Goal: Transaction & Acquisition: Purchase product/service

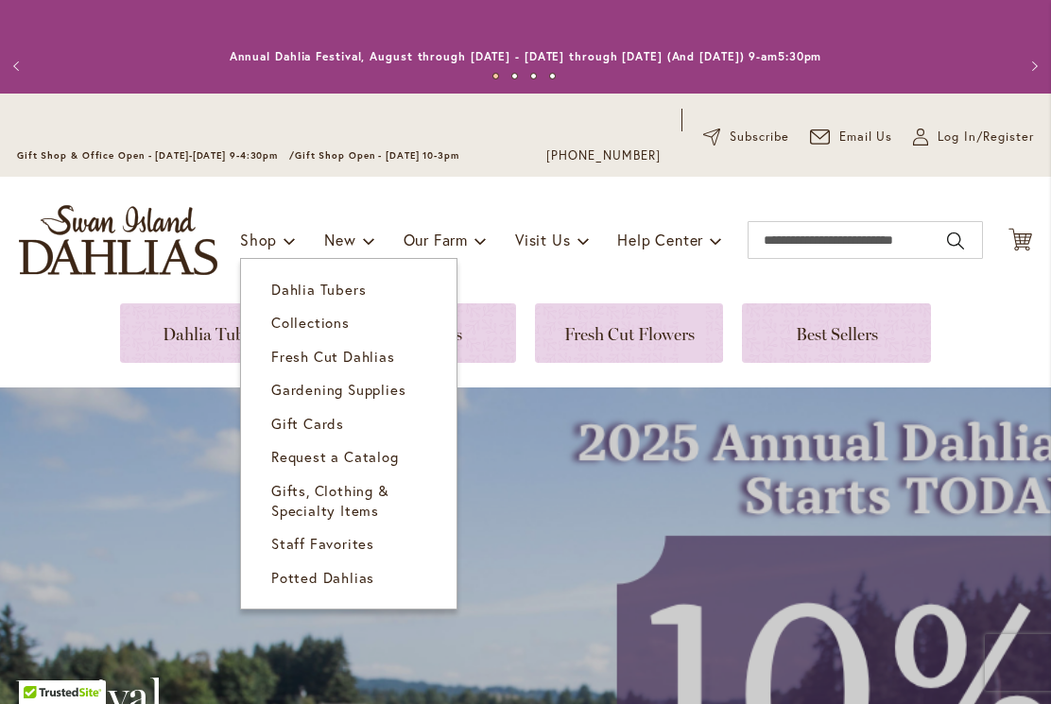
click at [340, 283] on span "Dahlia Tubers" at bounding box center [318, 289] width 95 height 19
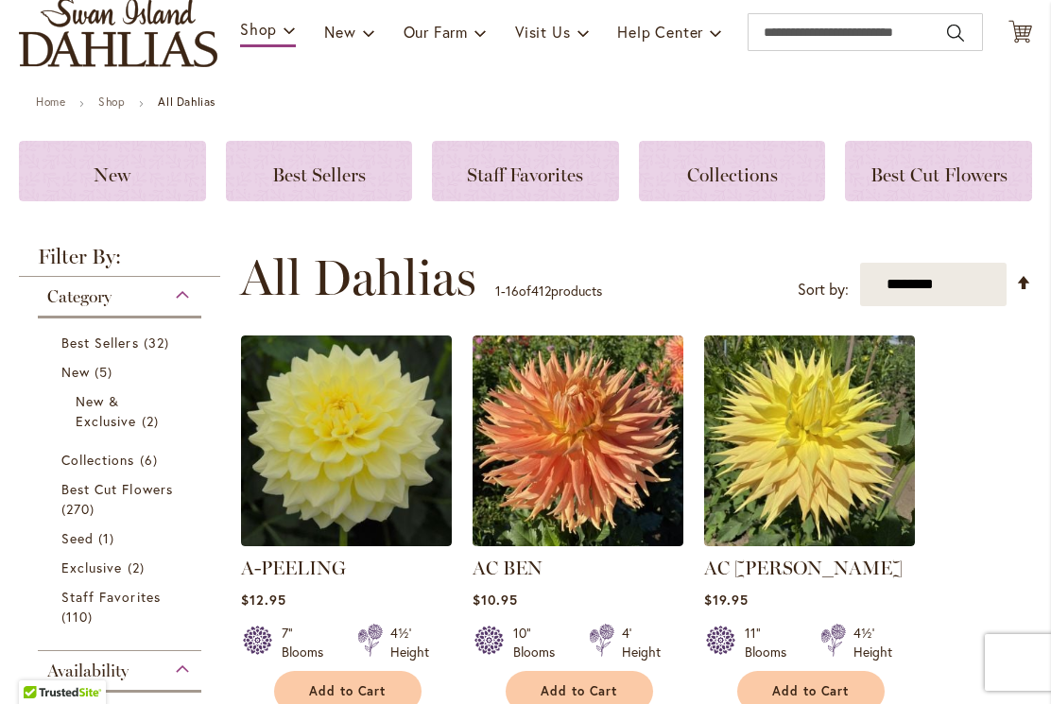
scroll to position [198, 0]
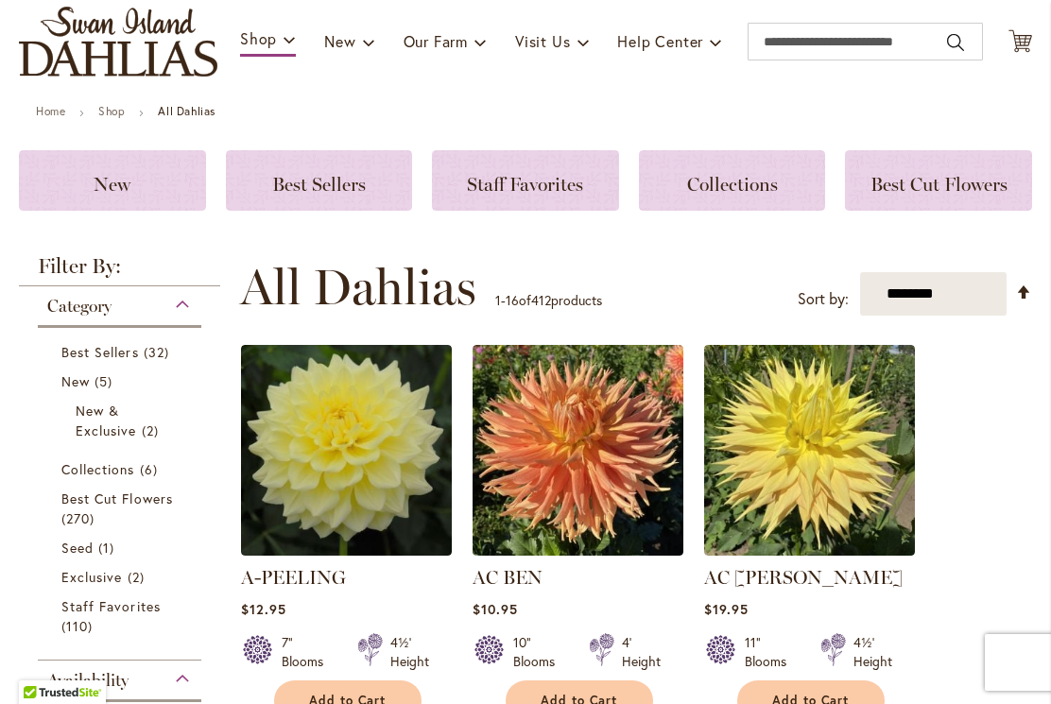
click at [898, 299] on select "**********" at bounding box center [933, 293] width 146 height 43
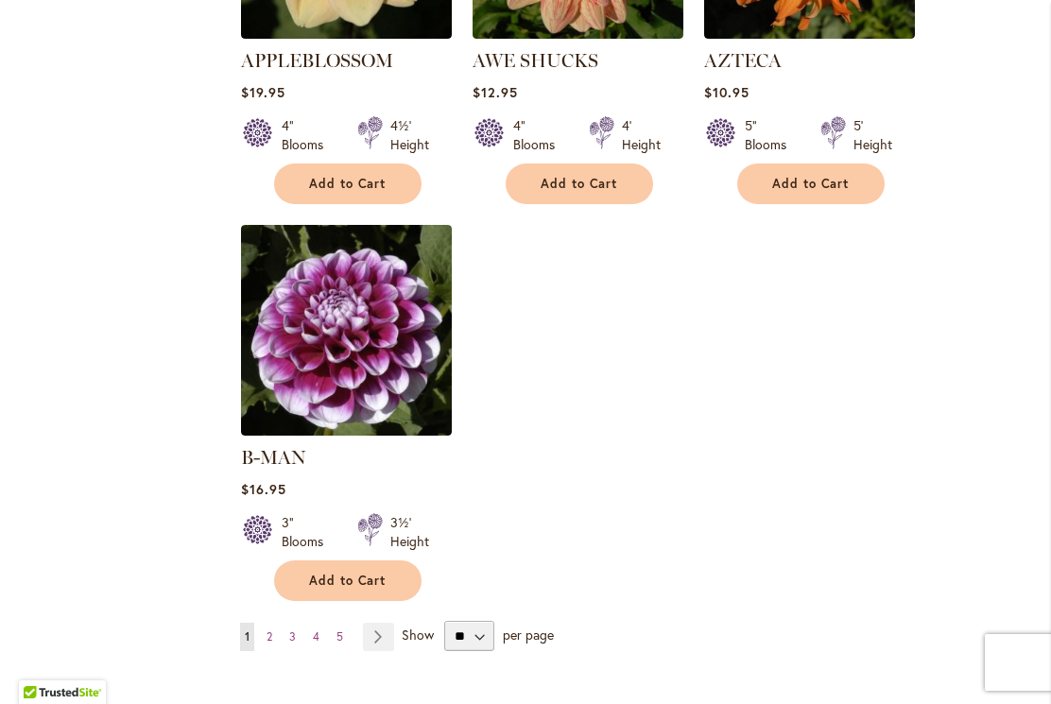
scroll to position [2333, 0]
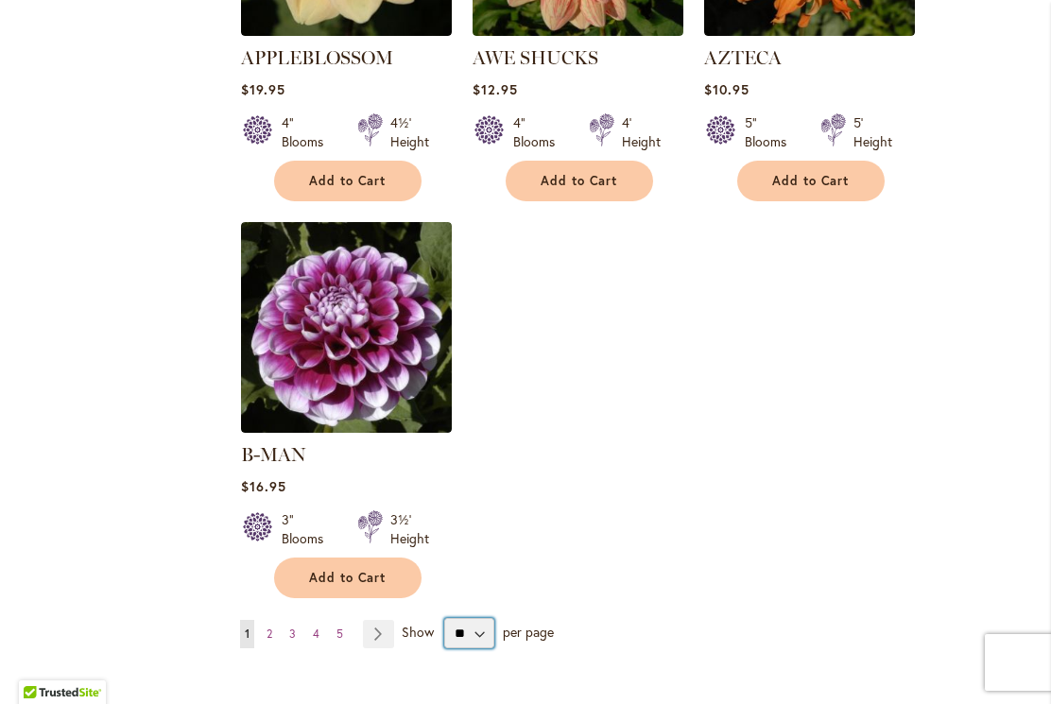
click at [478, 618] on select "** ** ** **" at bounding box center [469, 633] width 50 height 30
select select "**"
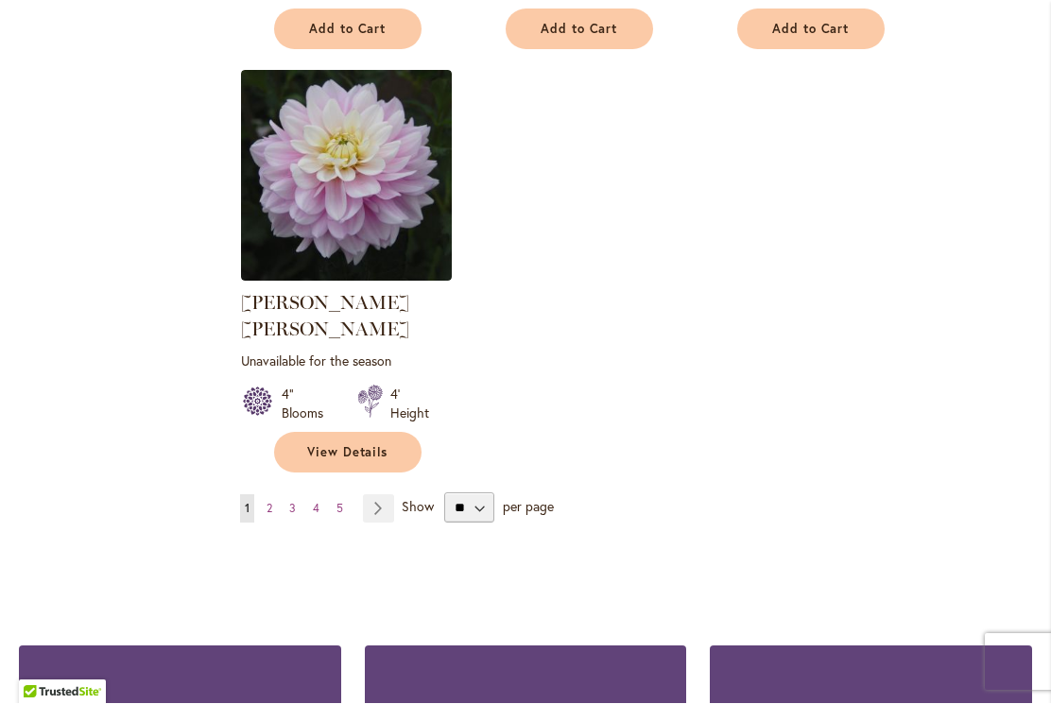
scroll to position [8889, 0]
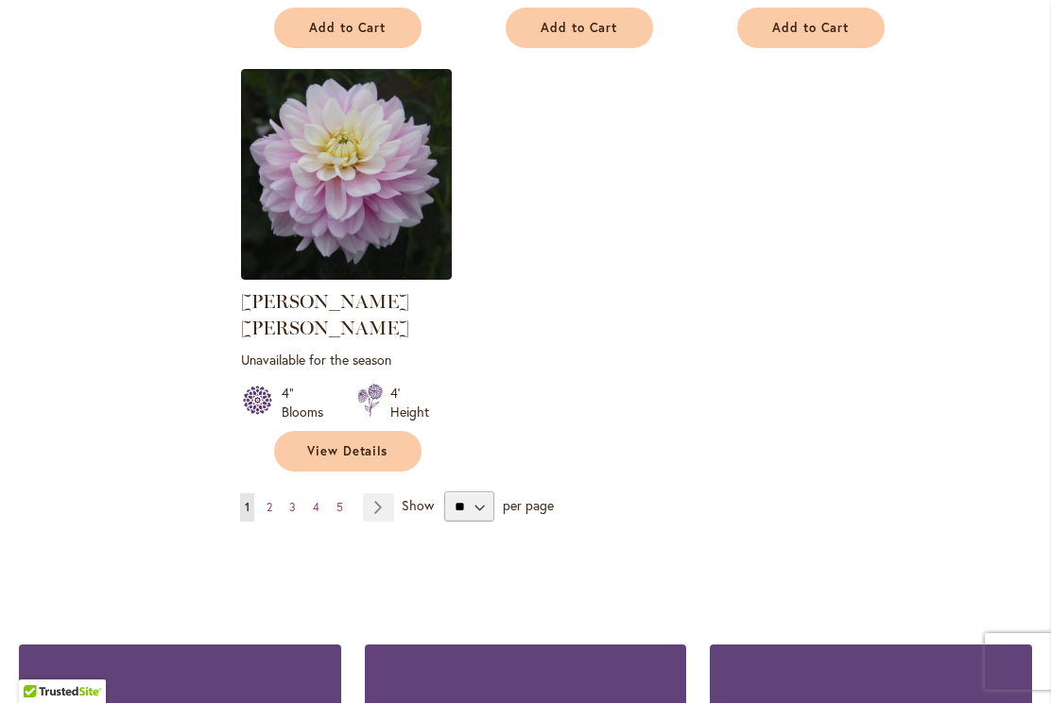
click at [383, 494] on link "Page Next" at bounding box center [378, 508] width 31 height 28
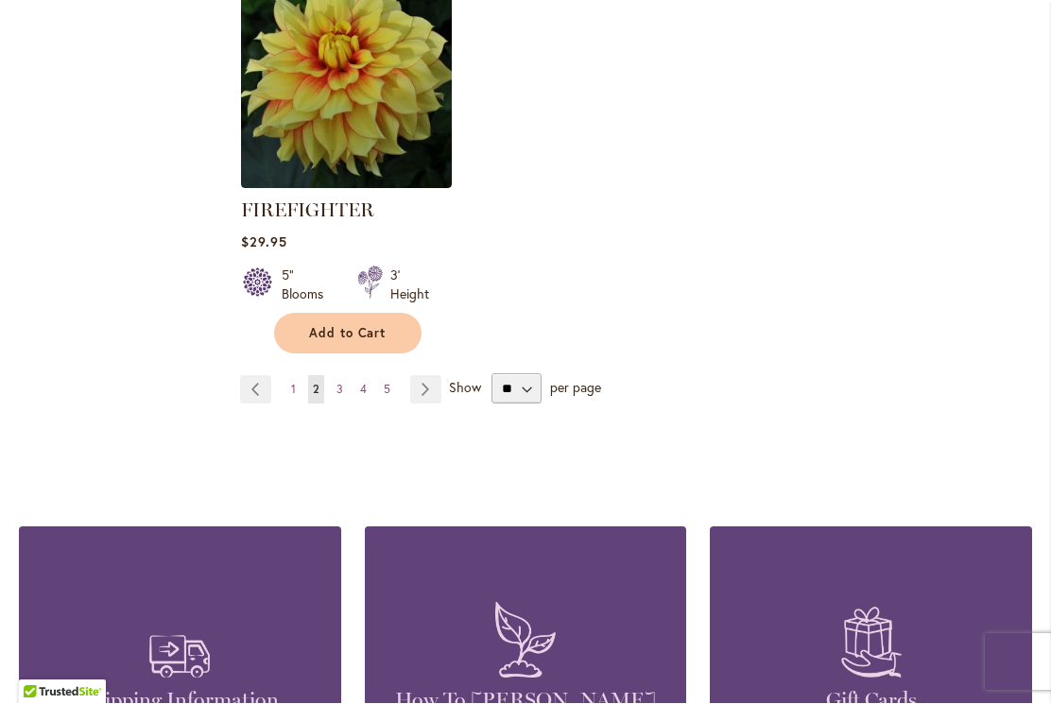
scroll to position [9176, 0]
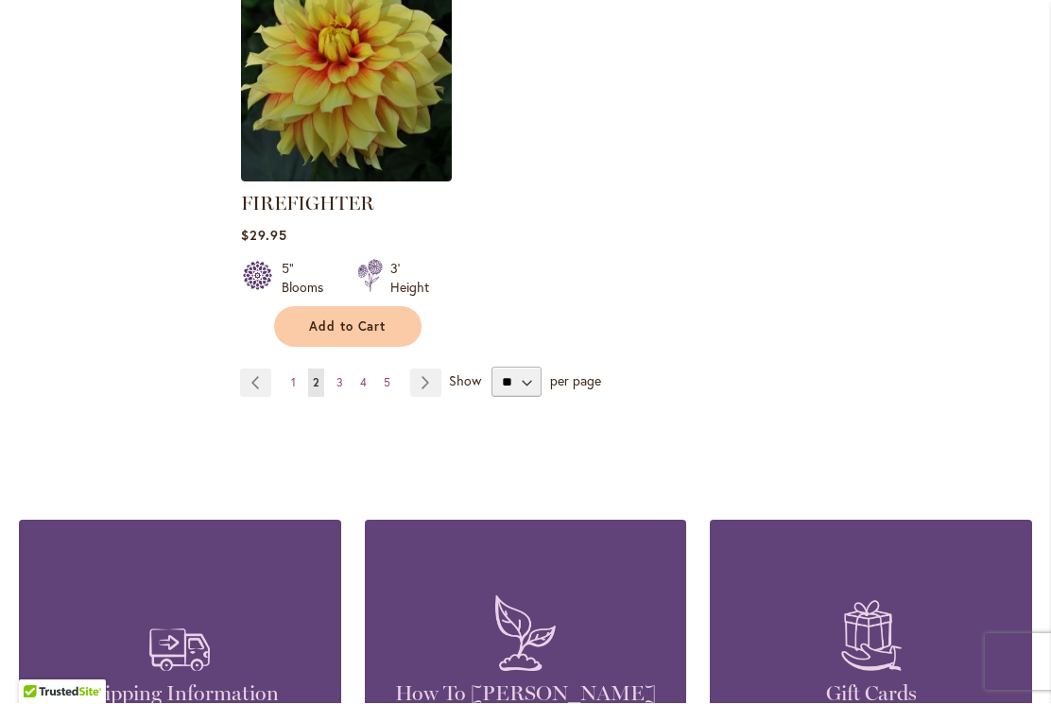
click at [429, 370] on link "Page Next" at bounding box center [425, 384] width 31 height 28
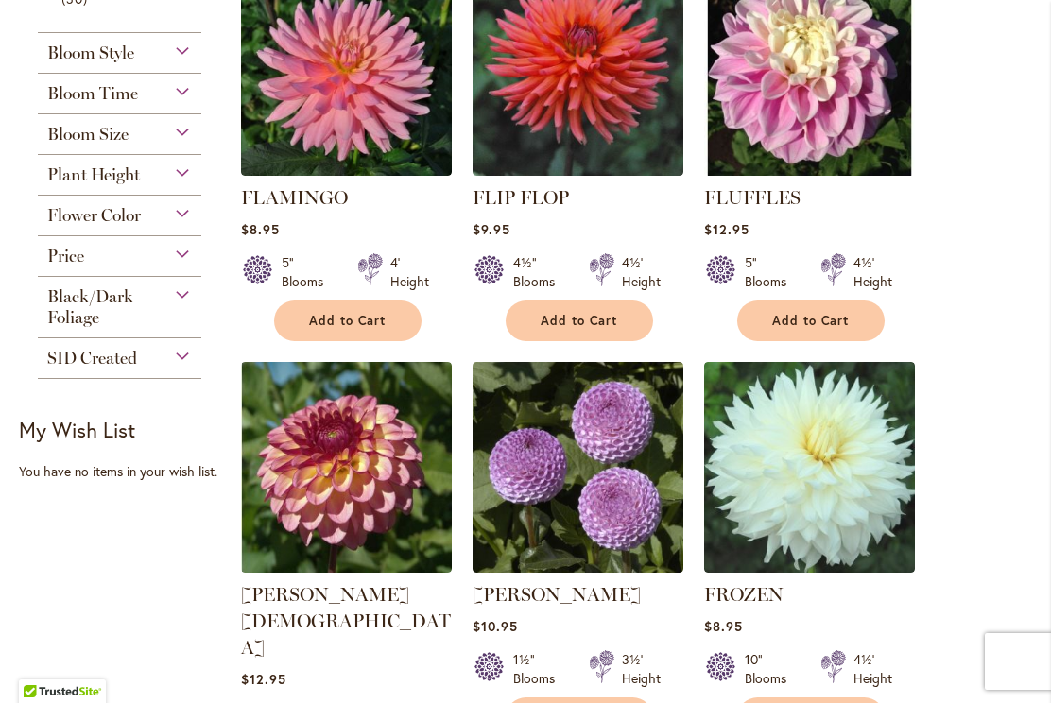
scroll to position [972, 0]
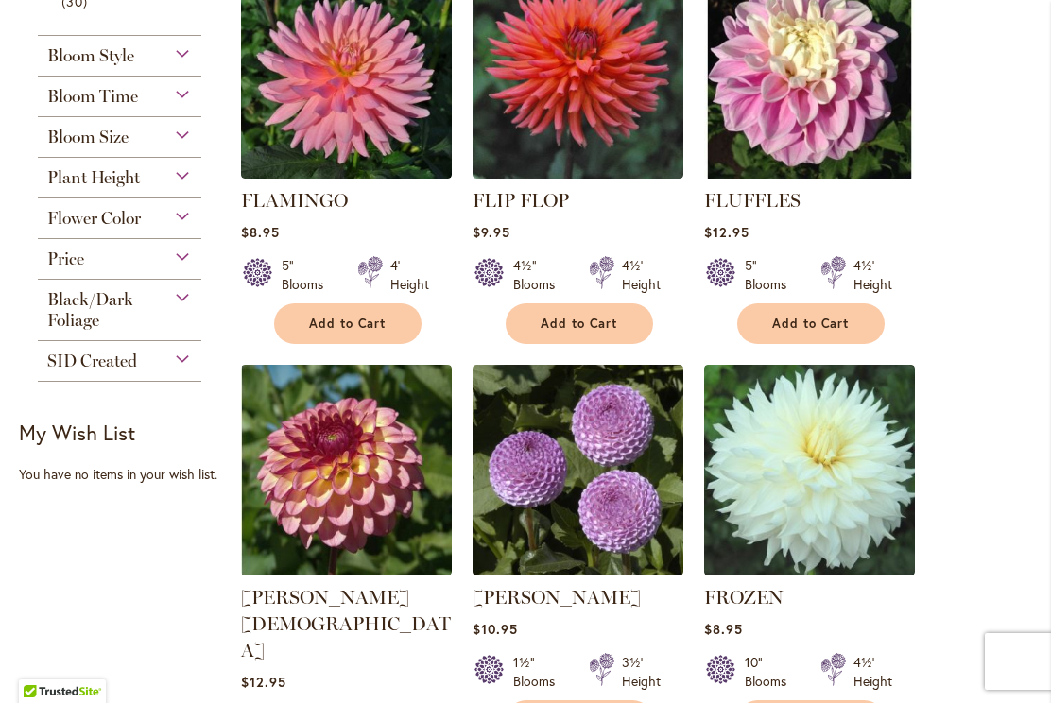
click at [173, 221] on div "Flower Color" at bounding box center [120, 214] width 164 height 30
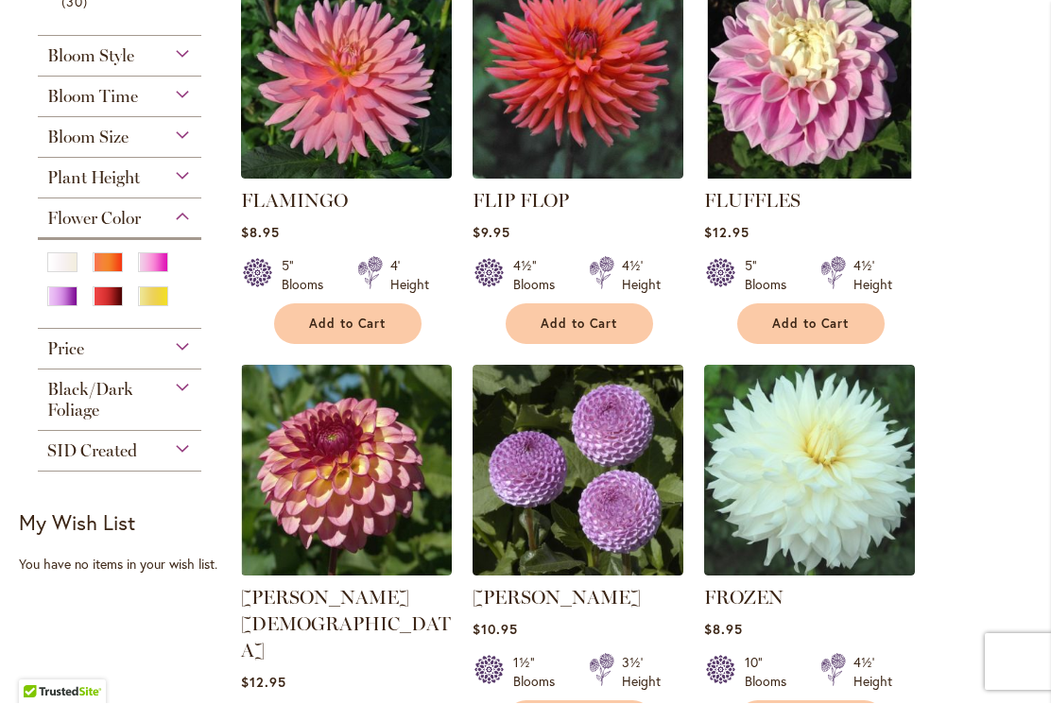
click at [155, 273] on div "Pink" at bounding box center [153, 263] width 30 height 20
click at [108, 271] on div "Orange/Peach" at bounding box center [108, 263] width 30 height 20
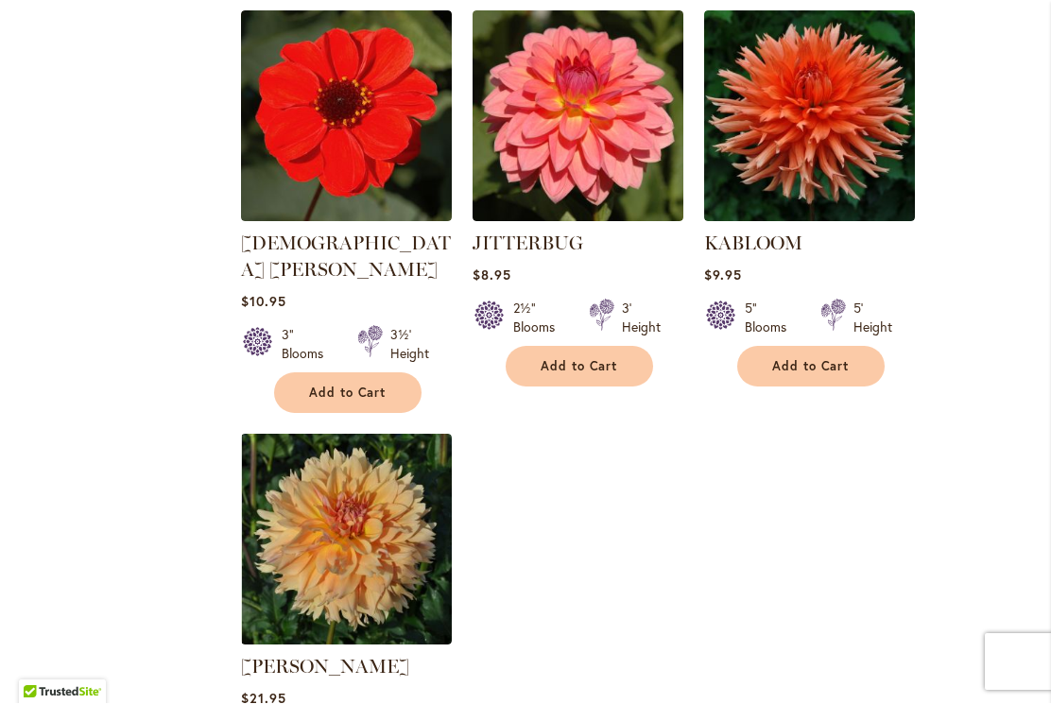
scroll to position [8700, 0]
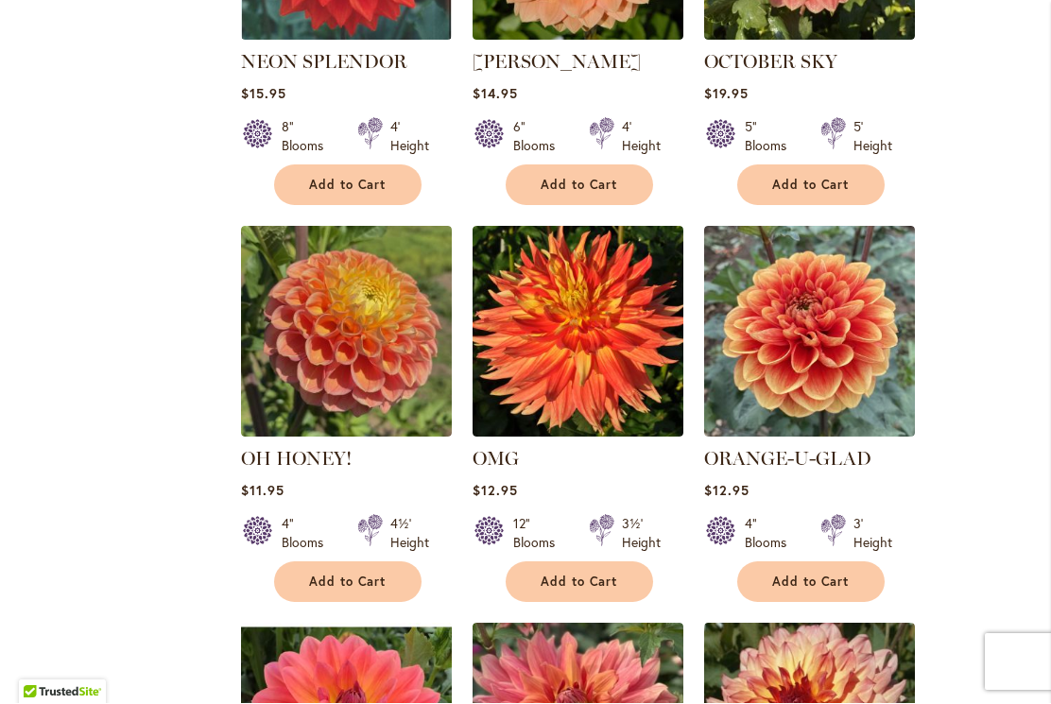
scroll to position [2693, 0]
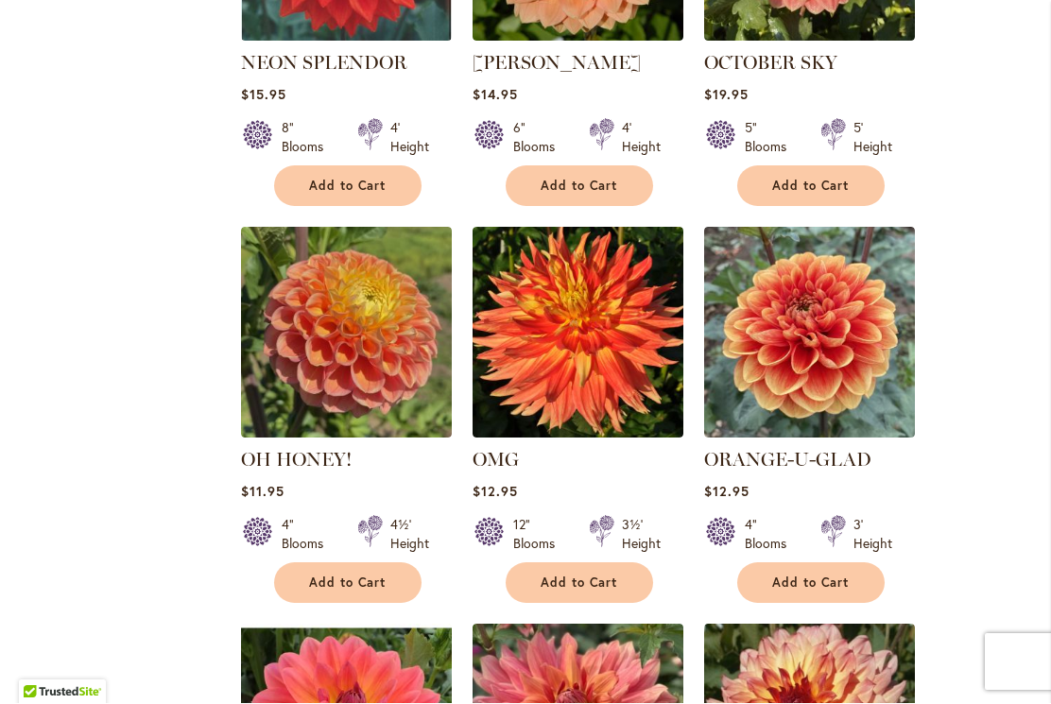
click at [315, 336] on img at bounding box center [346, 333] width 211 height 211
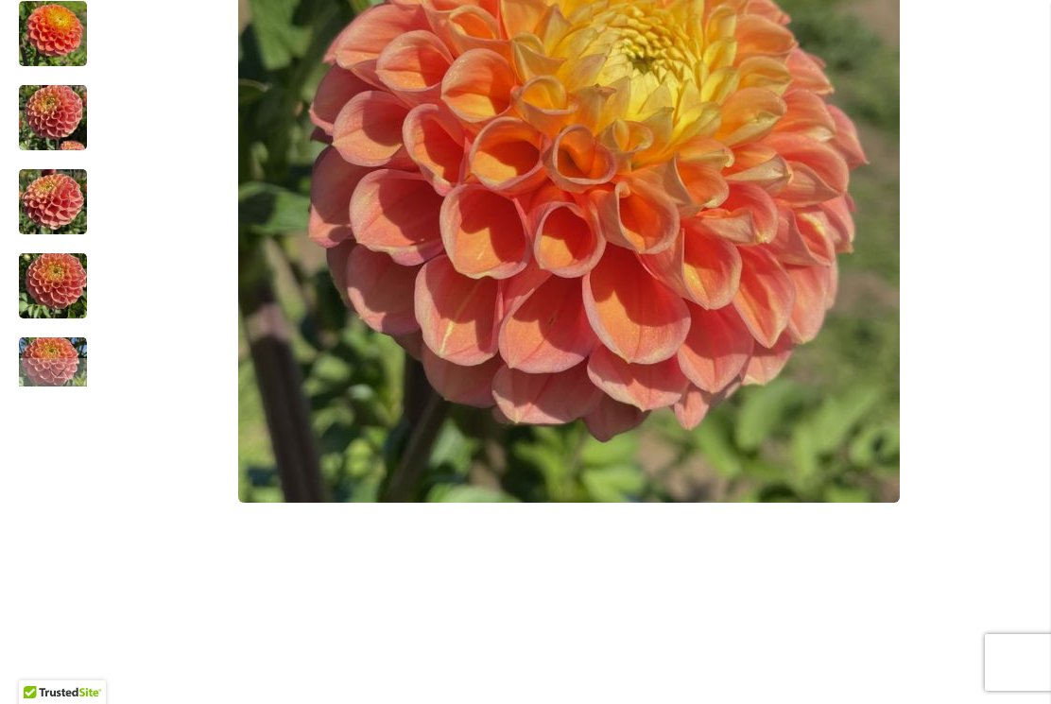
scroll to position [690, 0]
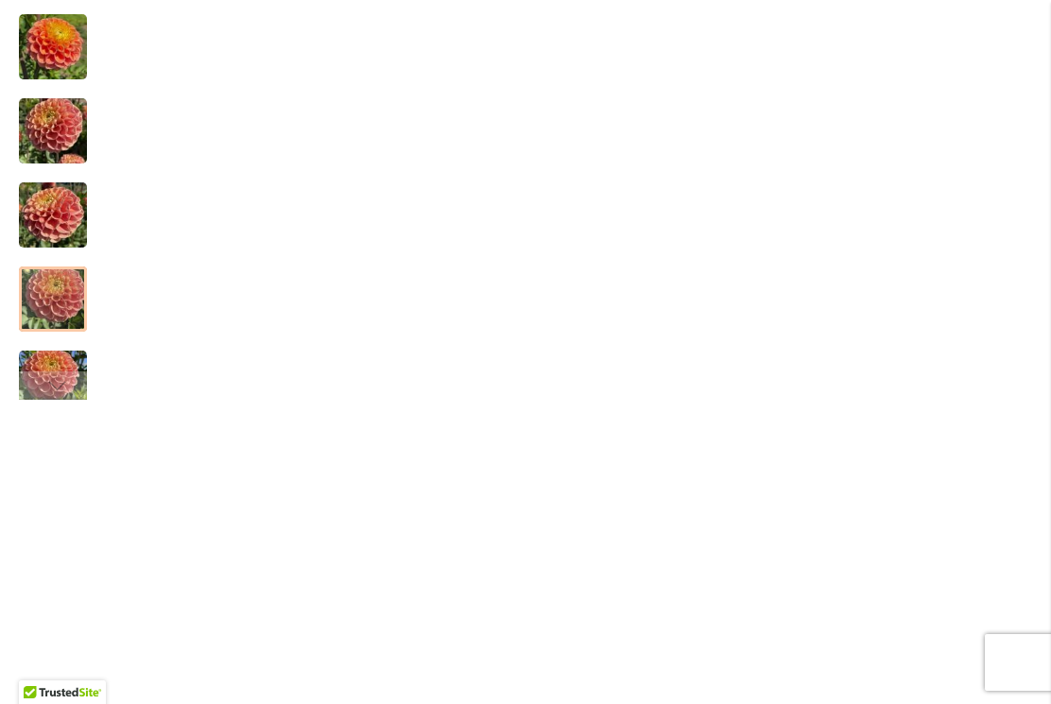
click at [41, 306] on img "Oh Honey!" at bounding box center [53, 299] width 68 height 91
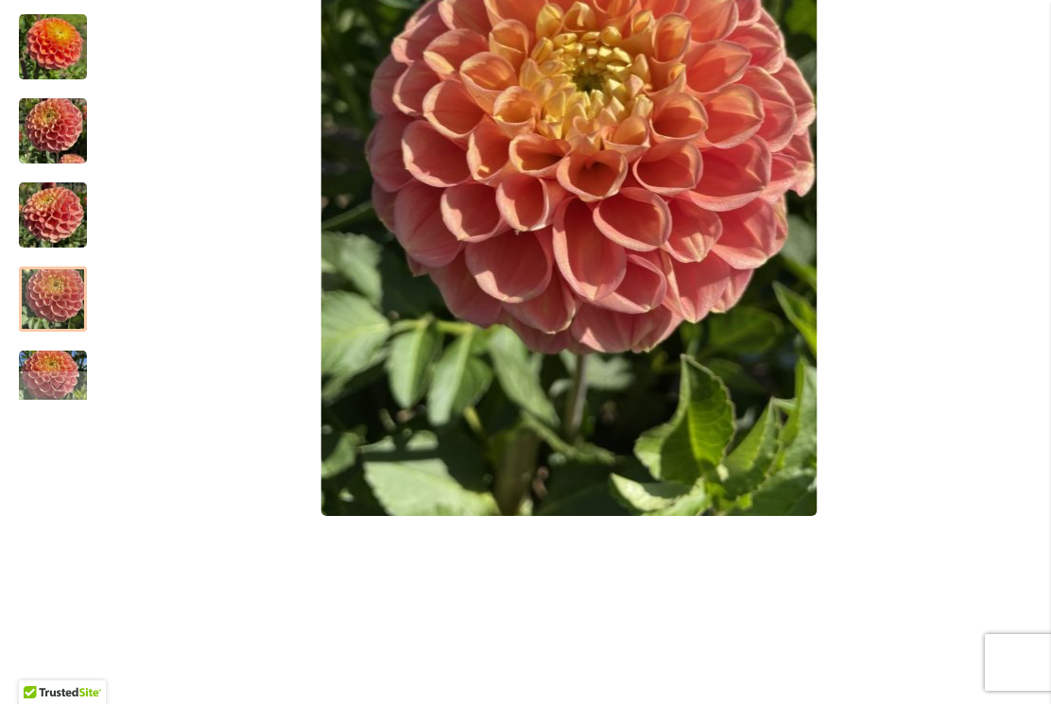
click at [48, 378] on div "Next" at bounding box center [53, 385] width 28 height 28
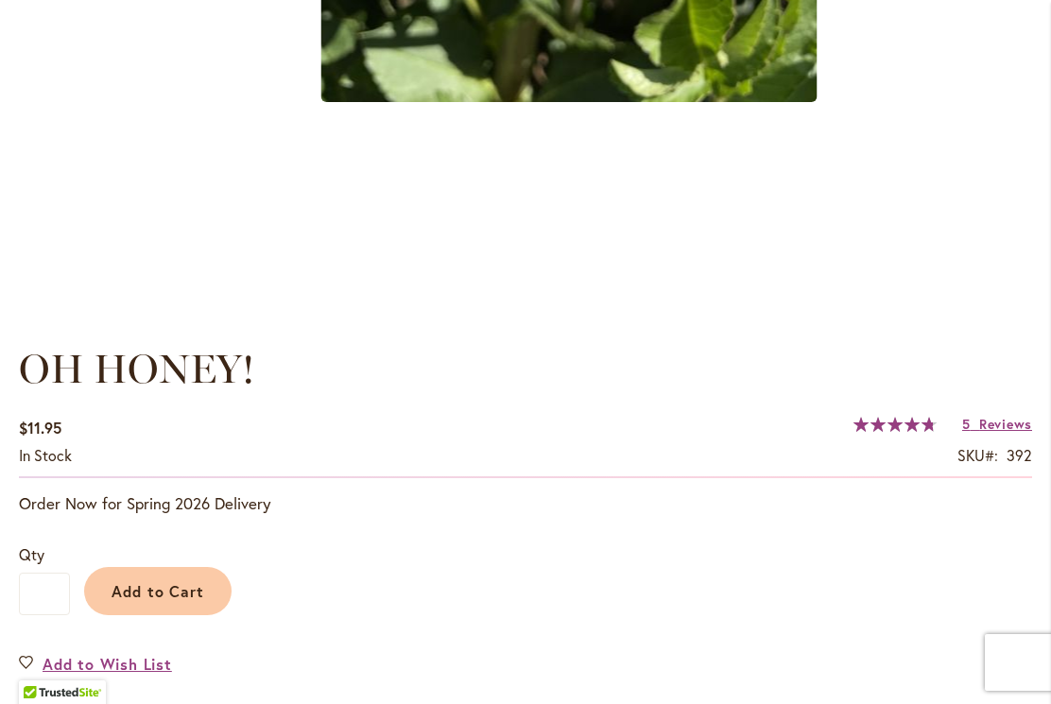
scroll to position [1157, 0]
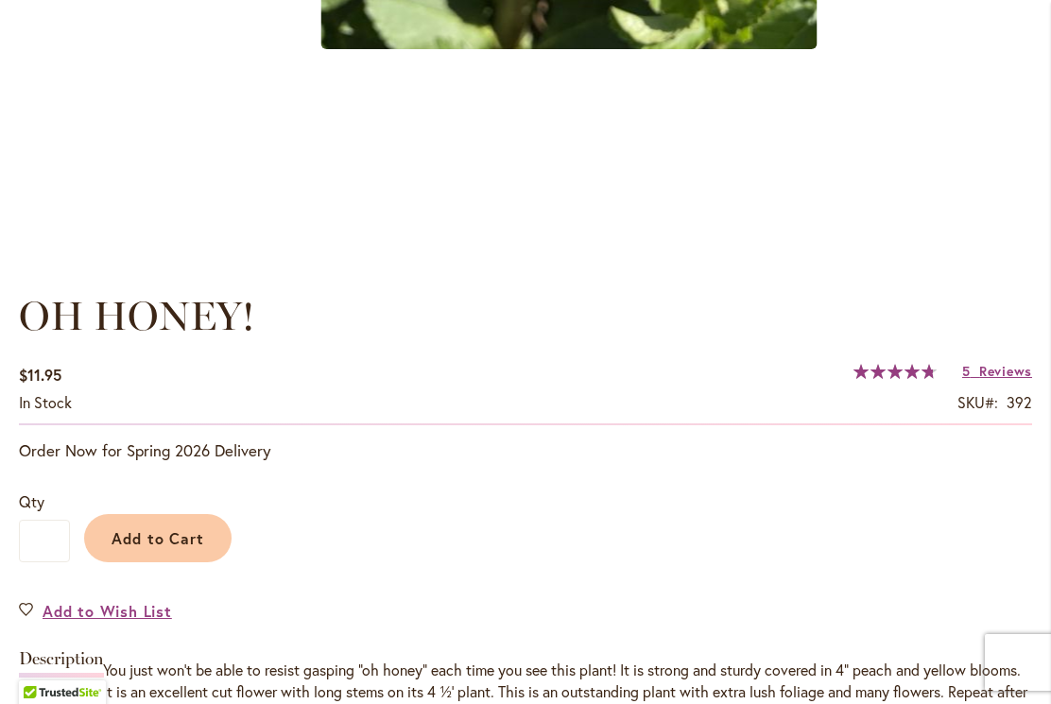
click at [164, 520] on button "Add to Cart" at bounding box center [157, 538] width 147 height 48
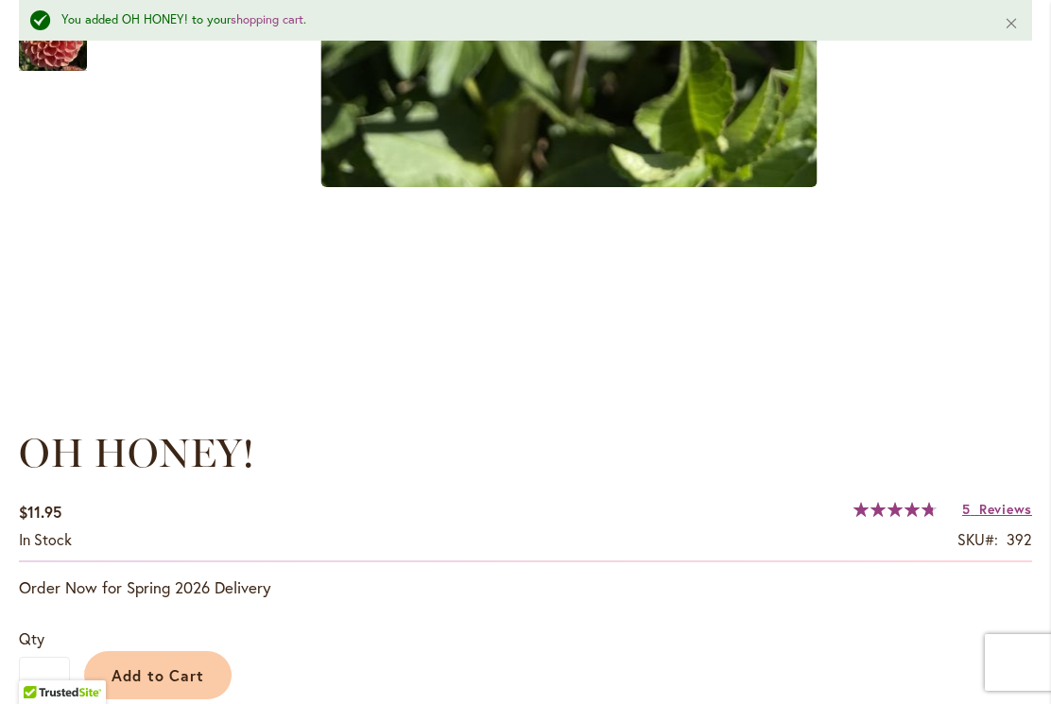
scroll to position [1060, 0]
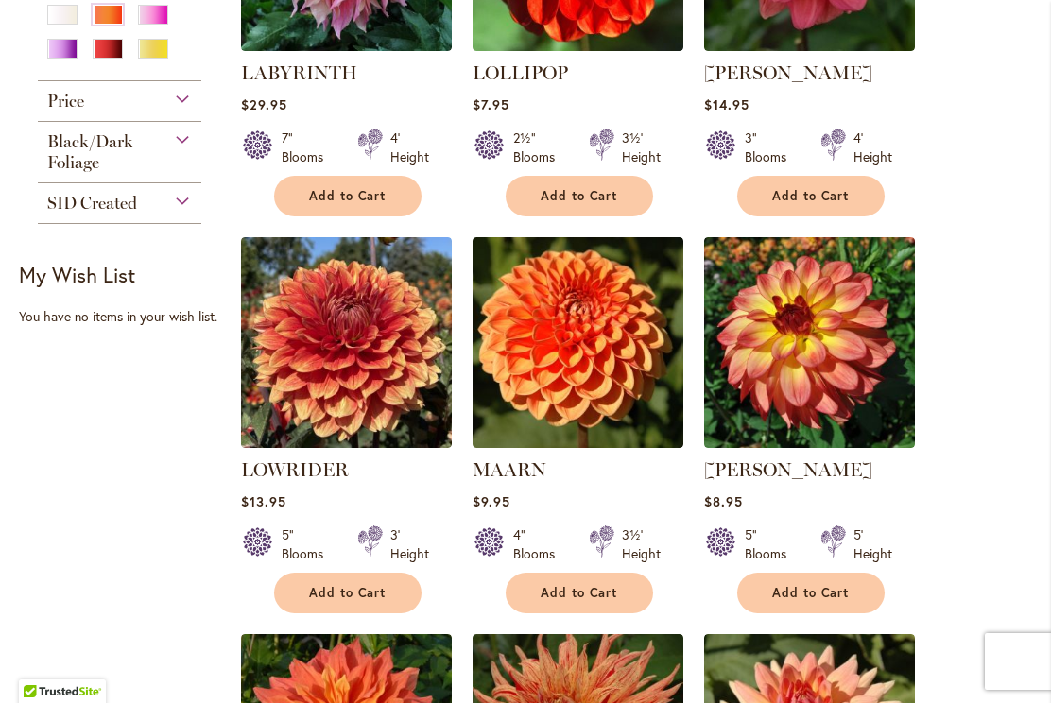
scroll to position [651, 0]
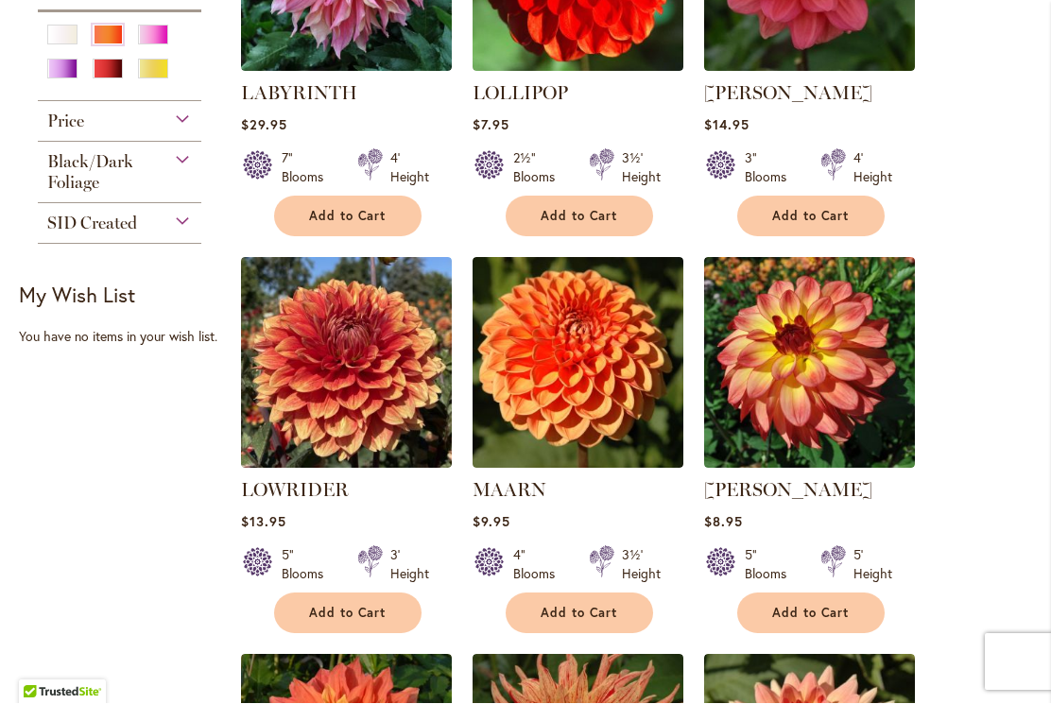
click at [145, 43] on div "Pink" at bounding box center [153, 36] width 30 height 20
click at [100, 45] on div "Orange/Peach" at bounding box center [108, 36] width 30 height 20
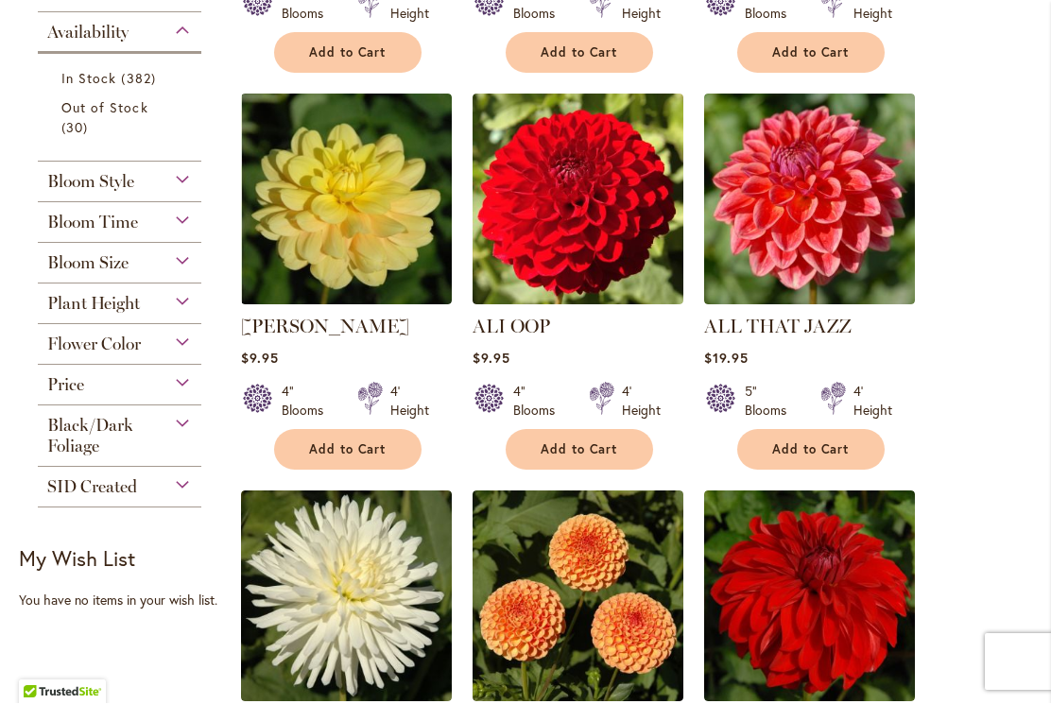
scroll to position [848, 0]
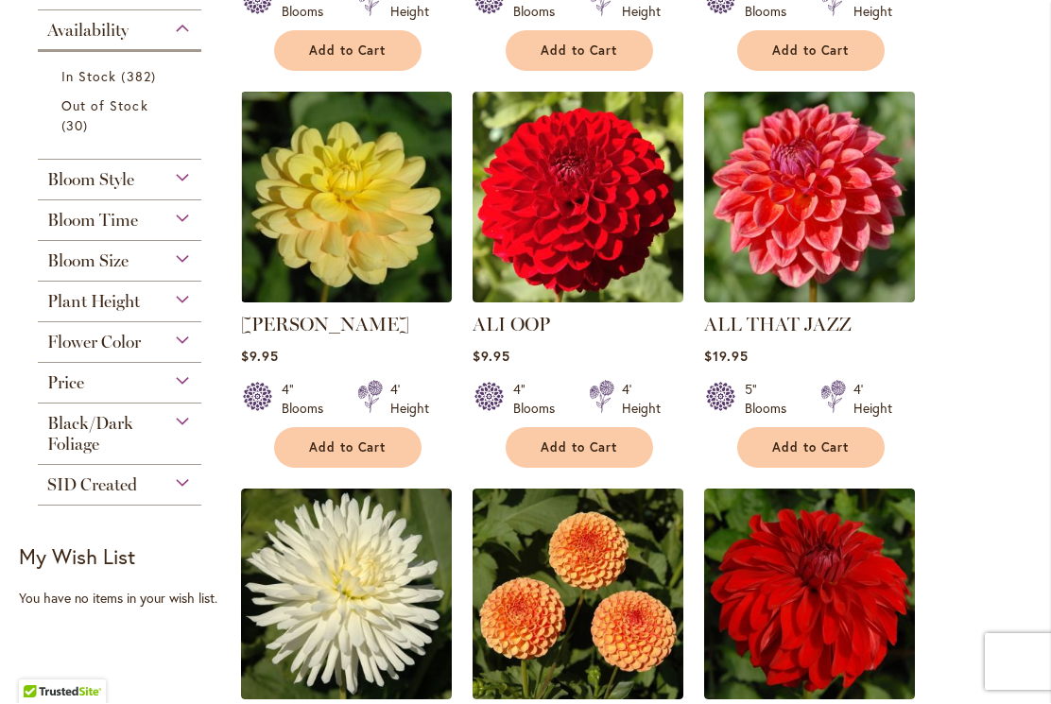
click at [162, 348] on div "Flower Color" at bounding box center [120, 338] width 164 height 30
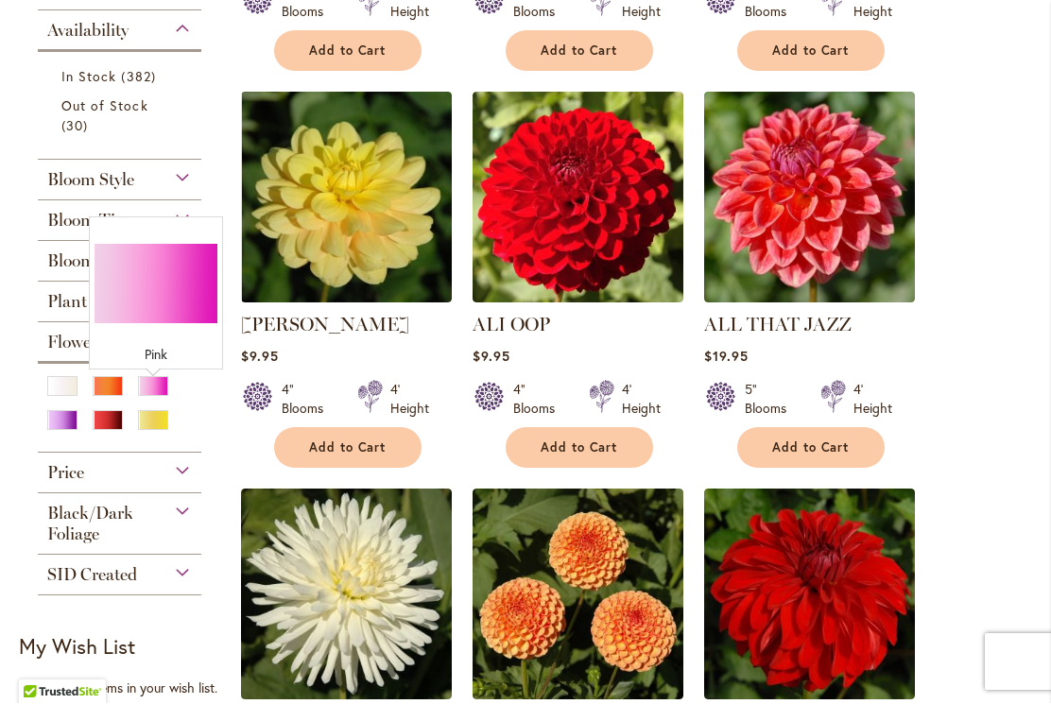
click at [154, 397] on div "Pink" at bounding box center [153, 387] width 30 height 20
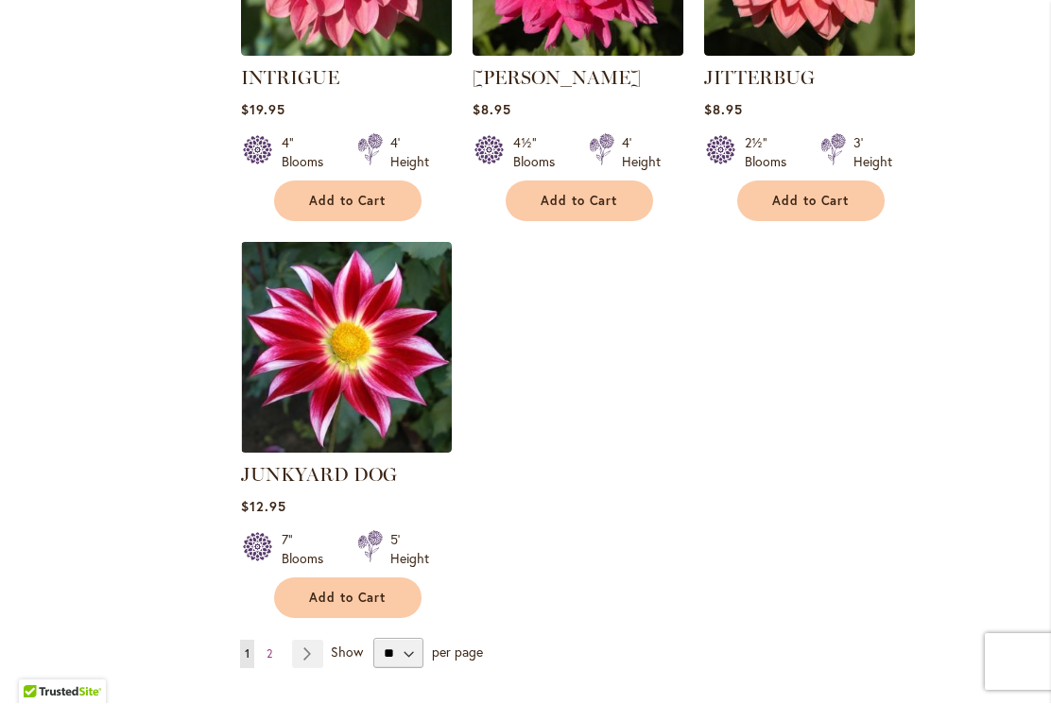
scroll to position [8792, 0]
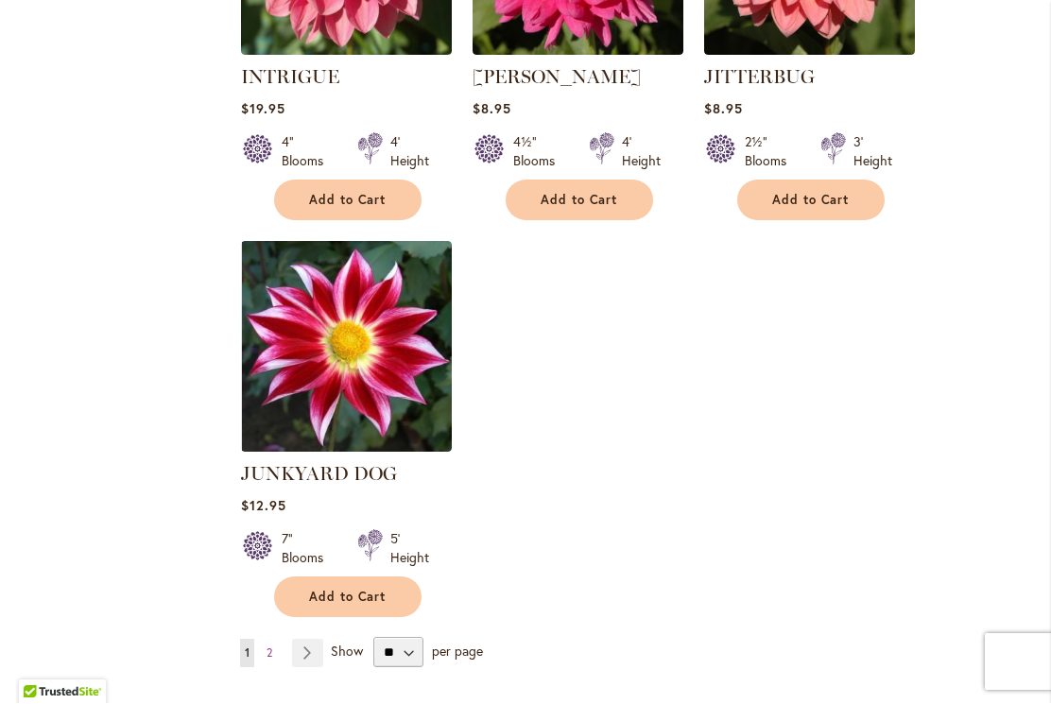
click at [297, 640] on link "Page Next" at bounding box center [307, 654] width 31 height 28
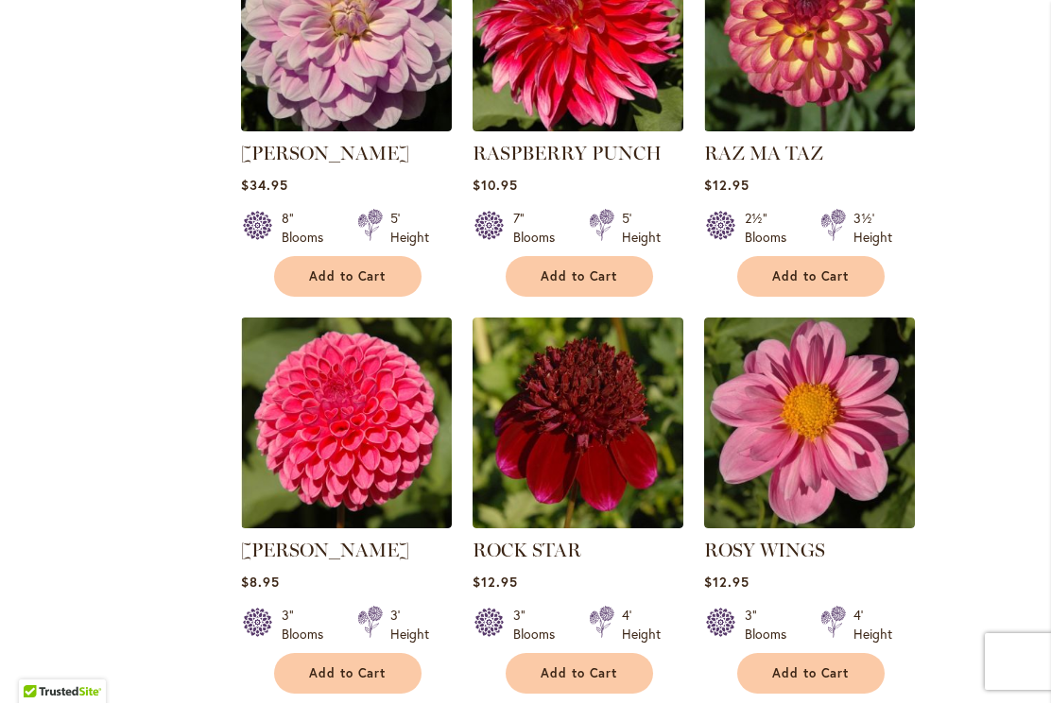
scroll to position [5065, 0]
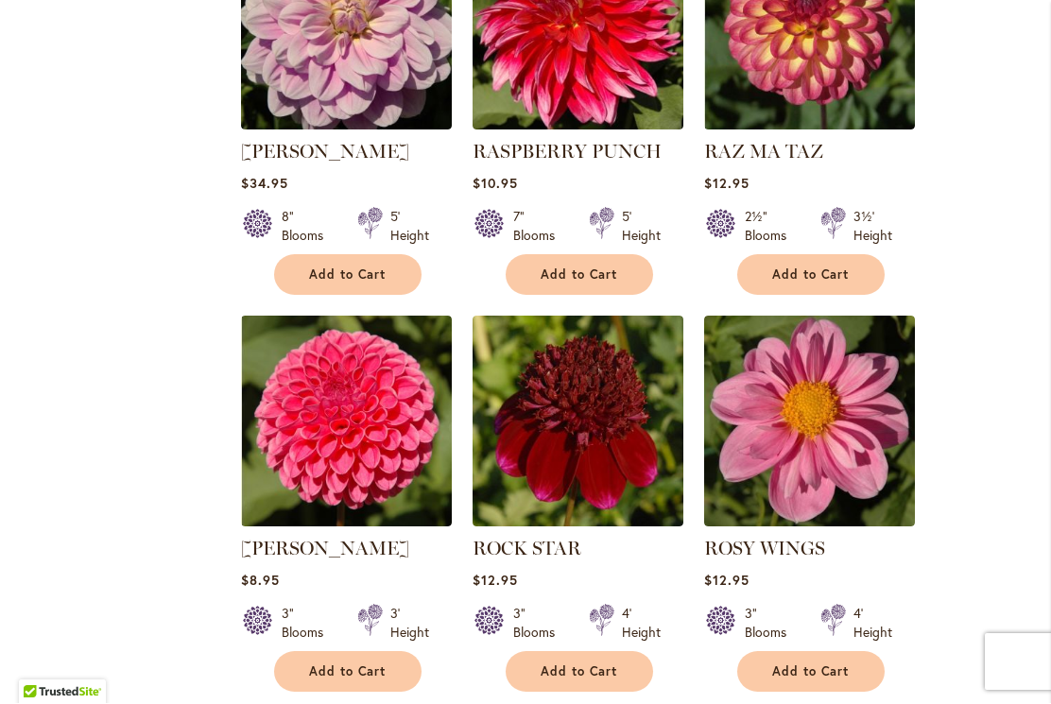
click at [350, 344] on img at bounding box center [346, 422] width 211 height 211
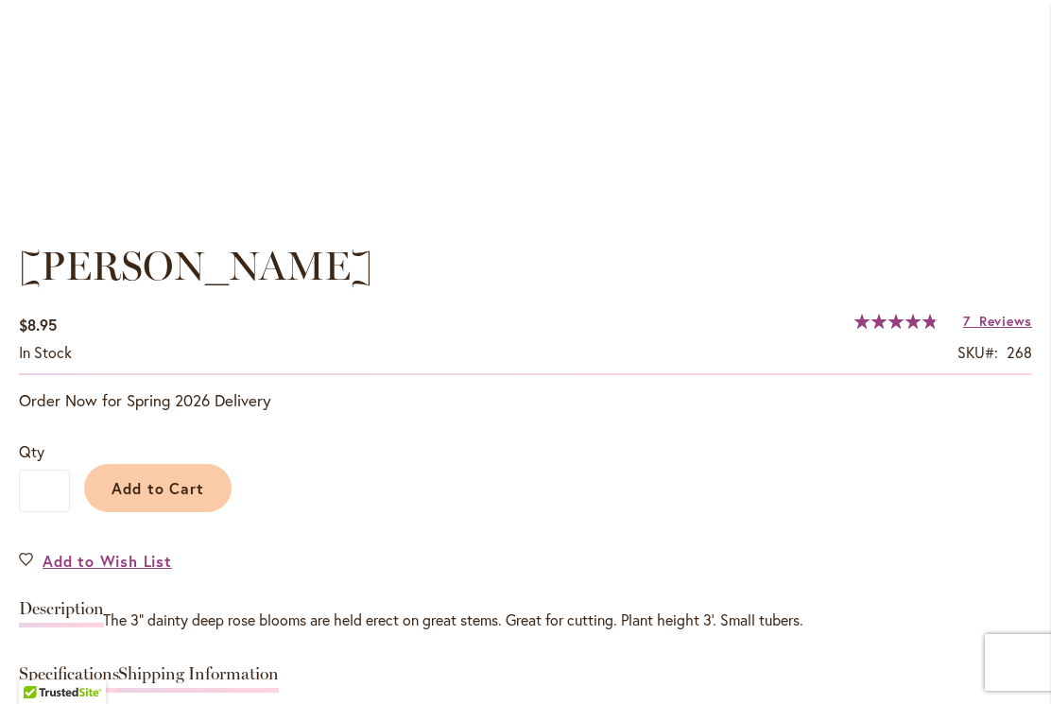
scroll to position [1214, 0]
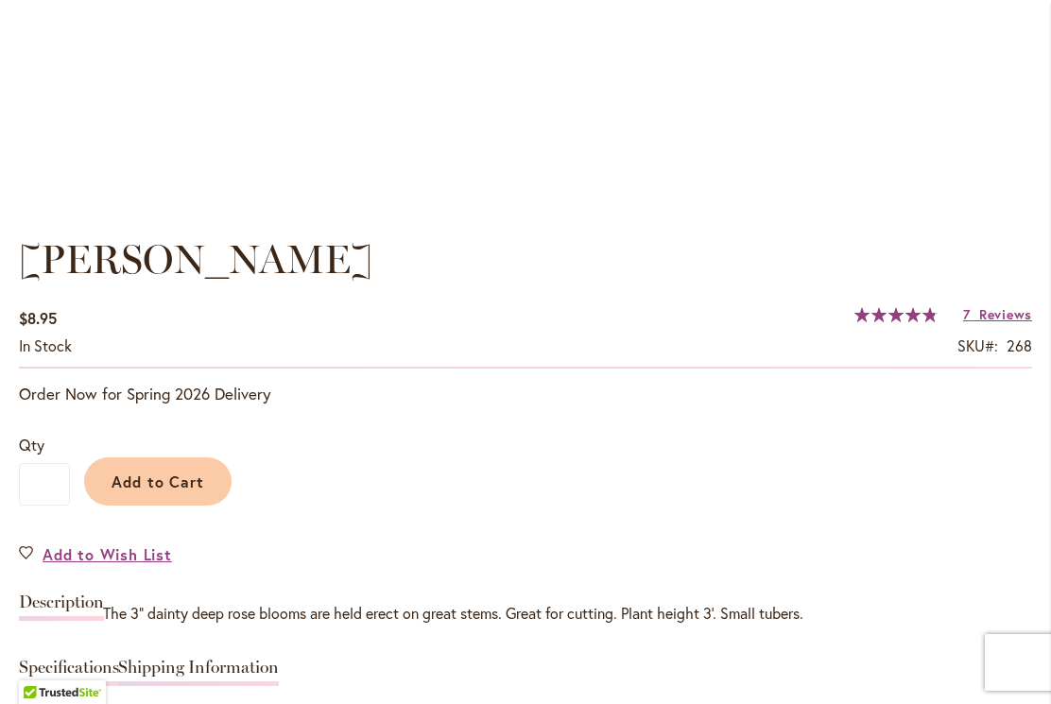
click at [177, 490] on span "Add to Cart" at bounding box center [159, 482] width 94 height 20
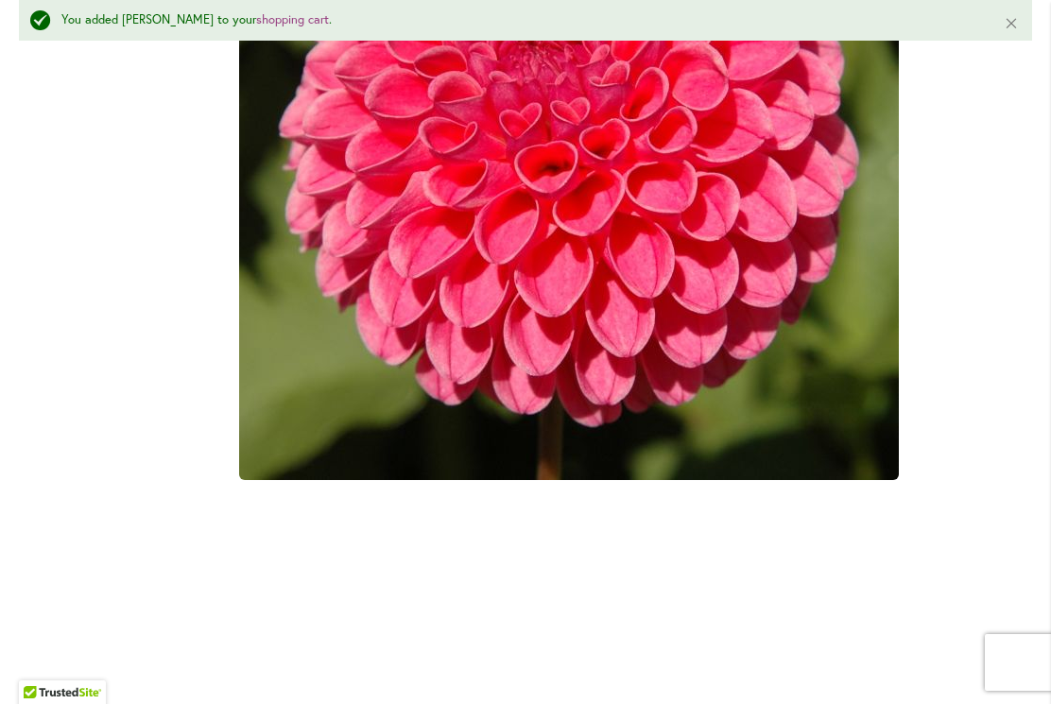
scroll to position [749, 0]
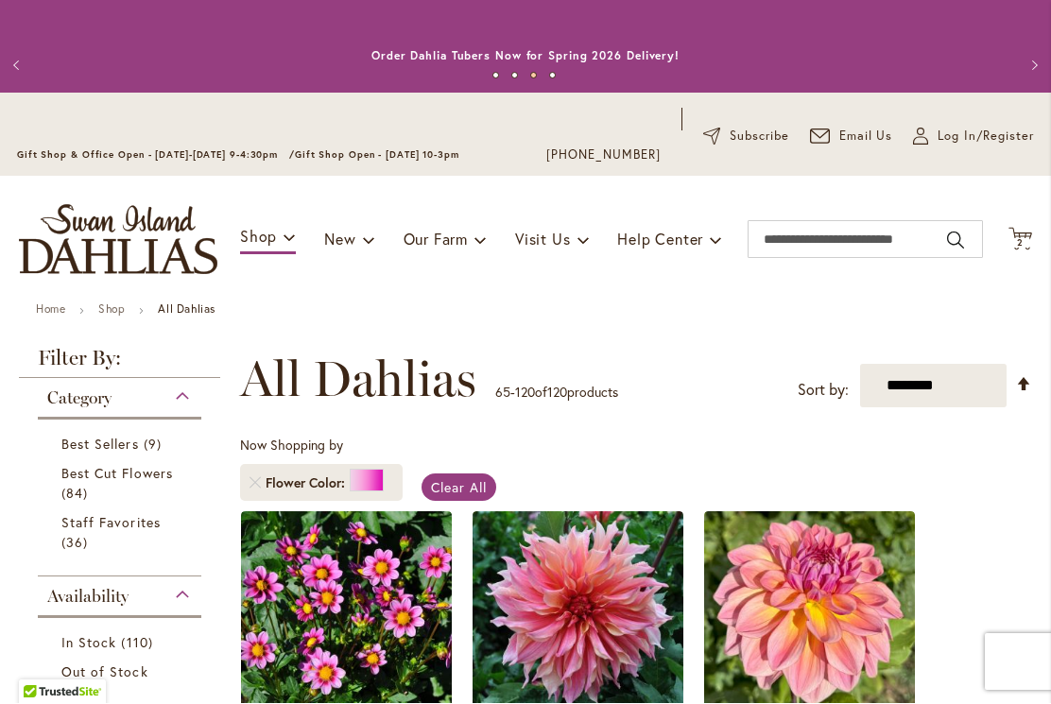
click at [1021, 243] on span "2" at bounding box center [1020, 243] width 7 height 12
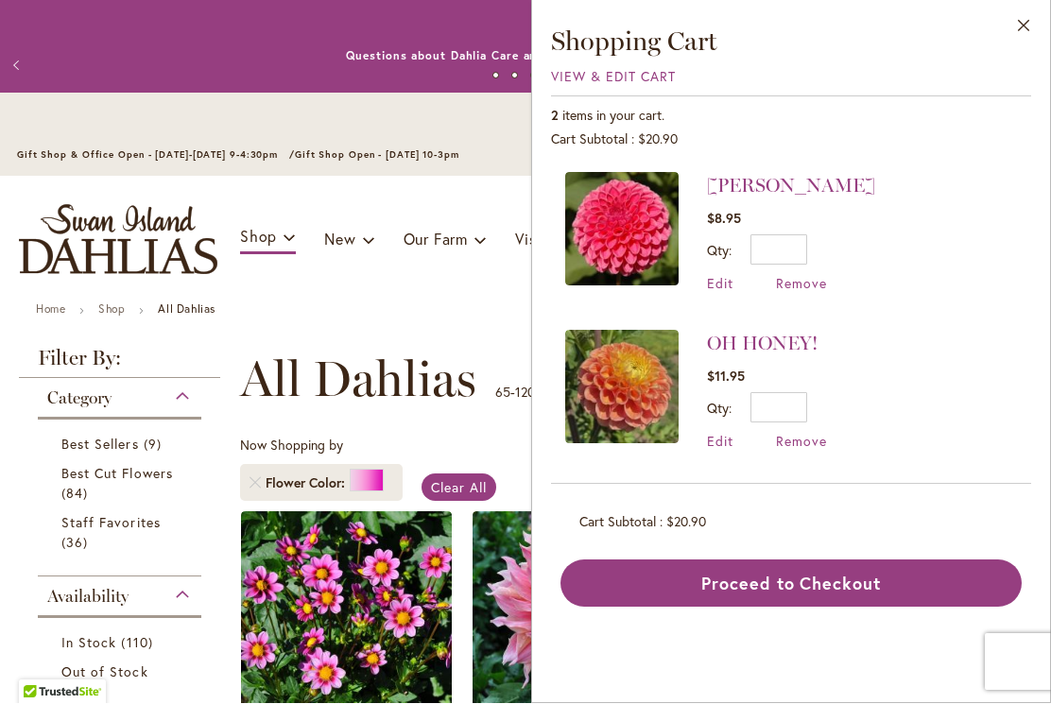
click at [1025, 39] on button "Close" at bounding box center [1024, 31] width 52 height 60
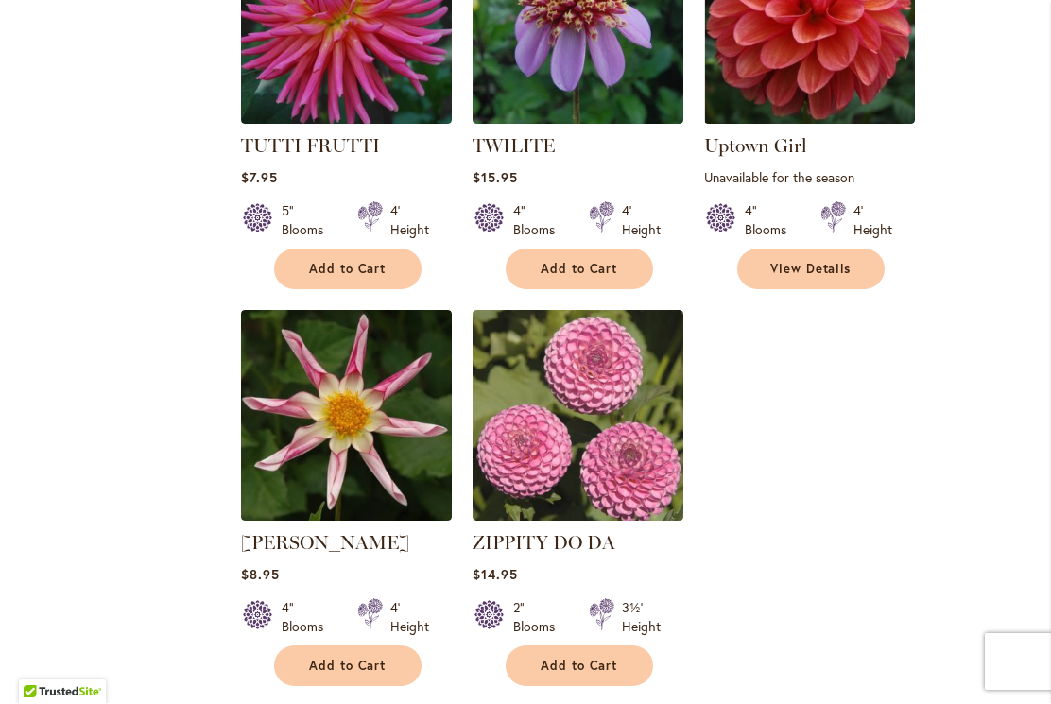
scroll to position [7453, 0]
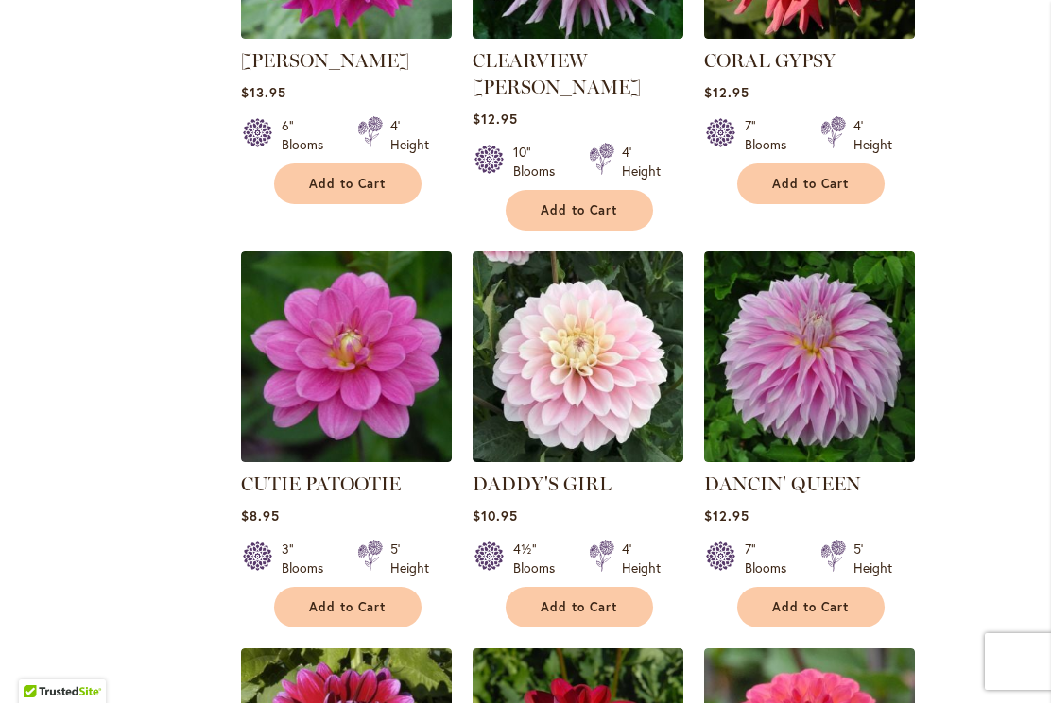
scroll to position [3159, 0]
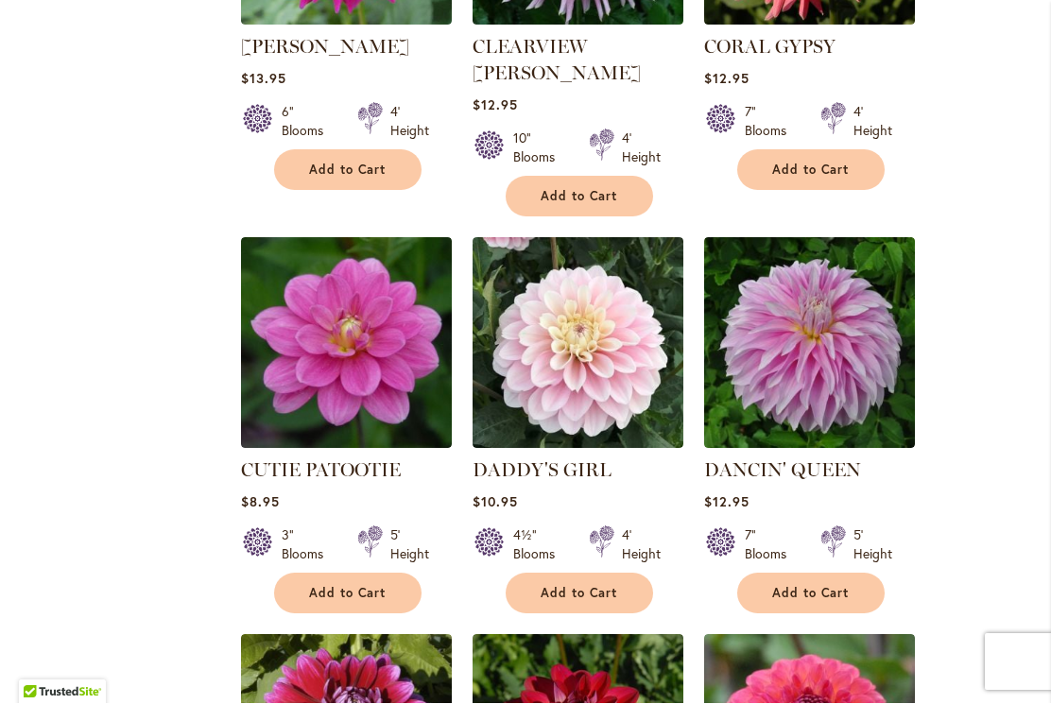
click at [584, 276] on img at bounding box center [578, 343] width 211 height 211
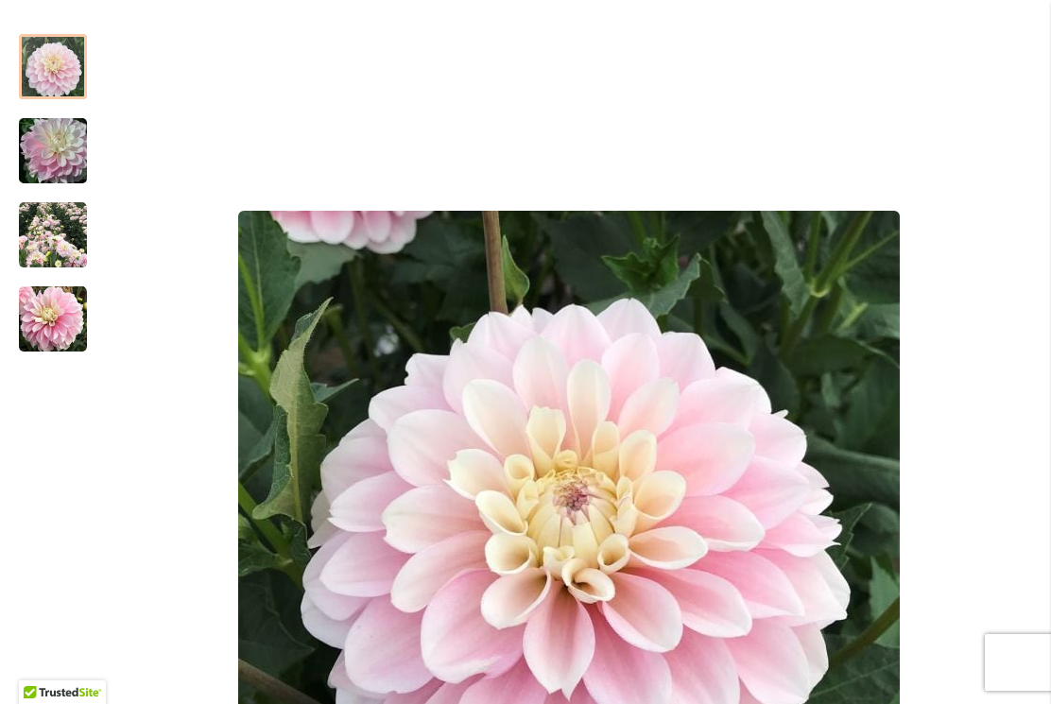
scroll to position [335, 0]
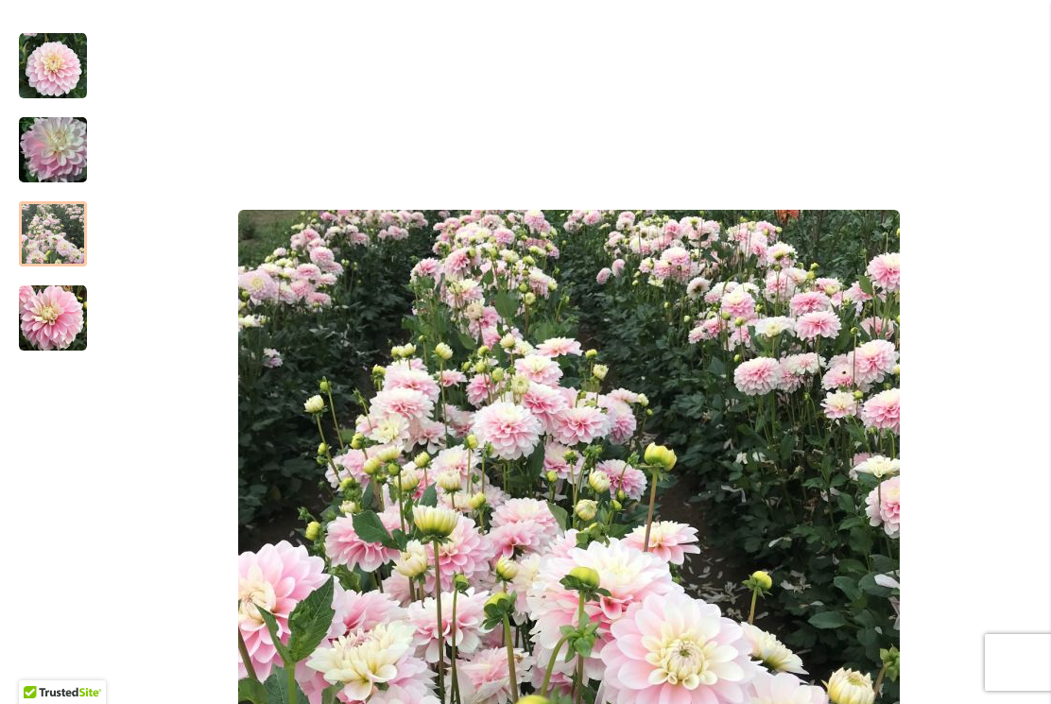
click at [36, 236] on img "DADDY'S GIRL" at bounding box center [53, 234] width 68 height 68
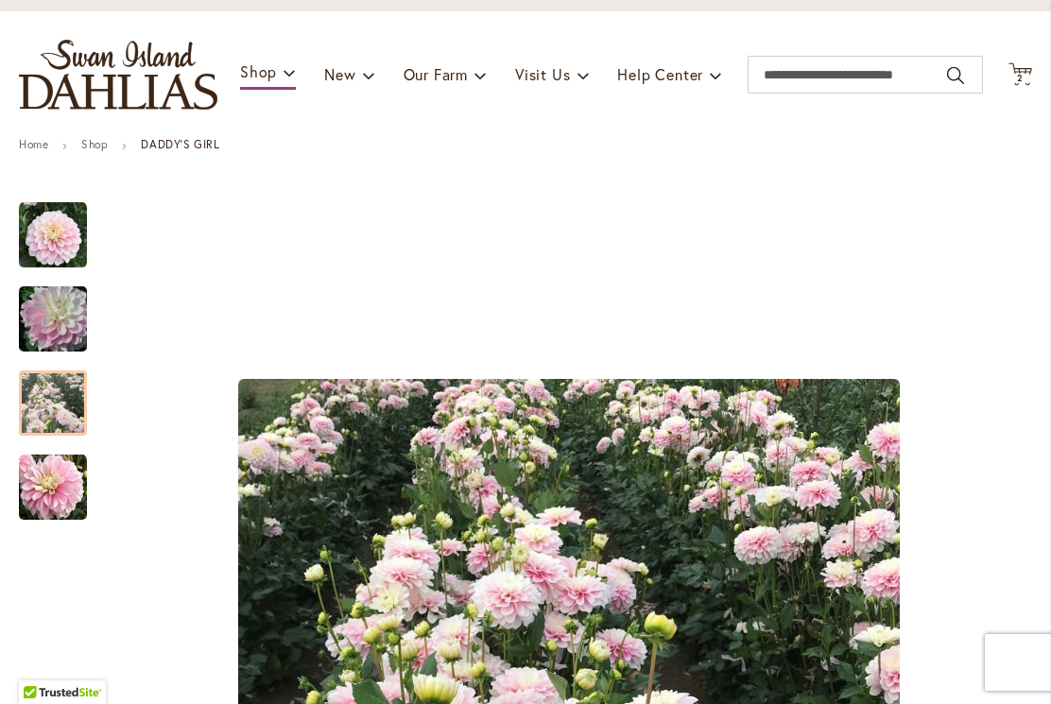
scroll to position [156, 0]
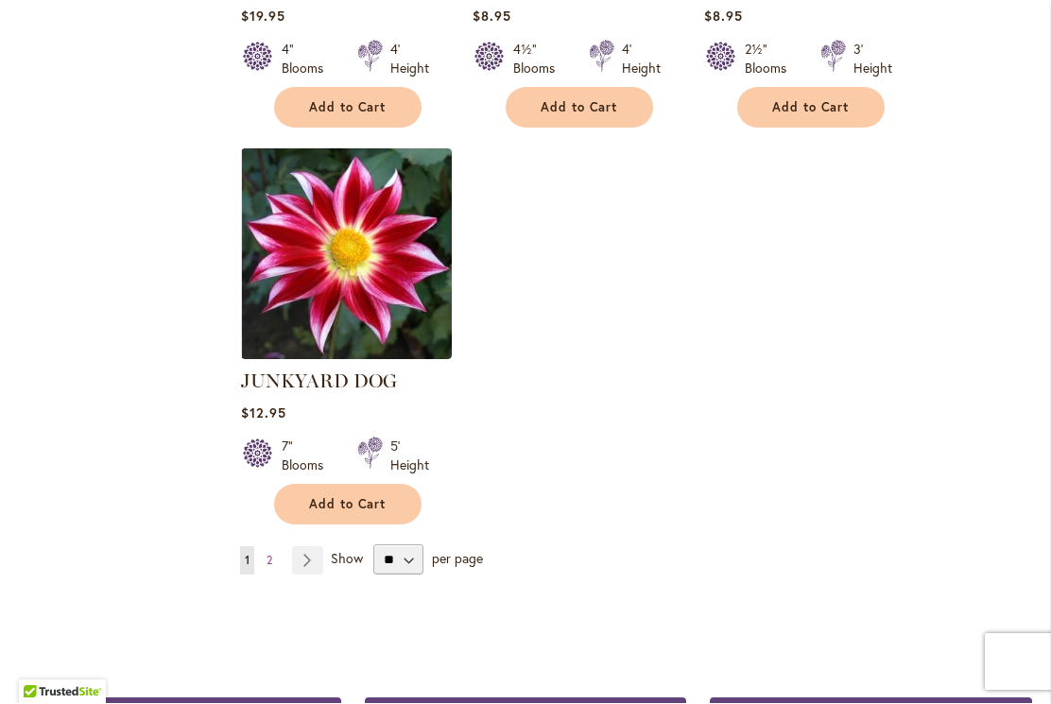
scroll to position [8886, 0]
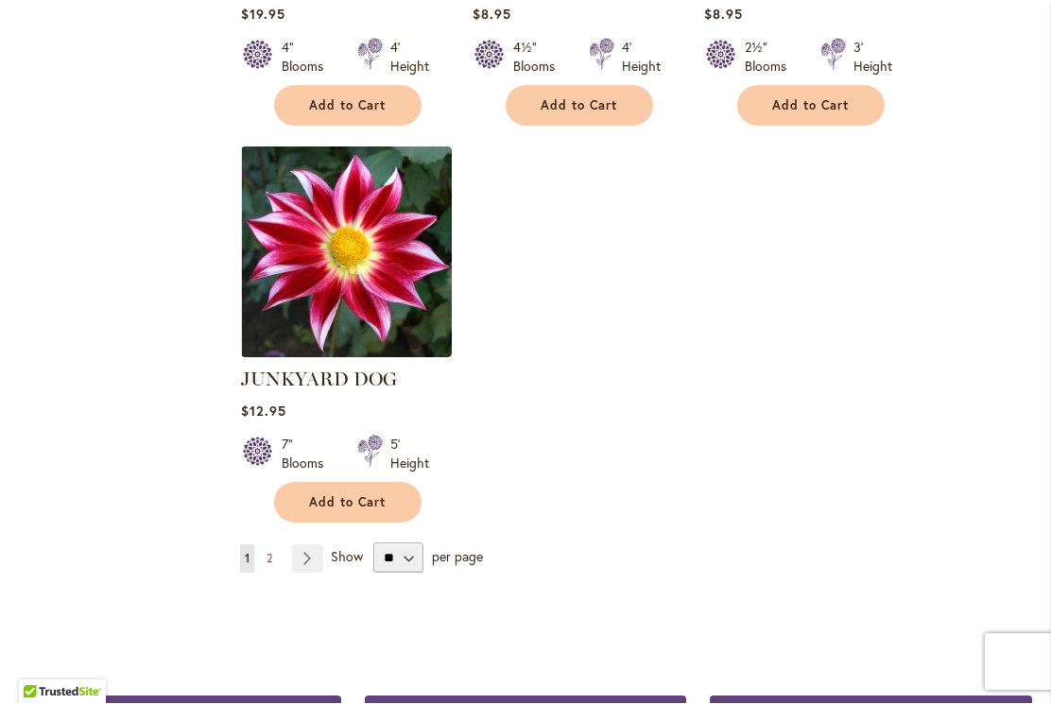
click at [306, 545] on link "Page Next" at bounding box center [307, 559] width 31 height 28
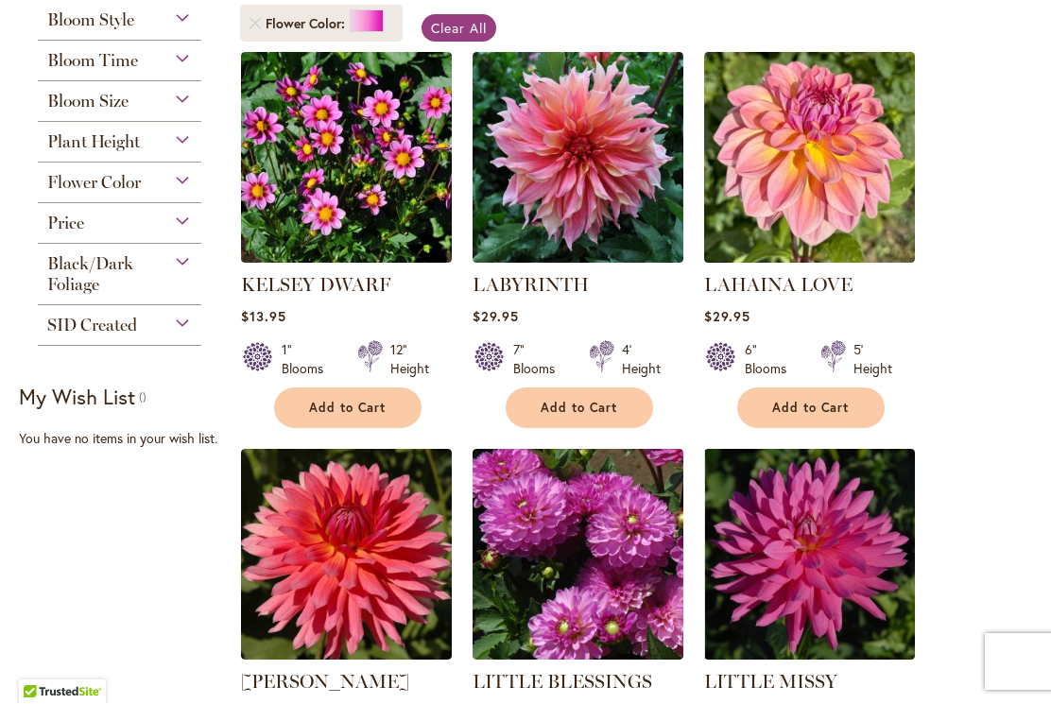
scroll to position [1, 0]
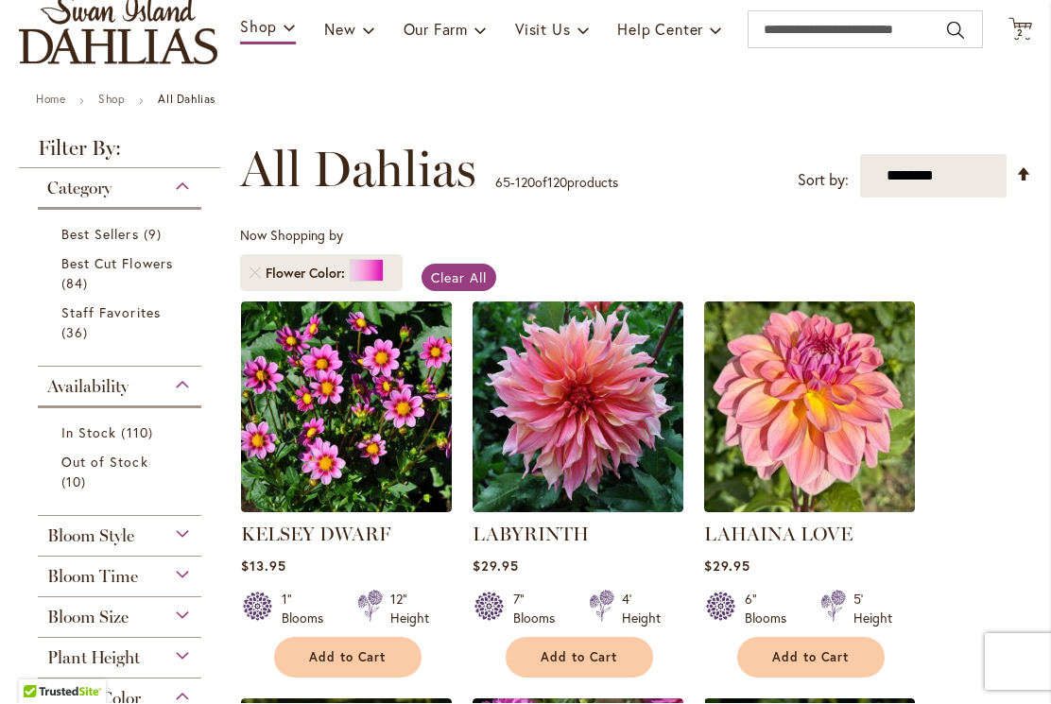
click at [183, 519] on div "Bloom Style" at bounding box center [120, 532] width 164 height 30
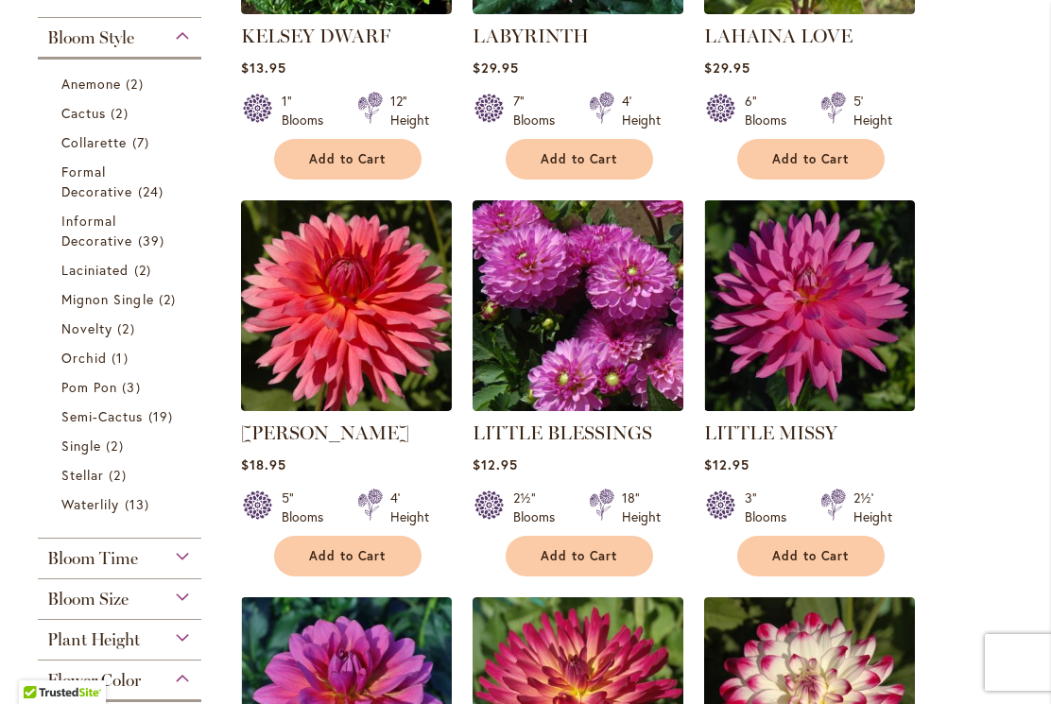
click at [138, 395] on span "3 items" at bounding box center [133, 387] width 23 height 20
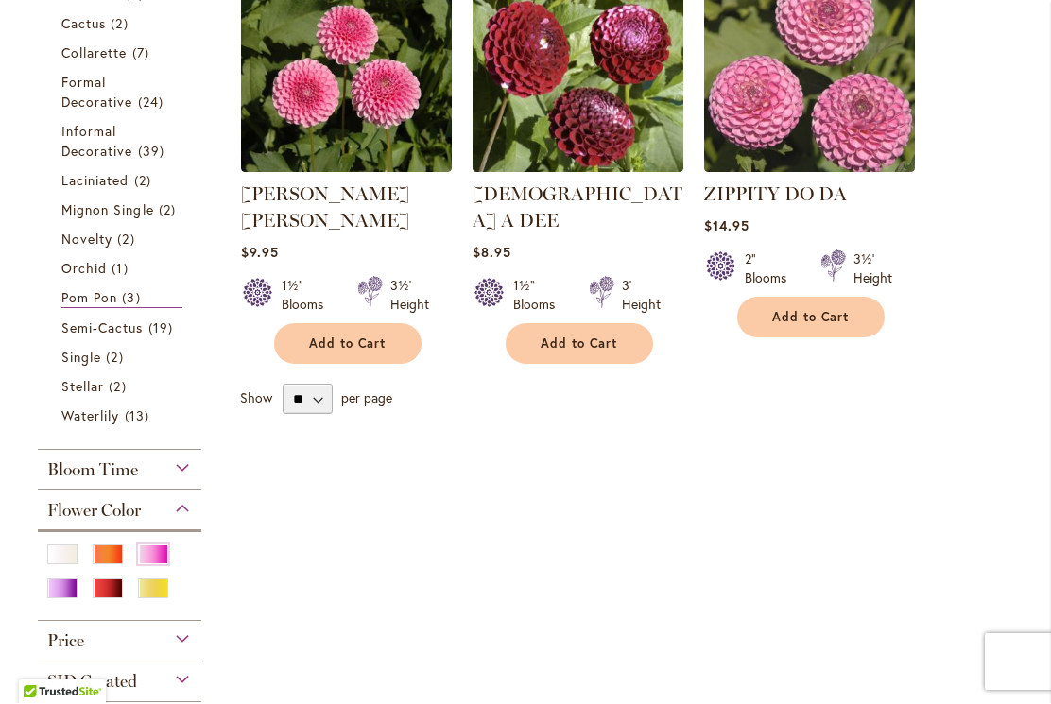
scroll to position [579, 0]
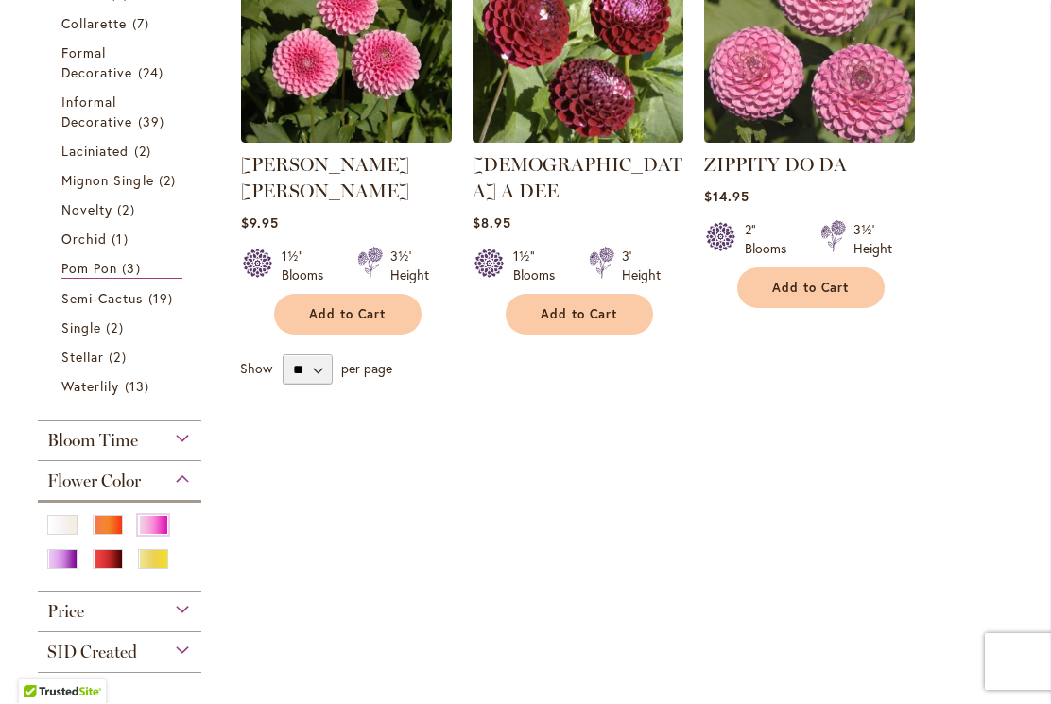
click at [186, 492] on div "Flower Color" at bounding box center [120, 477] width 164 height 30
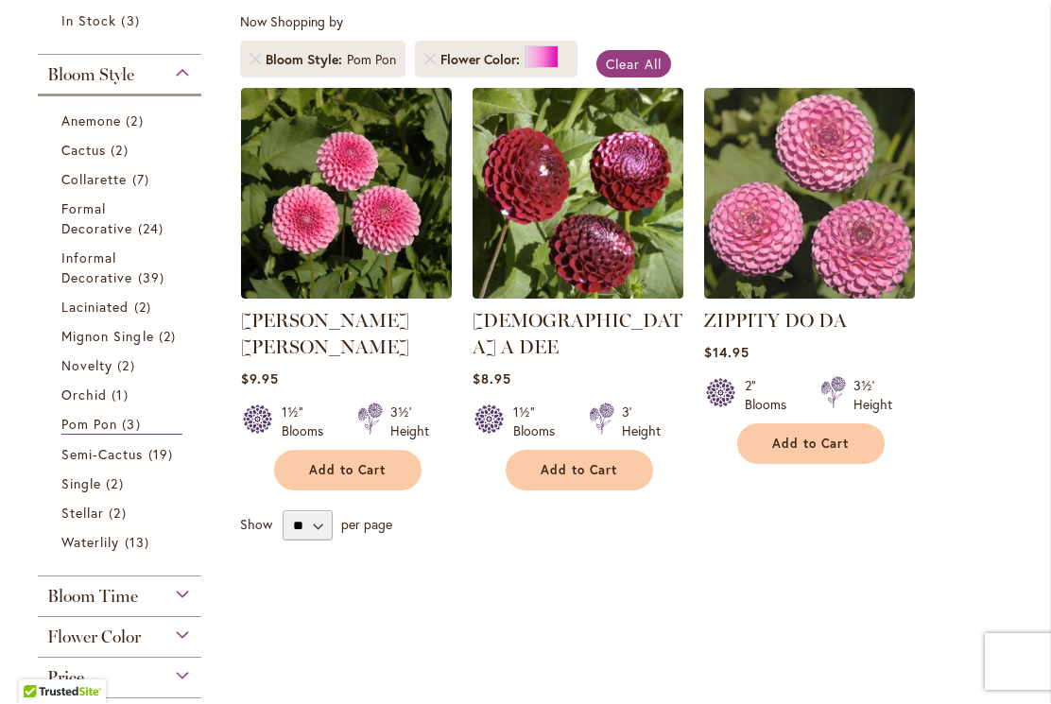
scroll to position [424, 0]
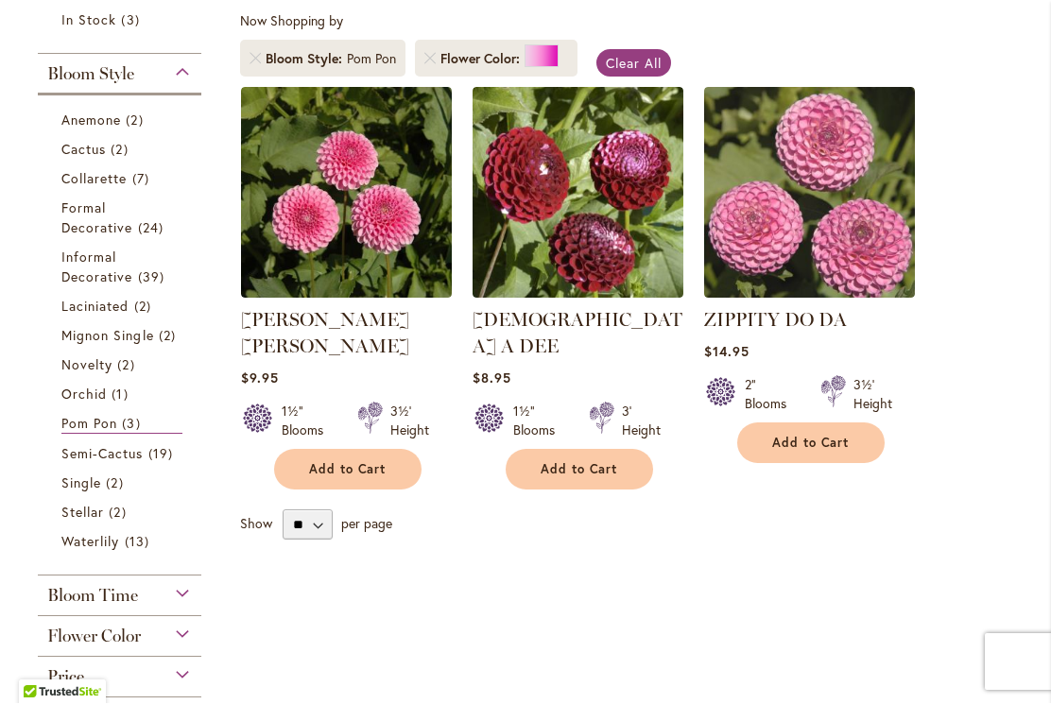
click at [156, 435] on link "Pom Pon 3 items" at bounding box center [121, 424] width 121 height 21
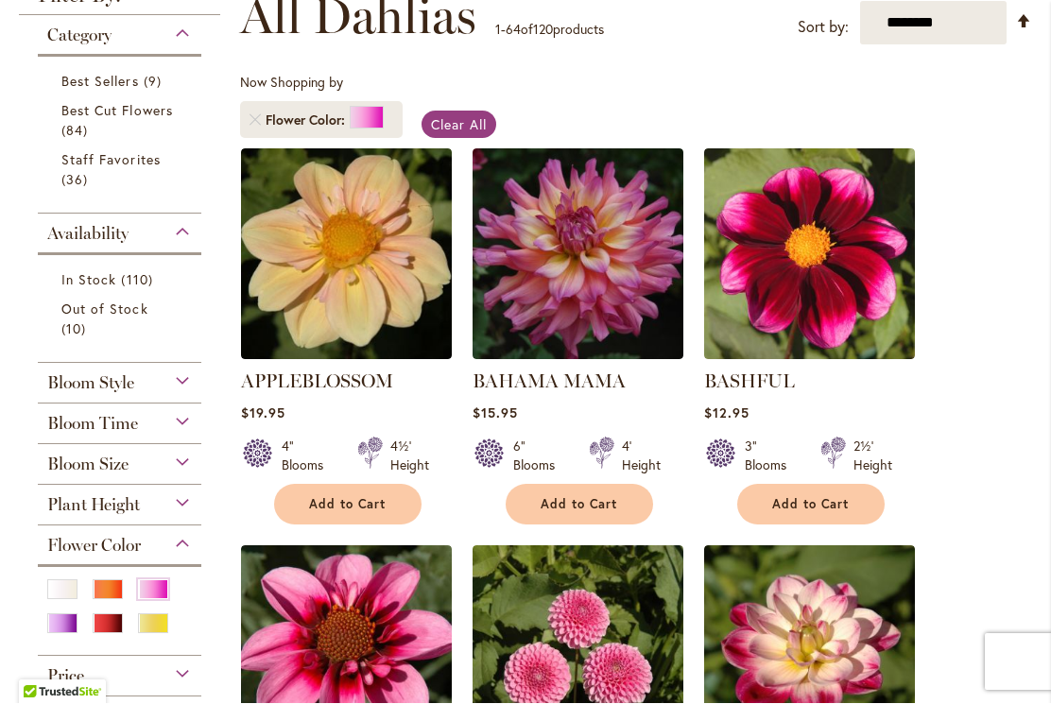
scroll to position [370, 0]
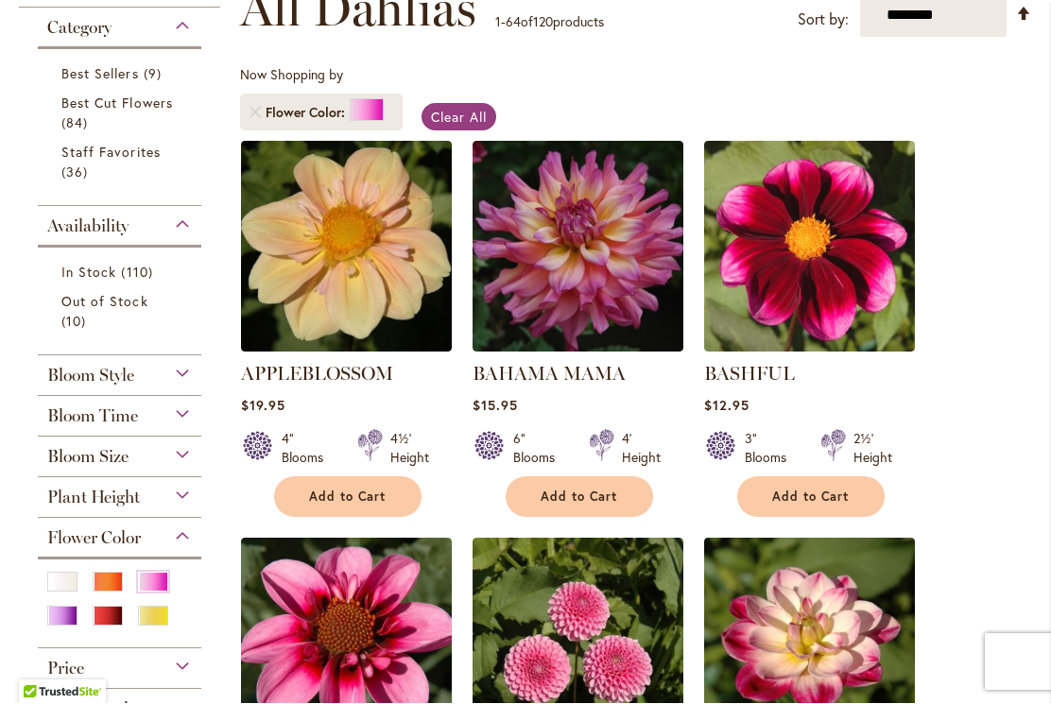
click at [162, 573] on div "Pink" at bounding box center [153, 583] width 30 height 20
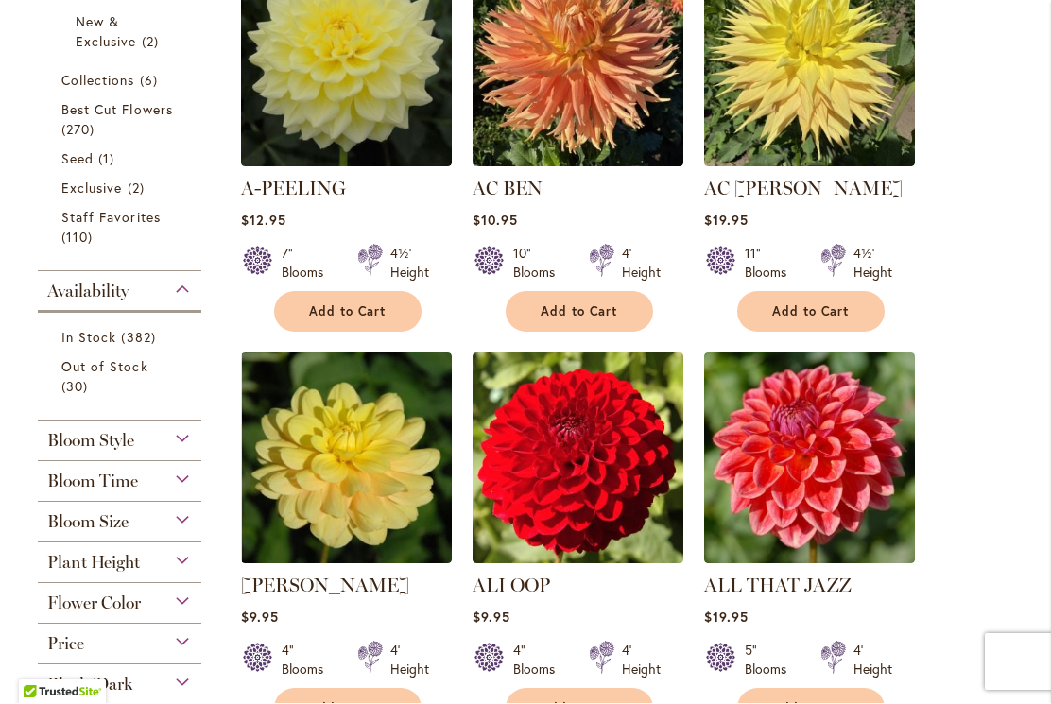
scroll to position [610, 0]
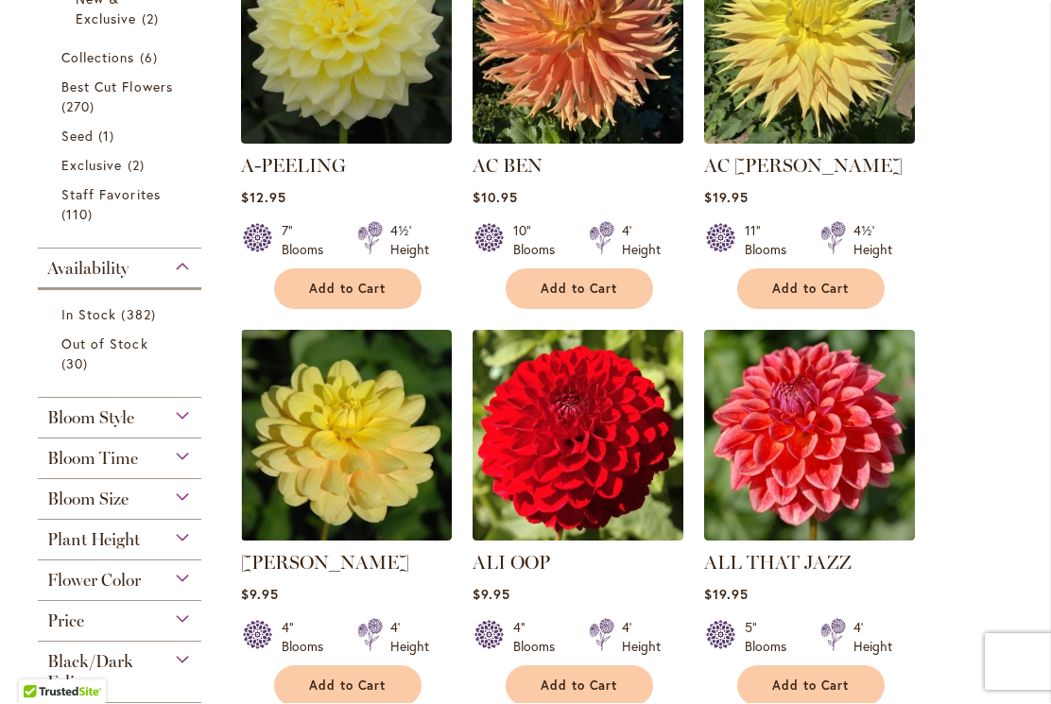
click at [180, 427] on div "Bloom Style" at bounding box center [120, 414] width 164 height 30
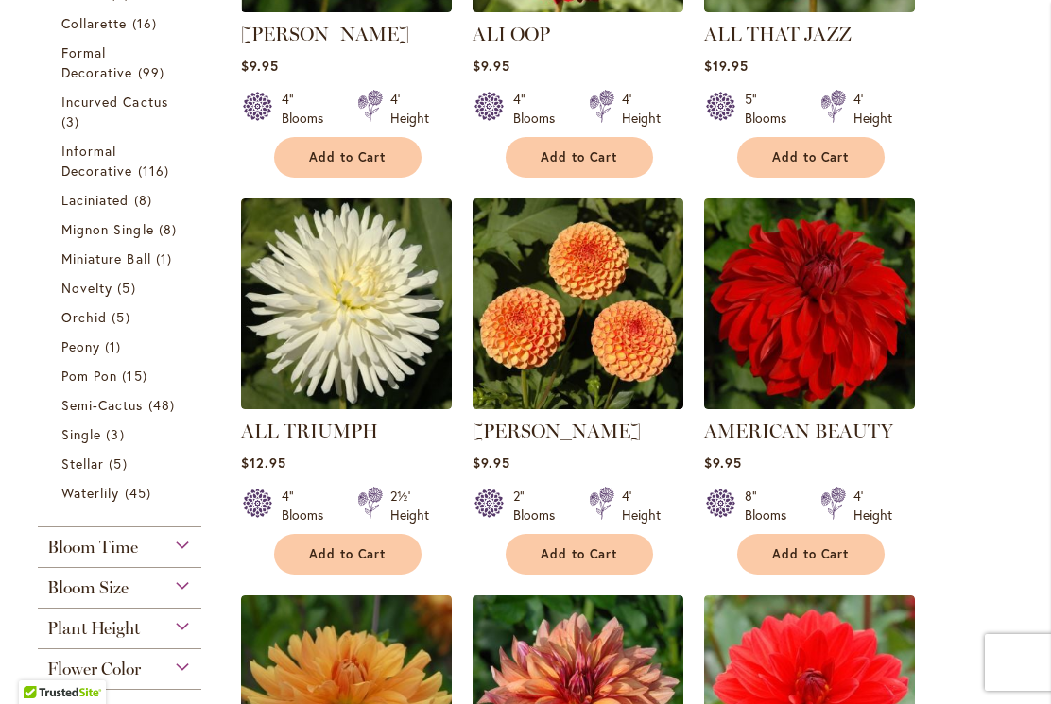
scroll to position [1141, 0]
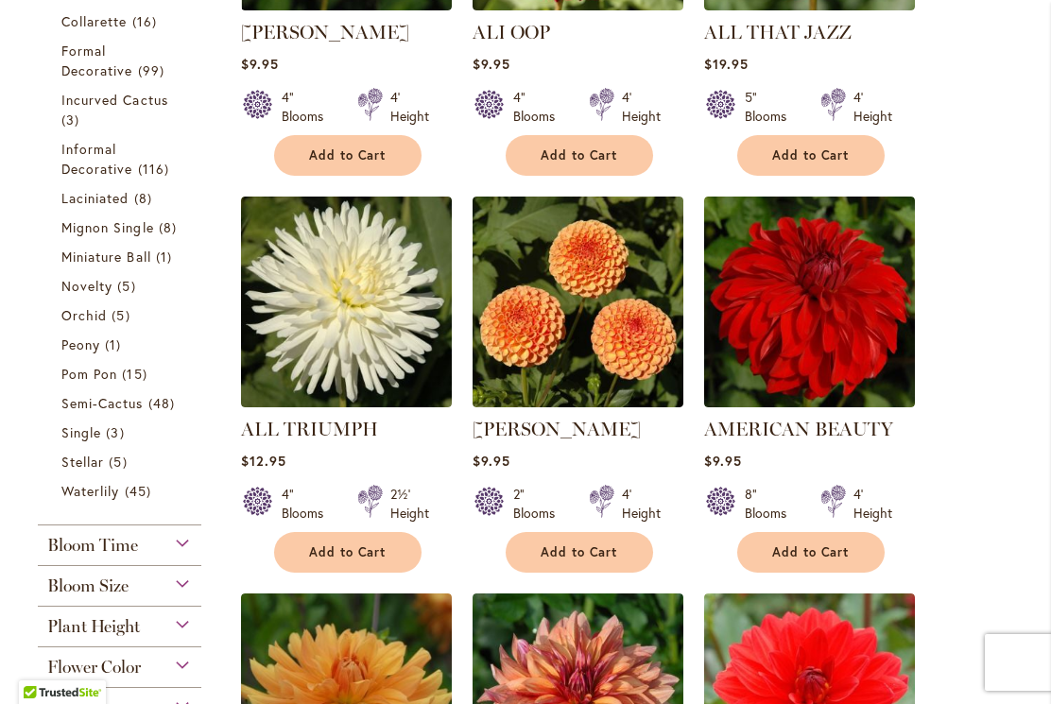
click at [153, 384] on link "Pom Pon 15 items" at bounding box center [121, 374] width 121 height 20
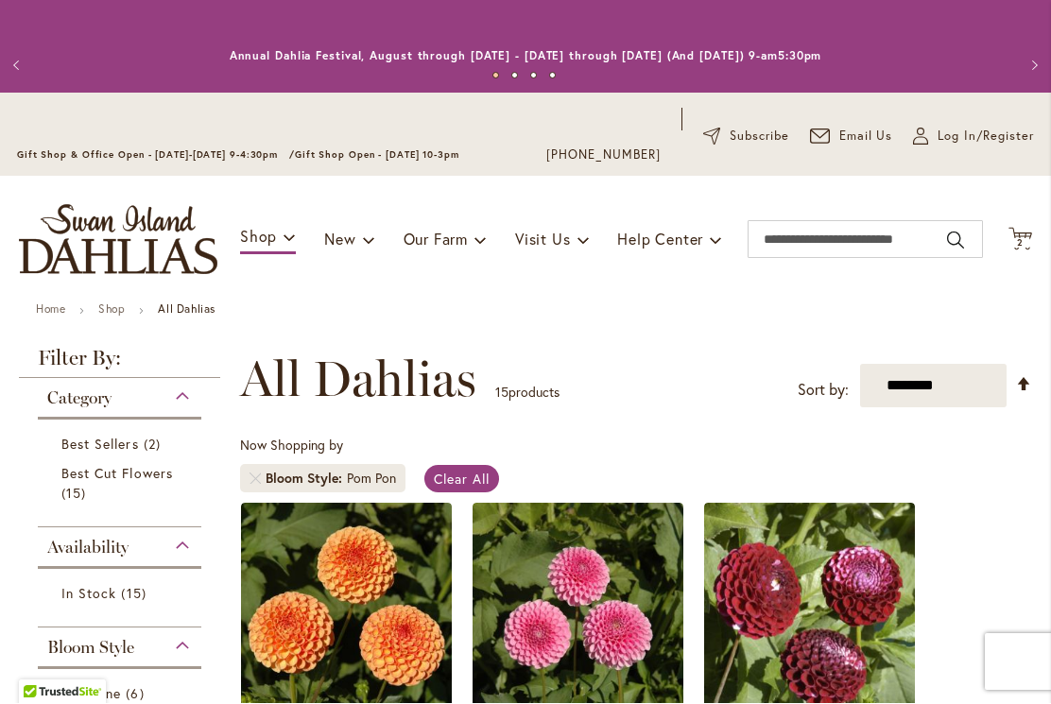
click at [1030, 233] on icon "Cart .cls-1 { fill: #231f20; }" at bounding box center [1020, 240] width 24 height 24
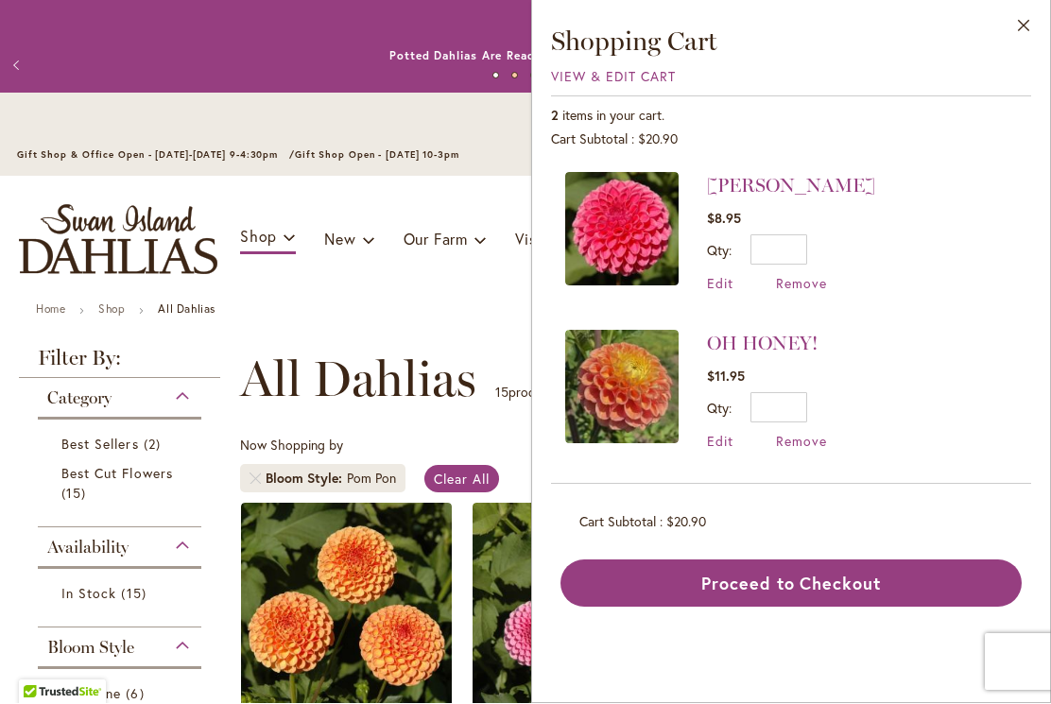
click at [785, 182] on link "[PERSON_NAME]" at bounding box center [791, 186] width 168 height 23
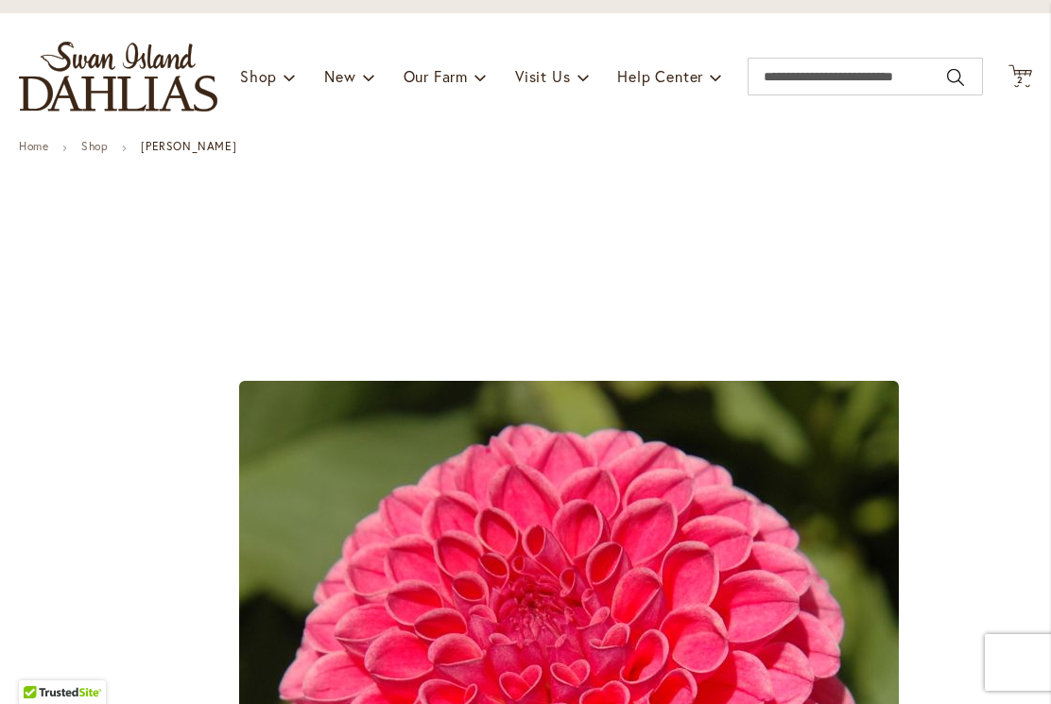
scroll to position [161, 0]
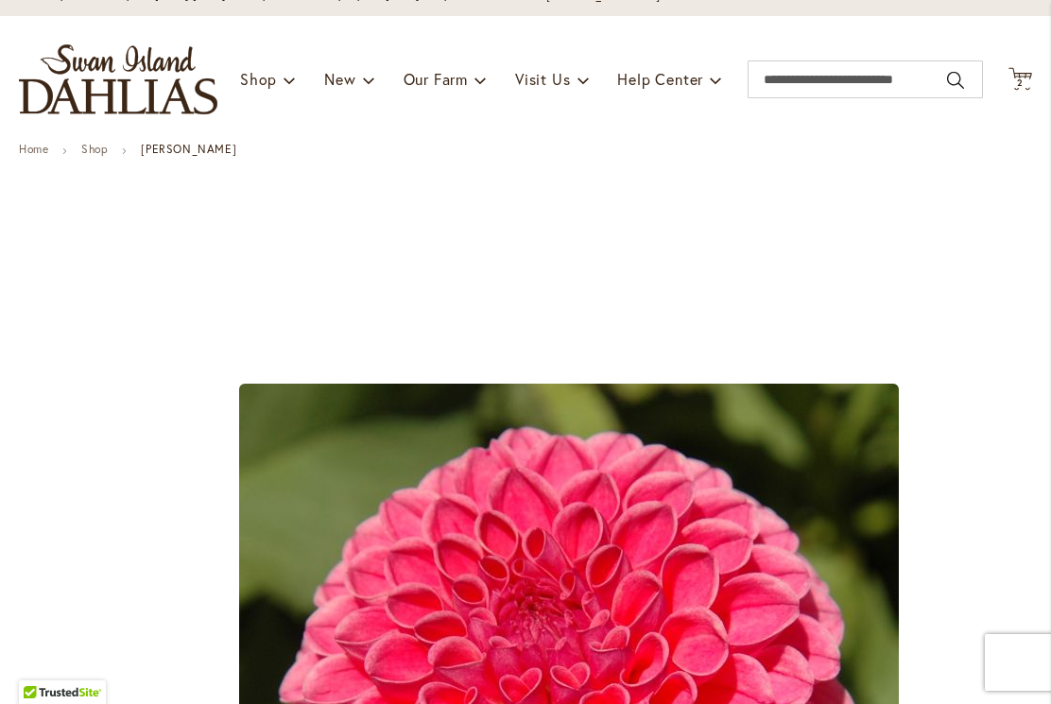
click at [1026, 74] on icon "Cart .cls-1 { fill: #231f20; }" at bounding box center [1020, 79] width 24 height 24
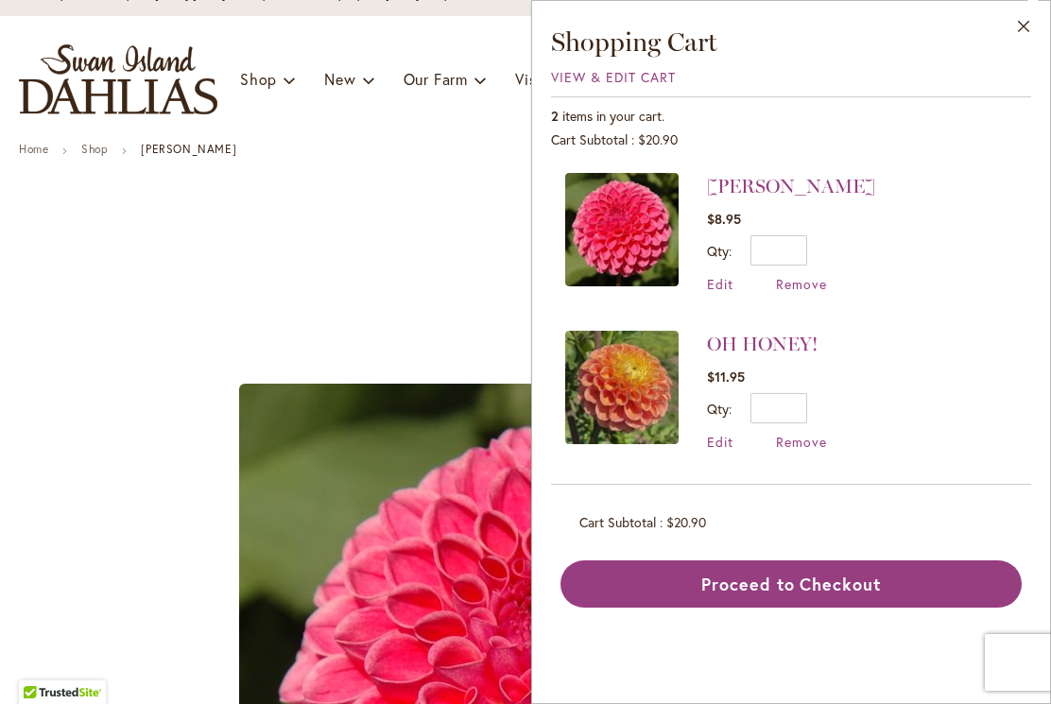
click at [641, 388] on img at bounding box center [621, 387] width 113 height 113
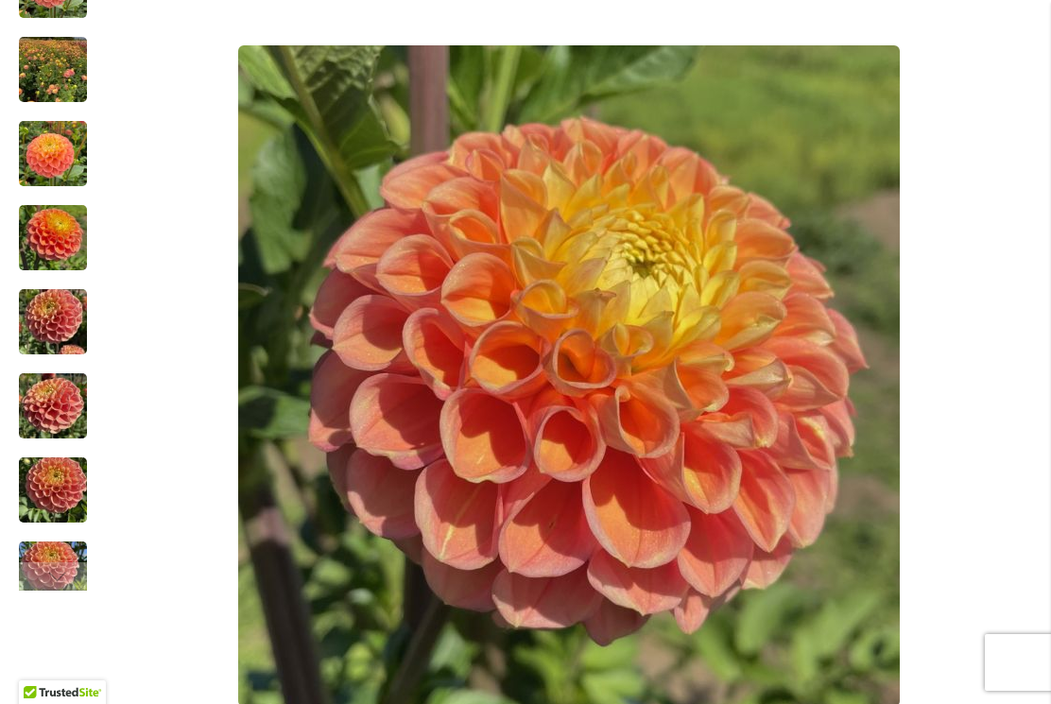
scroll to position [524, 0]
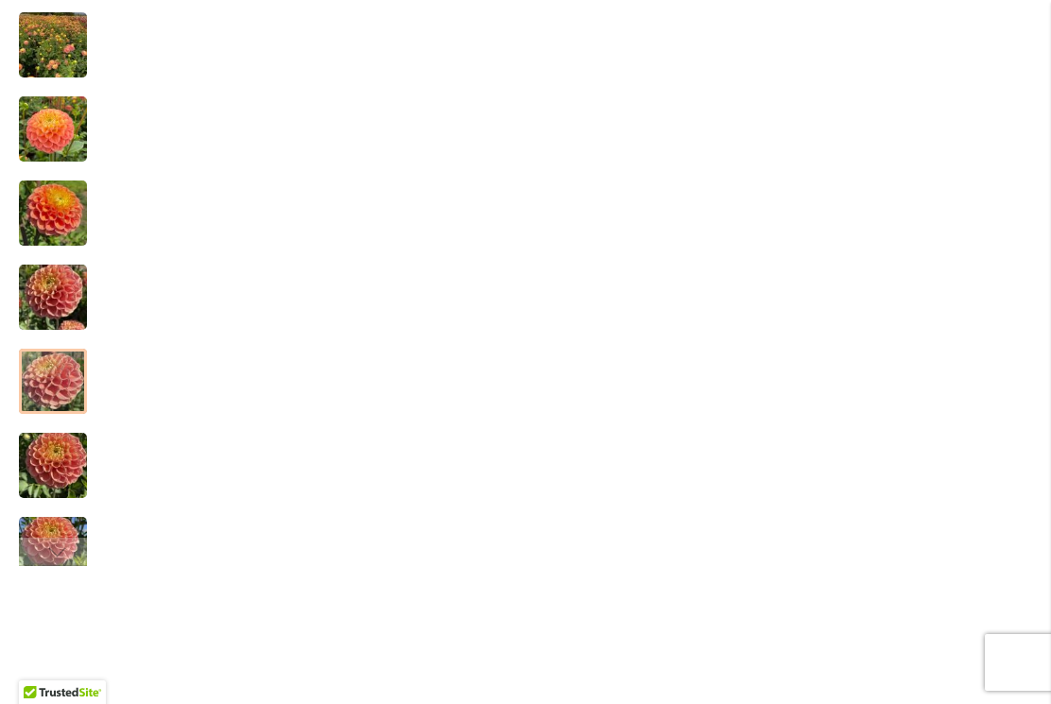
click at [43, 370] on img "Oh Honey!" at bounding box center [53, 381] width 68 height 91
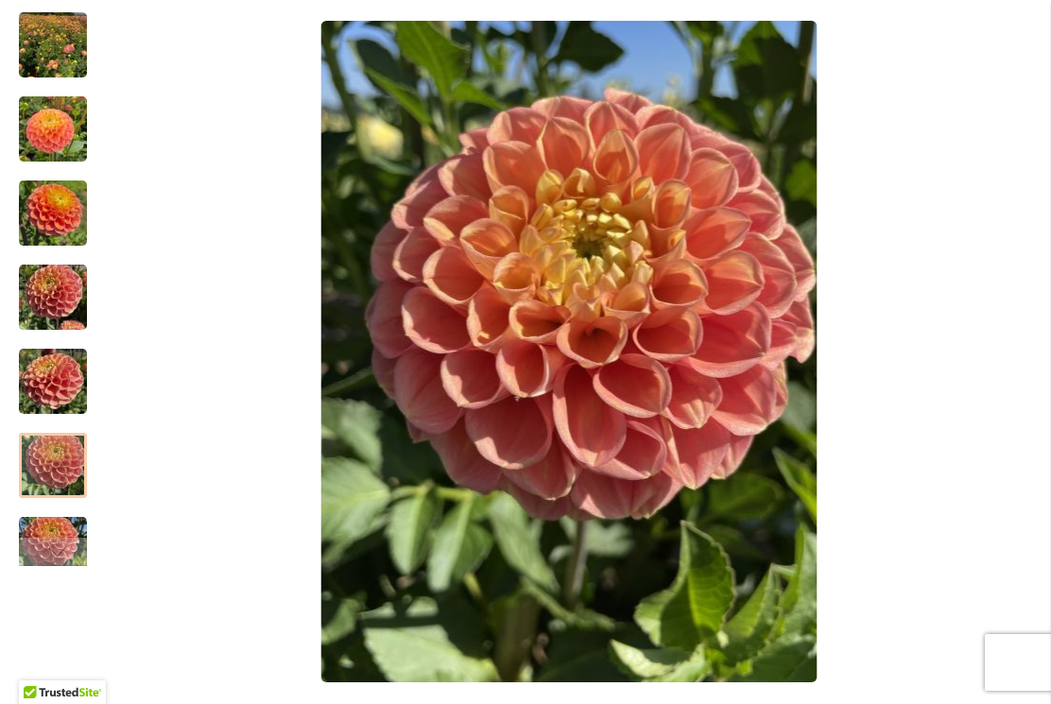
click at [47, 479] on img "Oh Honey!" at bounding box center [53, 466] width 68 height 91
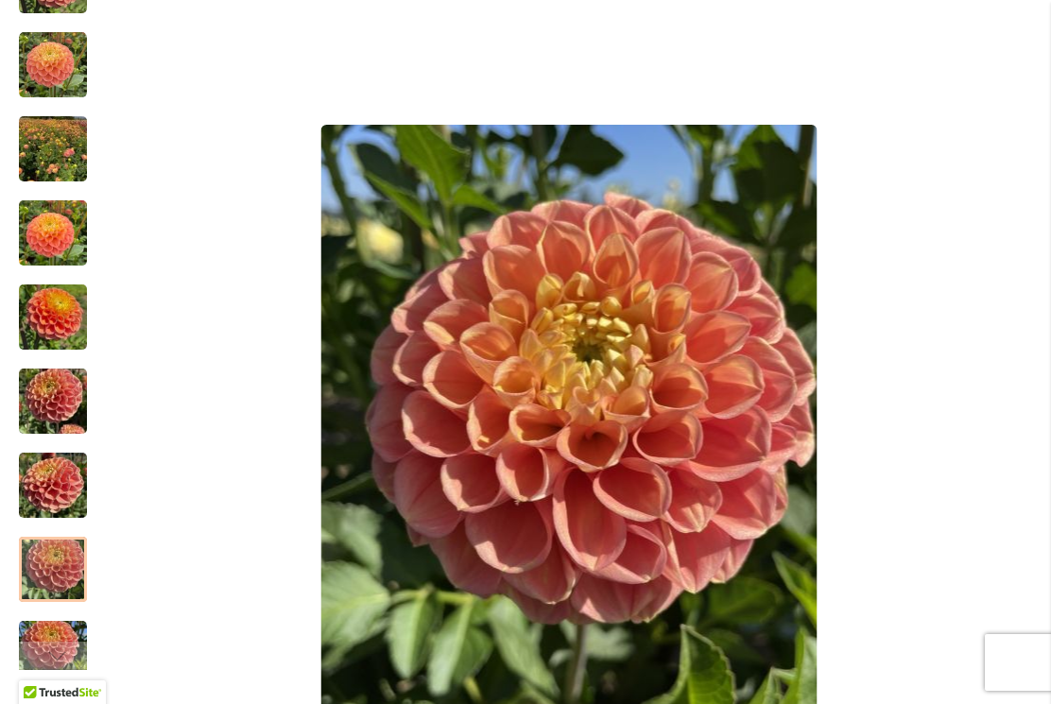
scroll to position [420, 0]
click at [40, 401] on img "Oh Honey!" at bounding box center [53, 401] width 68 height 91
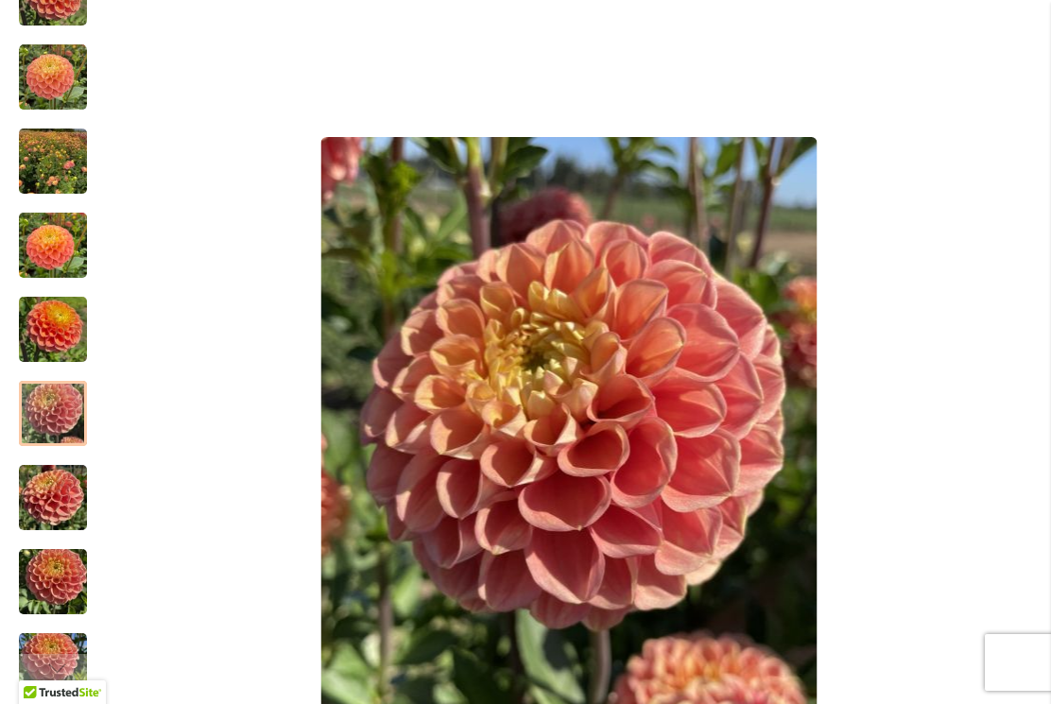
scroll to position [394, 0]
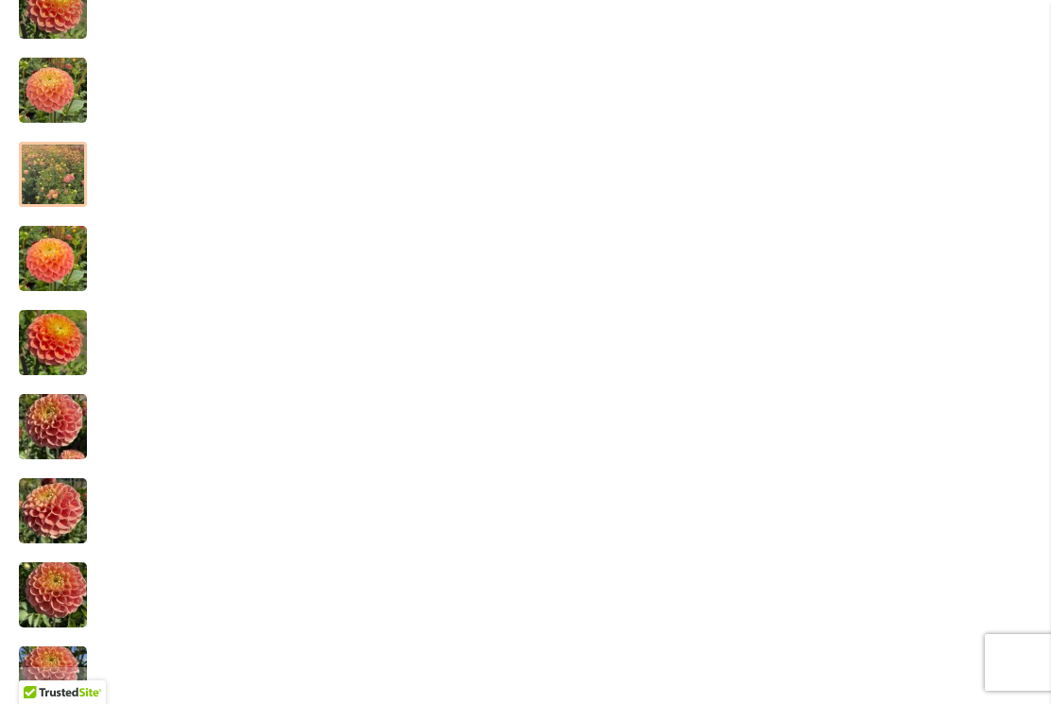
click at [67, 166] on img "Oh Honey!" at bounding box center [53, 174] width 68 height 91
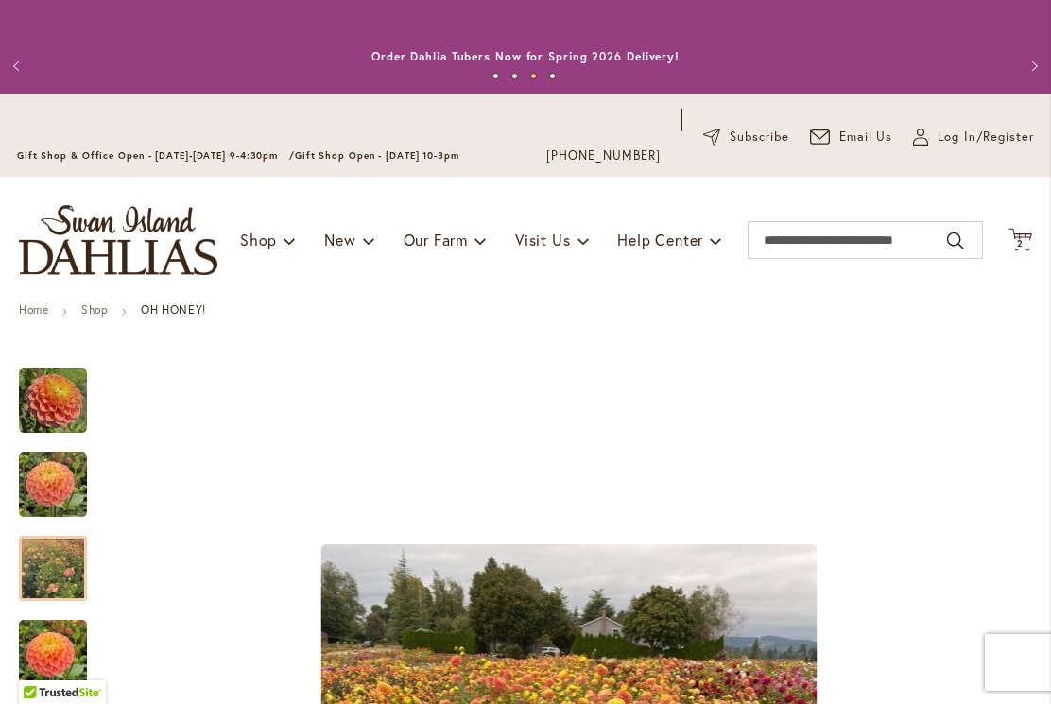
scroll to position [0, 0]
click at [1027, 234] on icon "Cart .cls-1 { fill: #231f20; }" at bounding box center [1020, 240] width 24 height 24
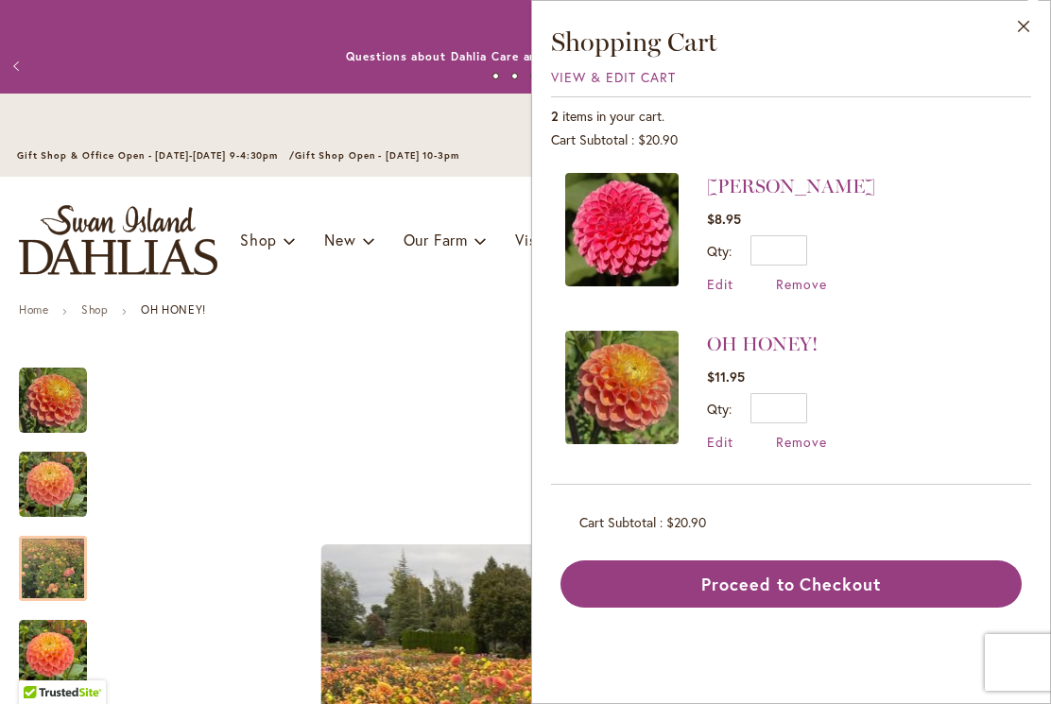
click at [635, 236] on img at bounding box center [621, 229] width 113 height 113
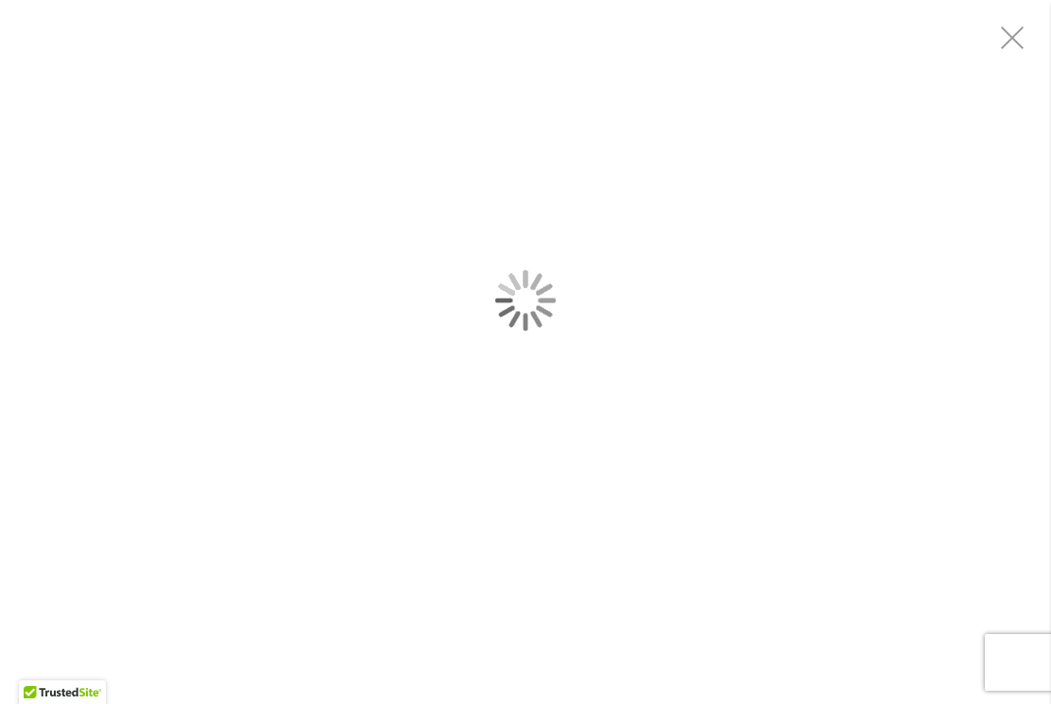
click at [568, 627] on div at bounding box center [525, 352] width 1051 height 704
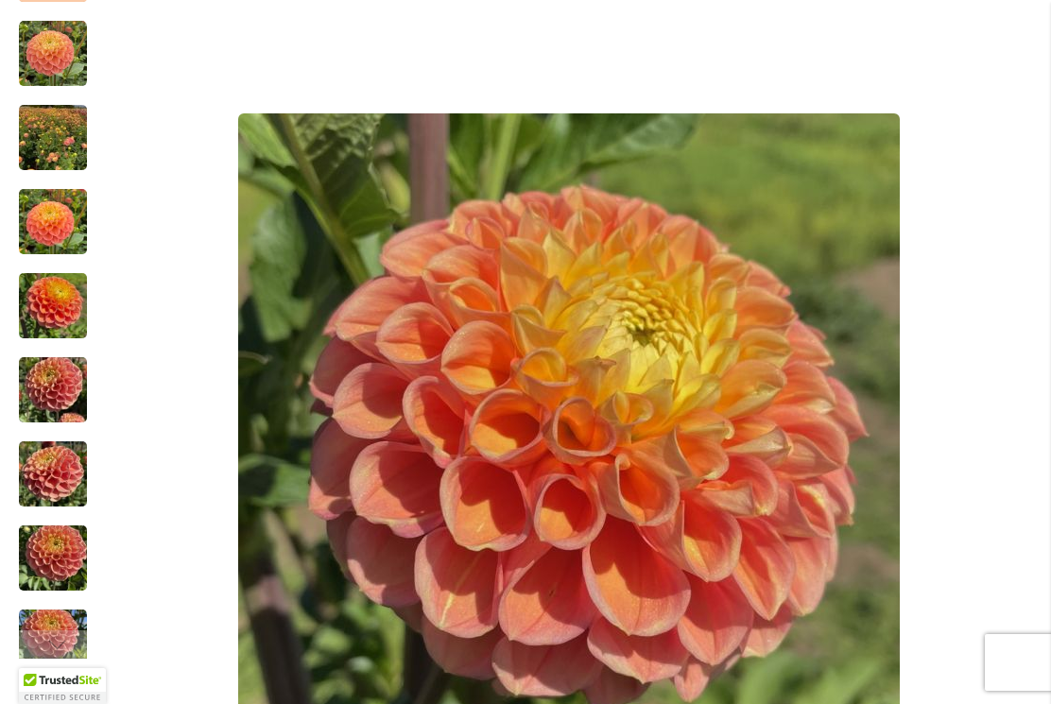
scroll to position [433, 0]
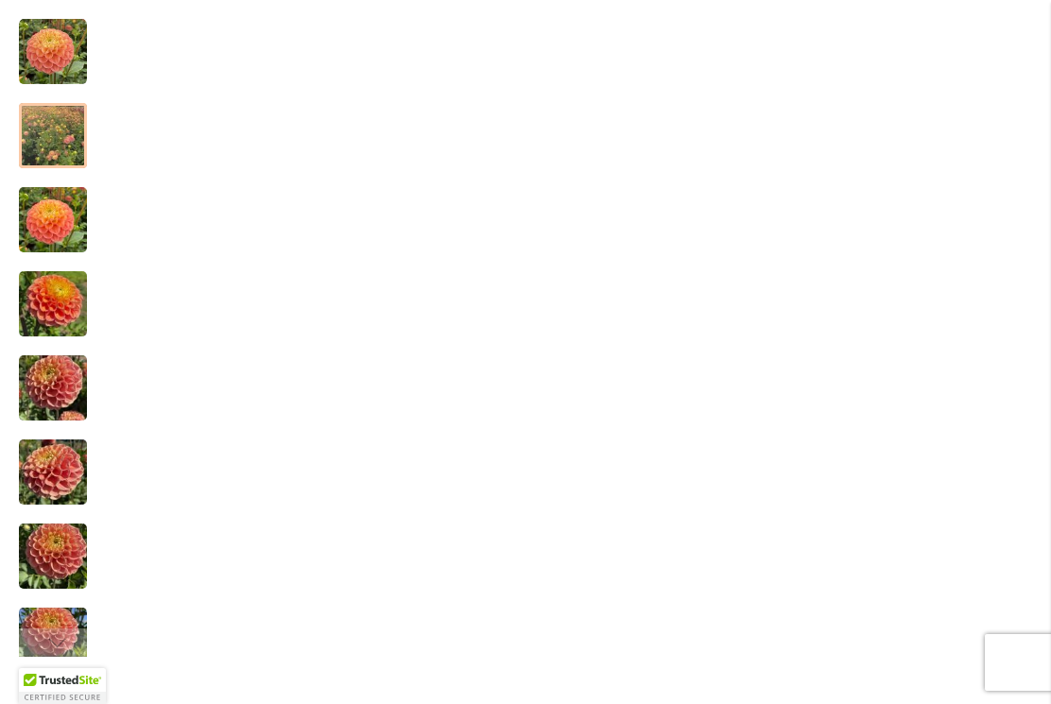
click at [43, 129] on img "Oh Honey!" at bounding box center [53, 136] width 68 height 91
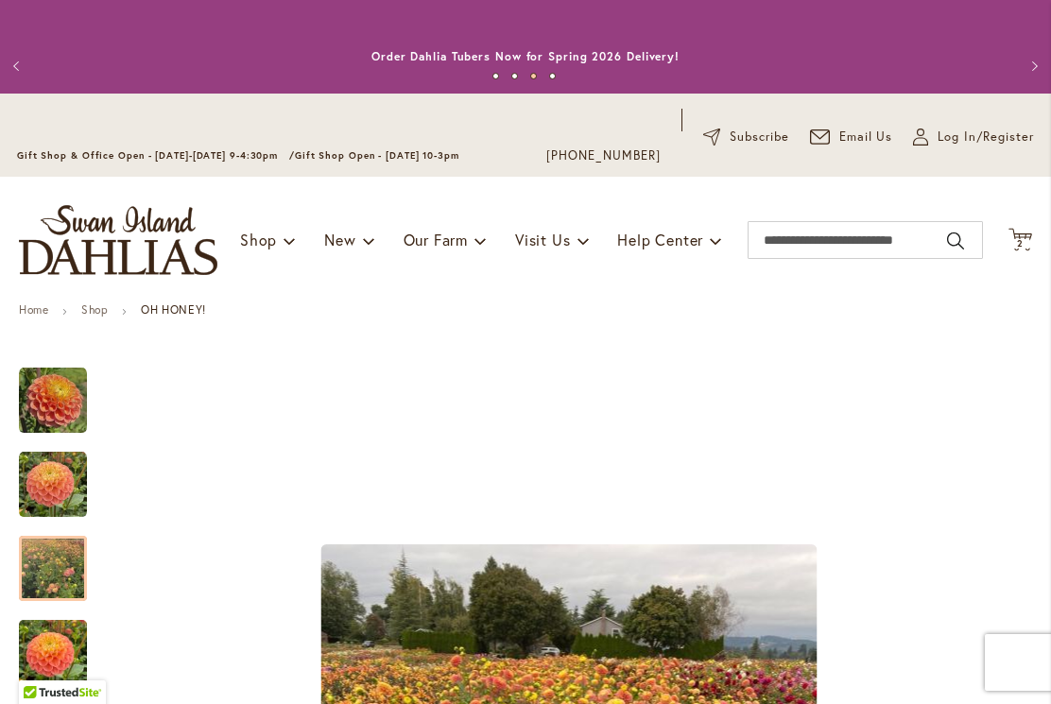
scroll to position [0, 0]
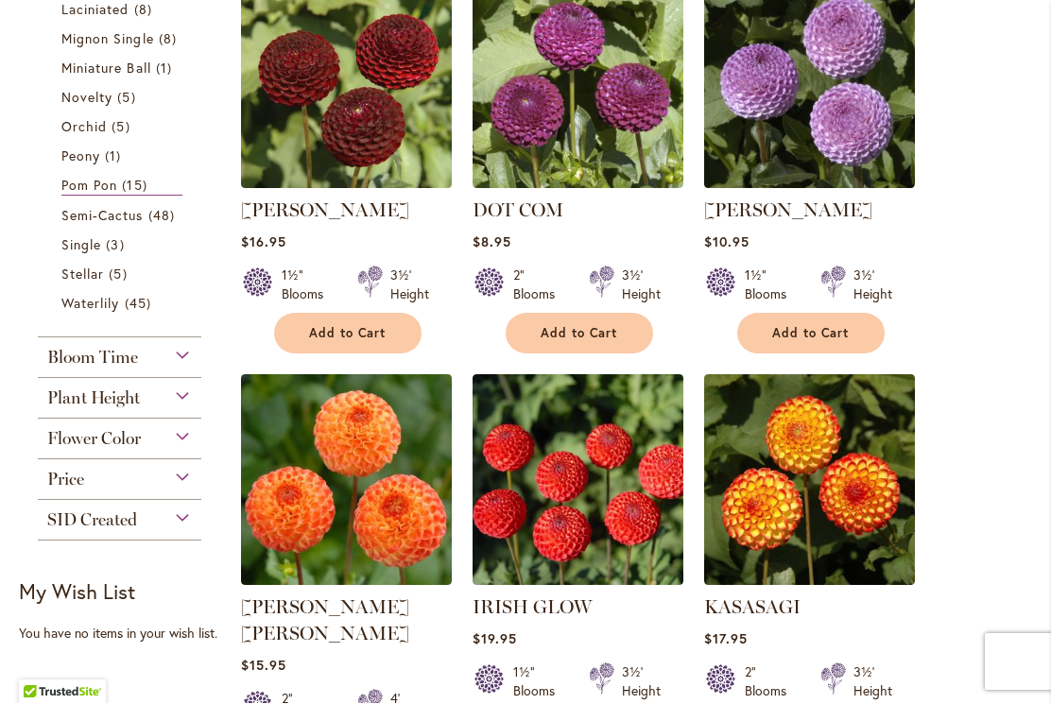
scroll to position [947, 0]
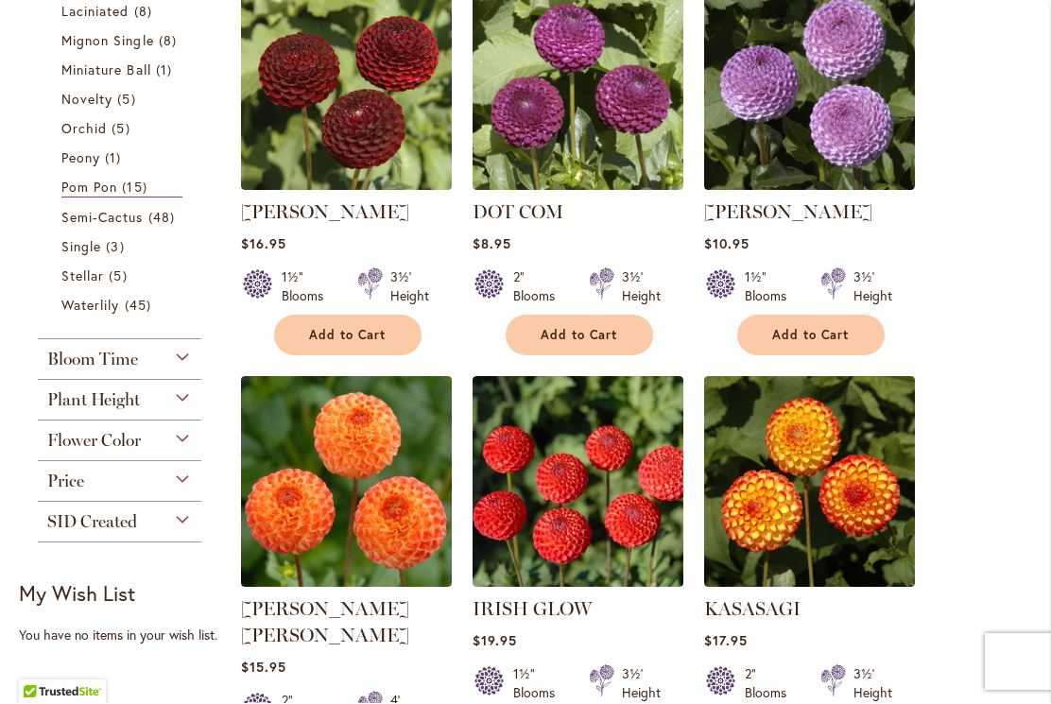
click at [171, 198] on link "Pom Pon 15 items" at bounding box center [121, 188] width 121 height 21
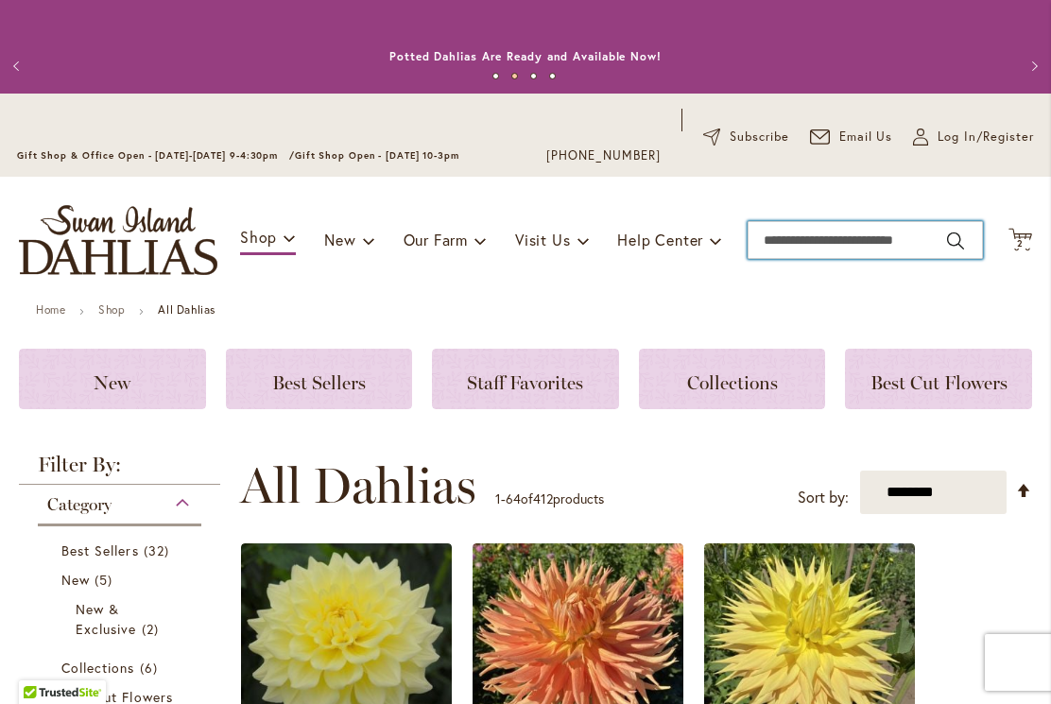
click at [809, 246] on input "Search" at bounding box center [865, 240] width 235 height 38
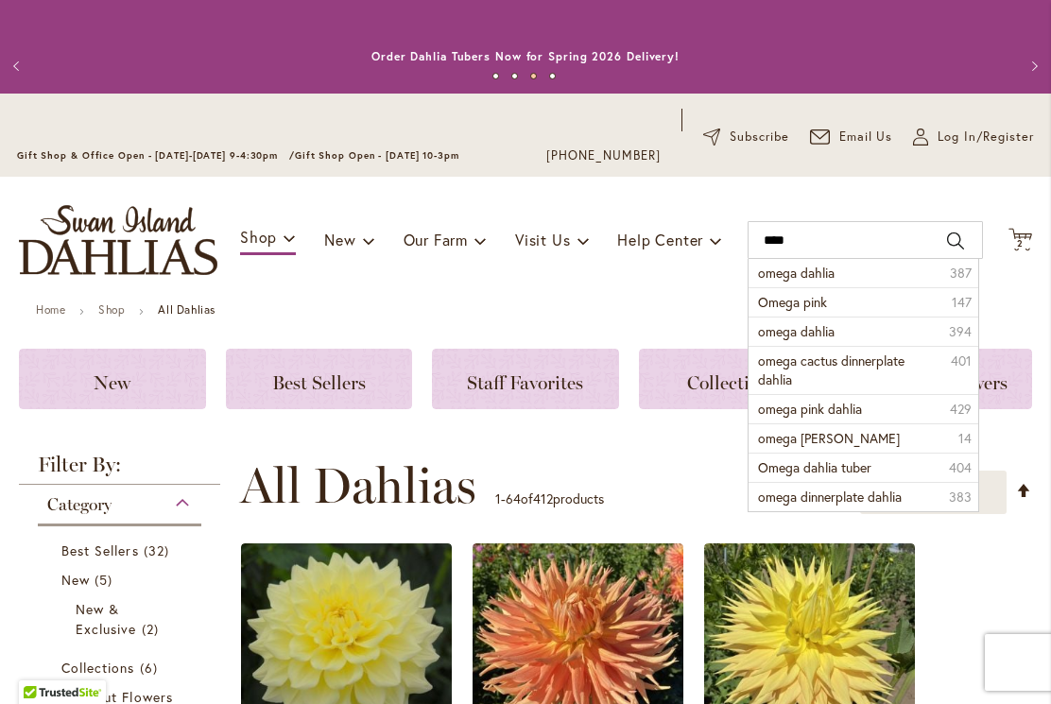
click at [844, 278] on li "omega dahlia 387" at bounding box center [863, 273] width 229 height 28
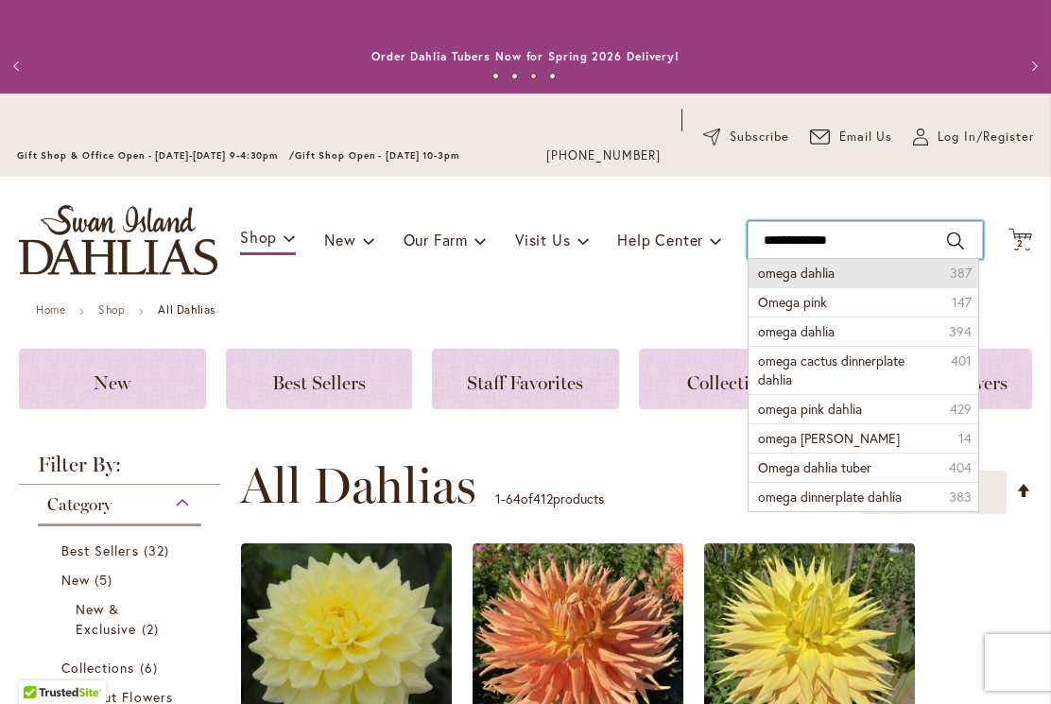
type input "**********"
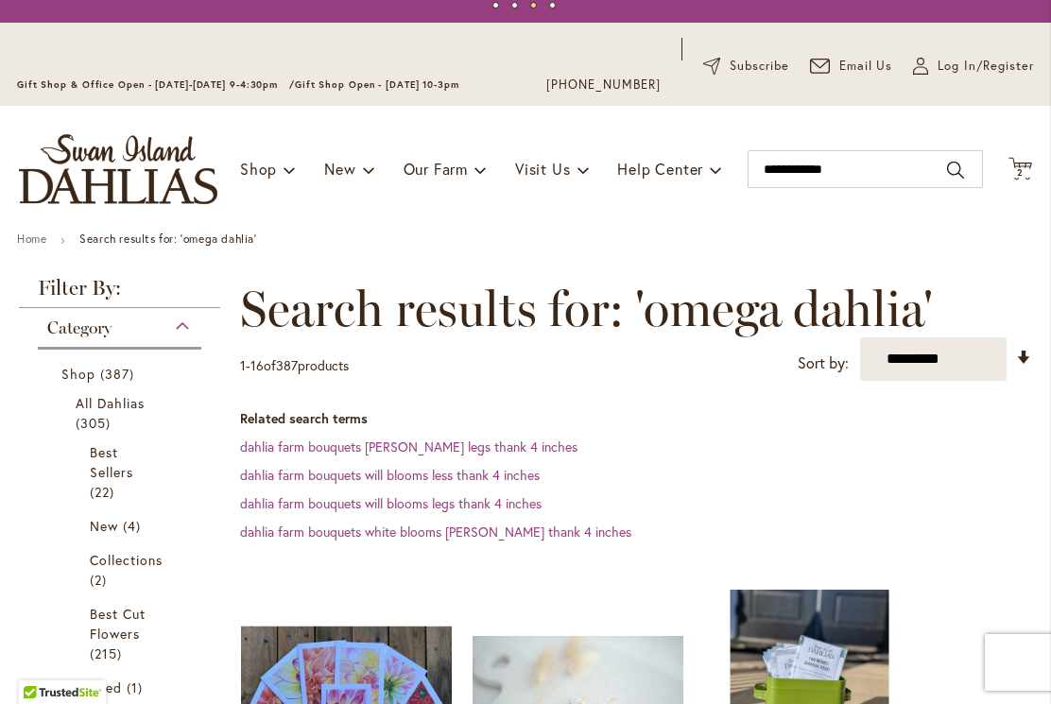
scroll to position [70, 0]
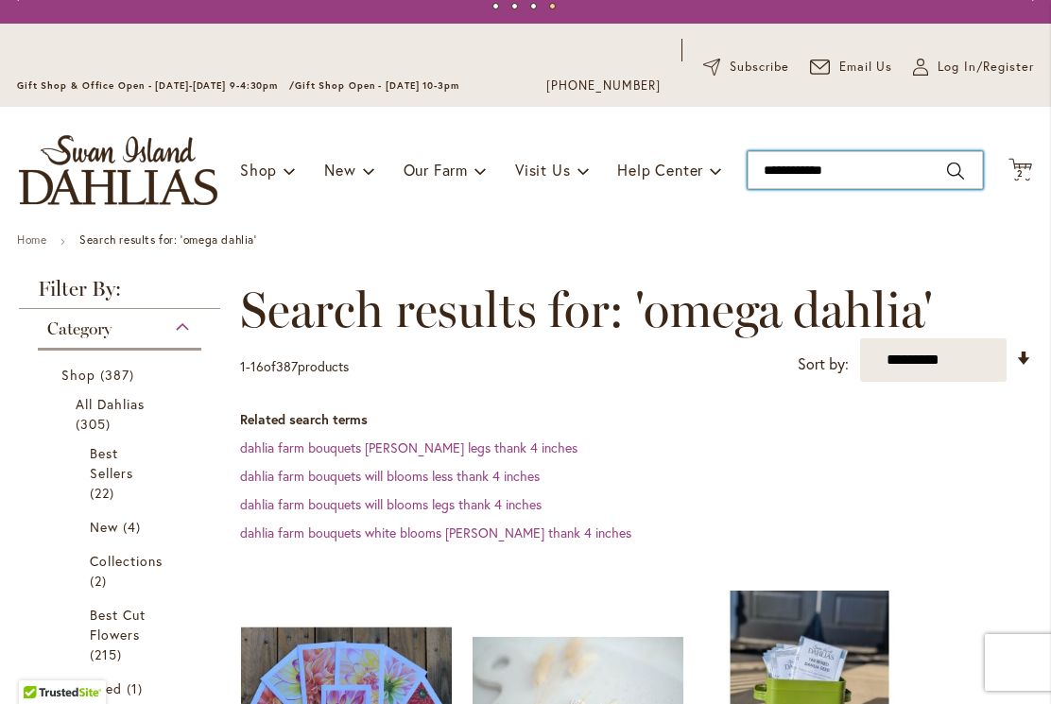
click at [866, 171] on input "**********" at bounding box center [865, 170] width 235 height 38
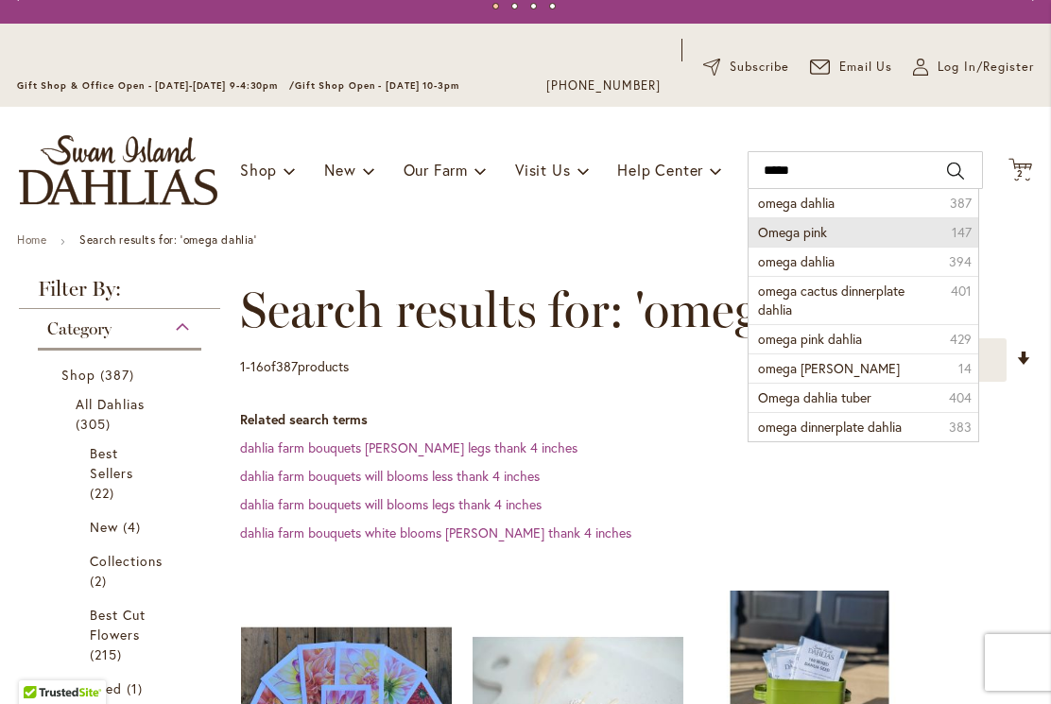
click at [853, 241] on li "Omega pink 147" at bounding box center [863, 231] width 229 height 29
type input "**********"
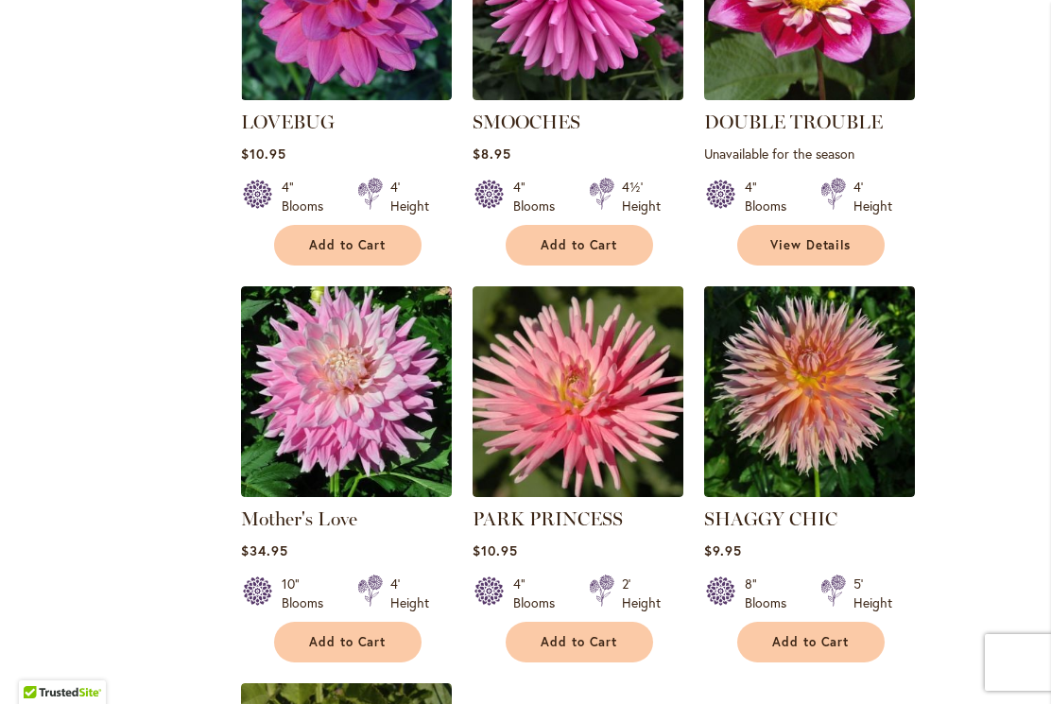
scroll to position [1989, 0]
click at [584, 378] on img at bounding box center [578, 391] width 211 height 211
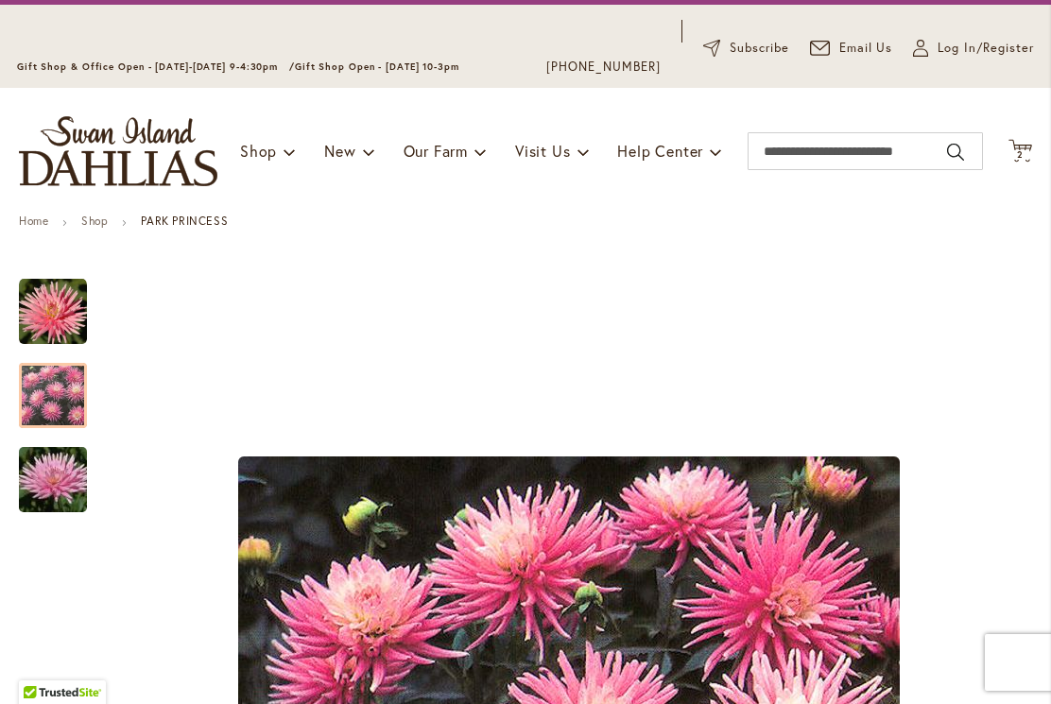
scroll to position [88, 0]
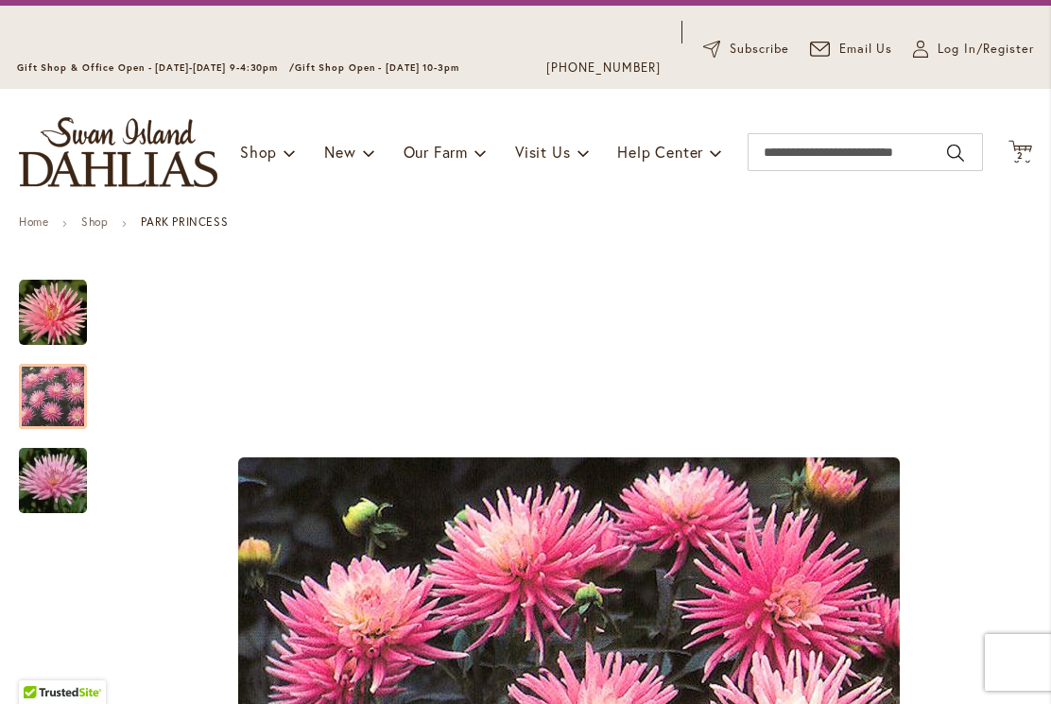
click at [68, 306] on img "PARK PRINCESS" at bounding box center [53, 313] width 68 height 68
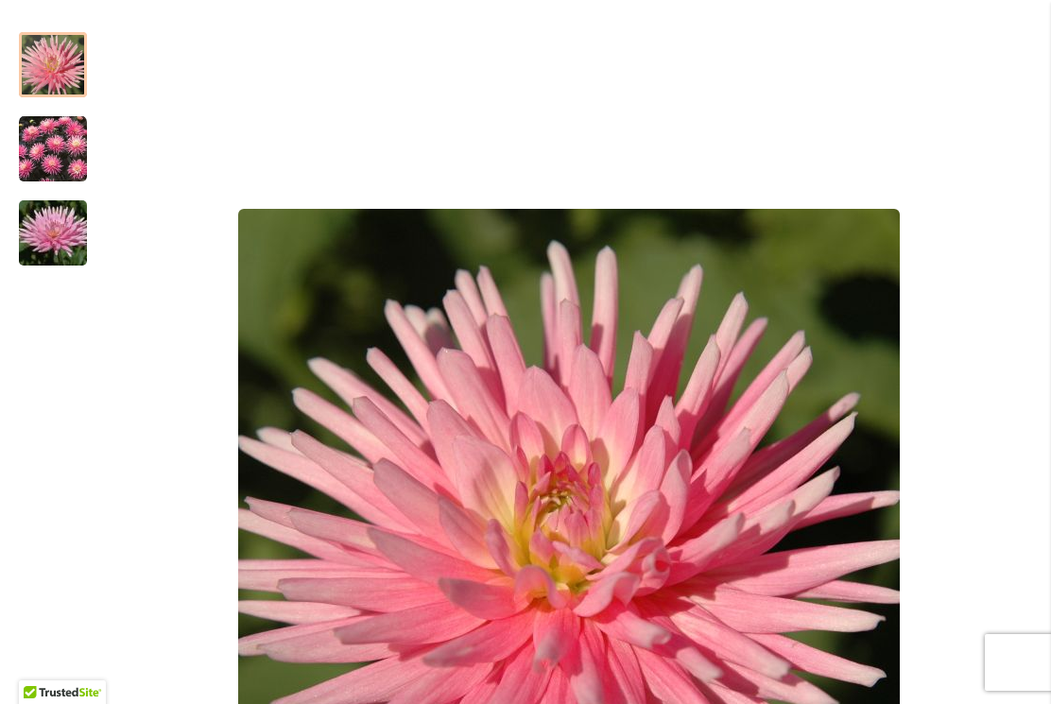
scroll to position [344, 0]
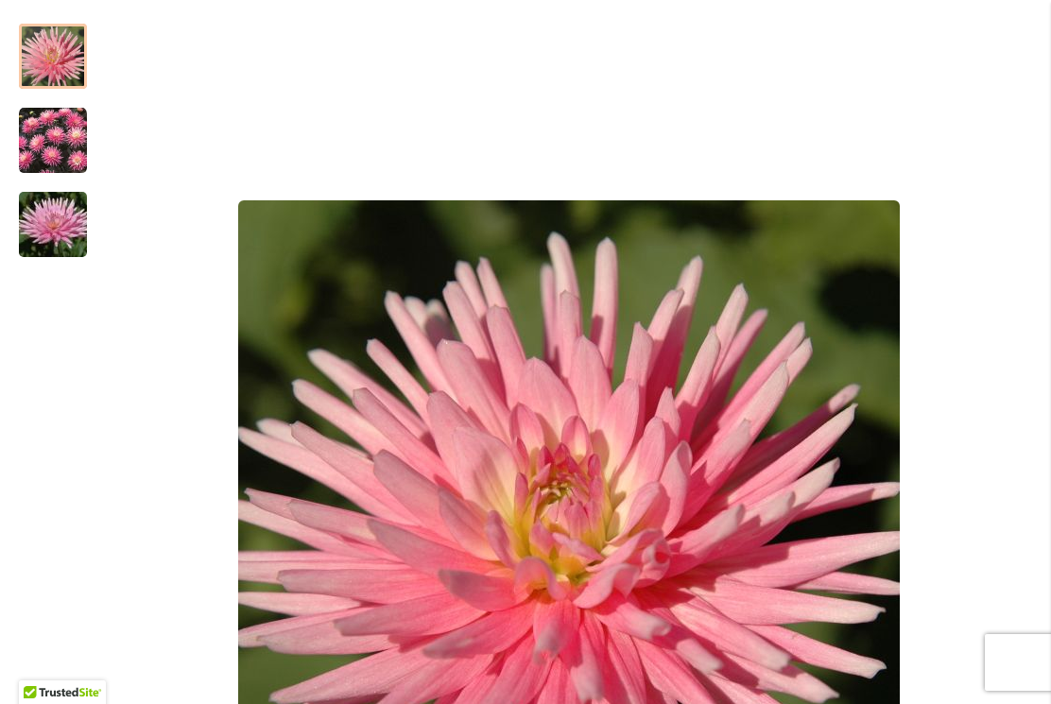
click at [69, 218] on img "PARK PRINCESS" at bounding box center [53, 225] width 136 height 102
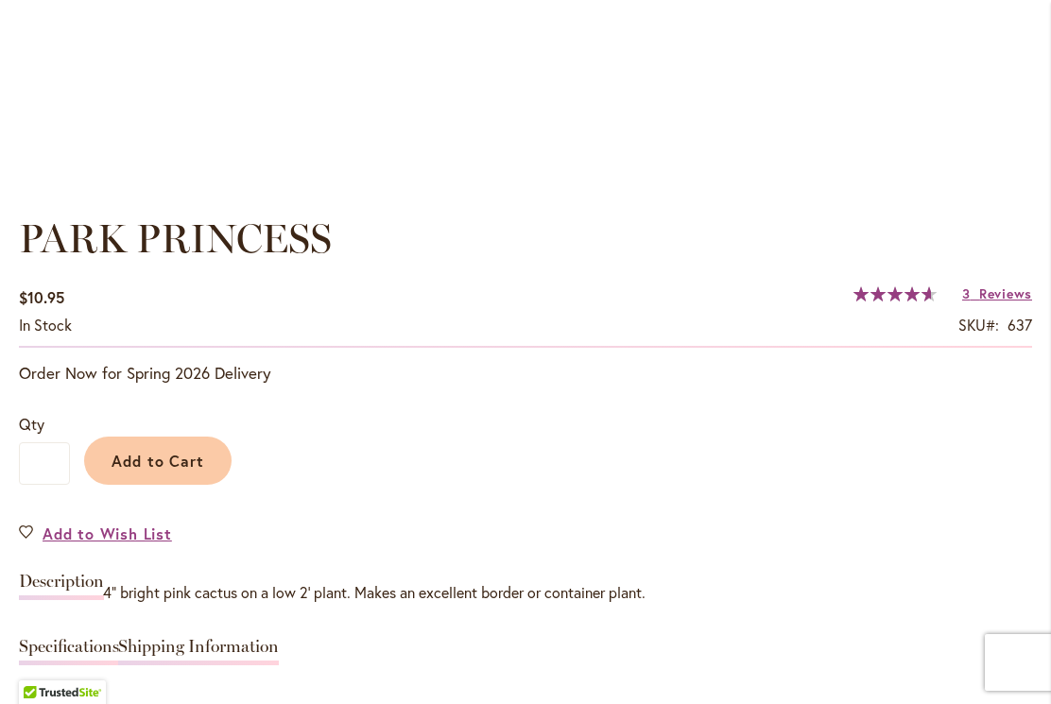
scroll to position [1235, 0]
click at [193, 461] on span "Add to Cart" at bounding box center [159, 460] width 94 height 20
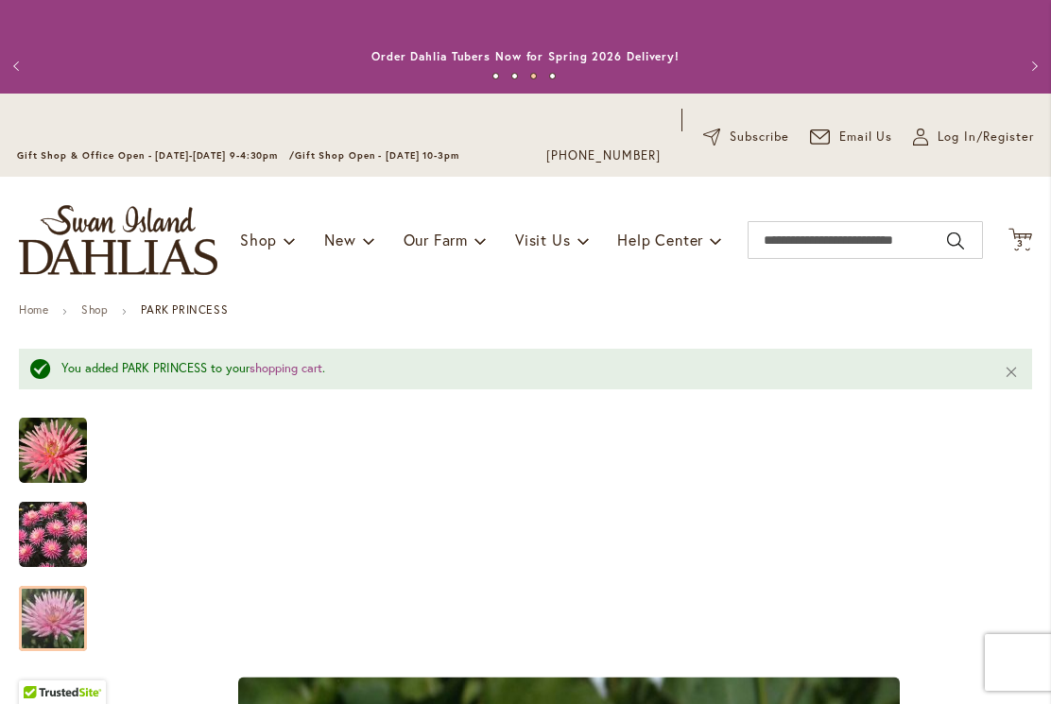
scroll to position [0, 0]
click at [786, 242] on input "Search" at bounding box center [865, 240] width 235 height 38
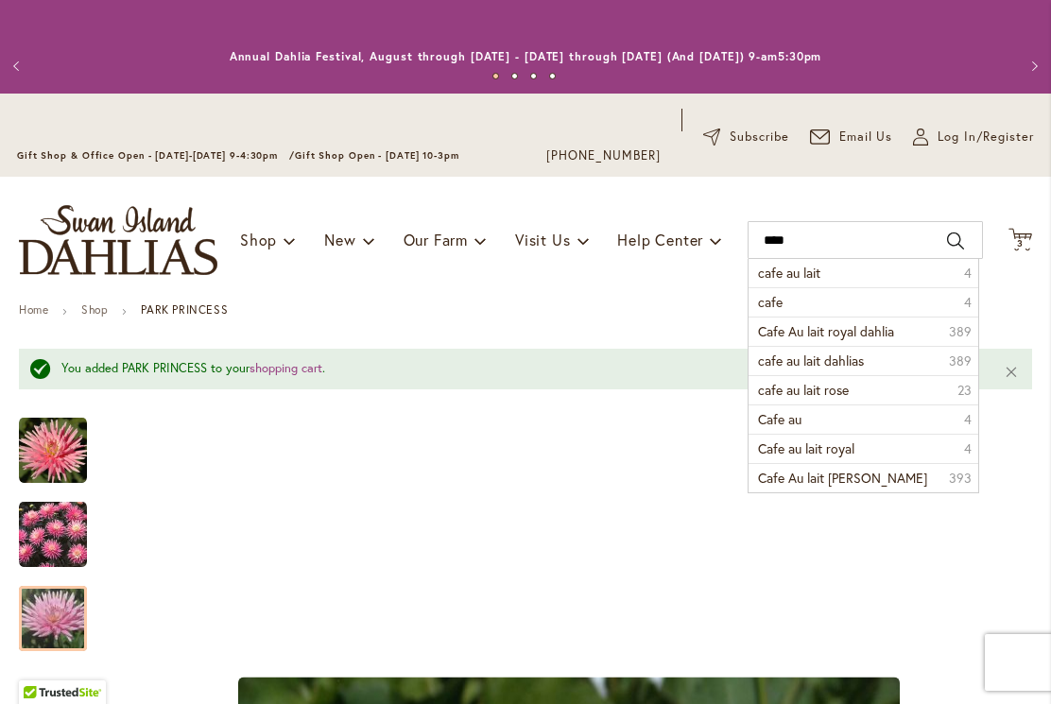
click at [846, 273] on li "cafe au lait 4" at bounding box center [863, 273] width 229 height 28
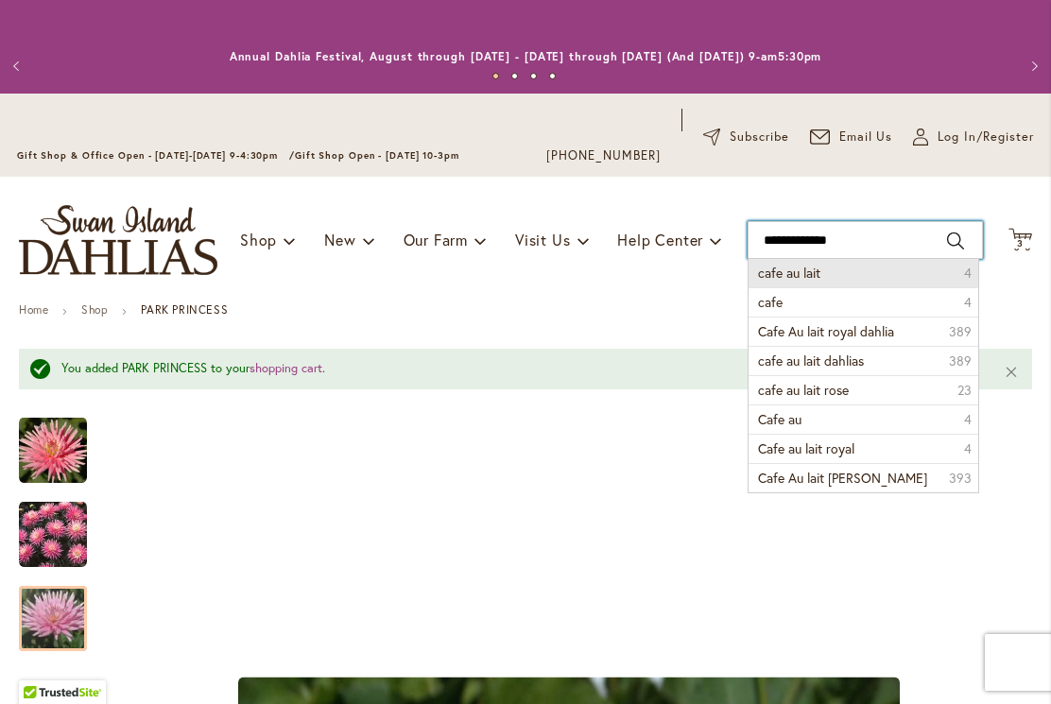
type input "**********"
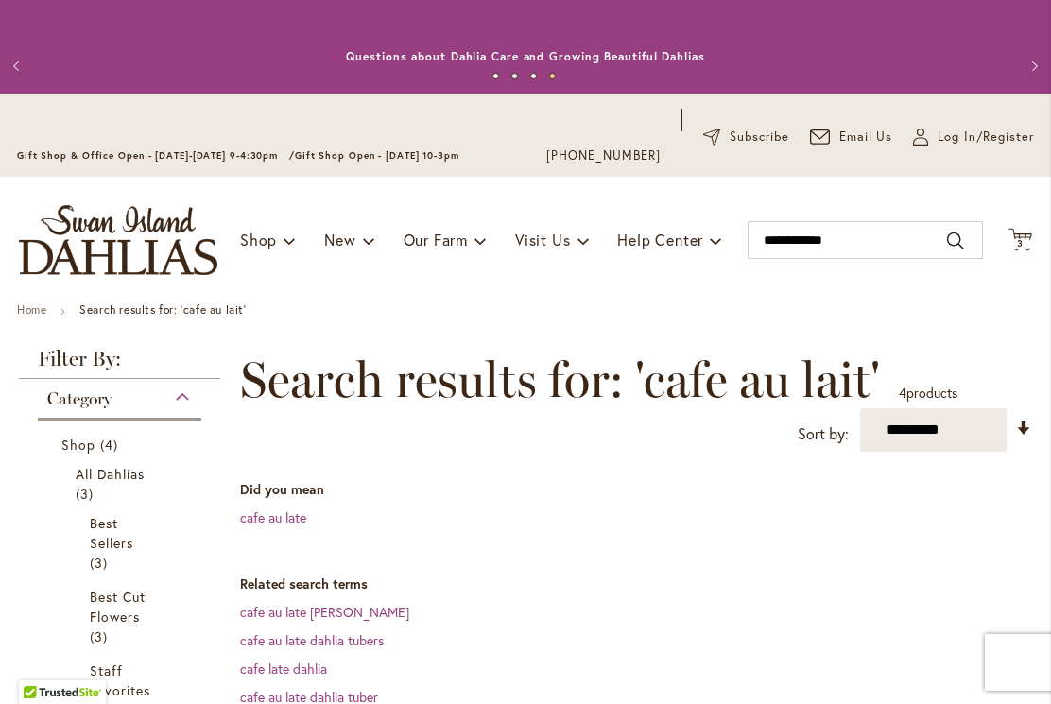
click at [1028, 233] on icon at bounding box center [1020, 239] width 24 height 23
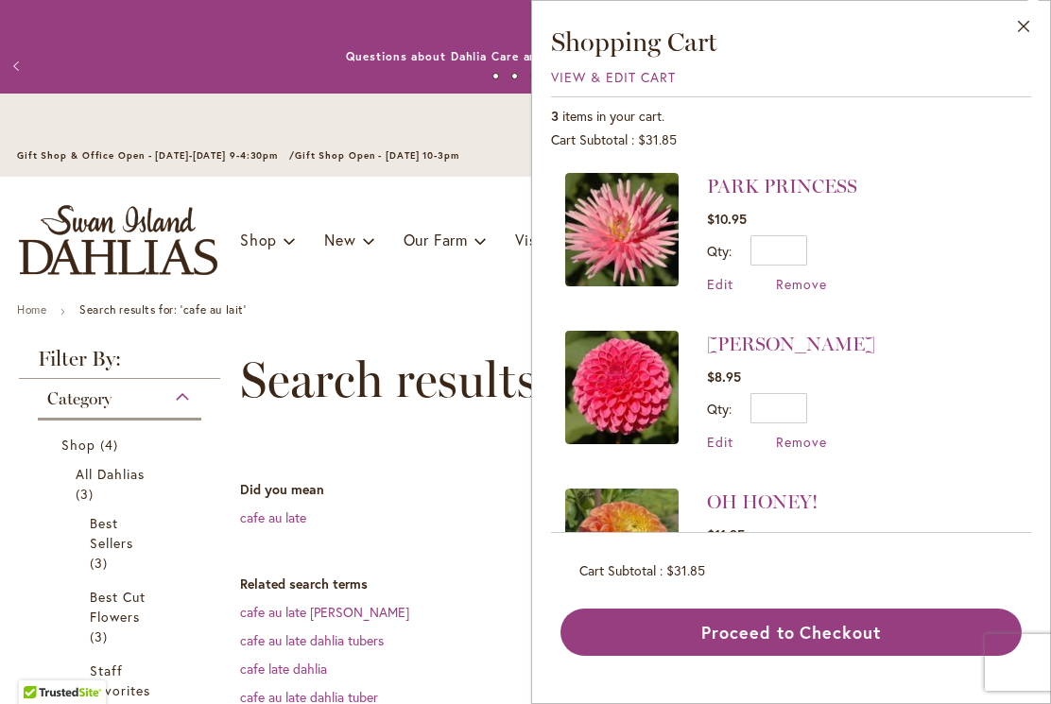
click at [787, 343] on link "[PERSON_NAME]" at bounding box center [791, 344] width 168 height 23
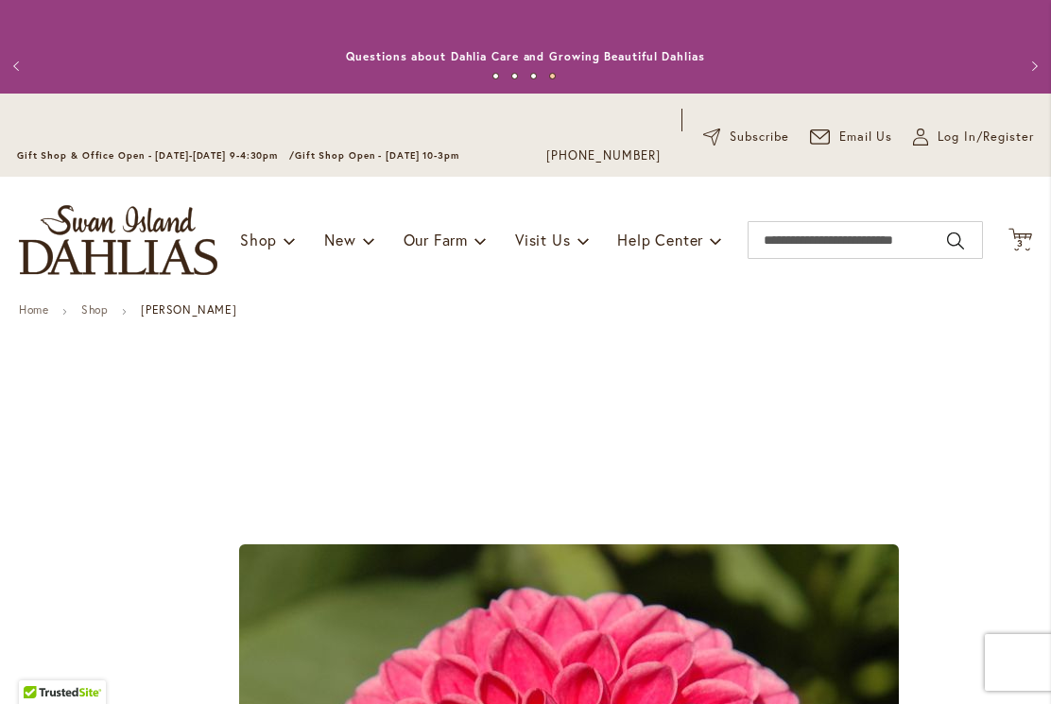
click at [1031, 237] on icon "Cart .cls-1 { fill: #231f20; }" at bounding box center [1020, 240] width 24 height 24
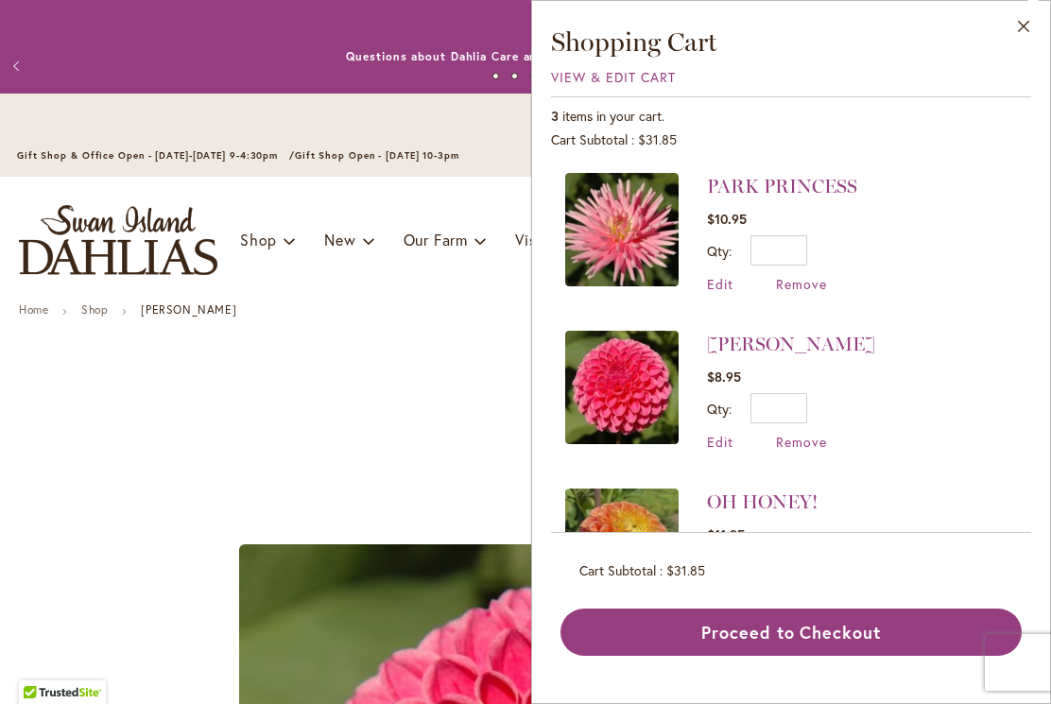
click at [756, 502] on link "OH HONEY!" at bounding box center [762, 502] width 111 height 23
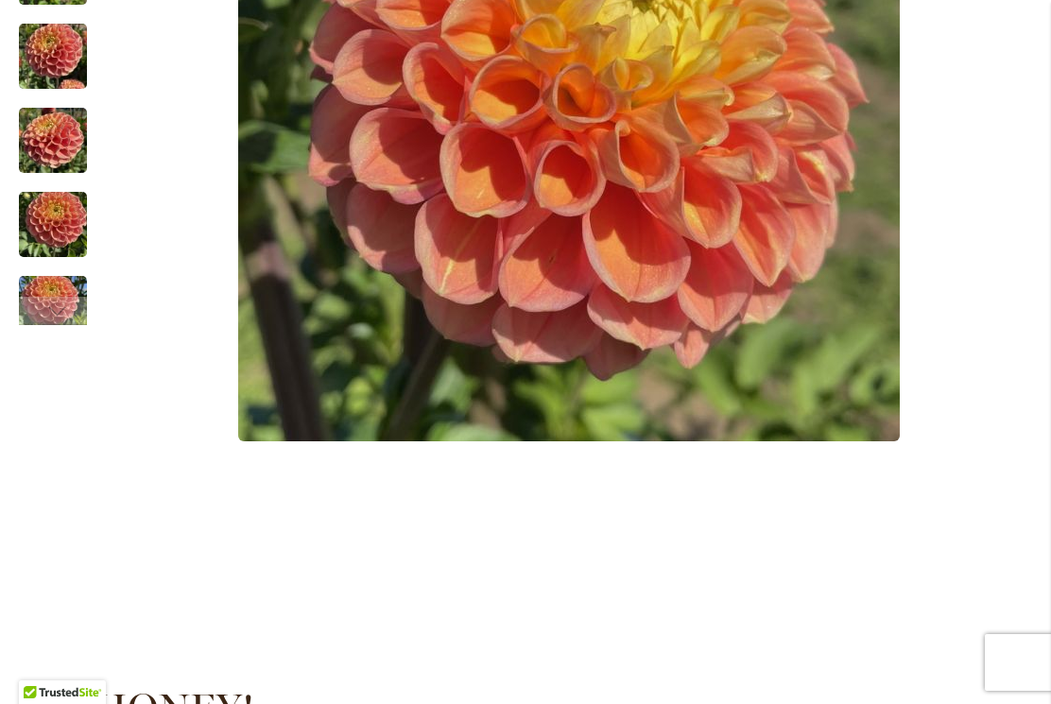
scroll to position [760, 0]
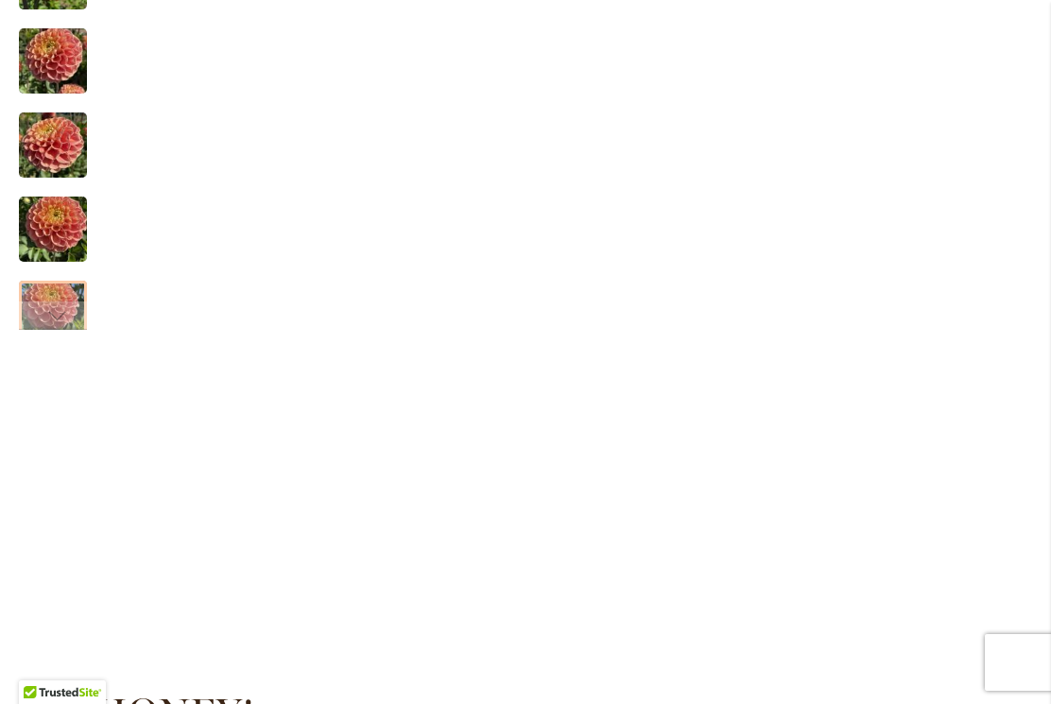
click at [43, 301] on img "Oh Honey!" at bounding box center [53, 313] width 68 height 91
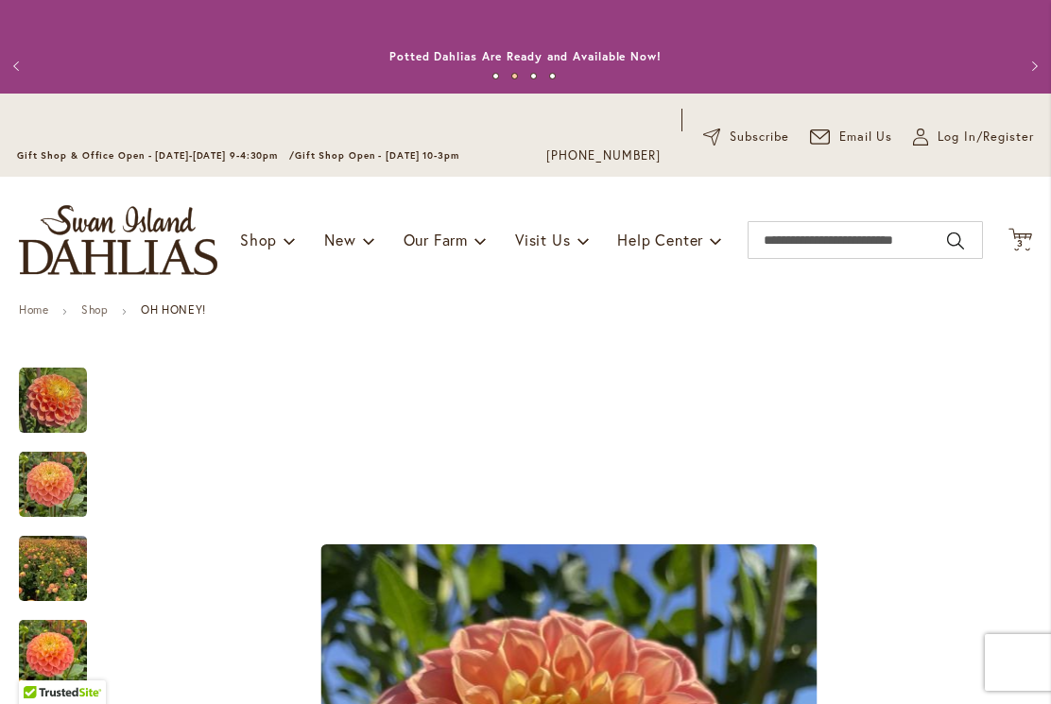
scroll to position [0, 0]
click at [1030, 240] on icon "Cart .cls-1 { fill: #231f20; }" at bounding box center [1020, 240] width 24 height 24
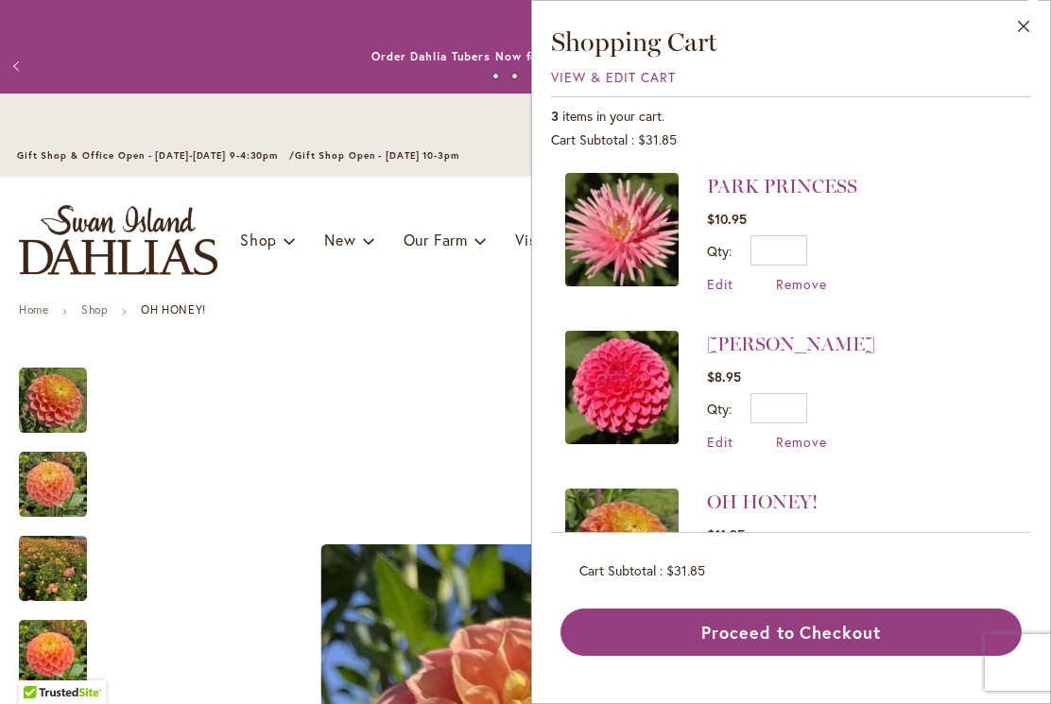
click at [802, 349] on link "[PERSON_NAME]" at bounding box center [791, 344] width 168 height 23
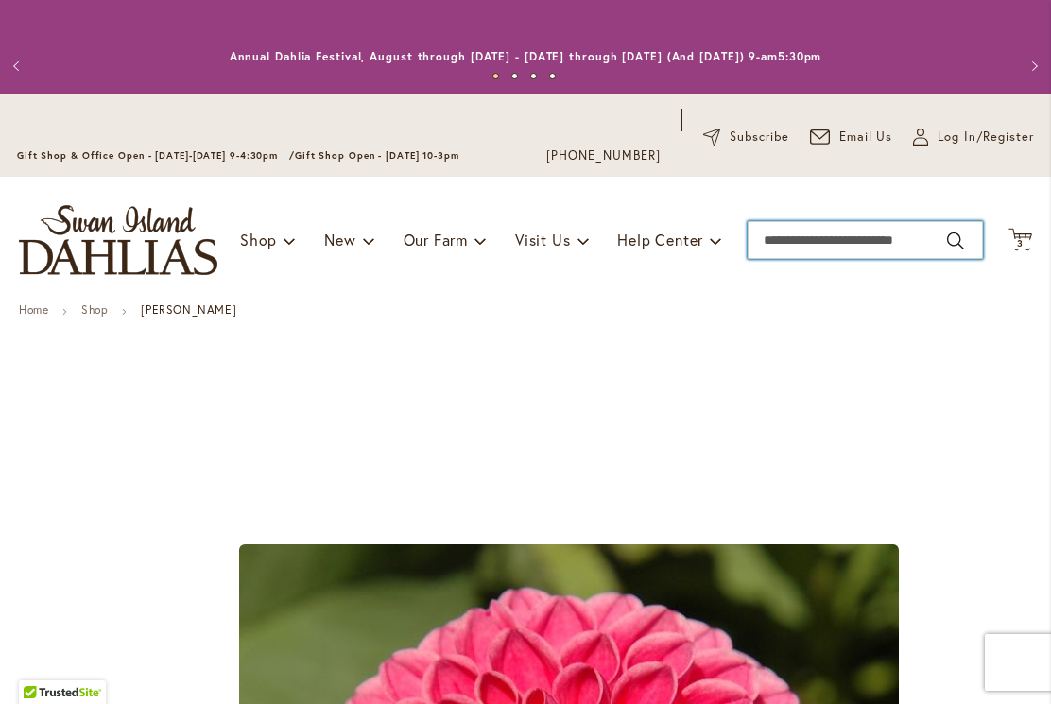
click at [806, 252] on input "Search" at bounding box center [865, 240] width 235 height 38
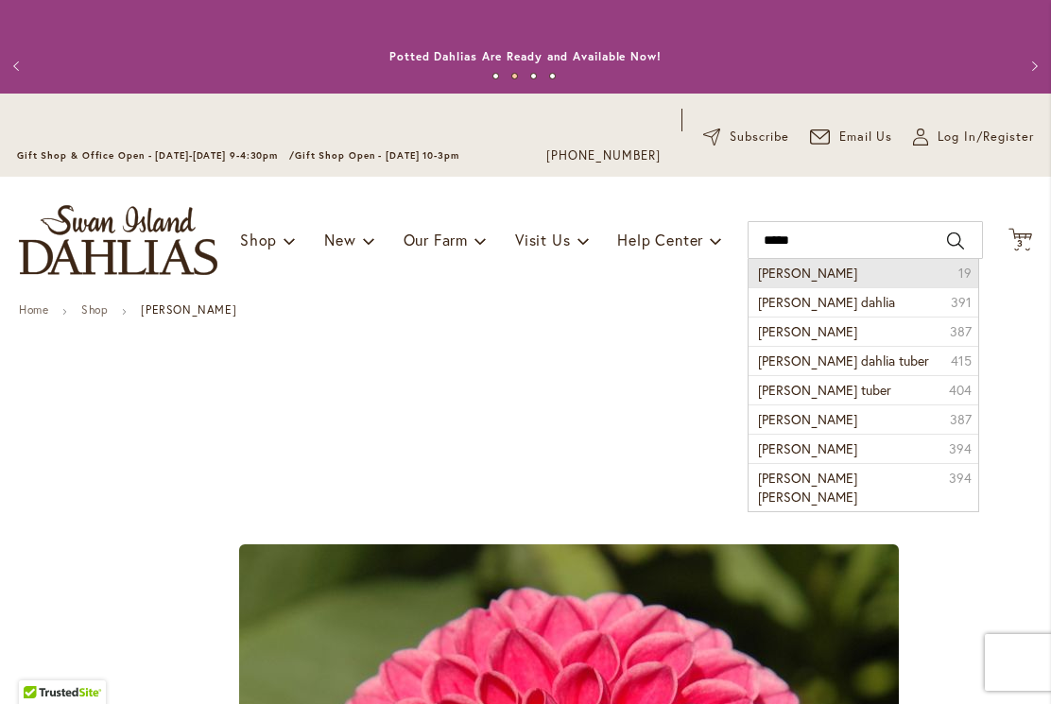
click at [847, 275] on li "[PERSON_NAME] 19" at bounding box center [863, 273] width 229 height 28
type input "**********"
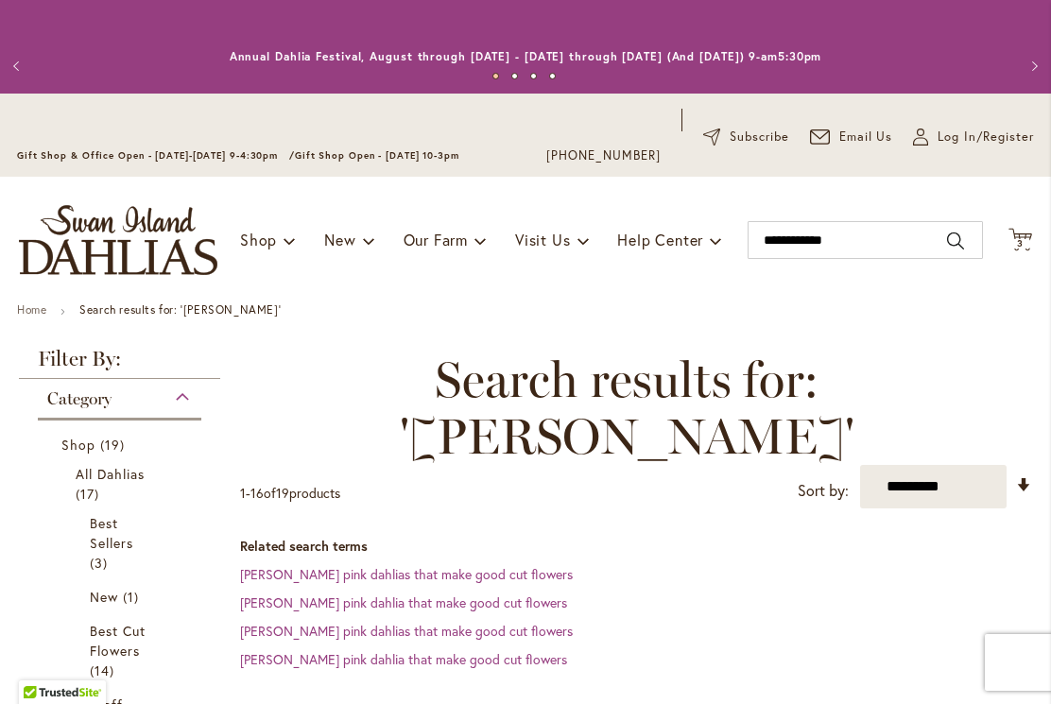
click at [1021, 239] on span "3" at bounding box center [1020, 243] width 7 height 12
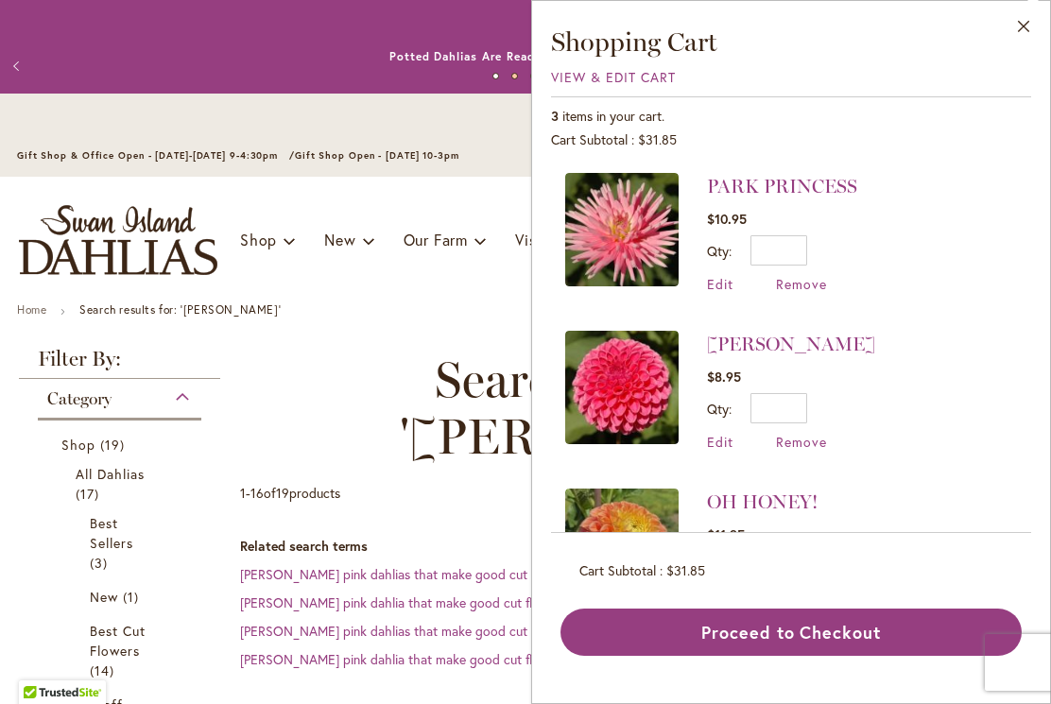
click at [1031, 33] on button "Close" at bounding box center [1024, 31] width 52 height 60
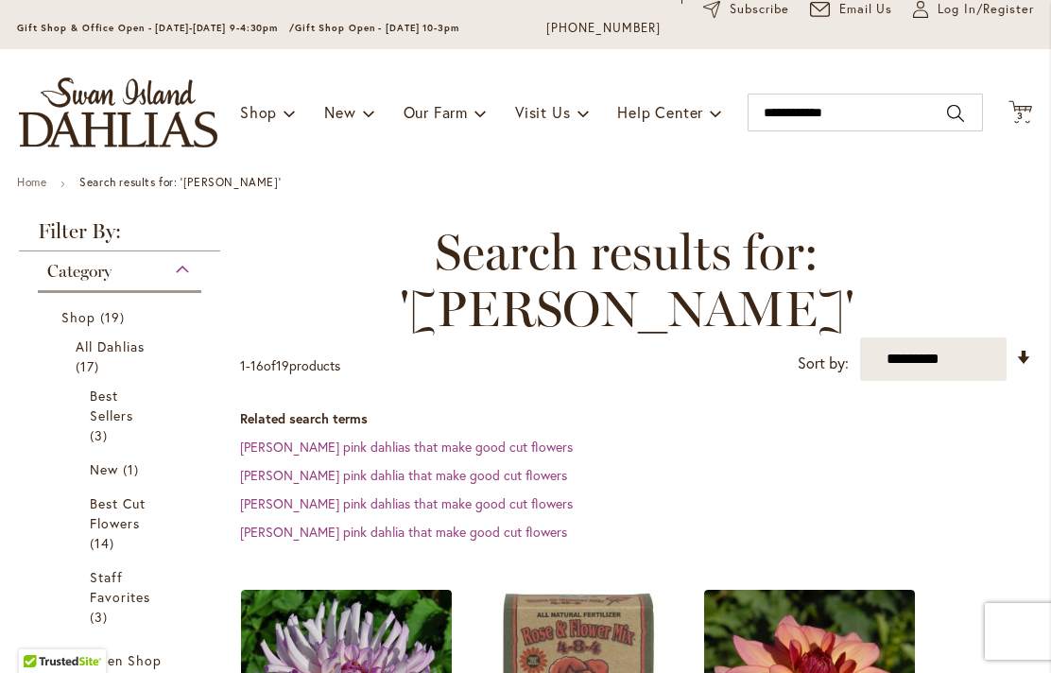
scroll to position [110, 0]
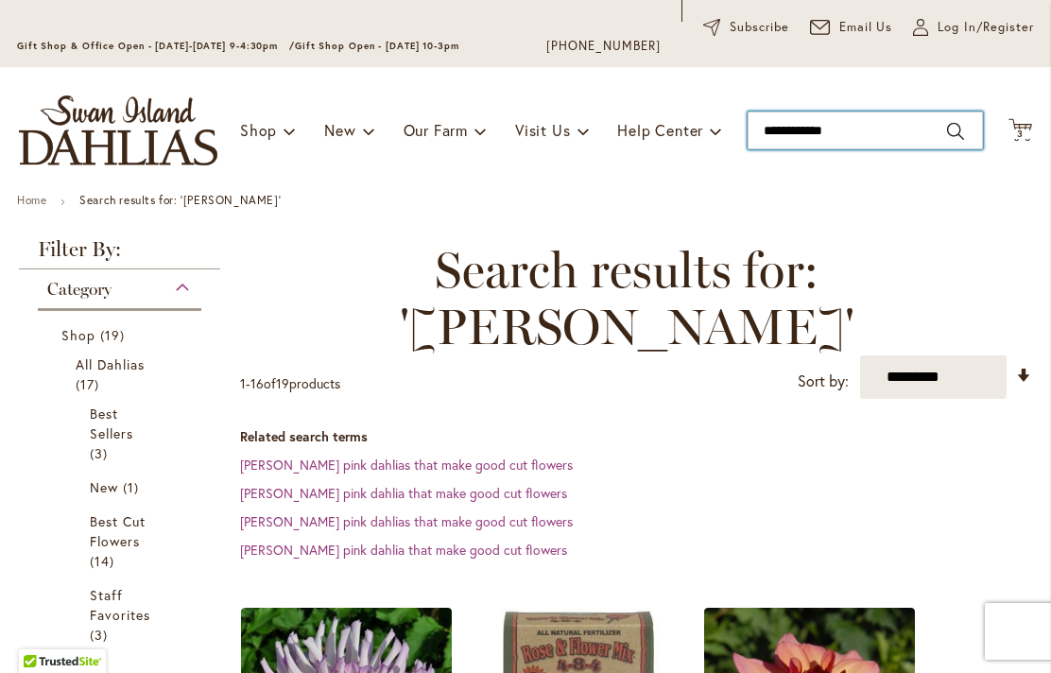
click at [871, 117] on input "**********" at bounding box center [865, 131] width 235 height 38
click at [870, 141] on input "**********" at bounding box center [865, 131] width 235 height 38
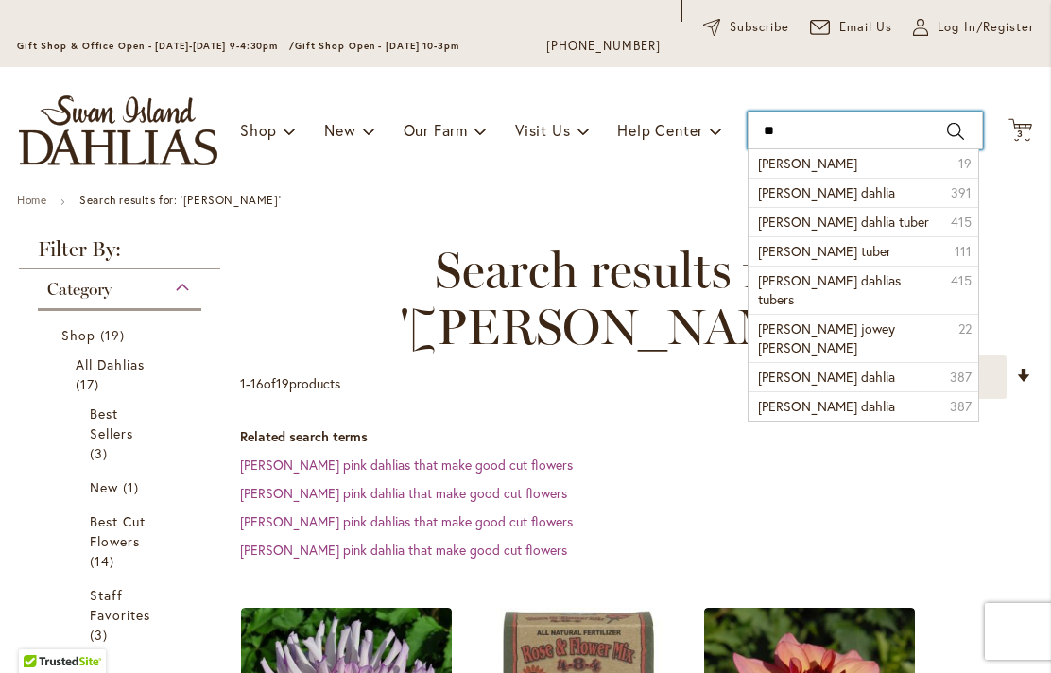
type input "*"
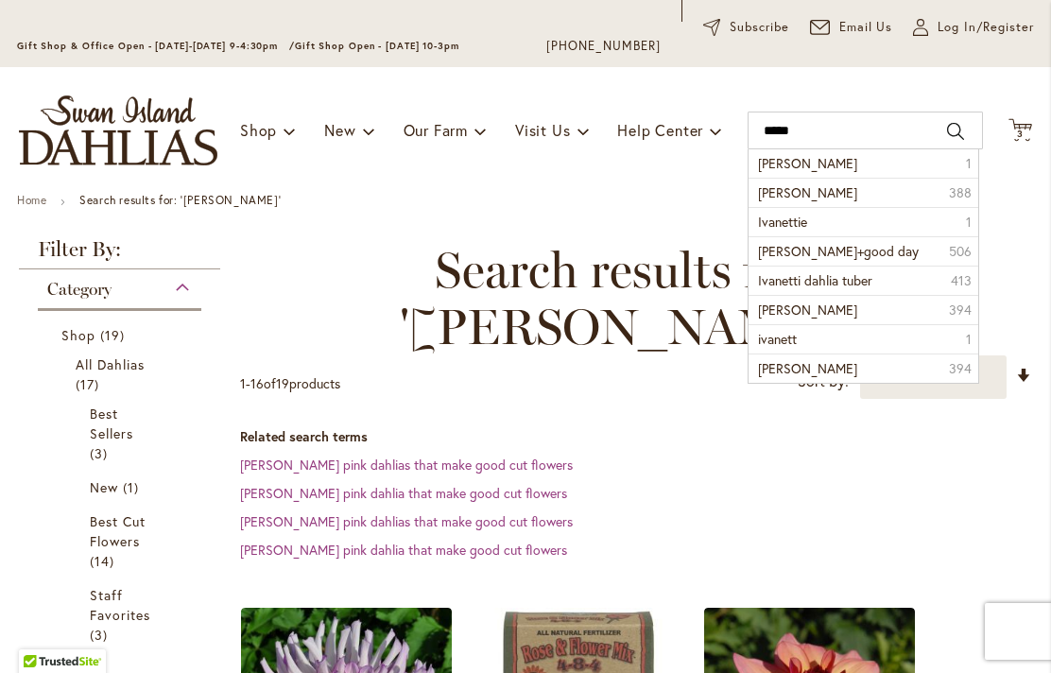
click at [793, 167] on span "ivanetti" at bounding box center [807, 163] width 99 height 18
type input "********"
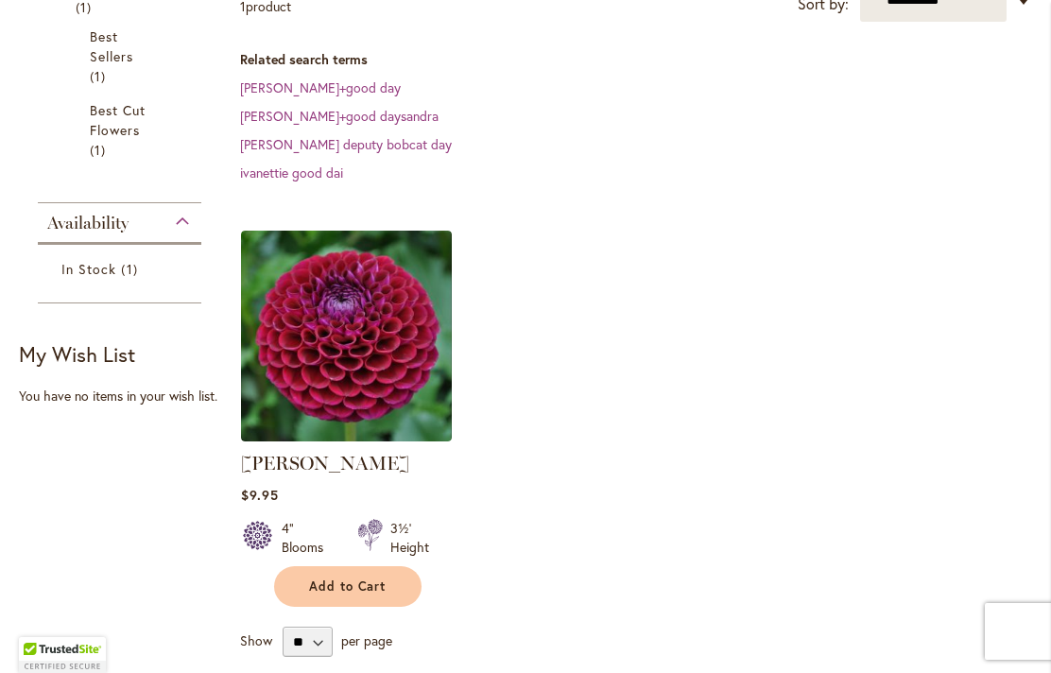
scroll to position [489, 0]
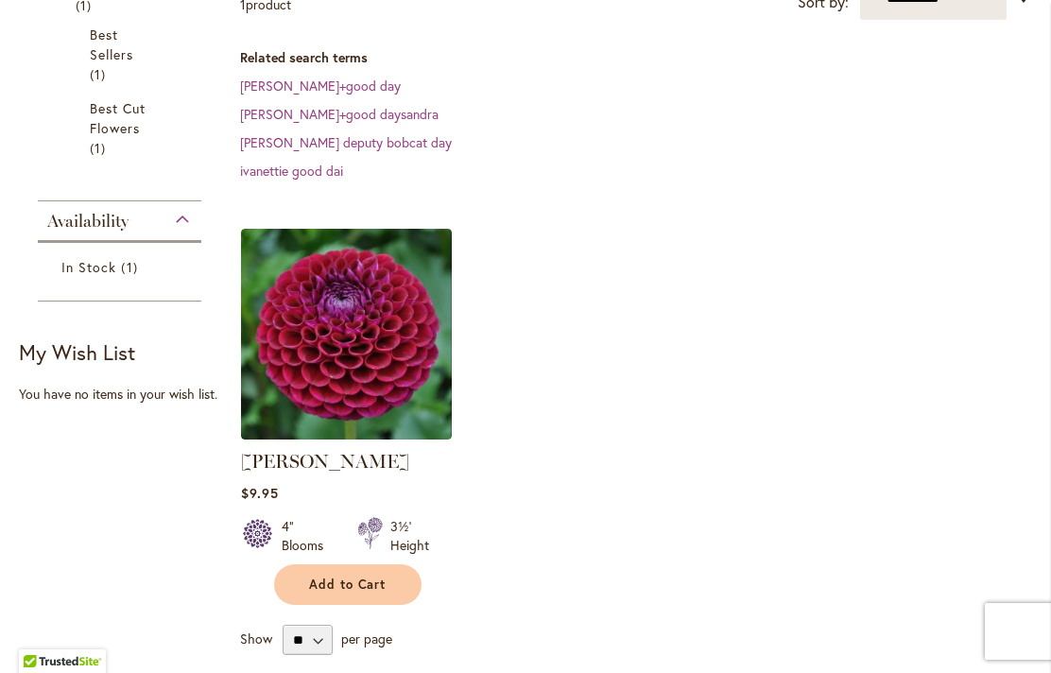
click at [306, 302] on img at bounding box center [346, 334] width 211 height 211
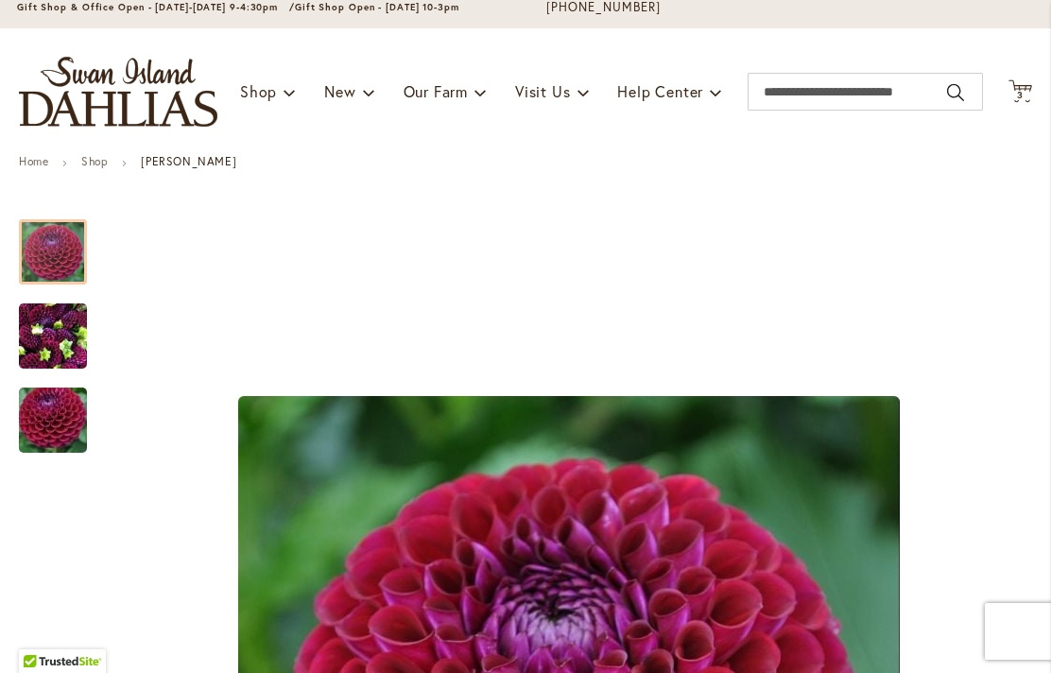
scroll to position [148, 0]
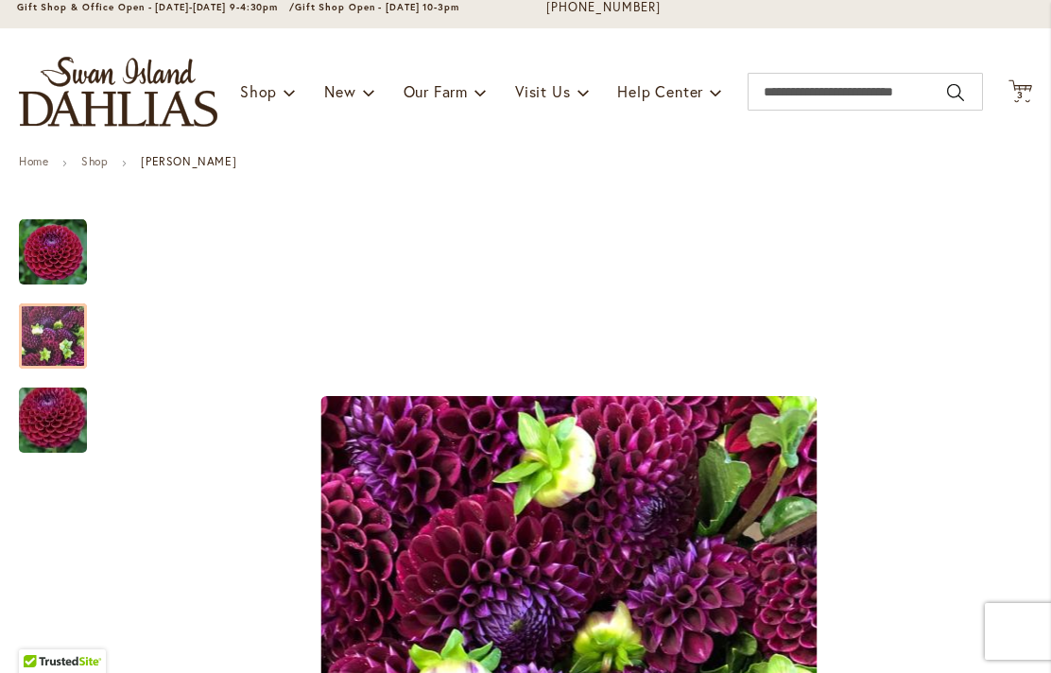
click at [54, 331] on img "IVANETTI" at bounding box center [53, 336] width 68 height 91
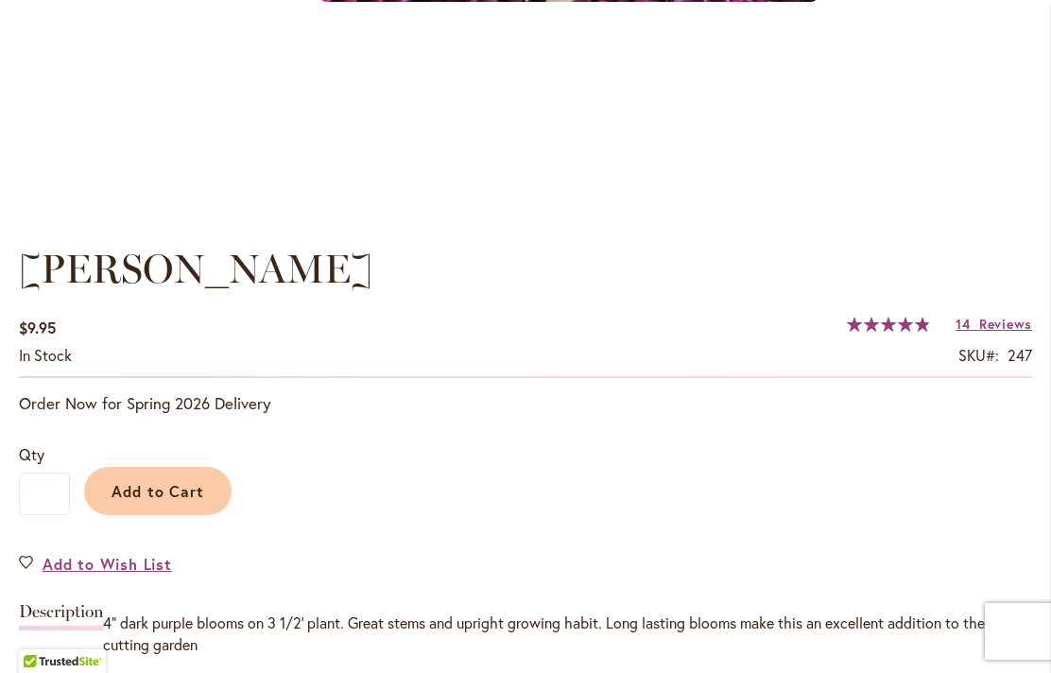
scroll to position [1218, 0]
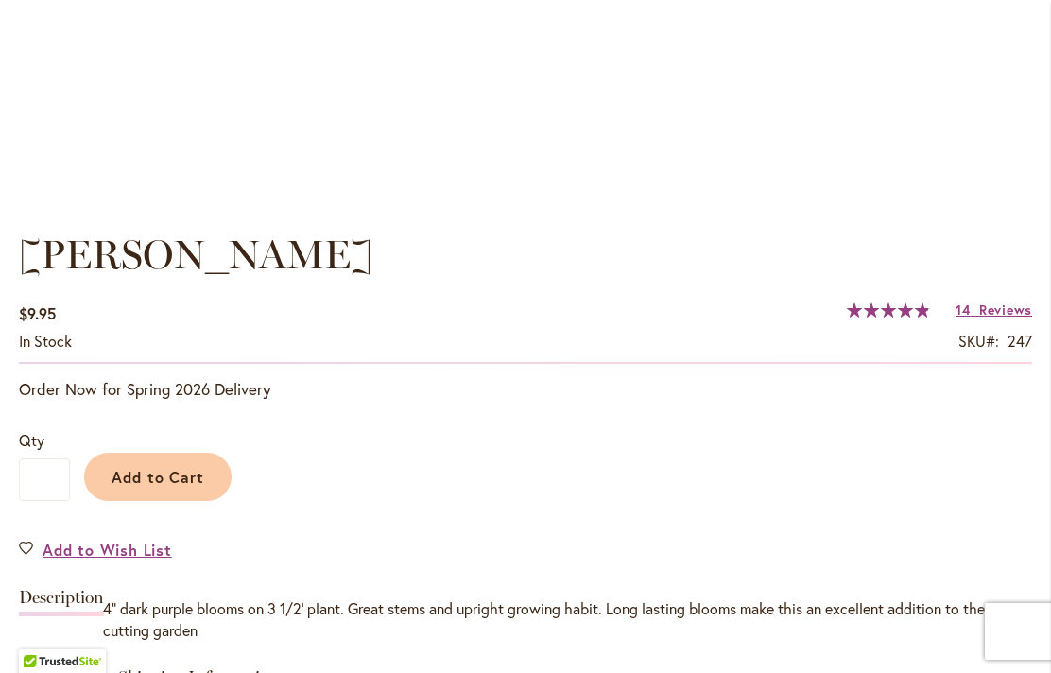
click at [1003, 310] on span "Reviews" at bounding box center [1005, 310] width 53 height 18
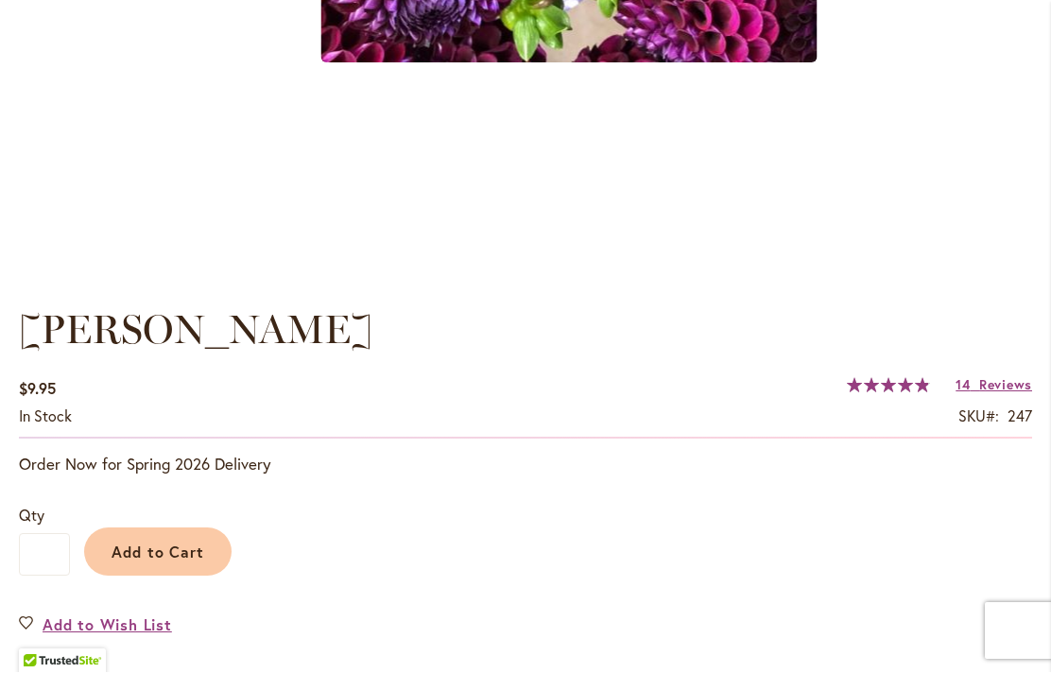
scroll to position [1146, 0]
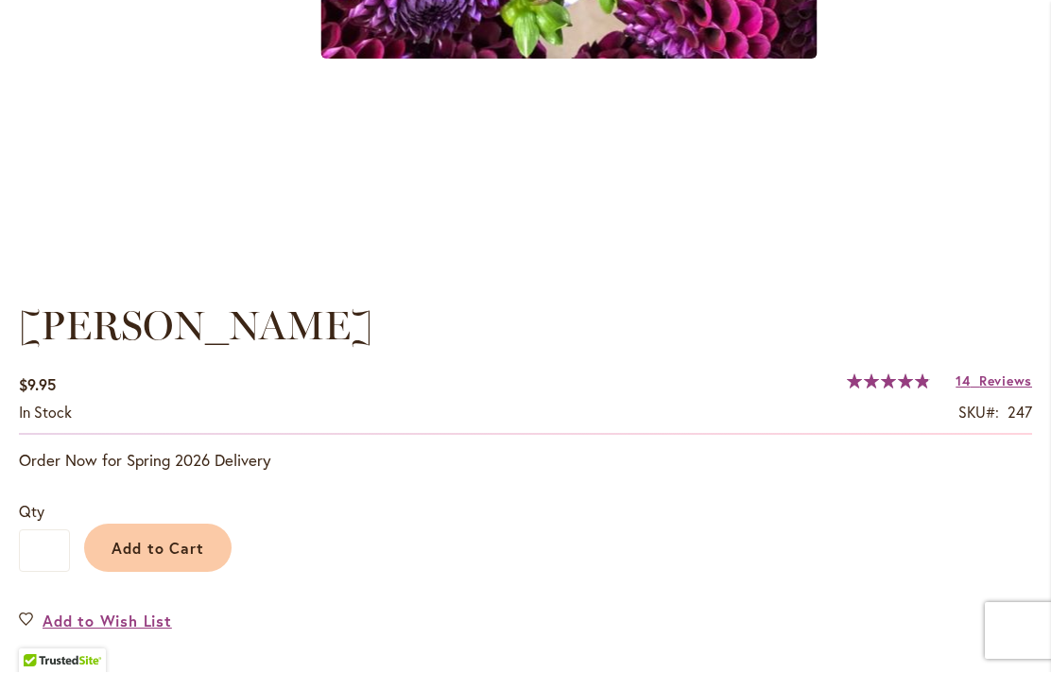
click at [181, 551] on span "Add to Cart" at bounding box center [159, 549] width 94 height 20
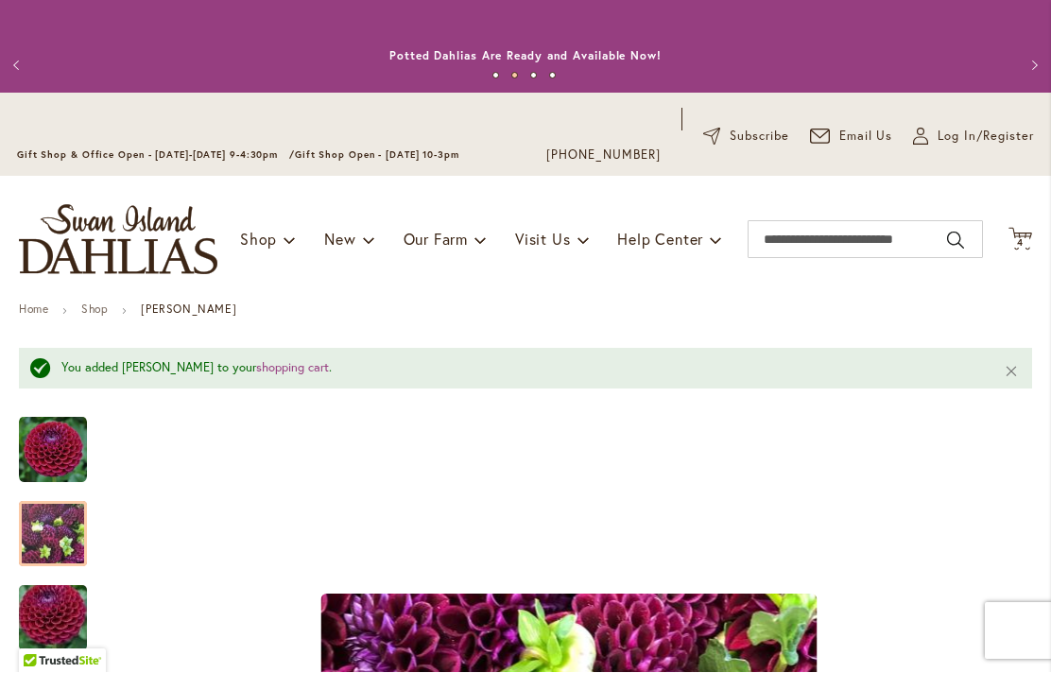
scroll to position [0, 0]
click at [1025, 234] on icon "Cart .cls-1 { fill: #231f20; }" at bounding box center [1020, 240] width 24 height 24
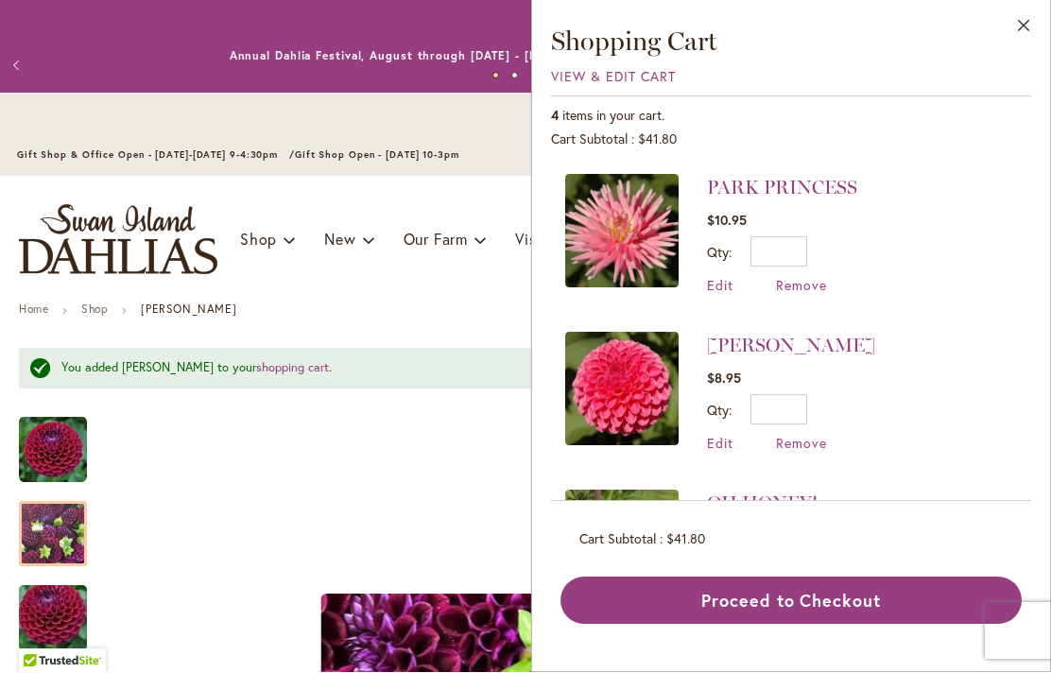
scroll to position [148, 0]
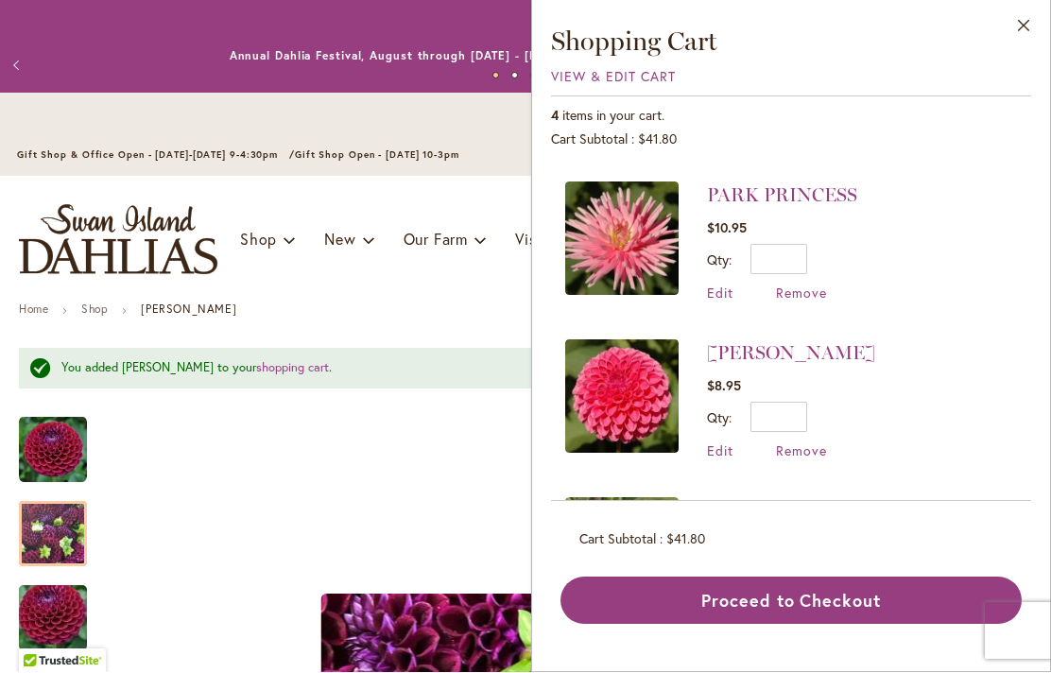
click at [795, 354] on link "[PERSON_NAME]" at bounding box center [791, 353] width 168 height 23
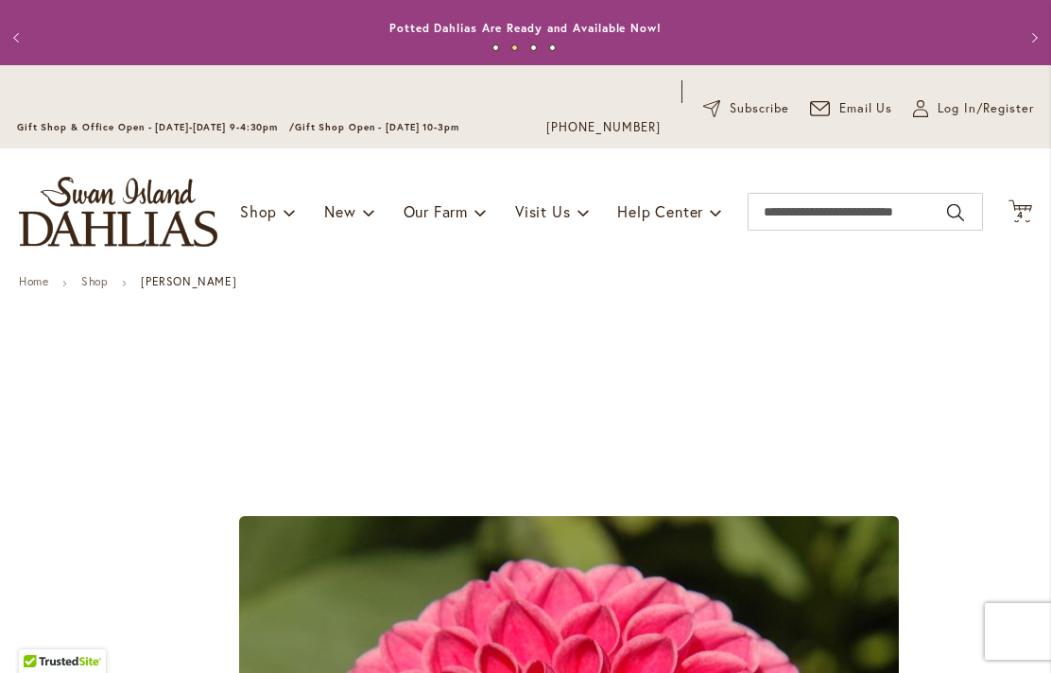
scroll to position [22, 0]
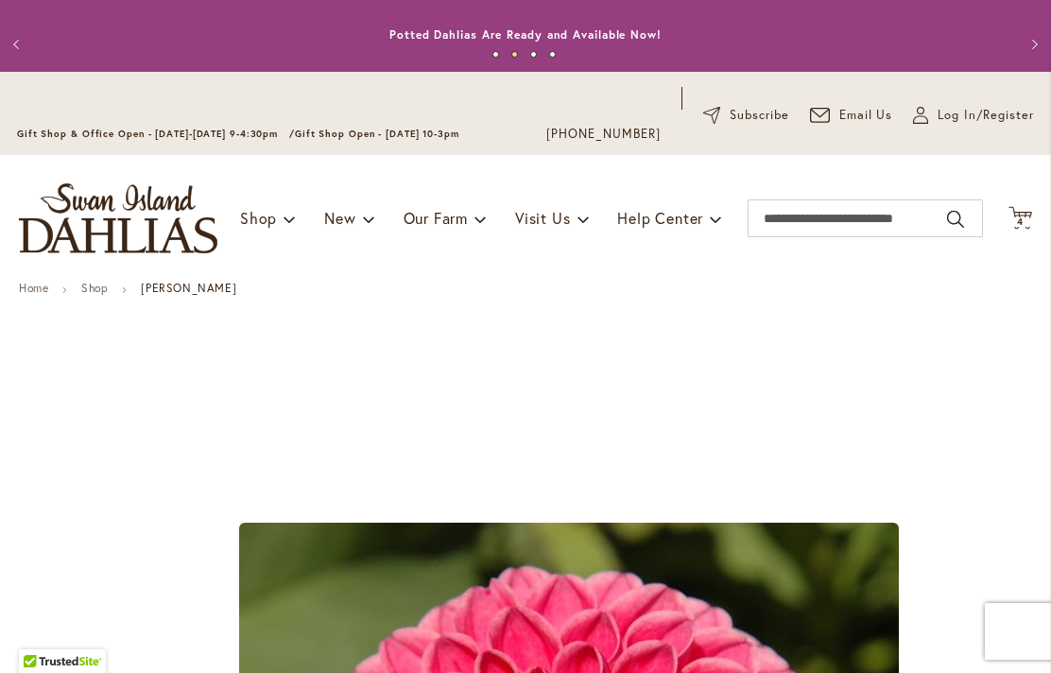
click at [1029, 214] on icon "Cart .cls-1 { fill: #231f20; }" at bounding box center [1020, 218] width 24 height 24
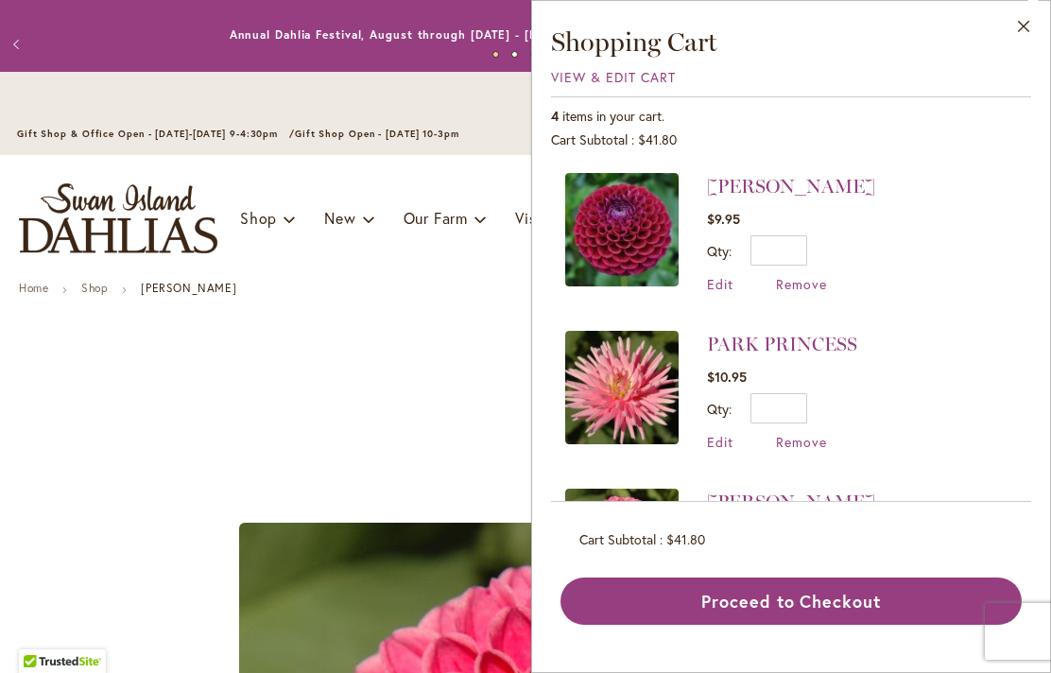
scroll to position [0, 0]
click at [754, 184] on link "[PERSON_NAME]" at bounding box center [791, 186] width 168 height 23
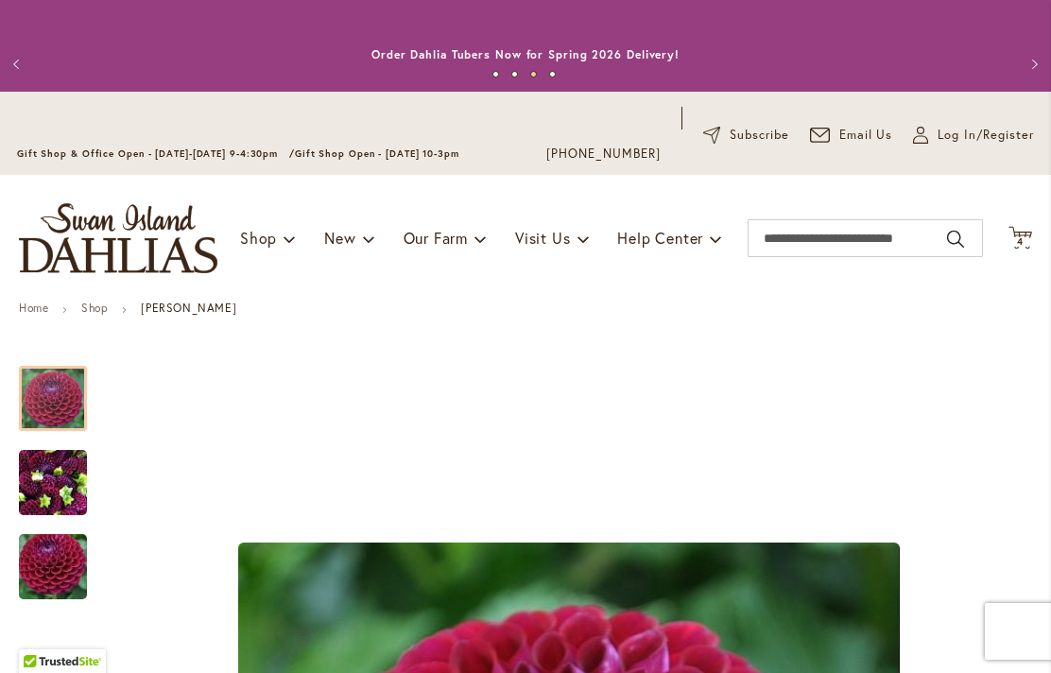
scroll to position [1, 0]
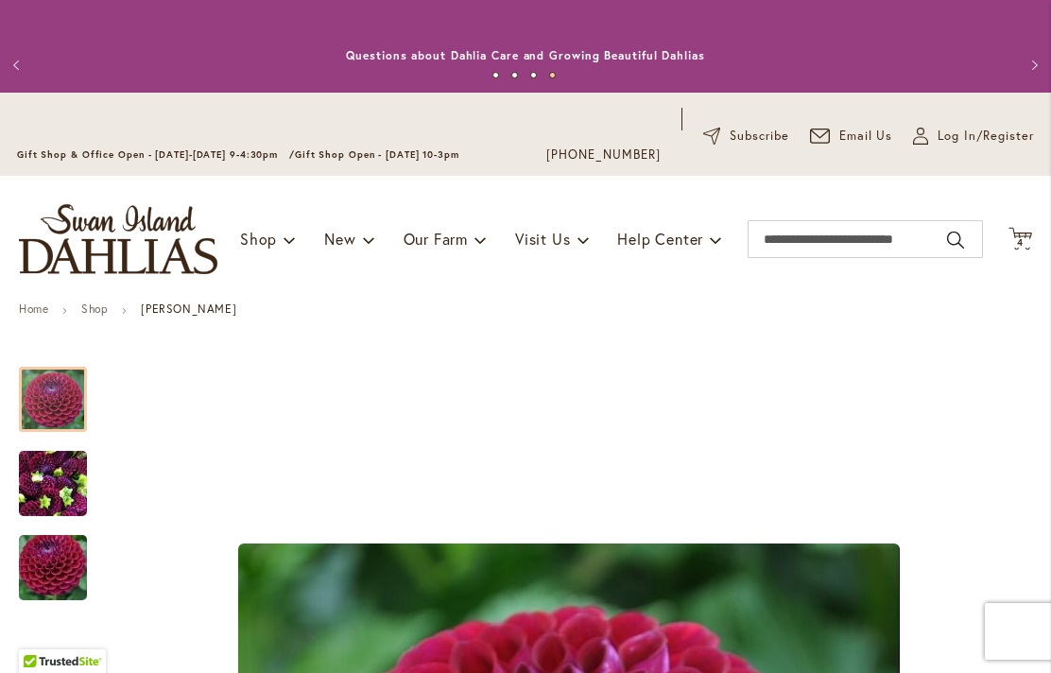
click at [1024, 247] on span "4 4 items" at bounding box center [1020, 242] width 19 height 9
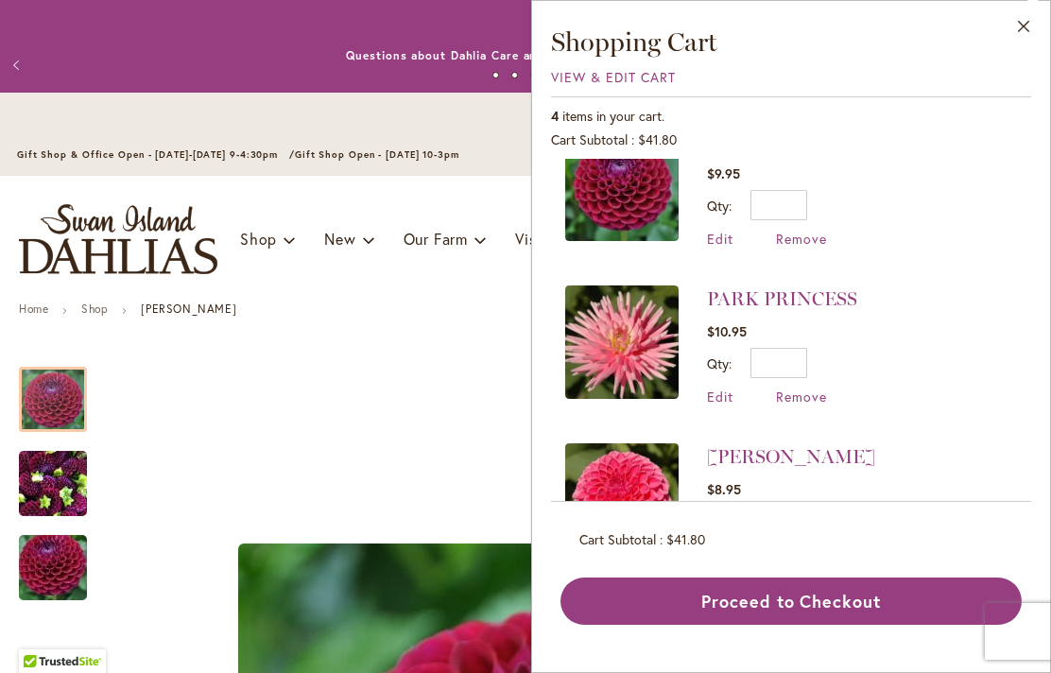
scroll to position [56, 0]
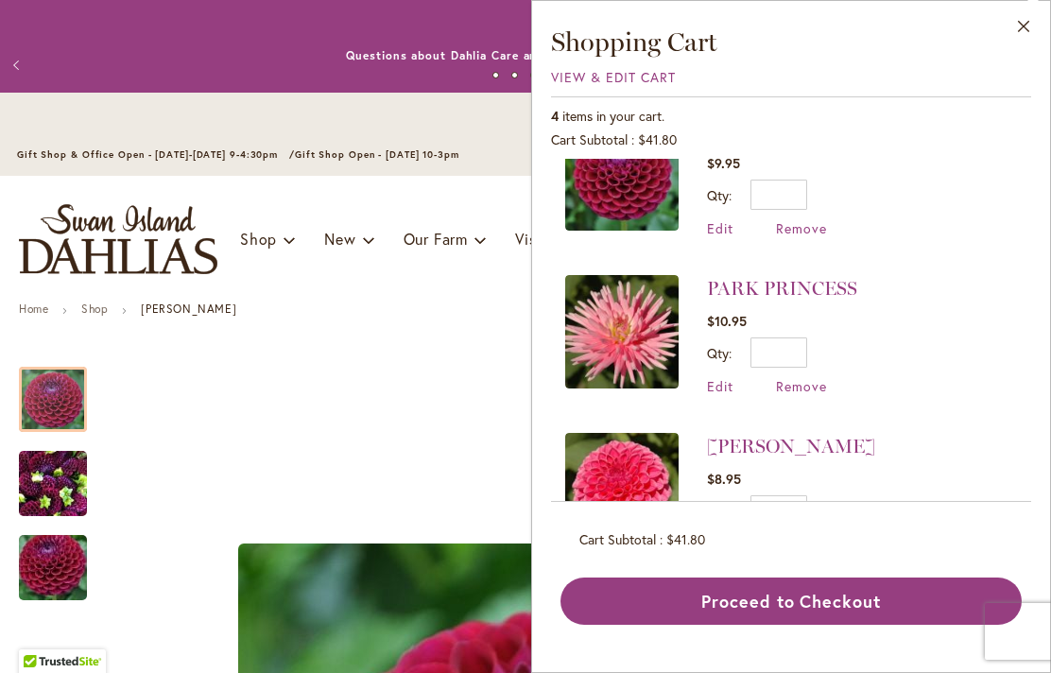
click at [798, 291] on link "PARK PRINCESS" at bounding box center [782, 288] width 150 height 23
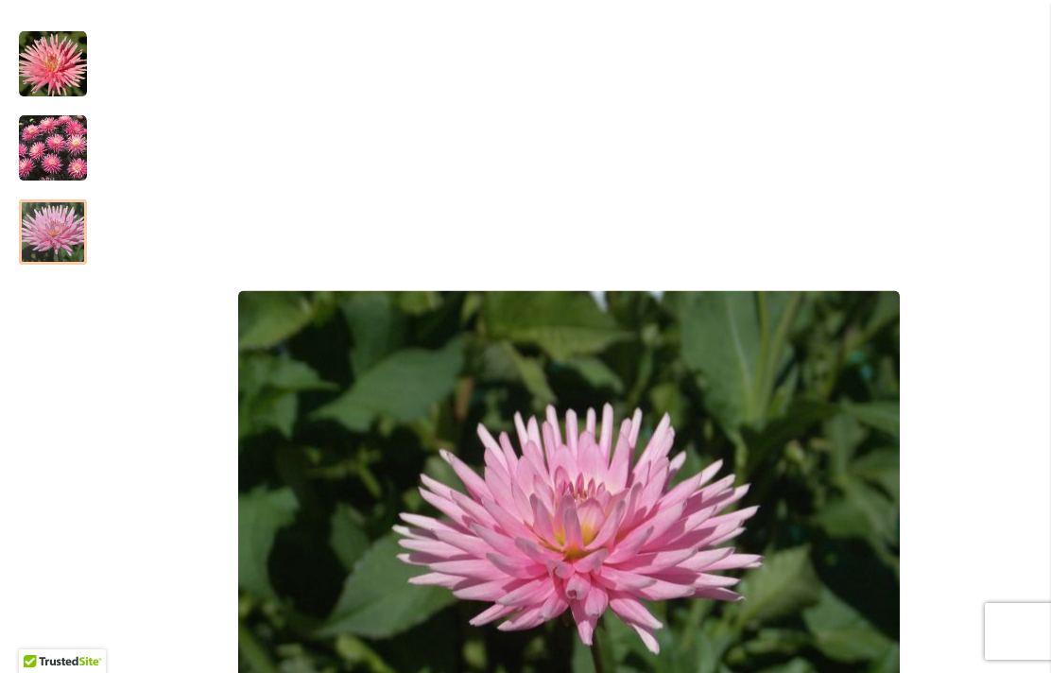
scroll to position [334, 0]
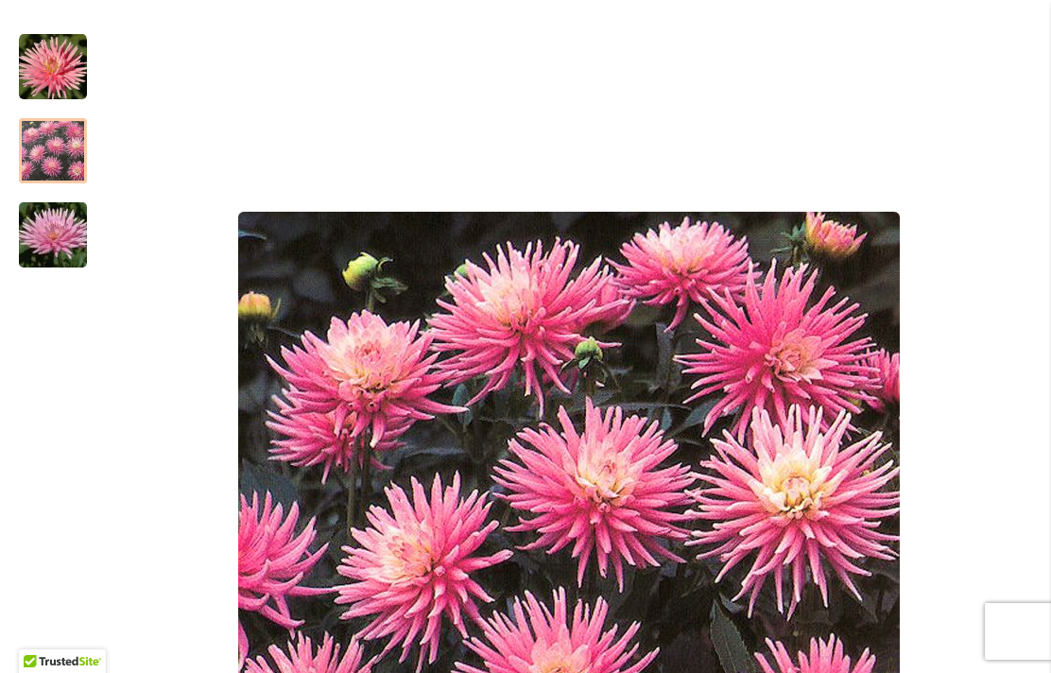
click at [52, 138] on img "PARK PRINCESS" at bounding box center [53, 151] width 68 height 68
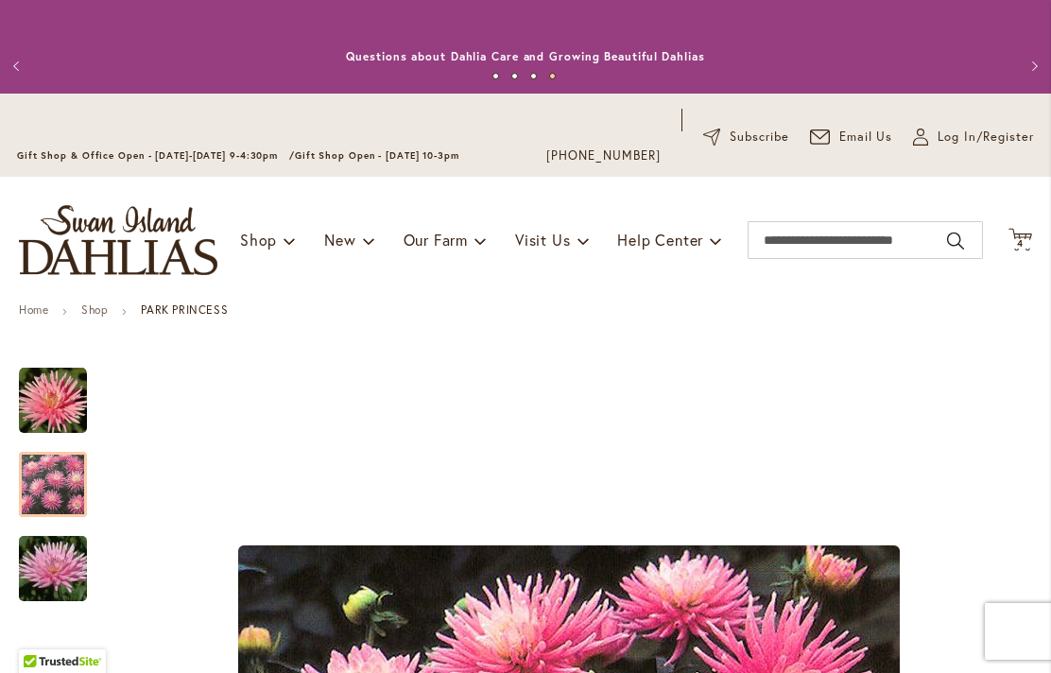
scroll to position [0, 0]
click at [1029, 234] on icon "Cart .cls-1 { fill: #231f20; }" at bounding box center [1020, 240] width 24 height 24
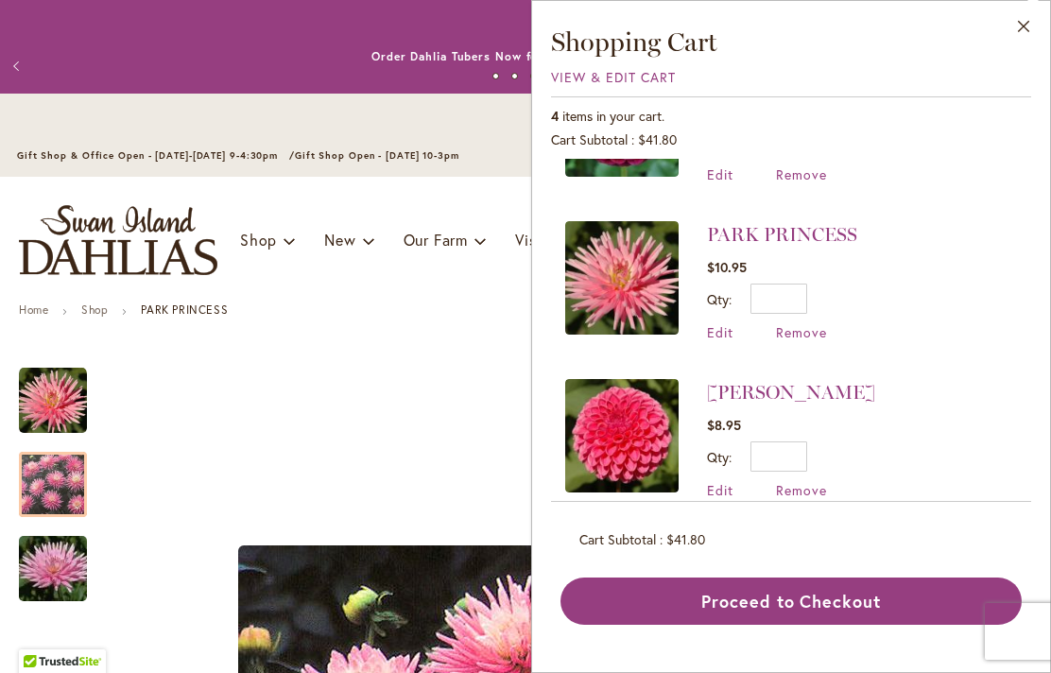
click at [1025, 32] on button "Close" at bounding box center [1024, 31] width 52 height 60
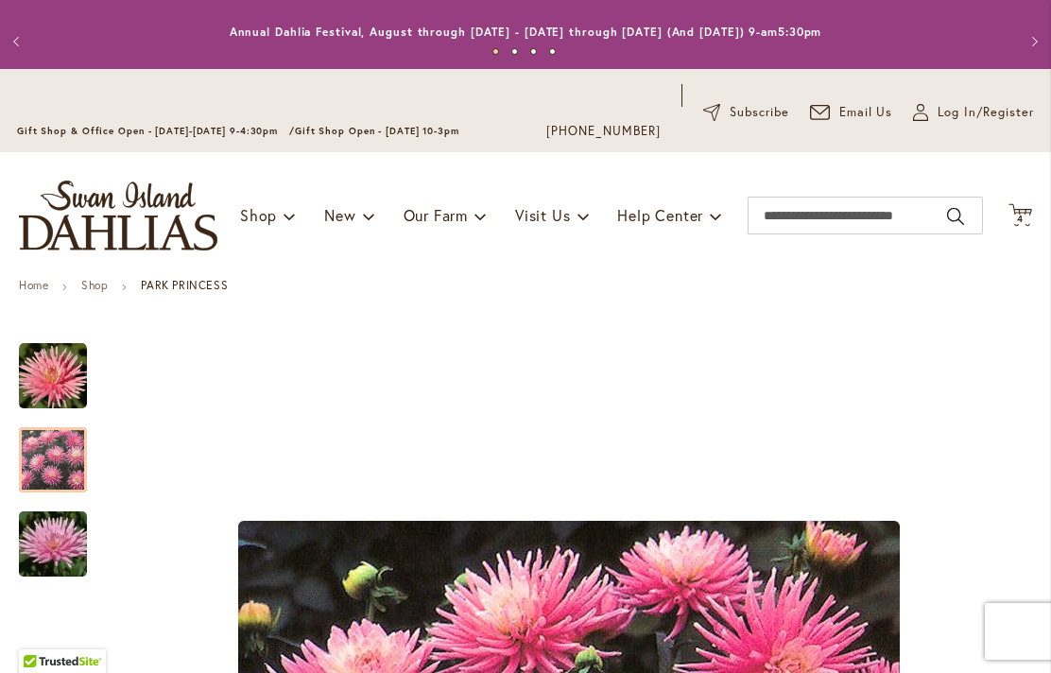
scroll to position [349, 0]
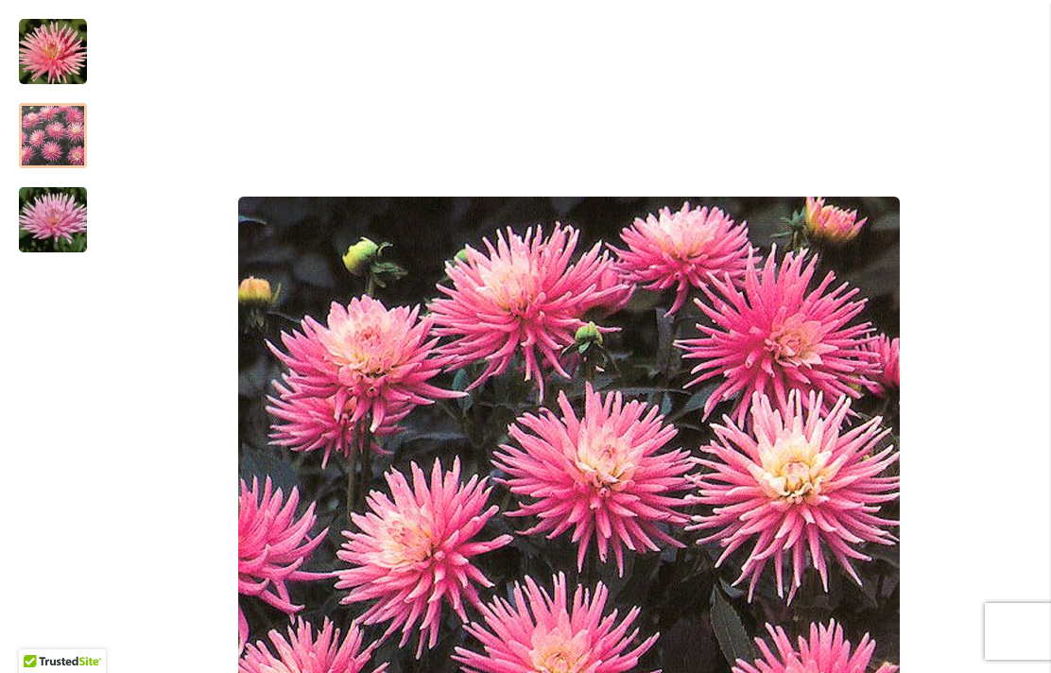
click at [54, 374] on div at bounding box center [53, 370] width 68 height 741
click at [52, 370] on div at bounding box center [53, 370] width 68 height 741
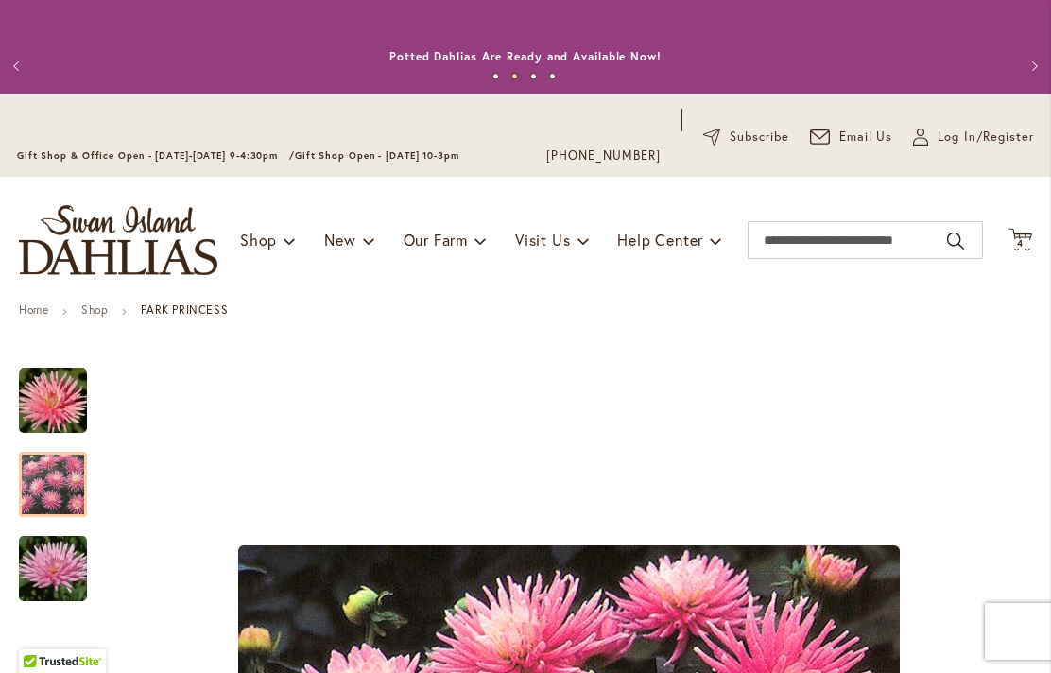
scroll to position [0, 0]
click at [1025, 247] on span "4 4 items" at bounding box center [1020, 243] width 19 height 9
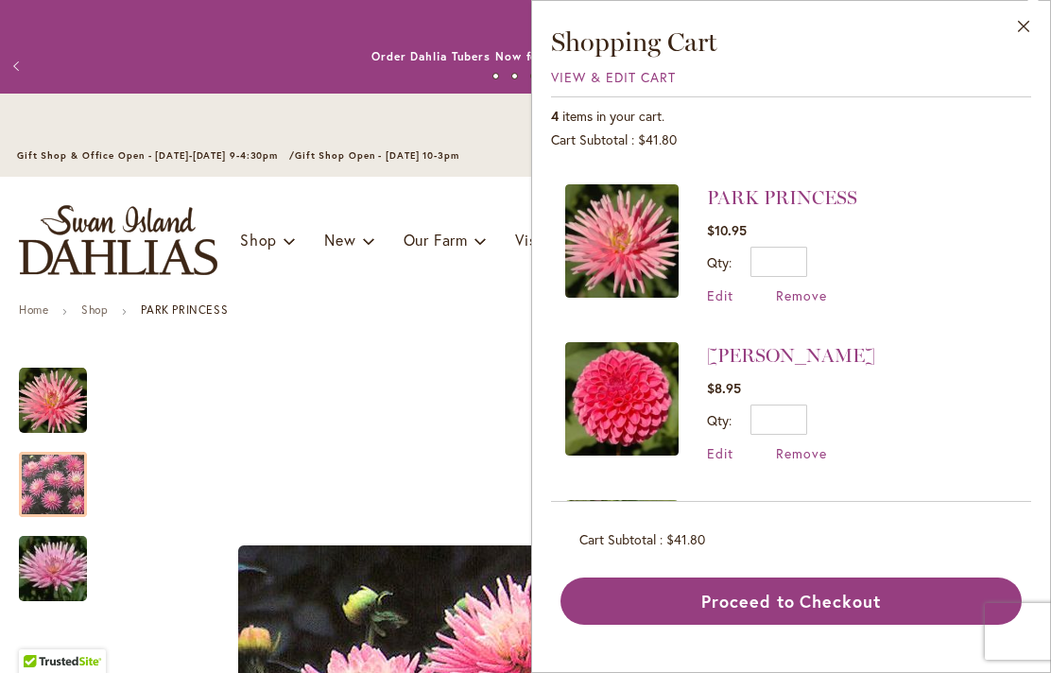
scroll to position [158, 0]
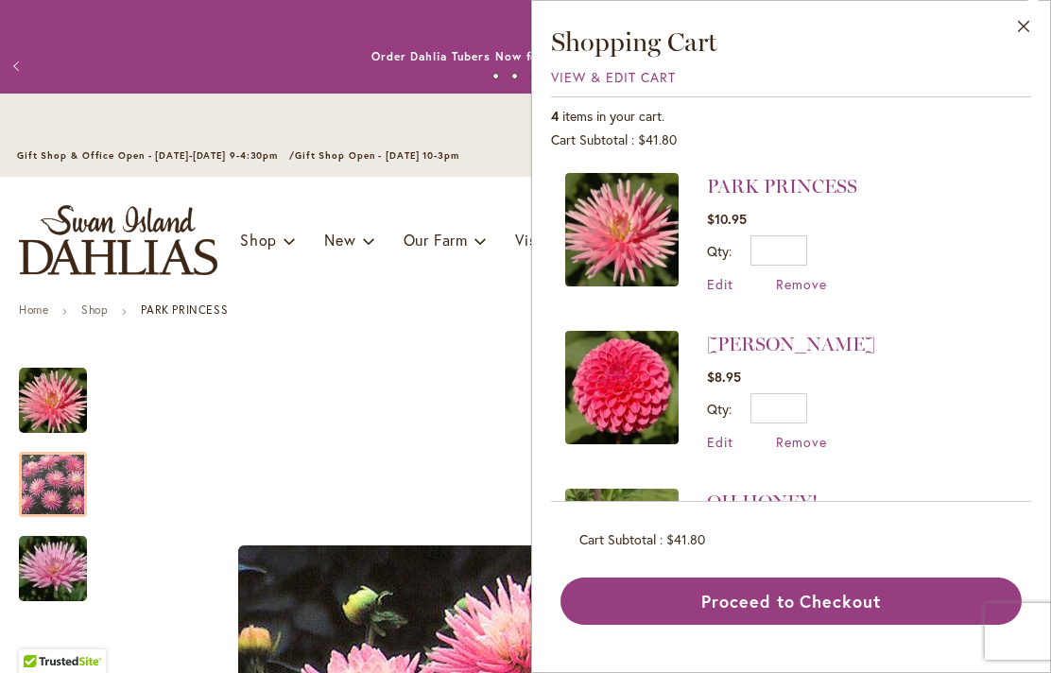
click at [813, 290] on span "Remove" at bounding box center [801, 284] width 51 height 18
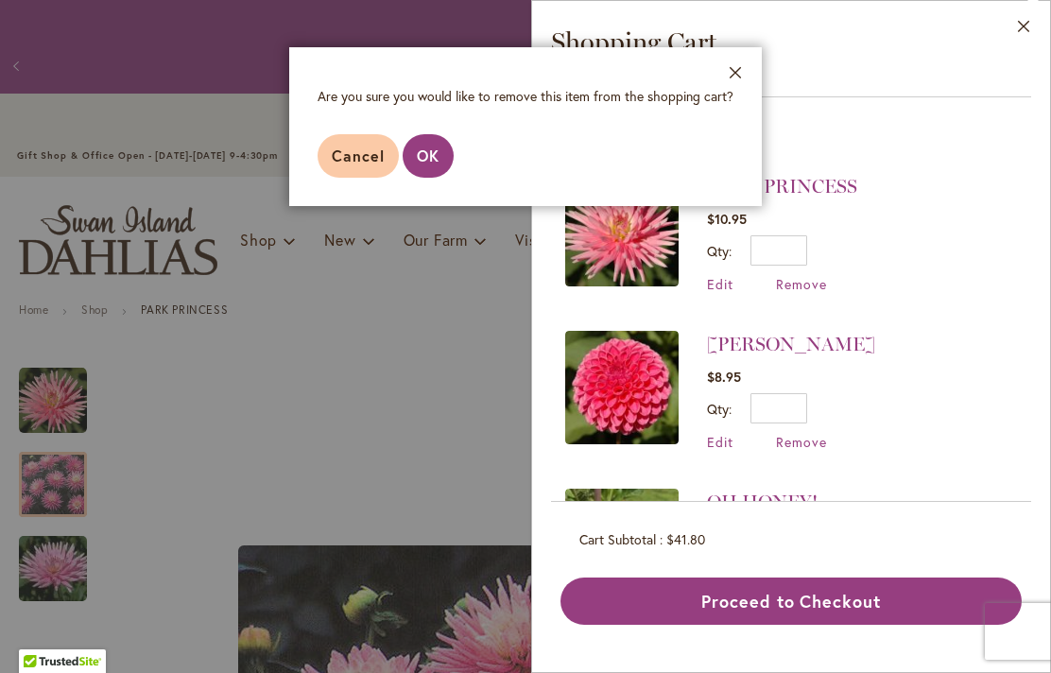
click at [435, 151] on span "OK" at bounding box center [428, 156] width 23 height 20
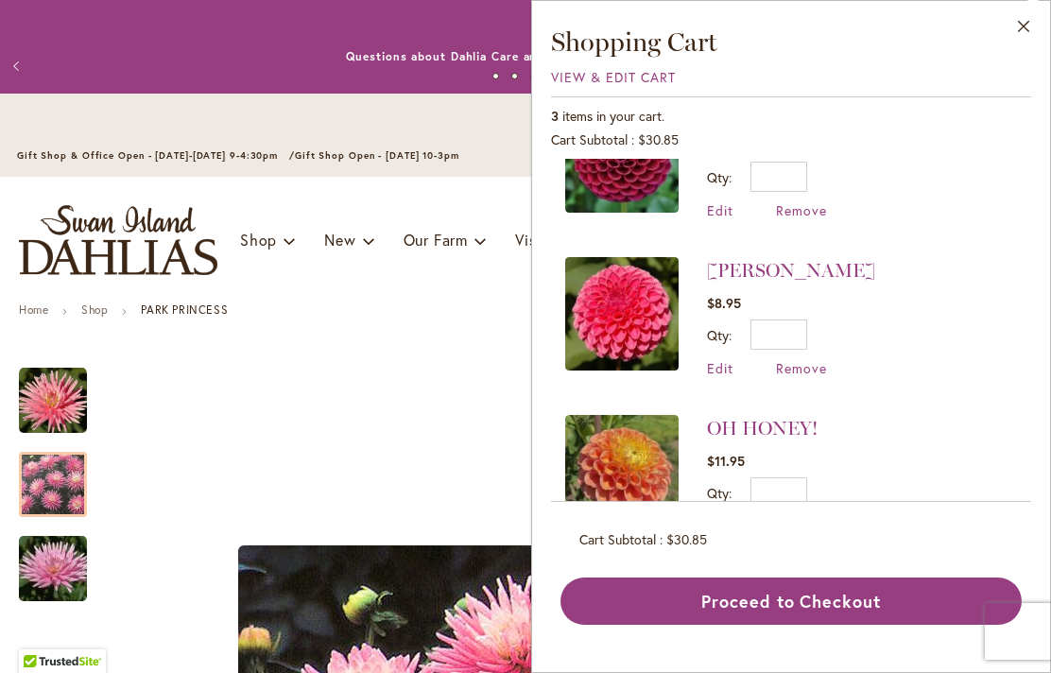
scroll to position [73, 0]
click at [1026, 31] on button "Close" at bounding box center [1024, 31] width 52 height 60
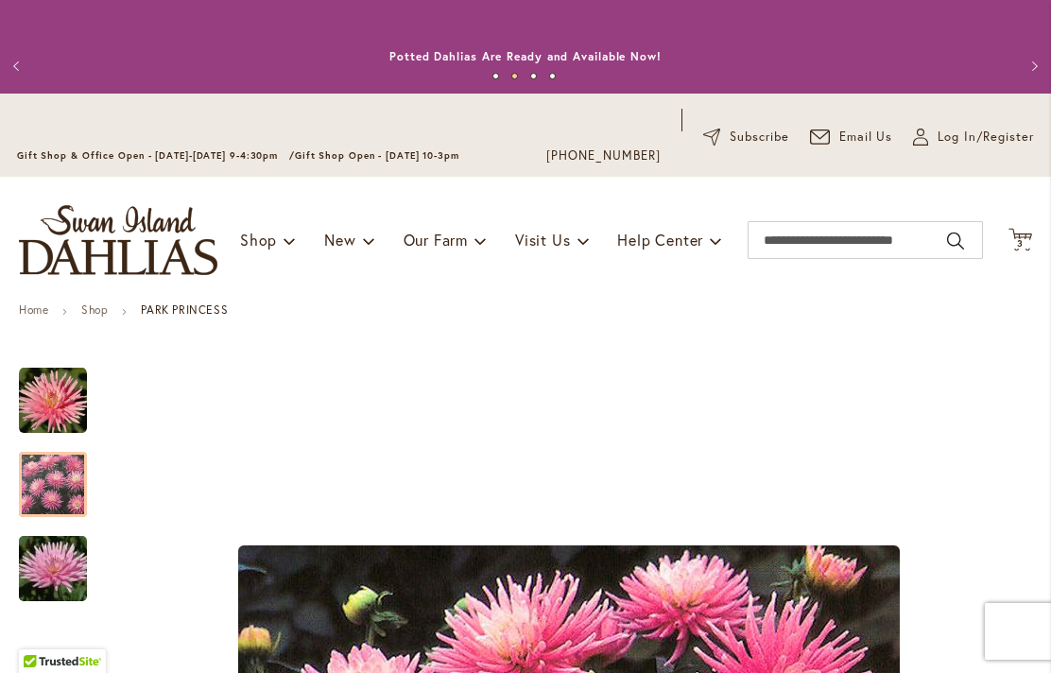
scroll to position [21, 0]
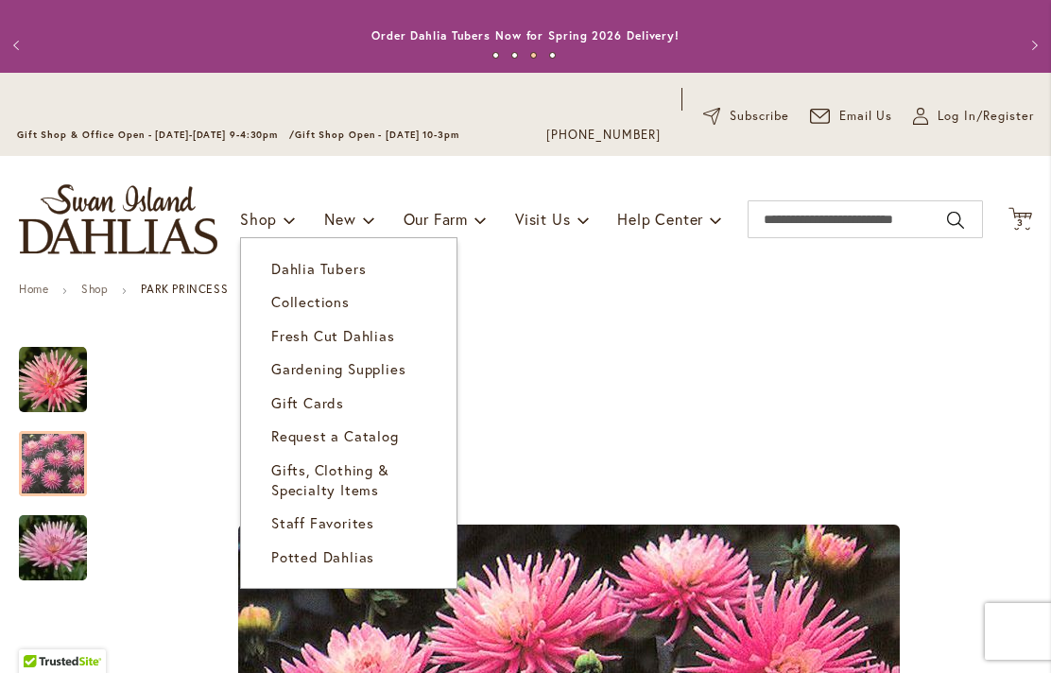
click at [284, 267] on span "Dahlia Tubers" at bounding box center [318, 268] width 95 height 19
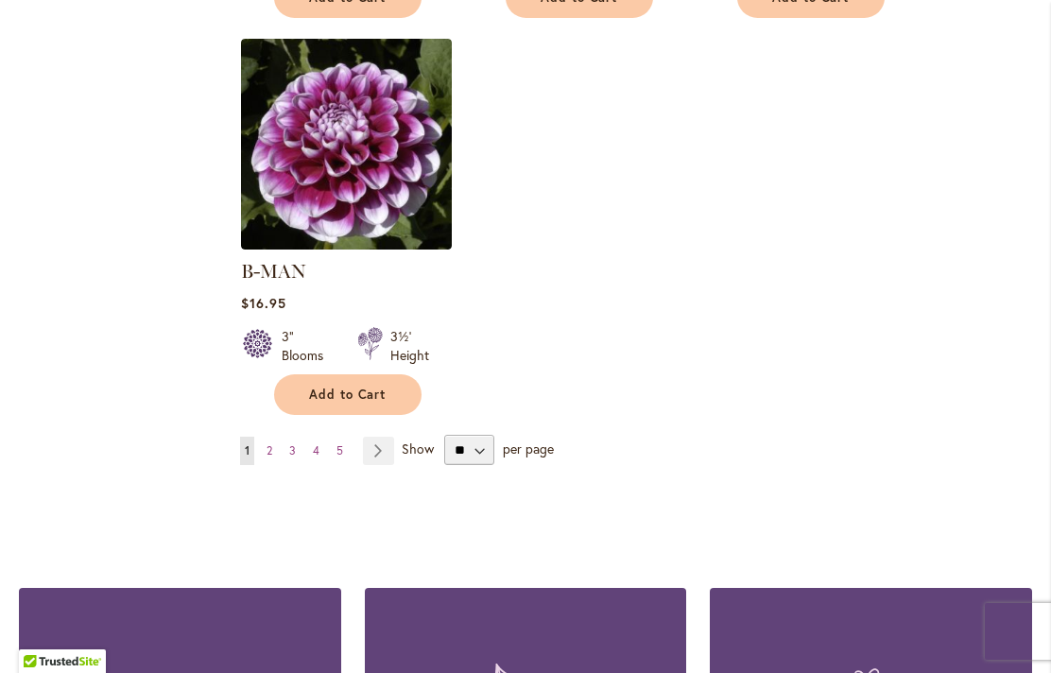
scroll to position [2517, 0]
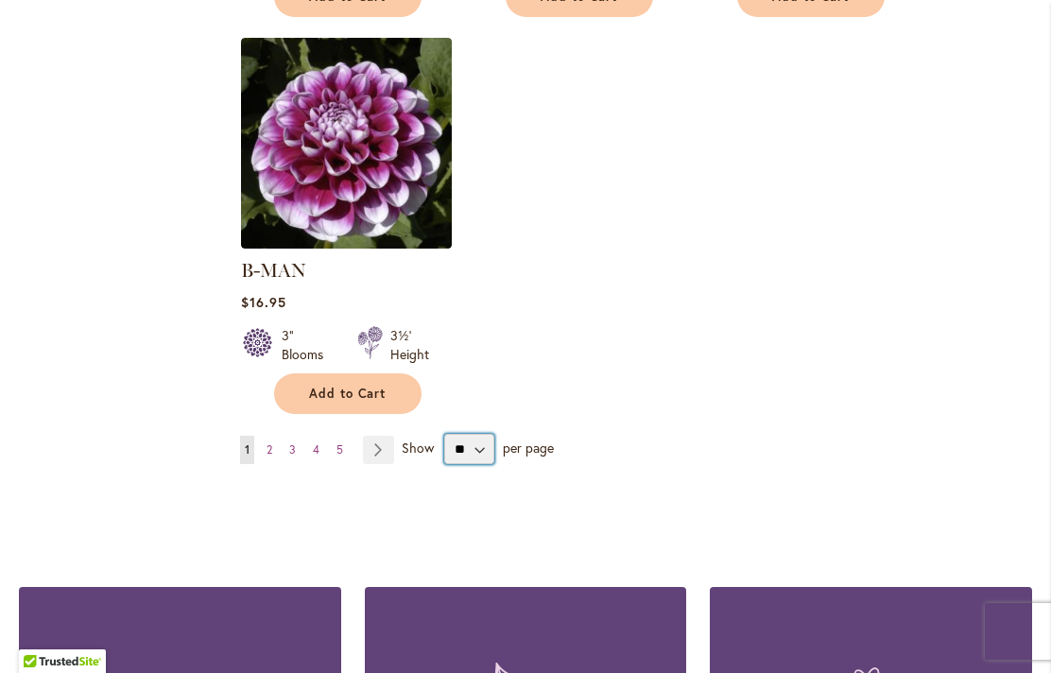
click at [486, 434] on select "** ** ** **" at bounding box center [469, 449] width 50 height 30
select select "**"
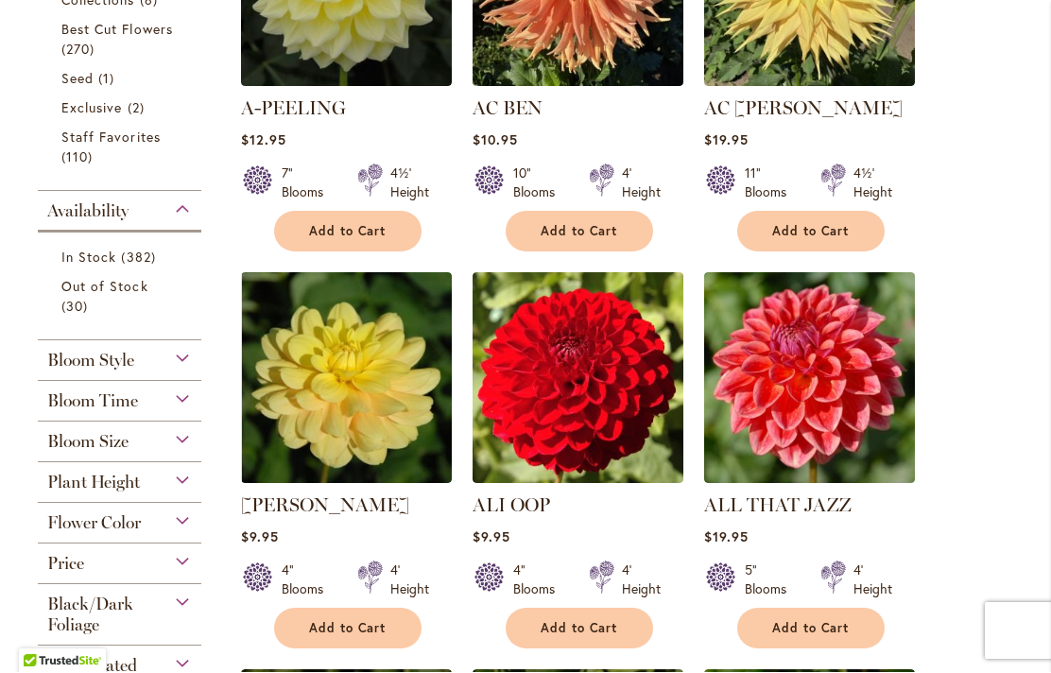
scroll to position [666, 0]
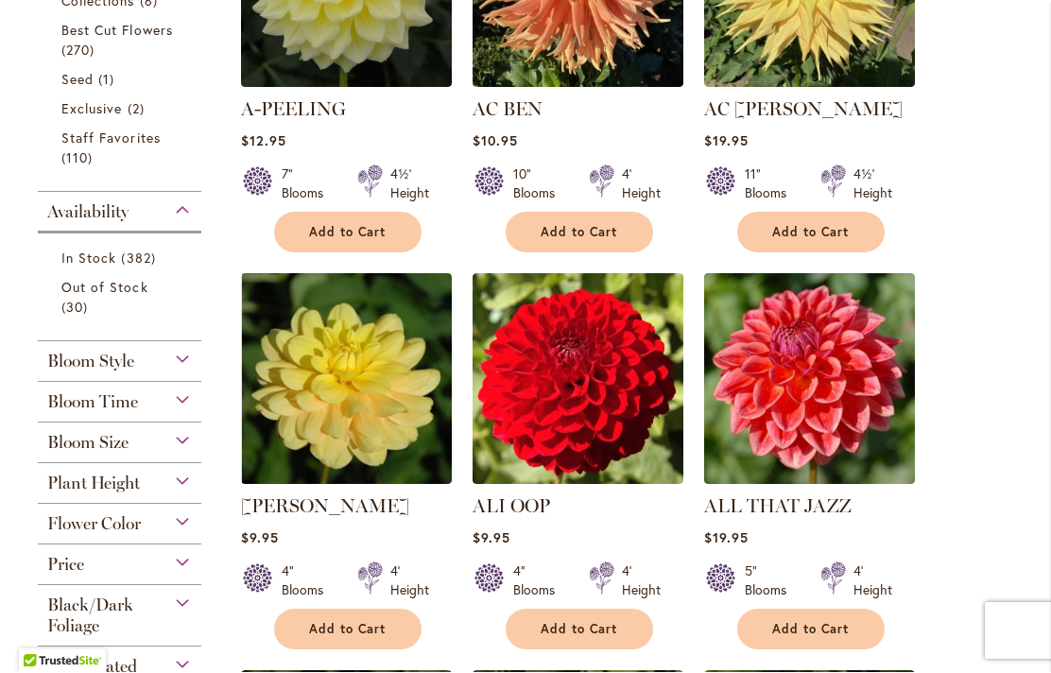
click at [181, 534] on div "Flower Color" at bounding box center [120, 520] width 164 height 30
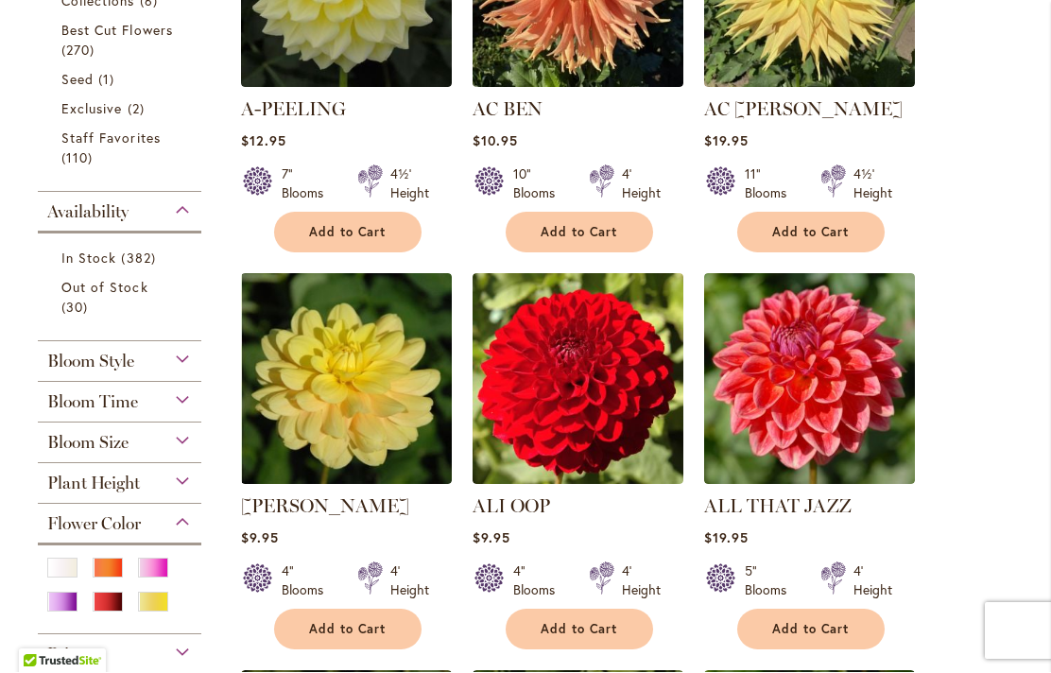
click at [159, 578] on div "Pink" at bounding box center [153, 569] width 30 height 20
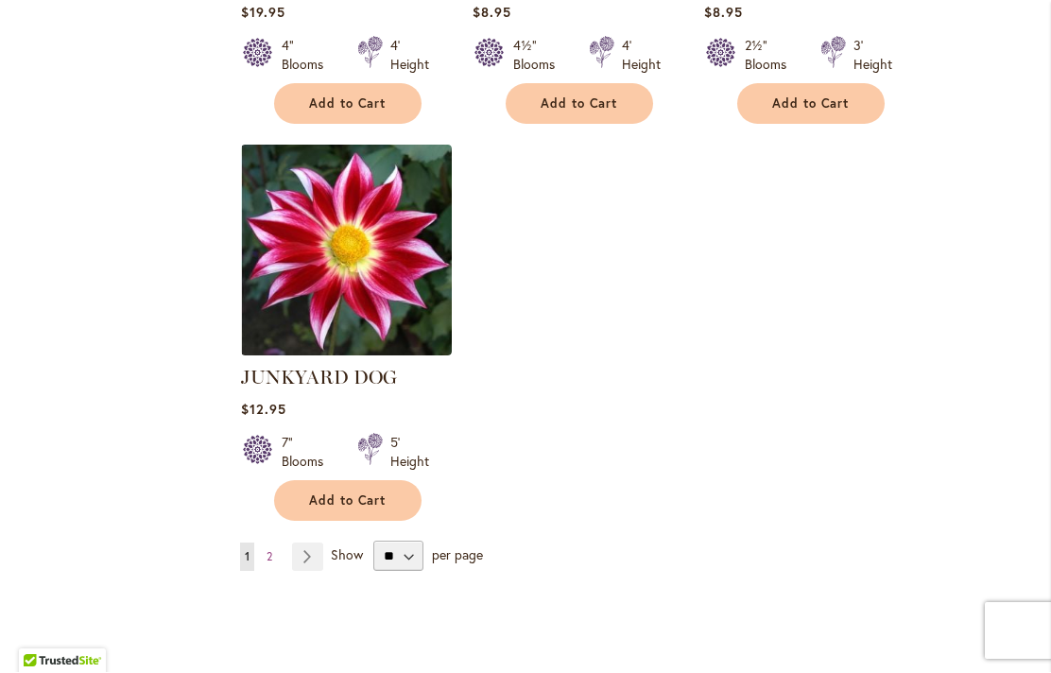
scroll to position [8888, 0]
click at [273, 543] on link "Page 2" at bounding box center [269, 557] width 15 height 28
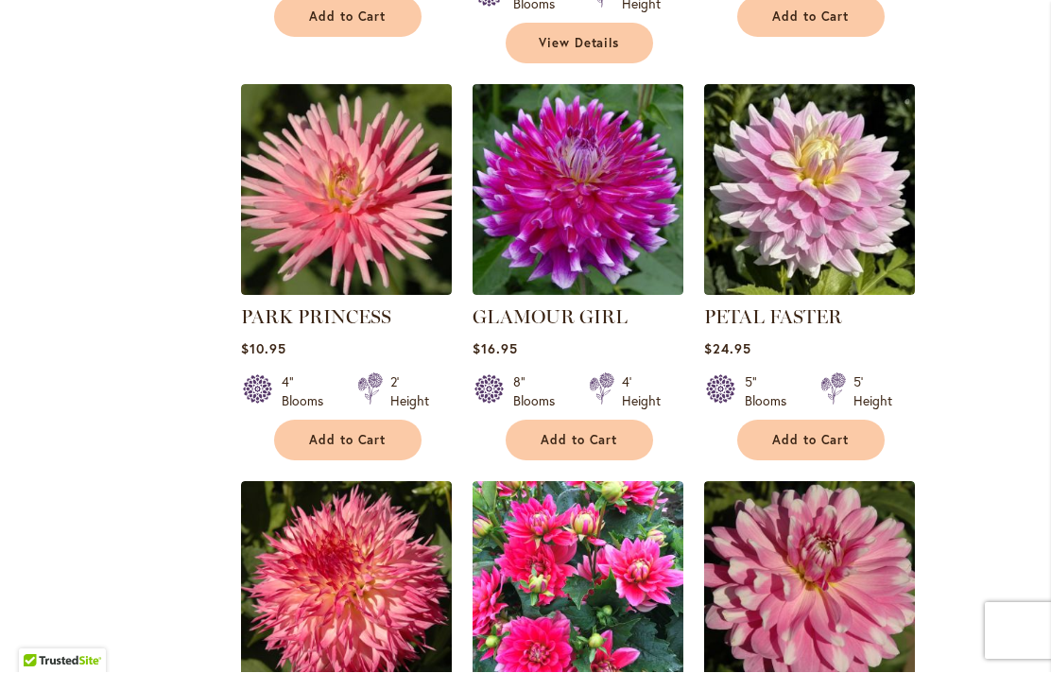
scroll to position [3683, 0]
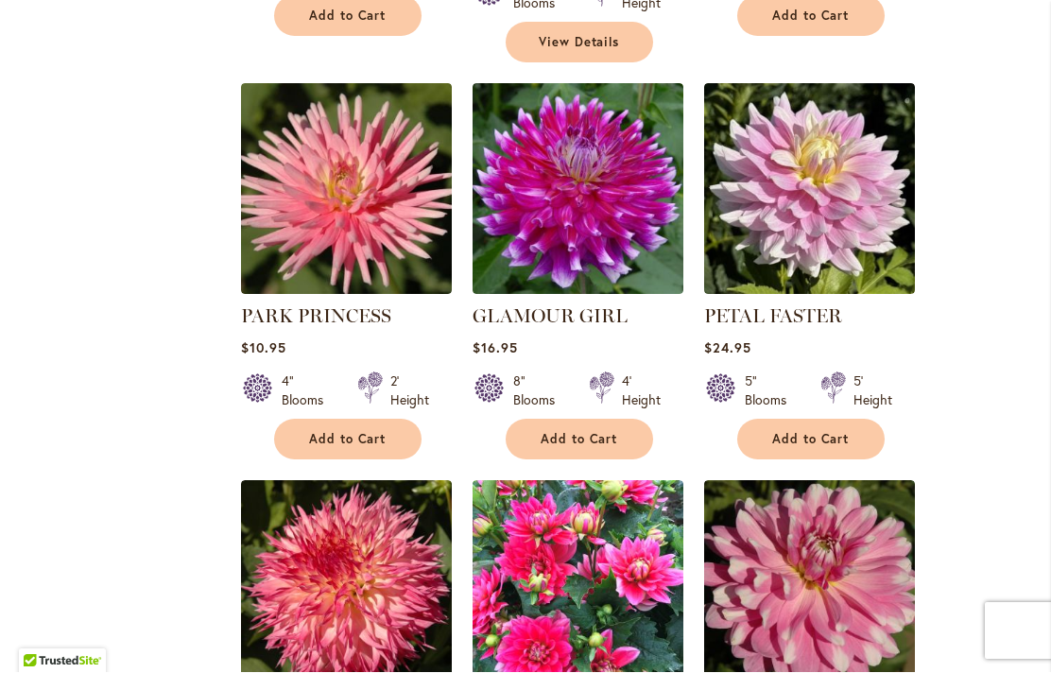
click at [354, 124] on img at bounding box center [346, 189] width 211 height 211
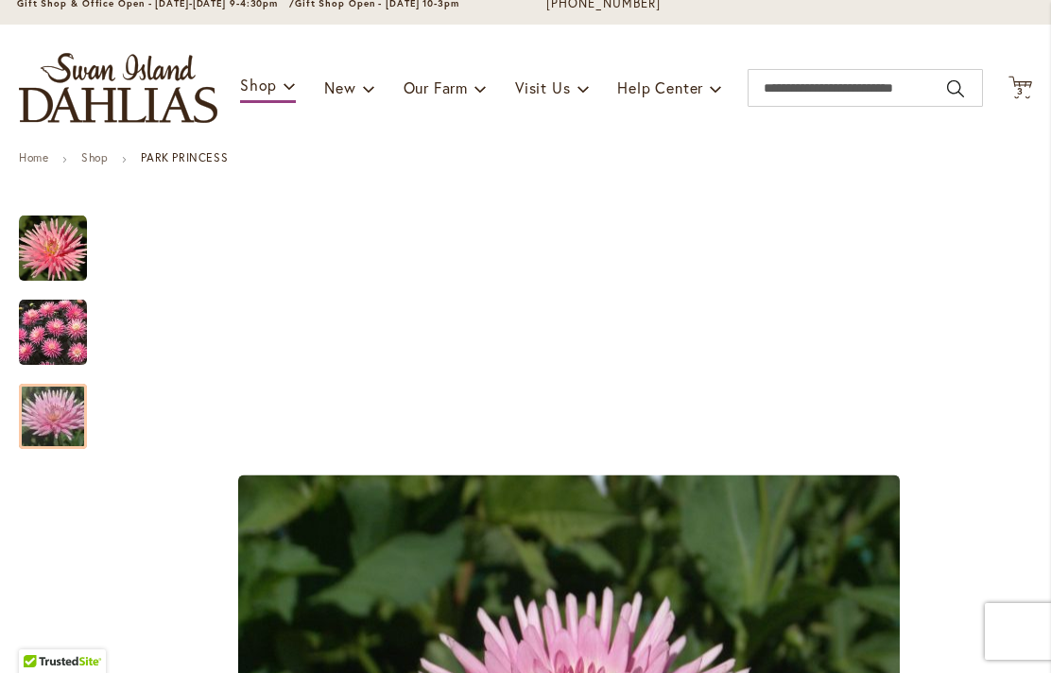
scroll to position [148, 0]
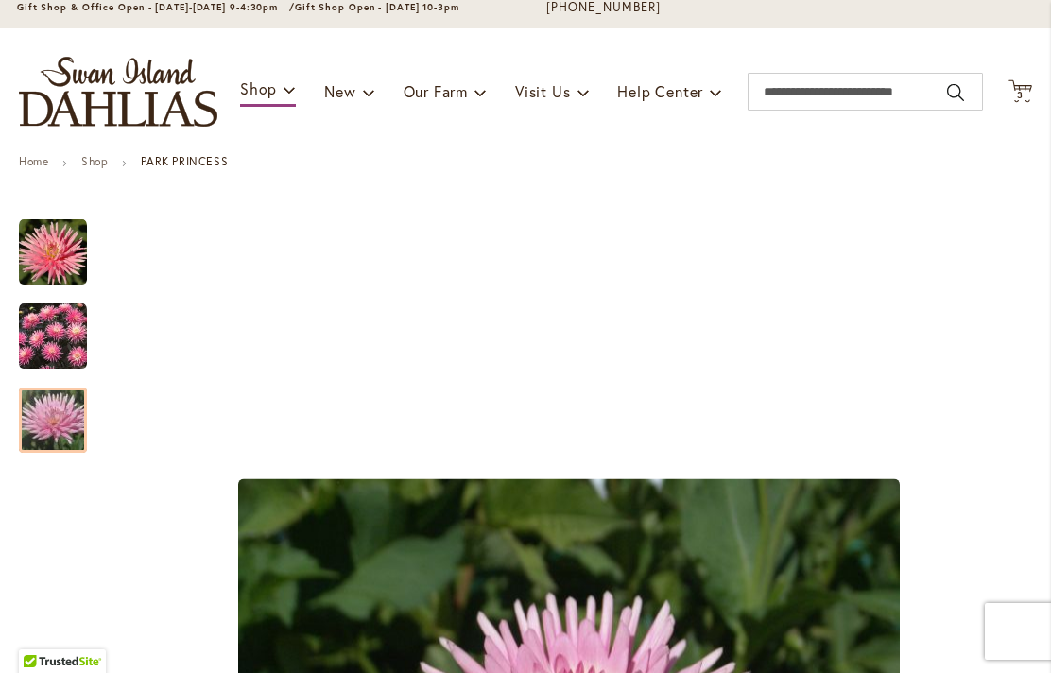
click at [43, 347] on img "PARK PRINCESS" at bounding box center [53, 336] width 68 height 68
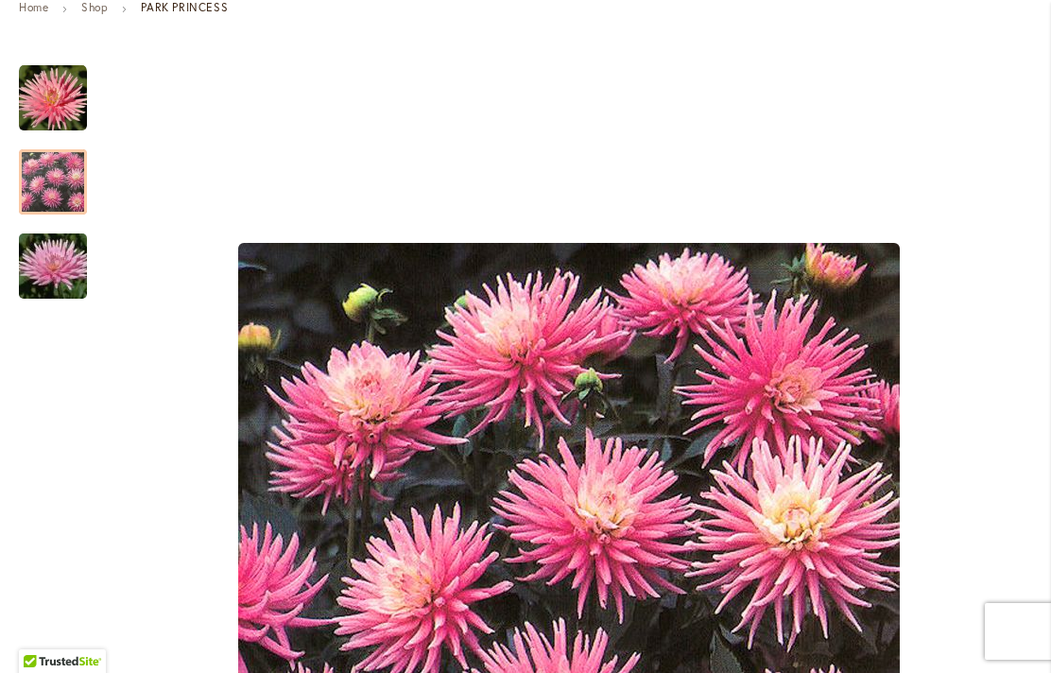
scroll to position [296, 0]
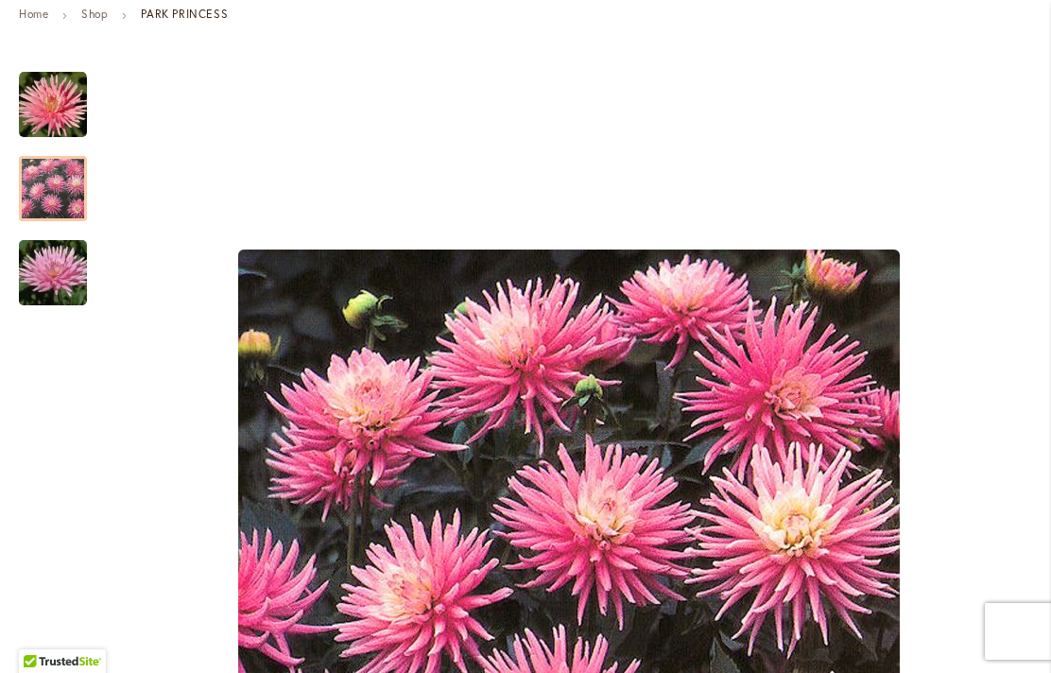
click at [54, 286] on img "PARK PRINCESS" at bounding box center [53, 273] width 136 height 102
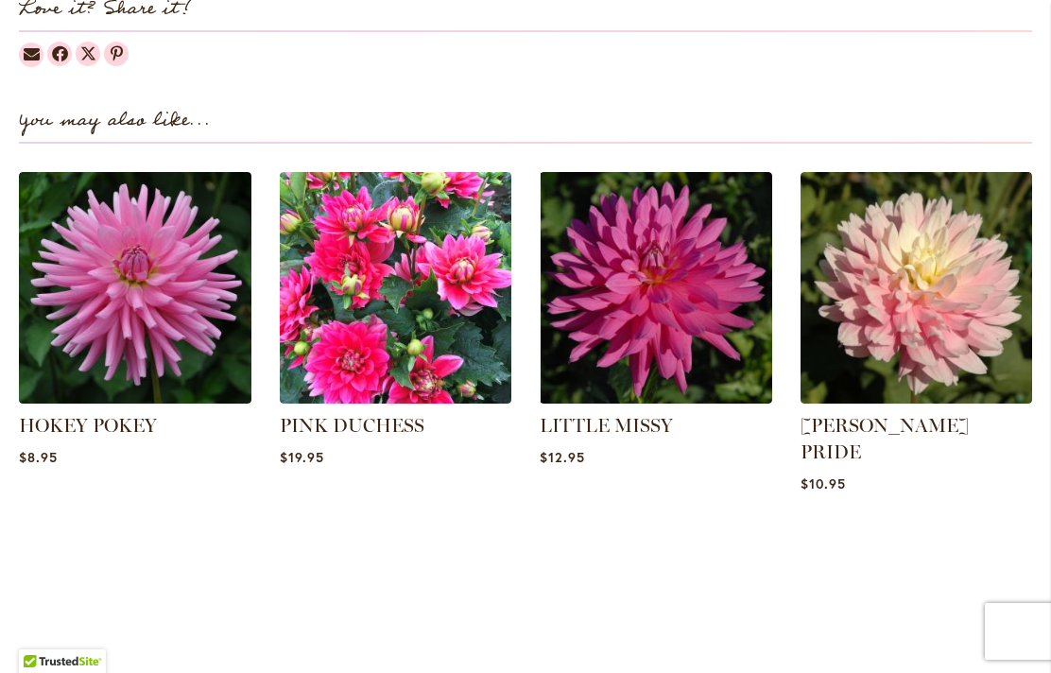
scroll to position [2413, 0]
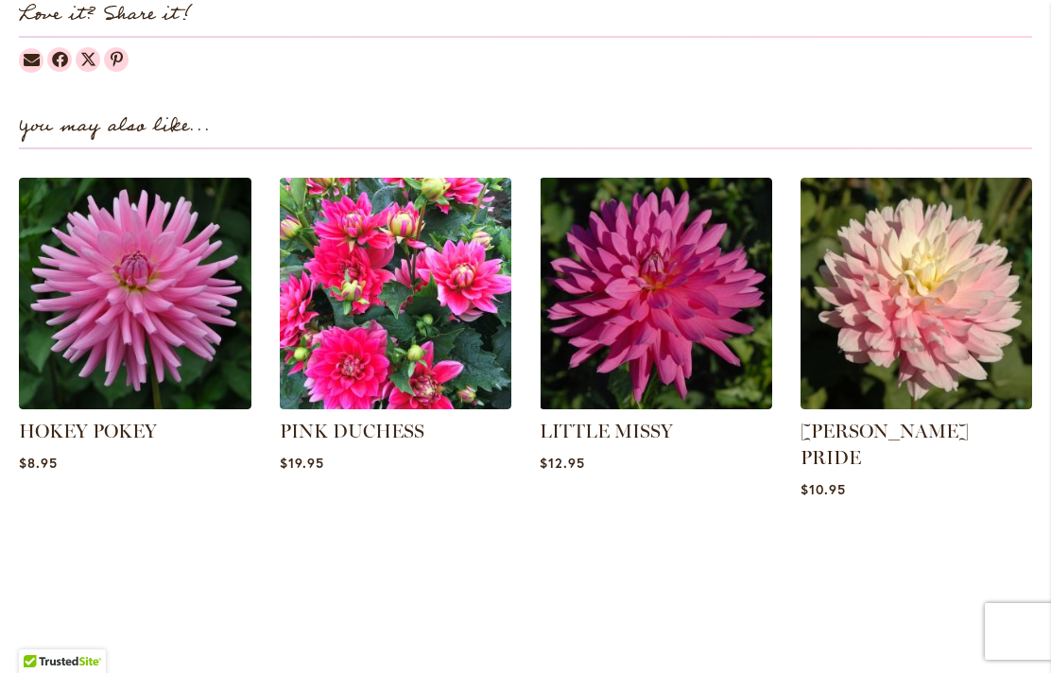
click at [140, 332] on img at bounding box center [135, 294] width 233 height 233
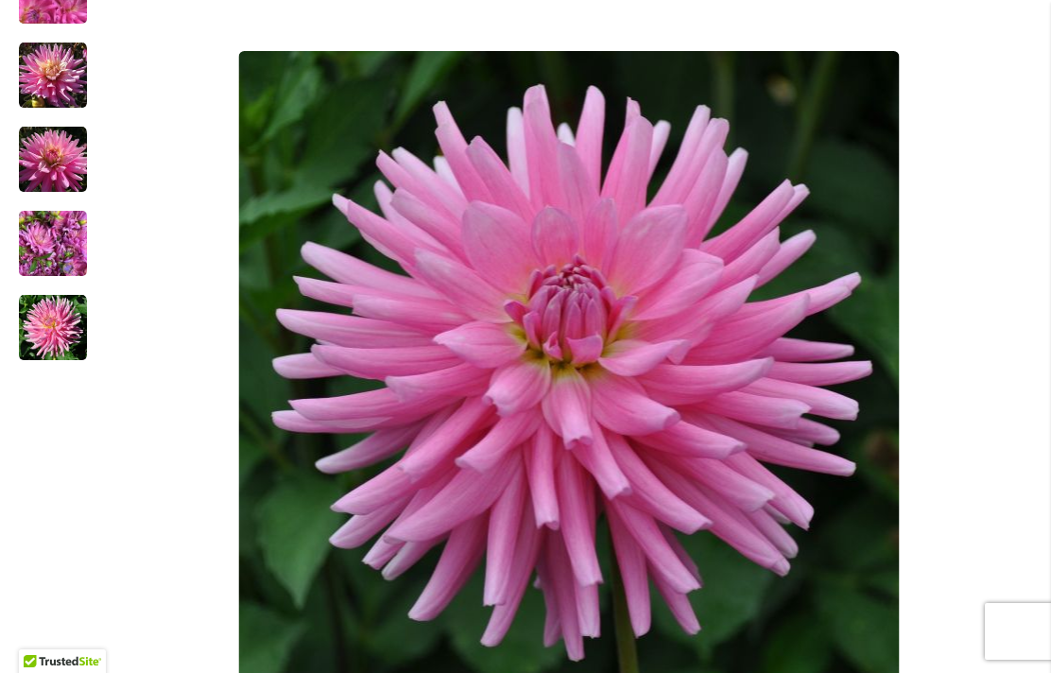
scroll to position [480, 0]
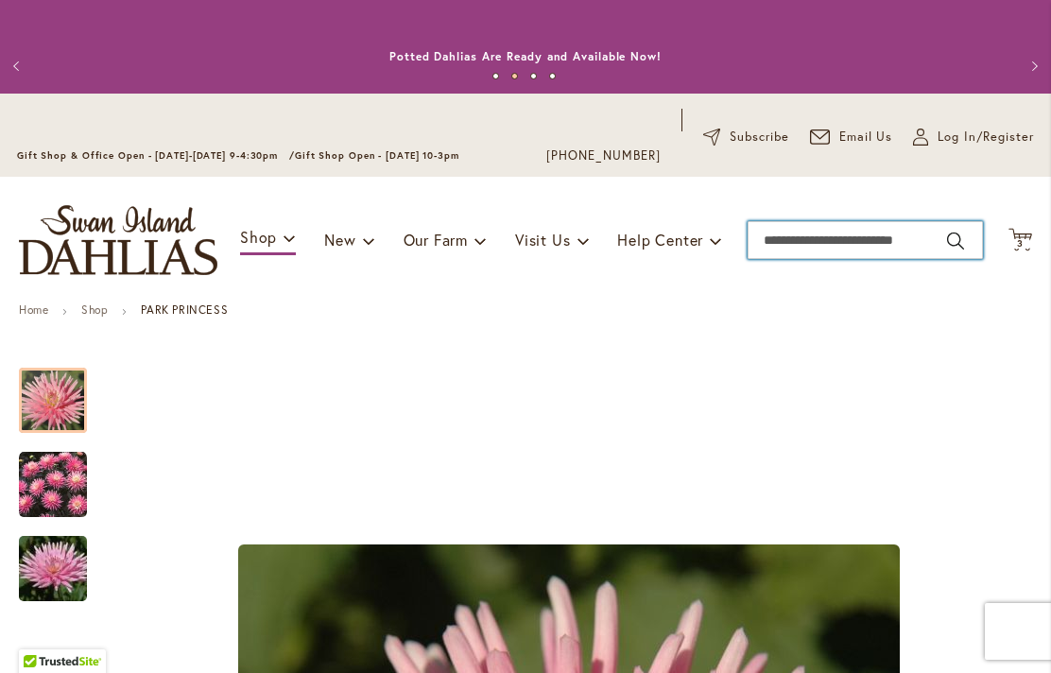
click at [797, 244] on input "Search" at bounding box center [865, 240] width 235 height 38
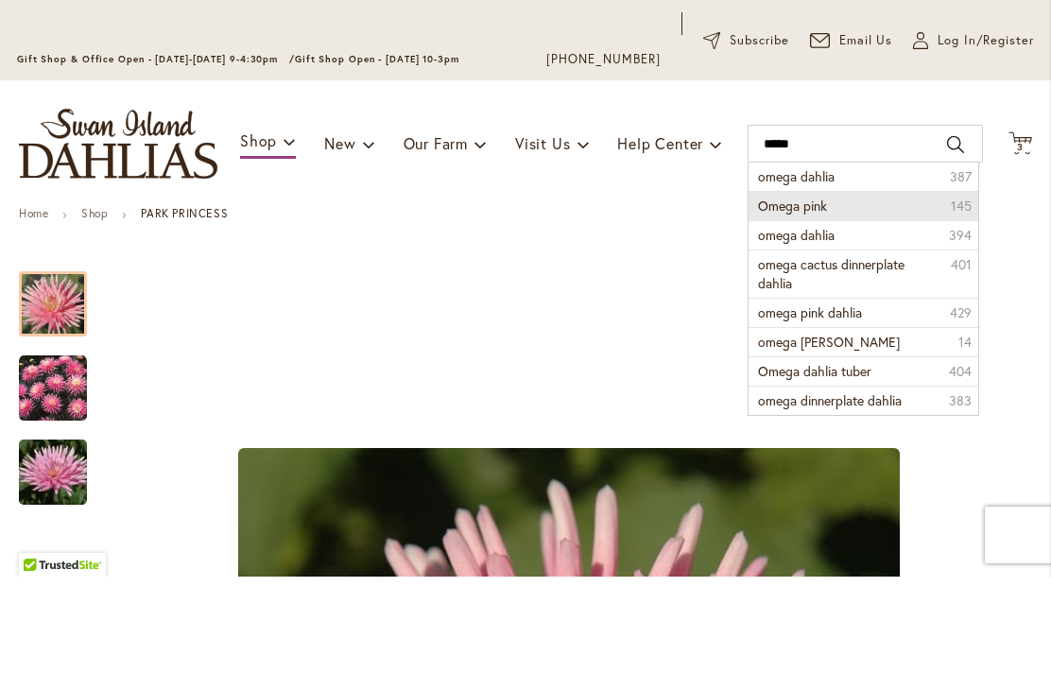
click at [869, 287] on li "Omega pink 145" at bounding box center [863, 301] width 229 height 29
type input "**********"
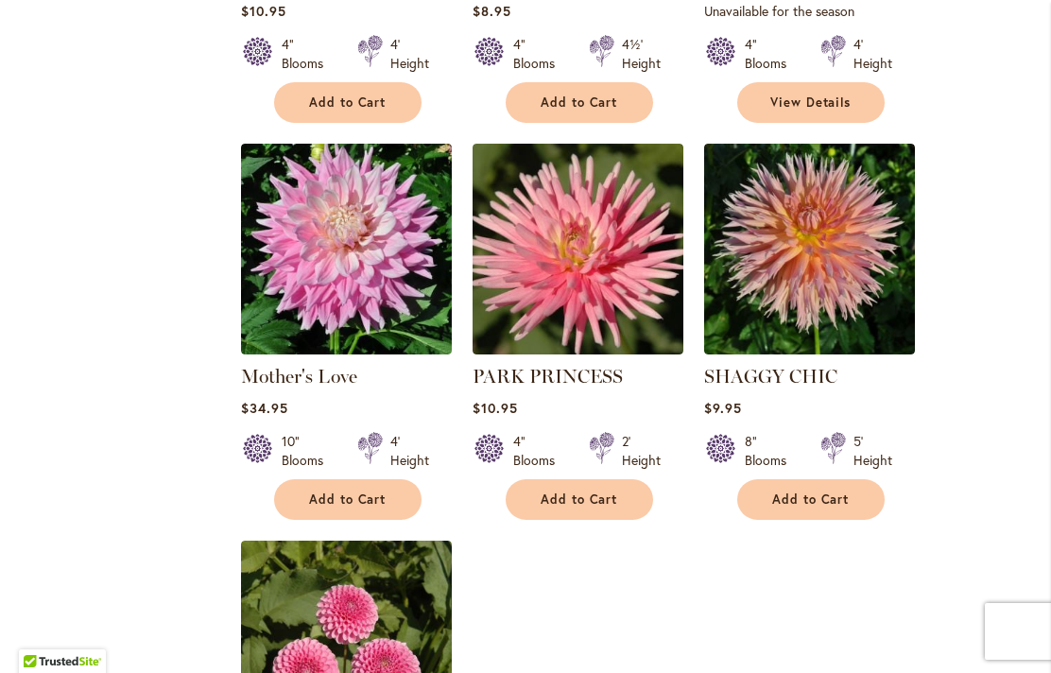
scroll to position [2144, 0]
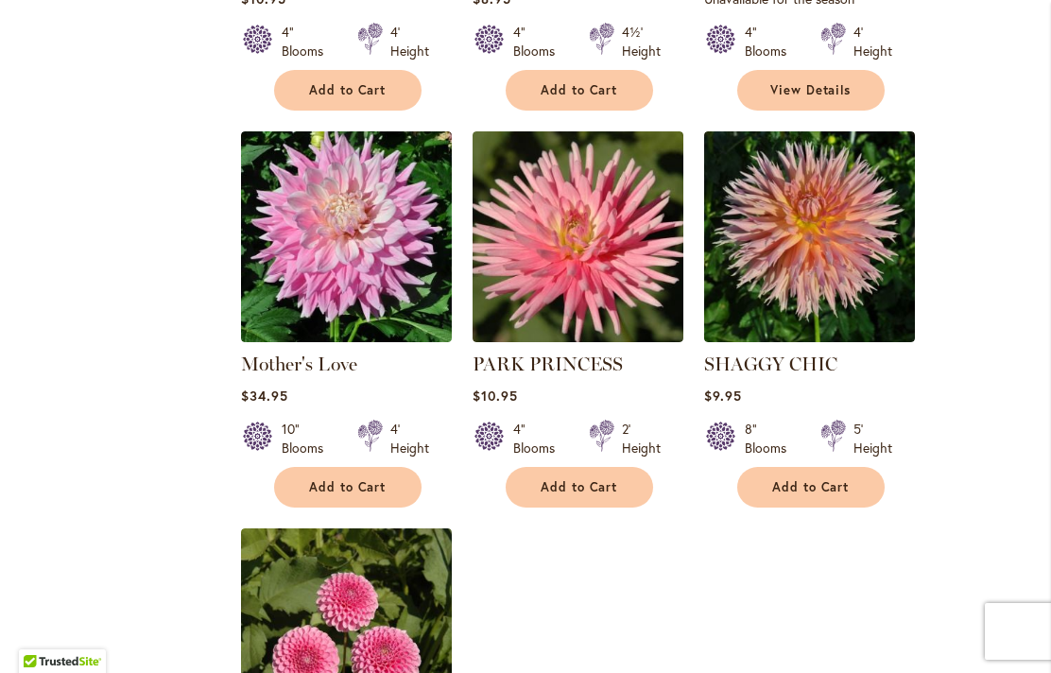
click at [587, 469] on button "Add to Cart" at bounding box center [579, 487] width 147 height 41
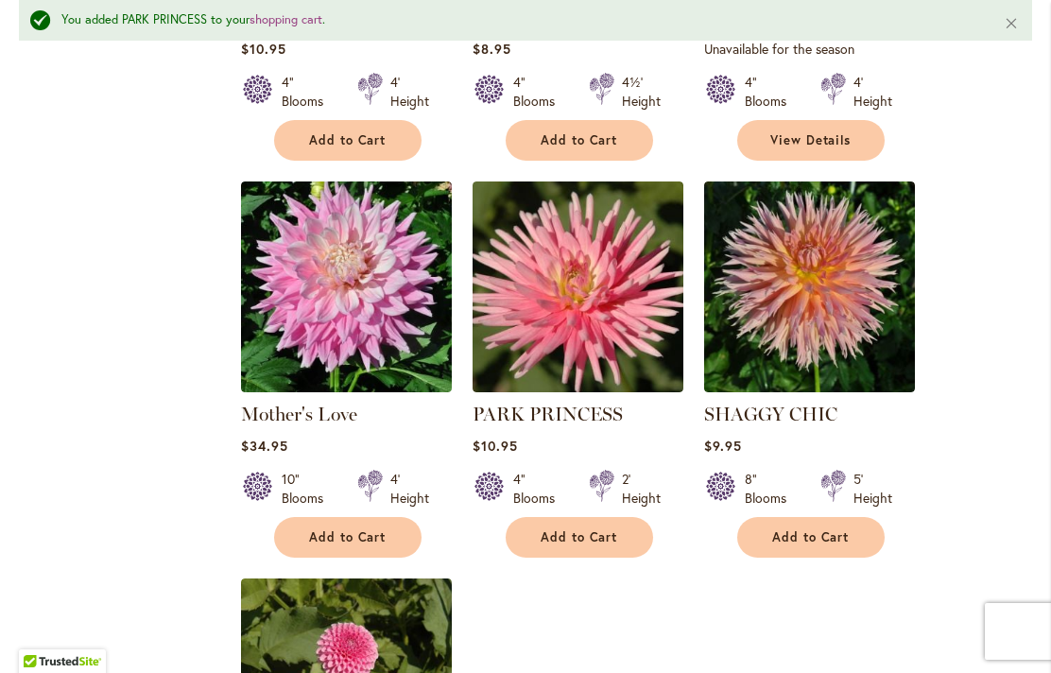
click at [586, 271] on img at bounding box center [578, 286] width 211 height 211
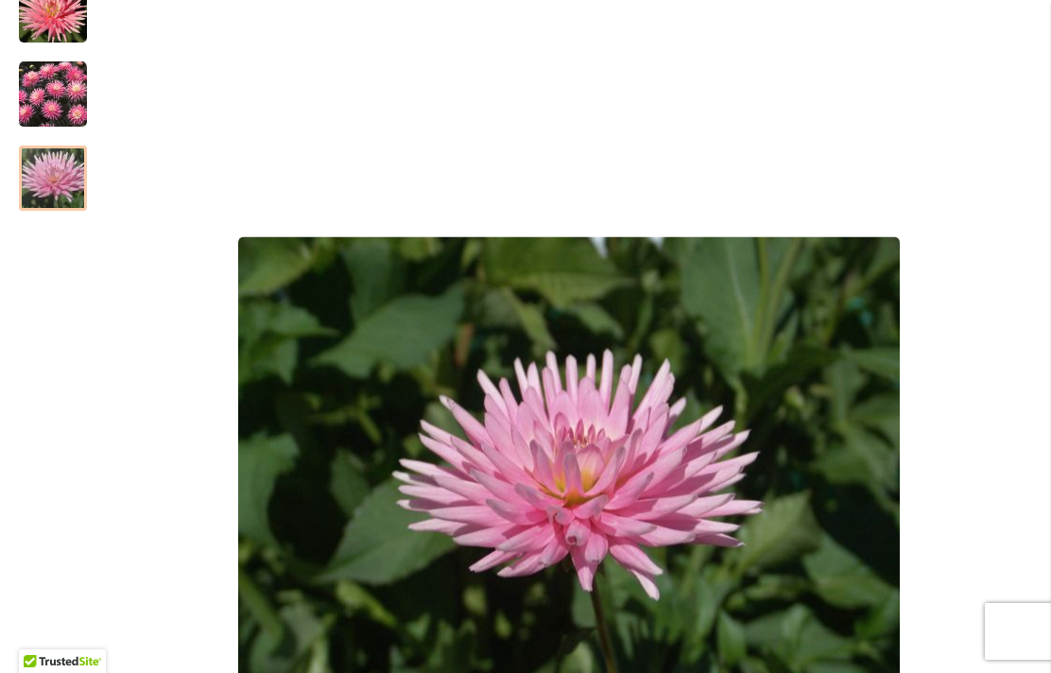
scroll to position [392, 0]
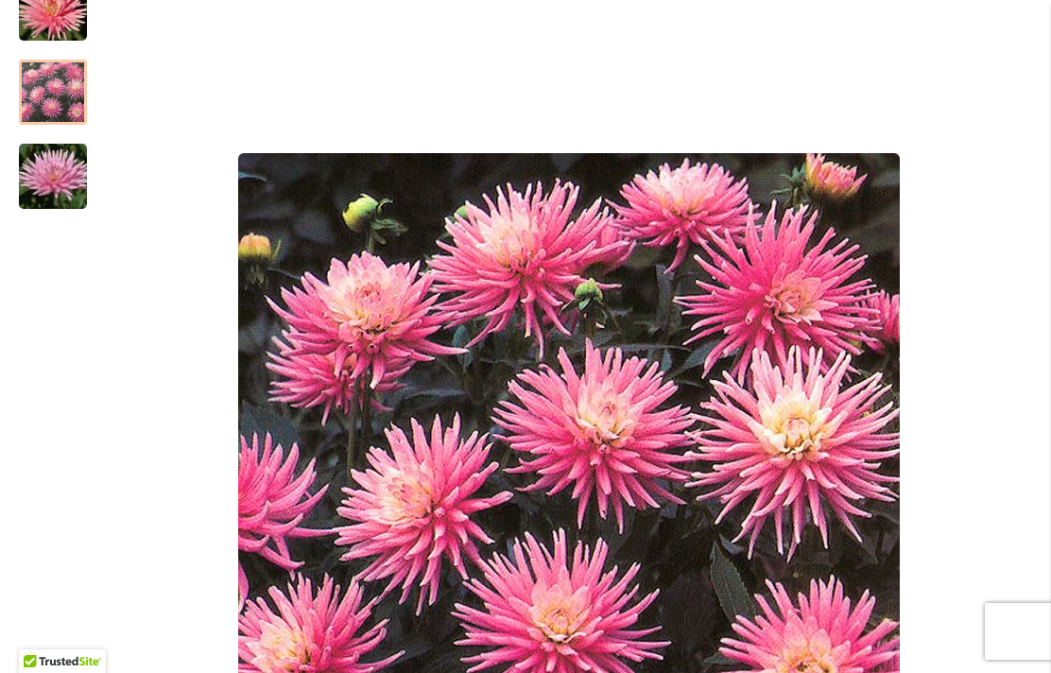
click at [51, 96] on div at bounding box center [53, 92] width 68 height 65
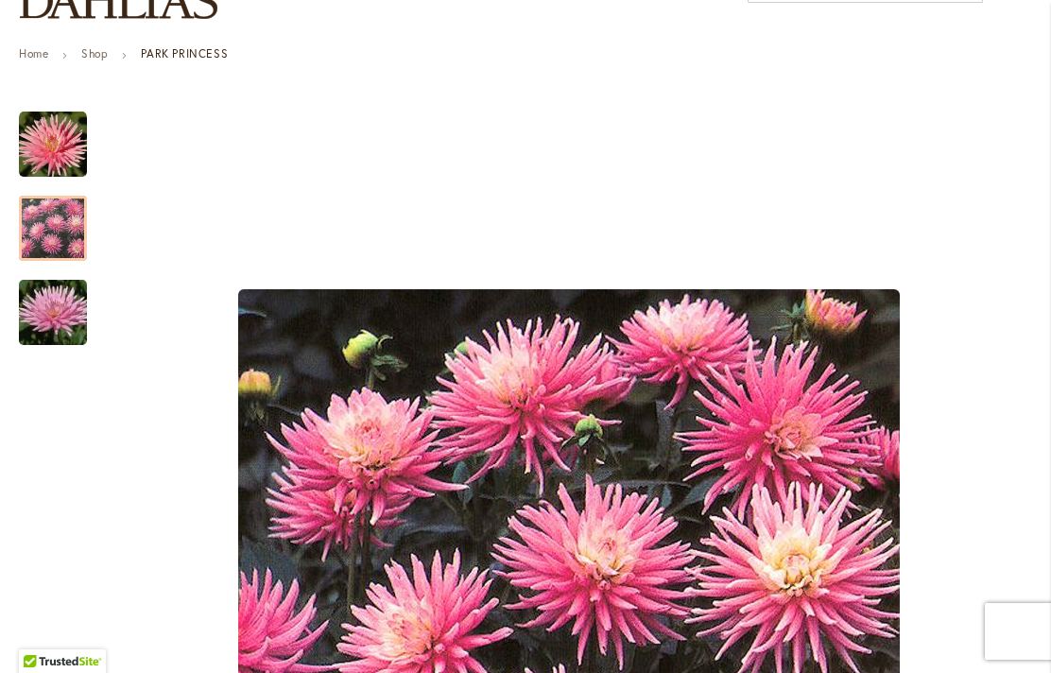
scroll to position [256, 0]
click at [47, 134] on img "PARK PRINCESS" at bounding box center [53, 145] width 68 height 68
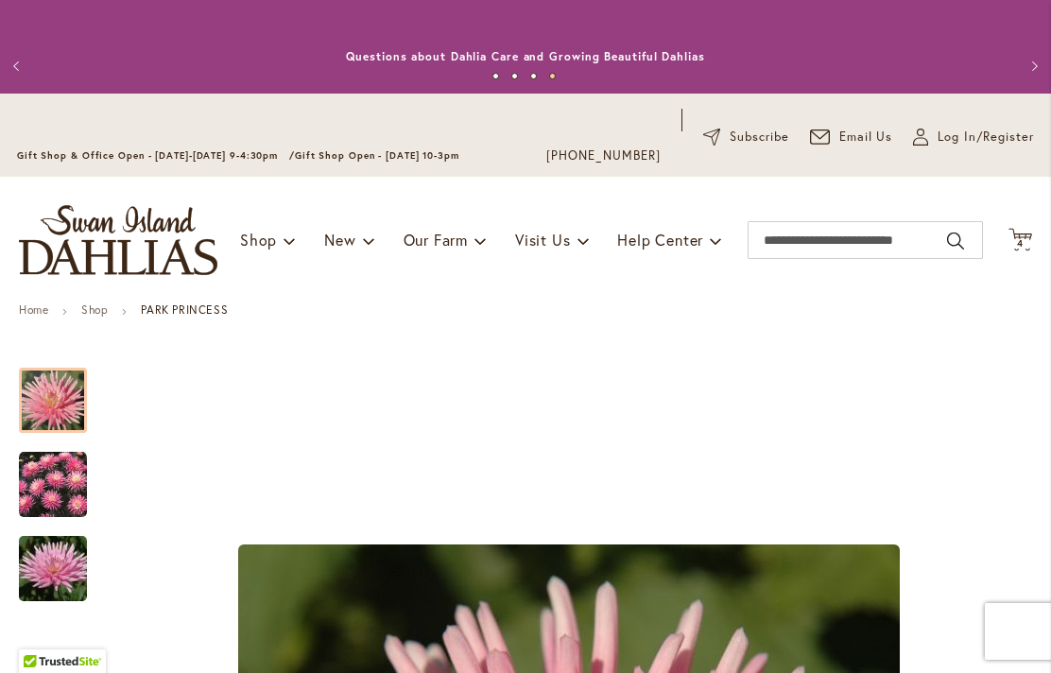
scroll to position [0, 0]
click at [1025, 229] on icon "Cart .cls-1 { fill: #231f20; }" at bounding box center [1020, 240] width 24 height 24
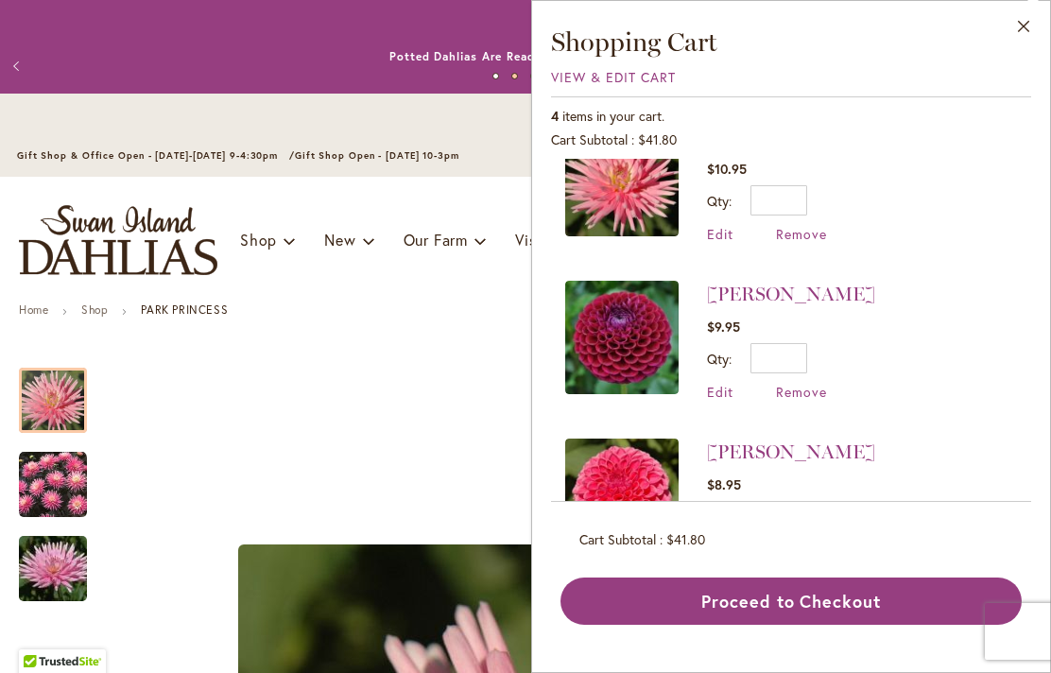
scroll to position [48, 0]
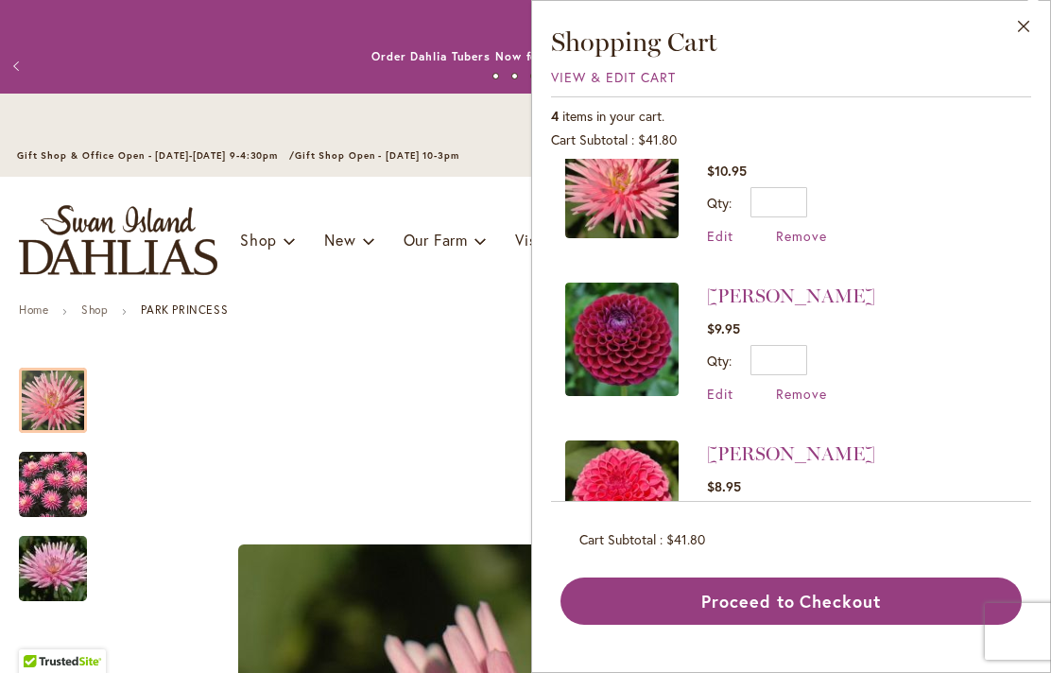
click at [621, 328] on img at bounding box center [621, 339] width 113 height 113
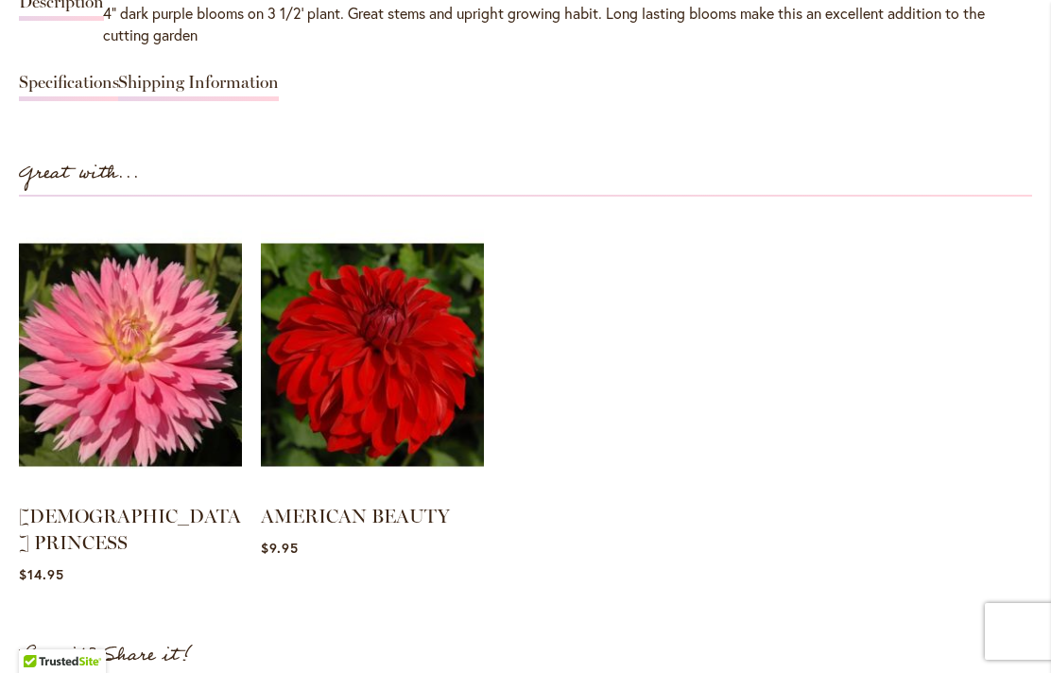
scroll to position [1817, 0]
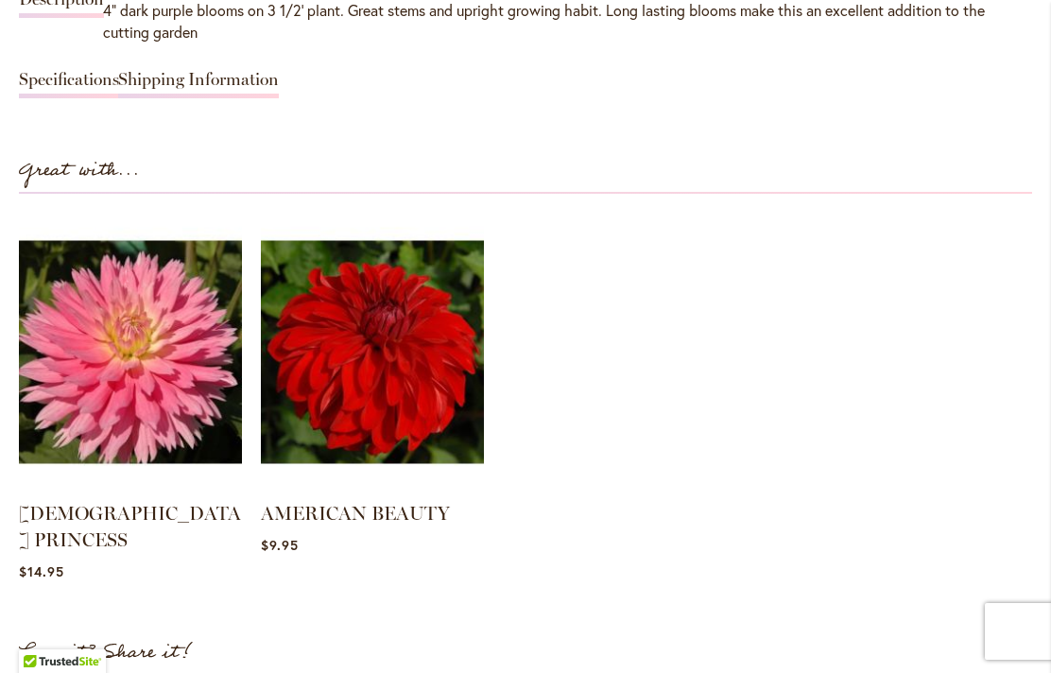
click at [103, 349] on img at bounding box center [130, 352] width 223 height 279
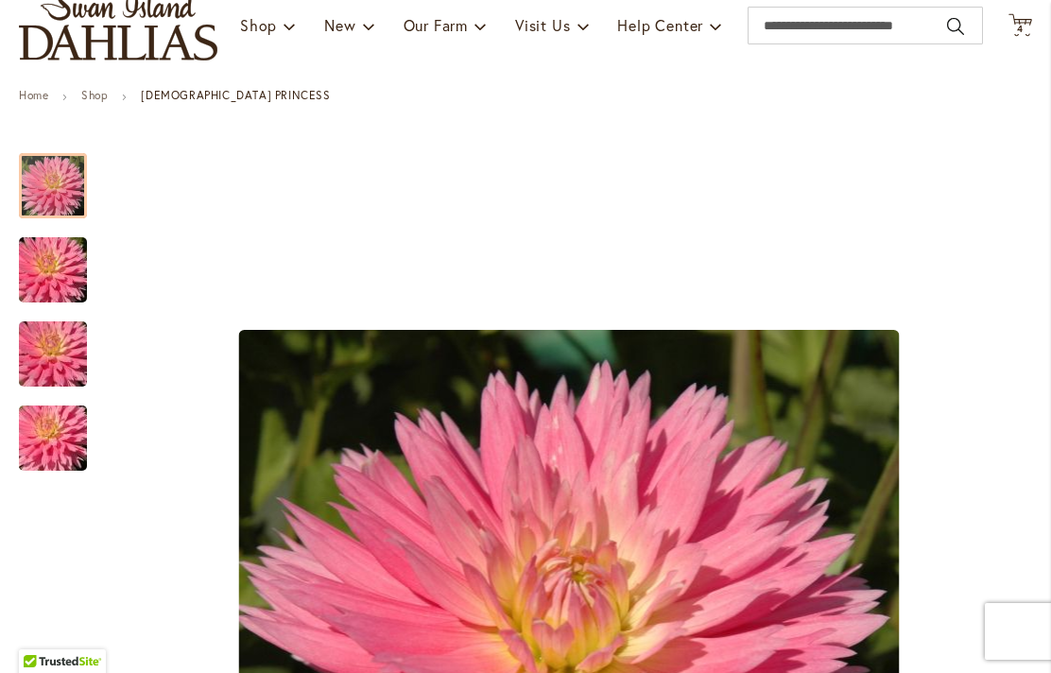
scroll to position [214, 0]
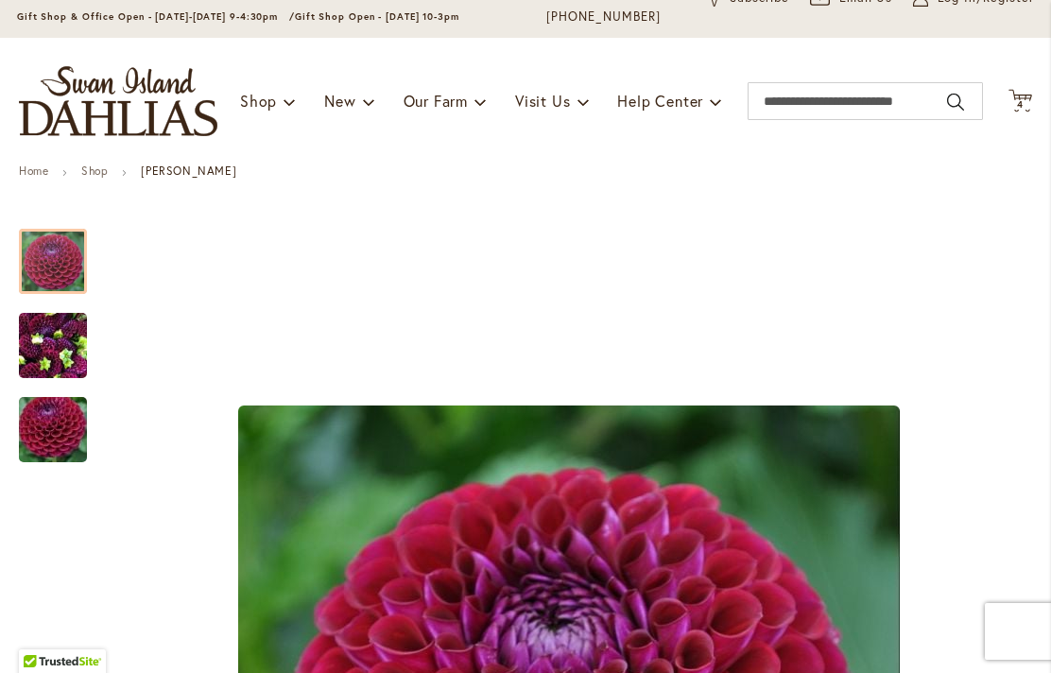
scroll to position [91, 0]
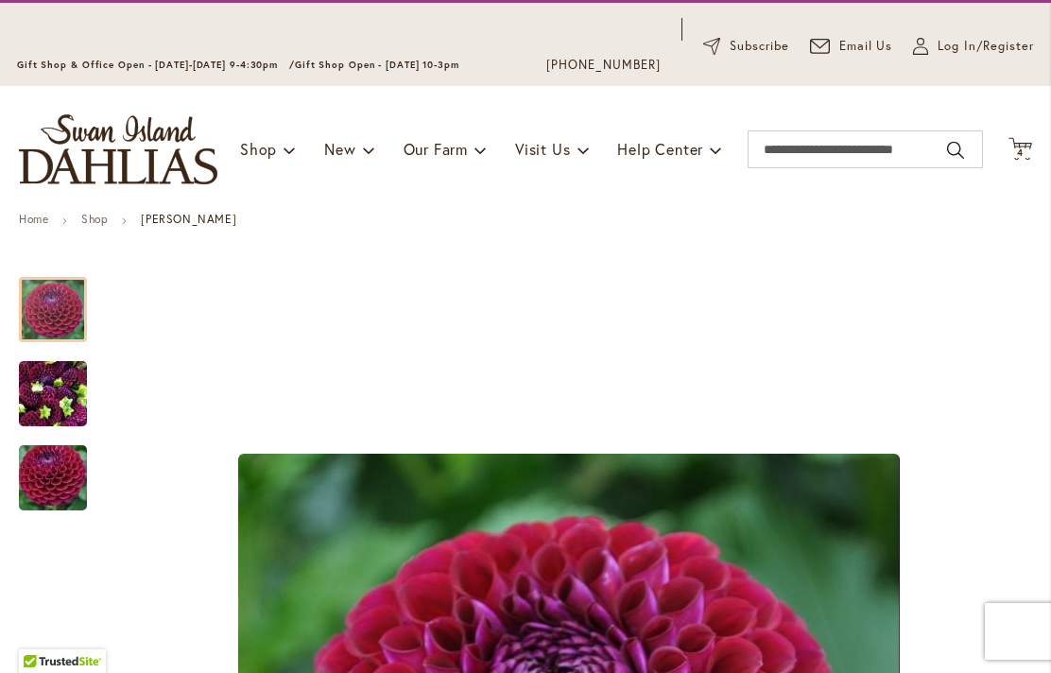
click at [1025, 146] on icon at bounding box center [1020, 148] width 24 height 23
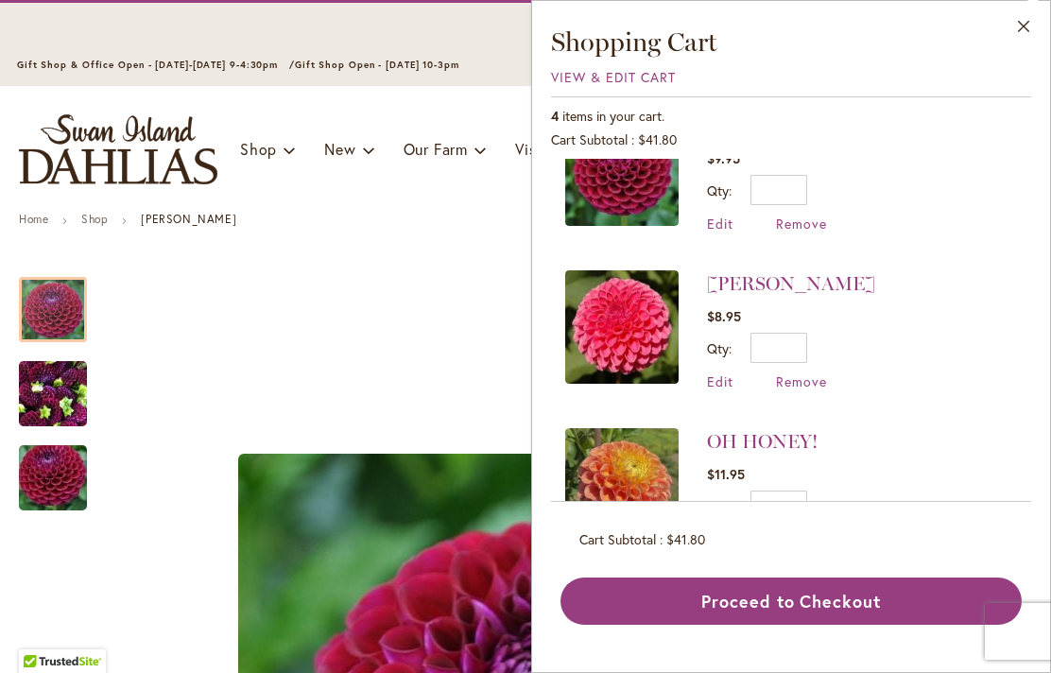
scroll to position [220, 0]
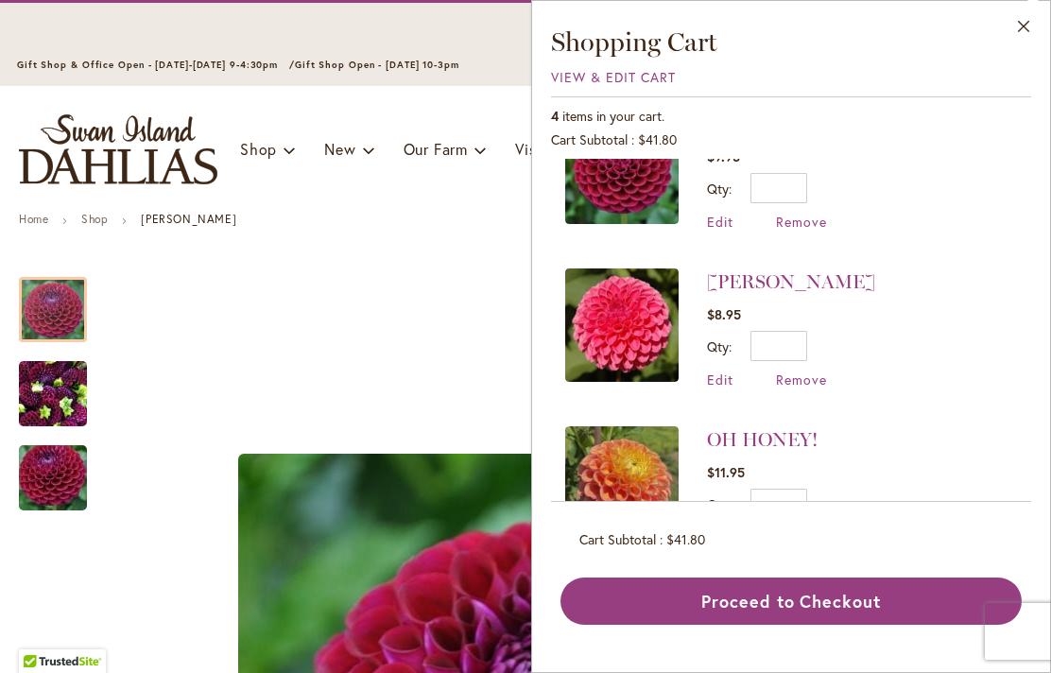
click at [646, 323] on img at bounding box center [621, 324] width 113 height 113
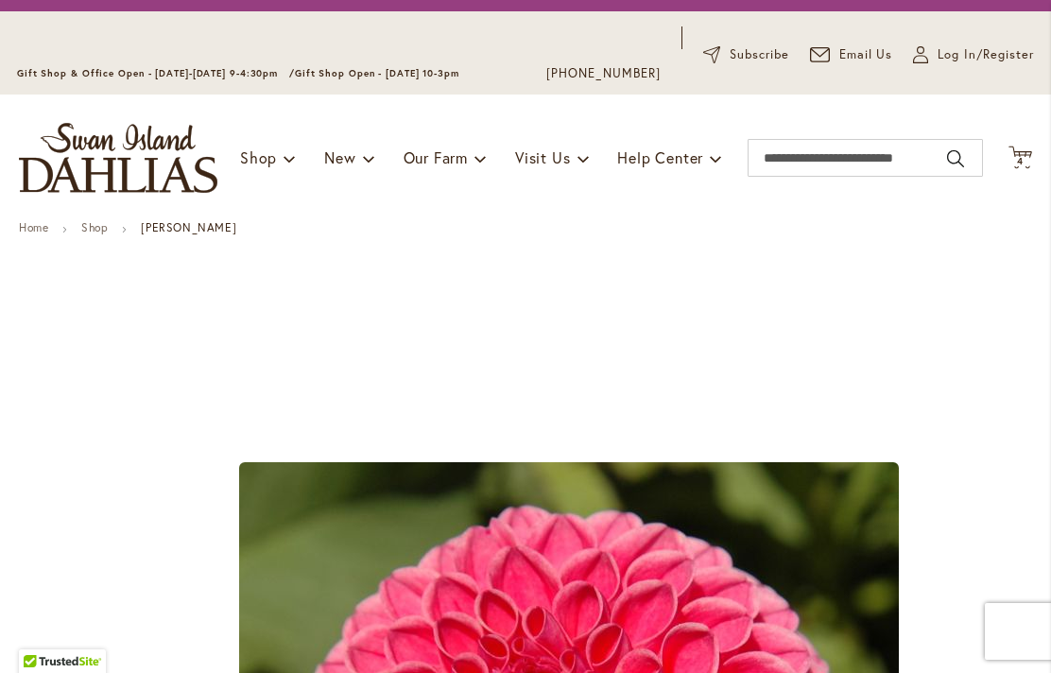
scroll to position [74, 0]
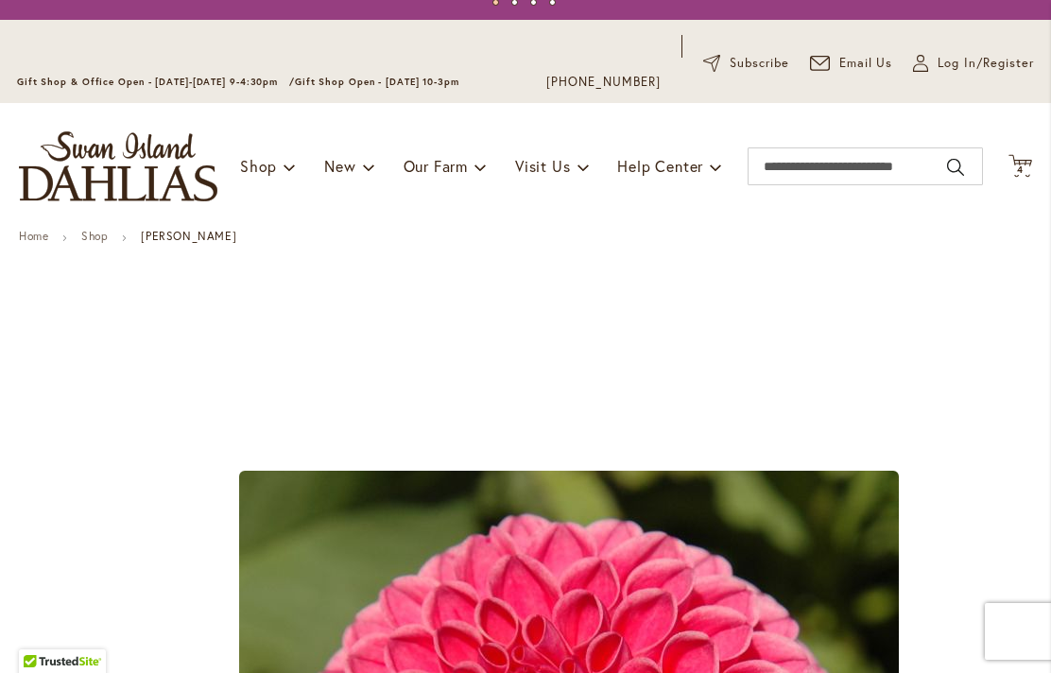
click at [1018, 169] on span "4" at bounding box center [1020, 170] width 7 height 12
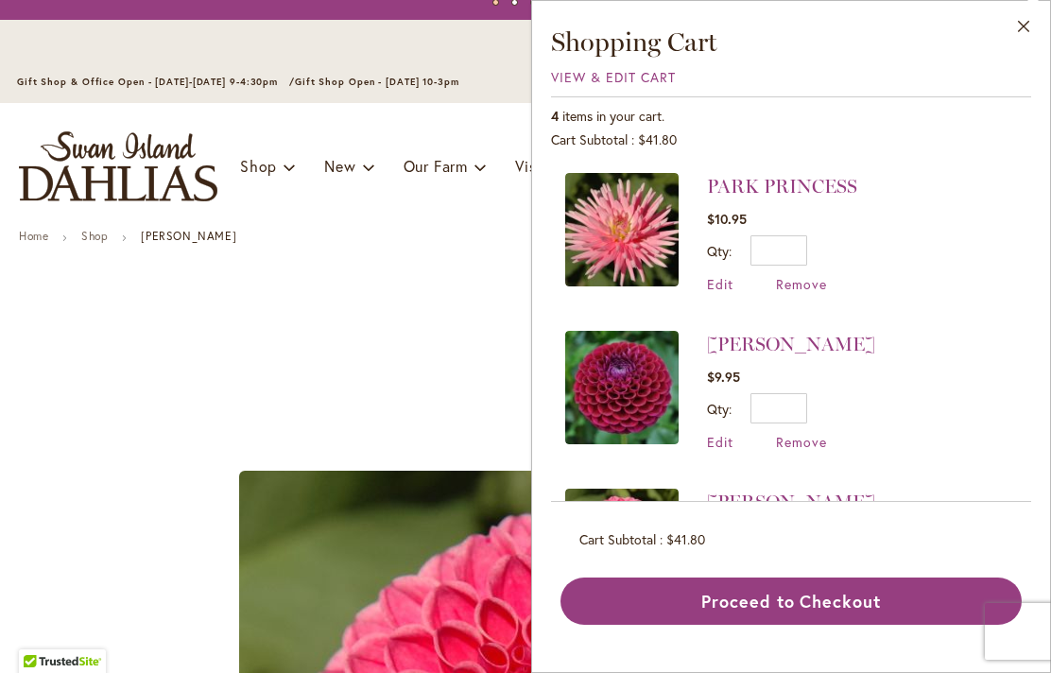
scroll to position [0, 0]
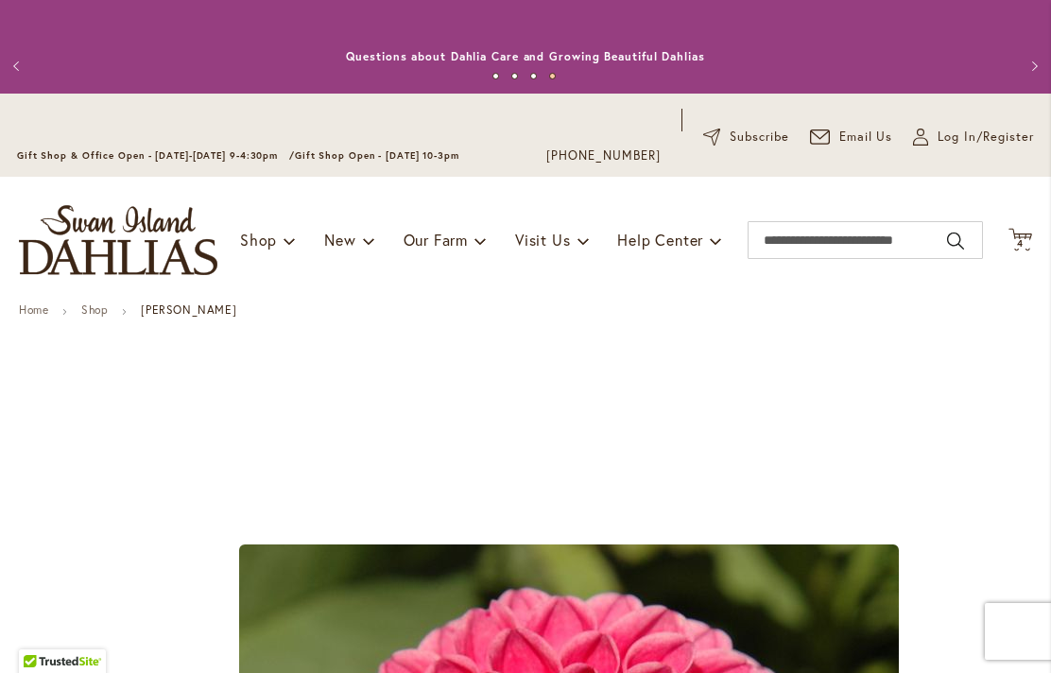
click at [988, 138] on span "Log In/Register" at bounding box center [986, 137] width 96 height 19
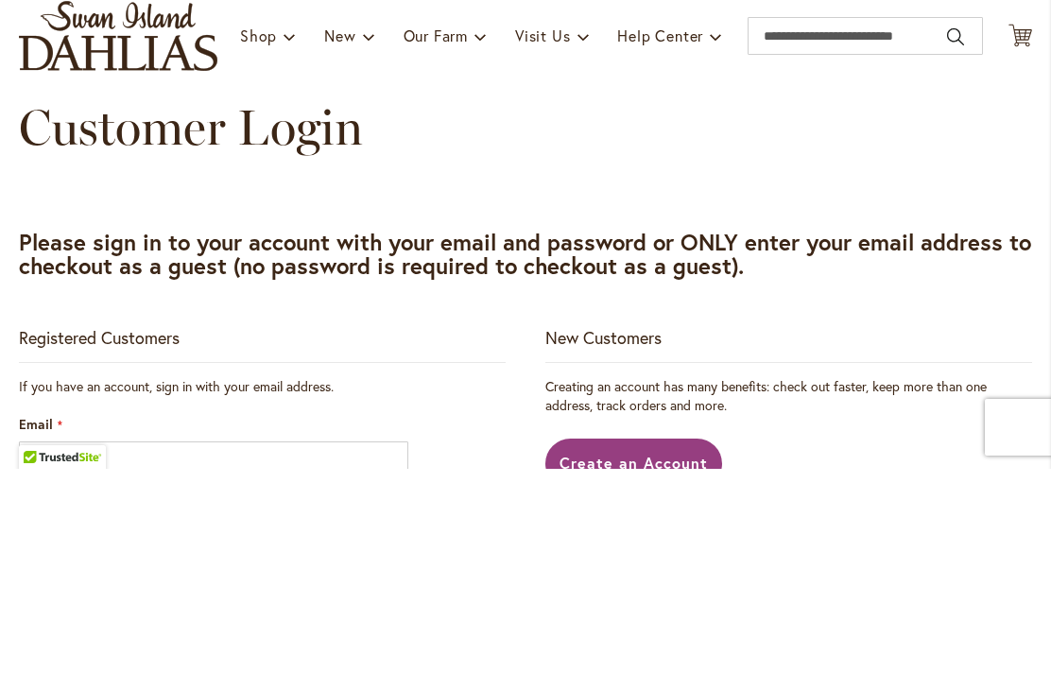
scroll to position [1, 0]
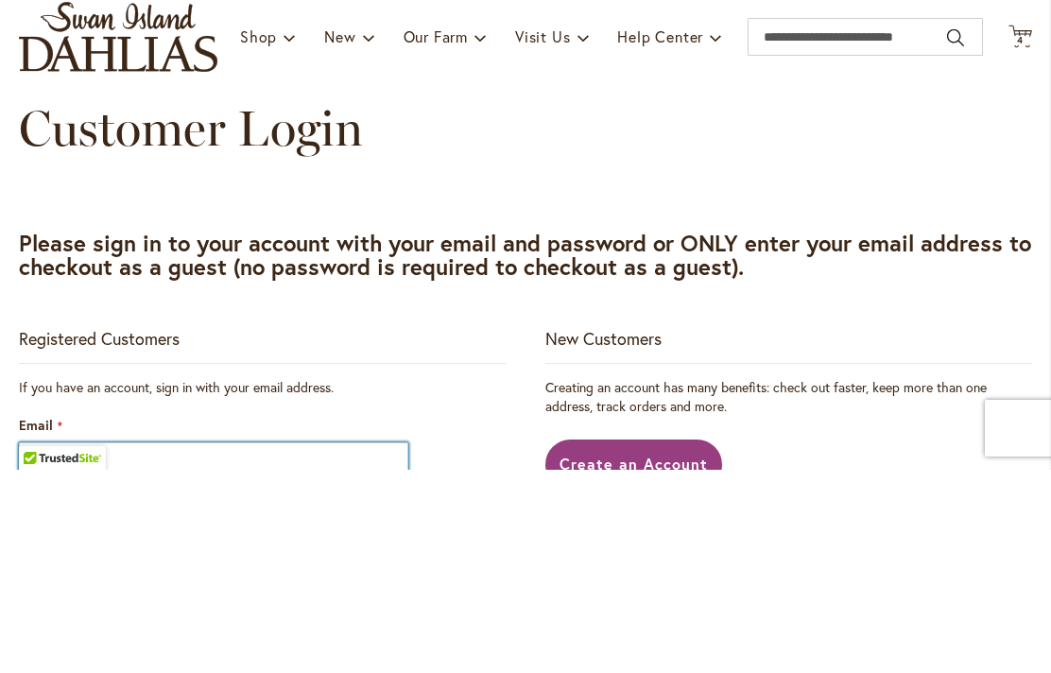
type input "**********"
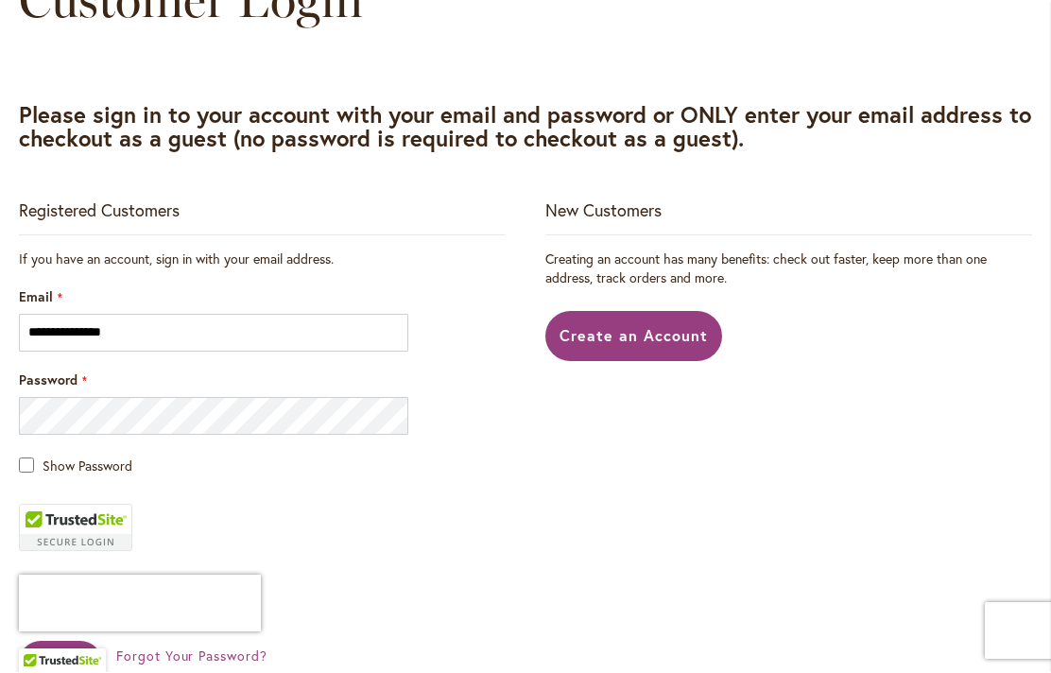
scroll to position [333, 0]
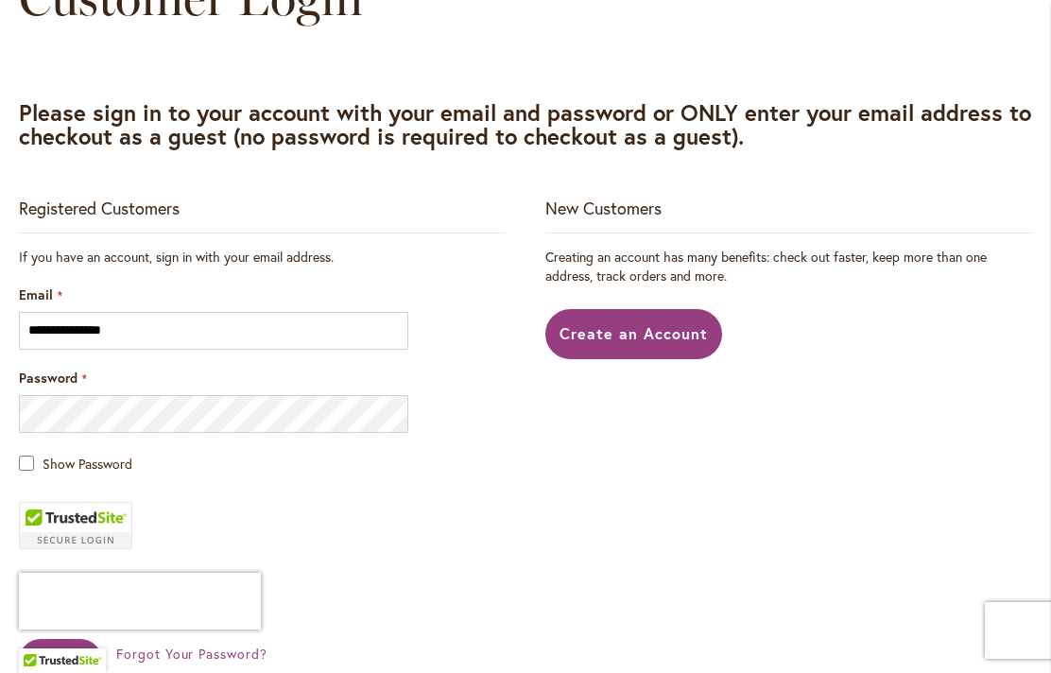
click at [45, 461] on span "Show Password" at bounding box center [88, 465] width 90 height 18
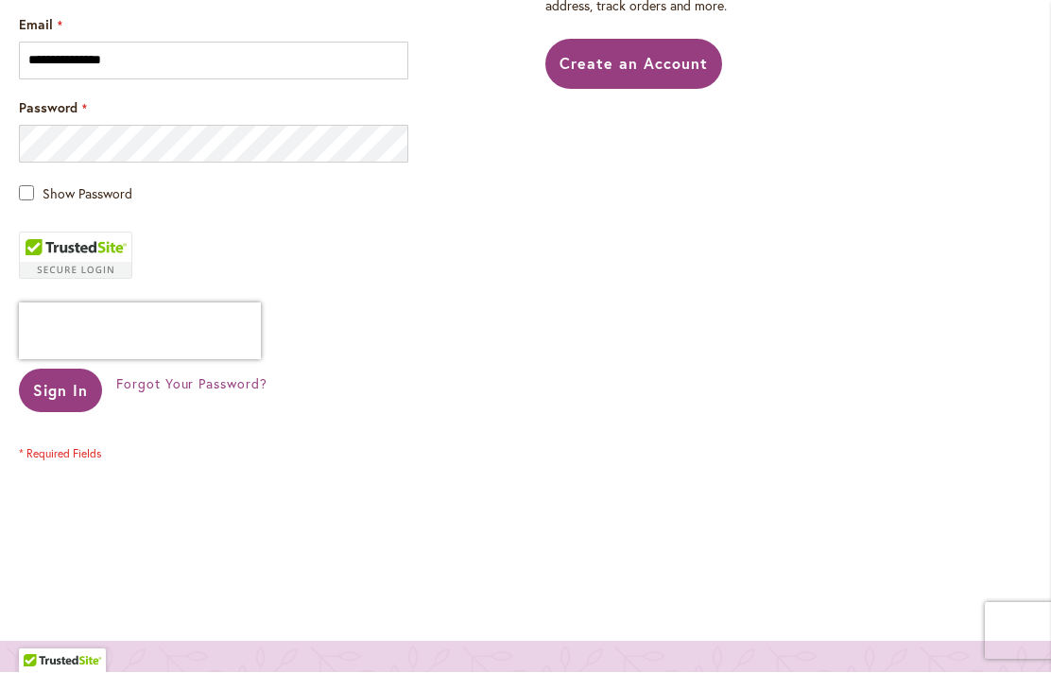
scroll to position [610, 0]
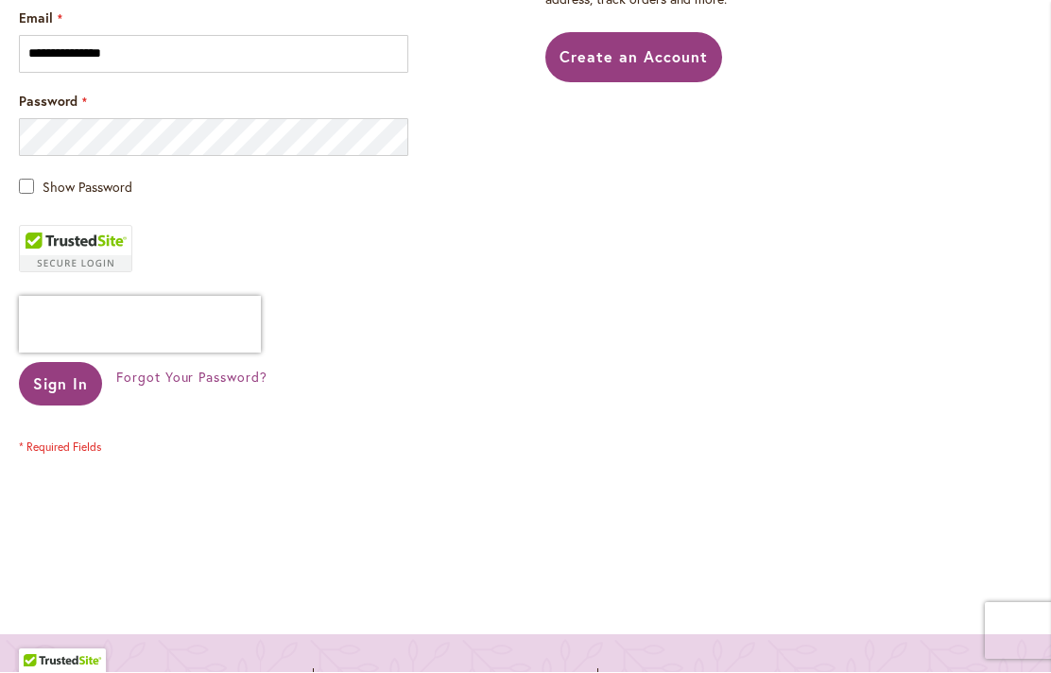
click at [70, 385] on span "Sign In" at bounding box center [60, 384] width 55 height 20
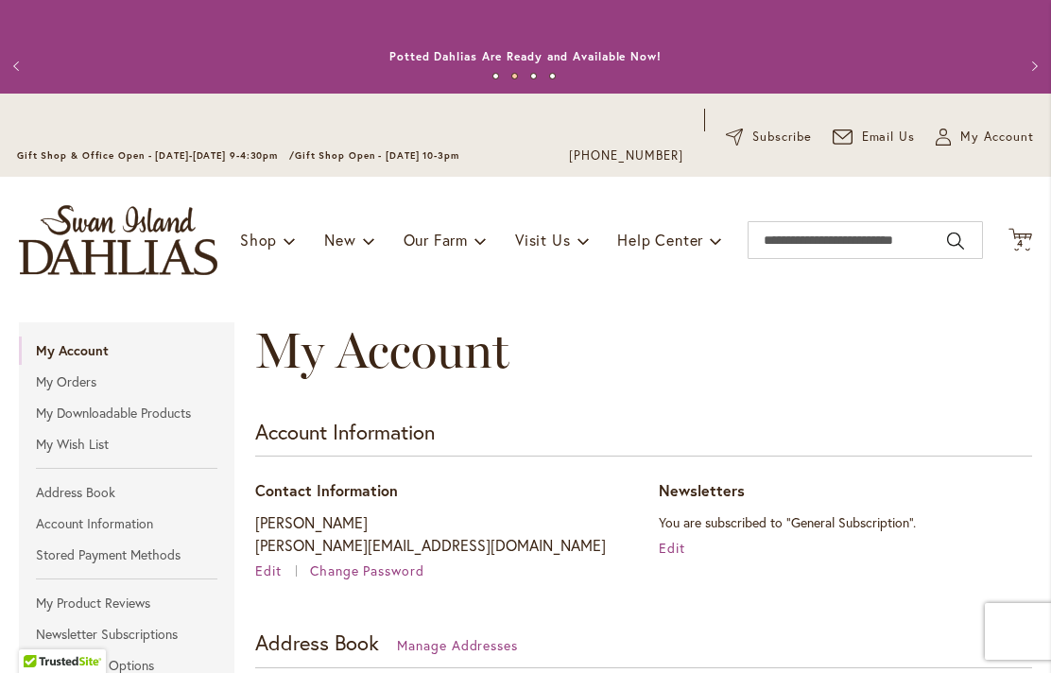
click at [1028, 230] on icon "Cart .cls-1 { fill: #231f20; }" at bounding box center [1020, 240] width 24 height 24
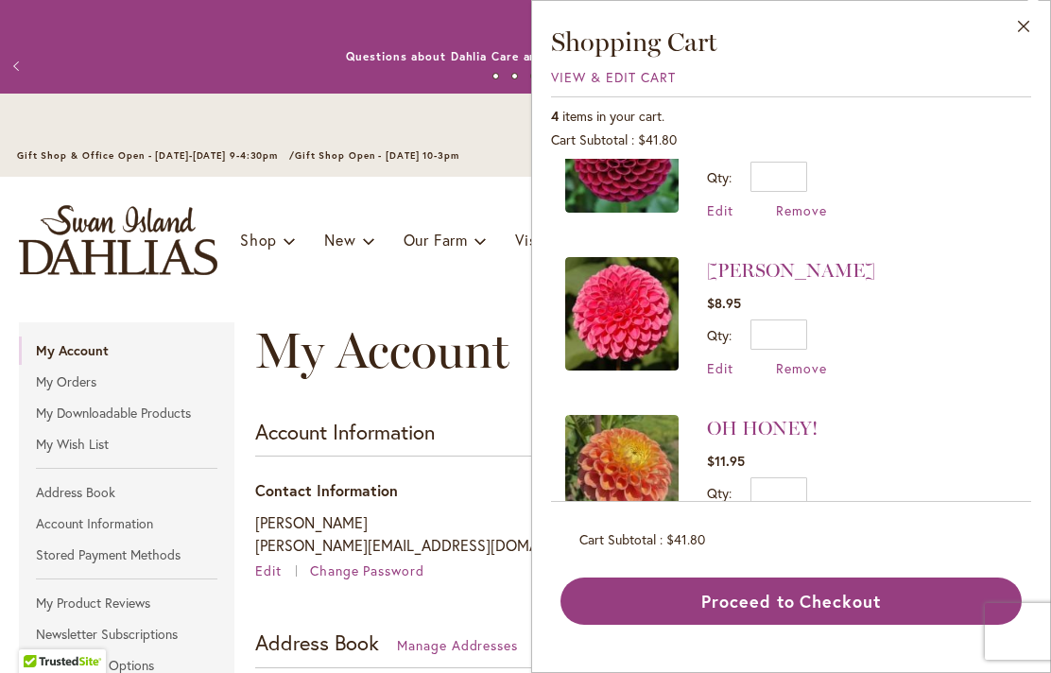
scroll to position [231, 0]
click at [1028, 26] on button "Close" at bounding box center [1024, 31] width 52 height 60
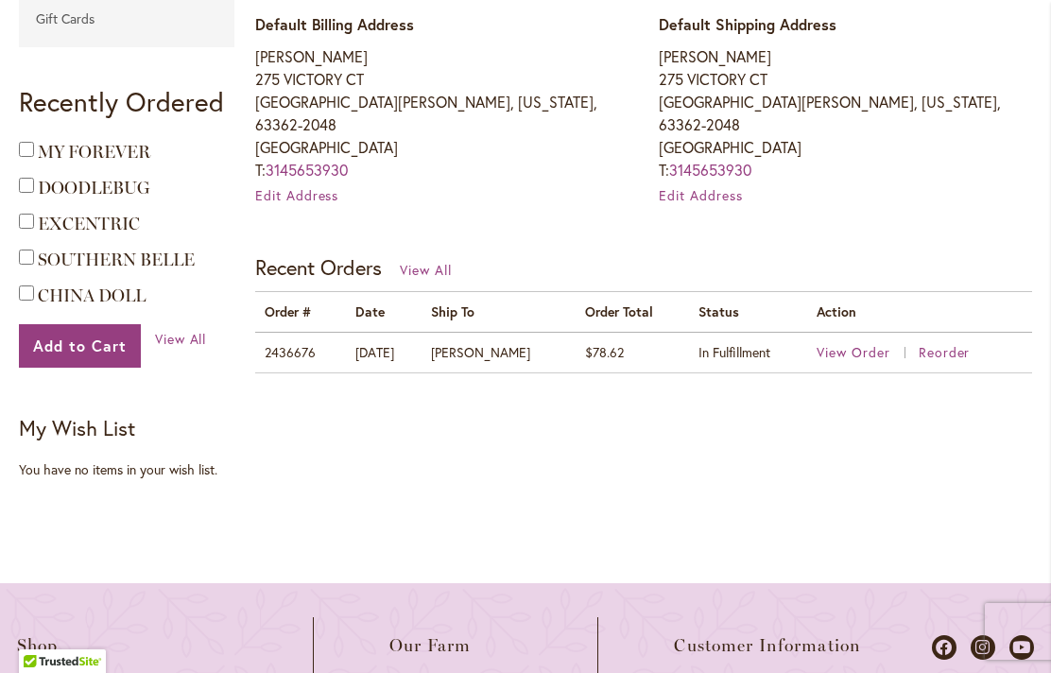
scroll to position [678, 0]
click at [51, 356] on button "Add to Cart" at bounding box center [80, 345] width 122 height 43
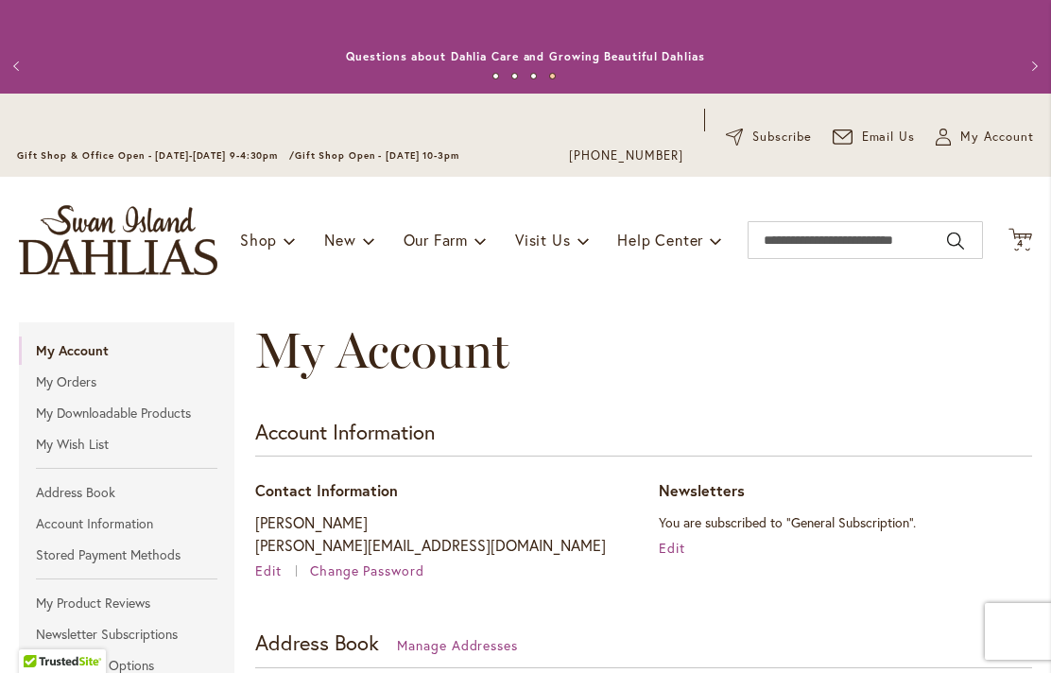
scroll to position [0, 0]
click at [1021, 239] on span "4" at bounding box center [1020, 243] width 7 height 12
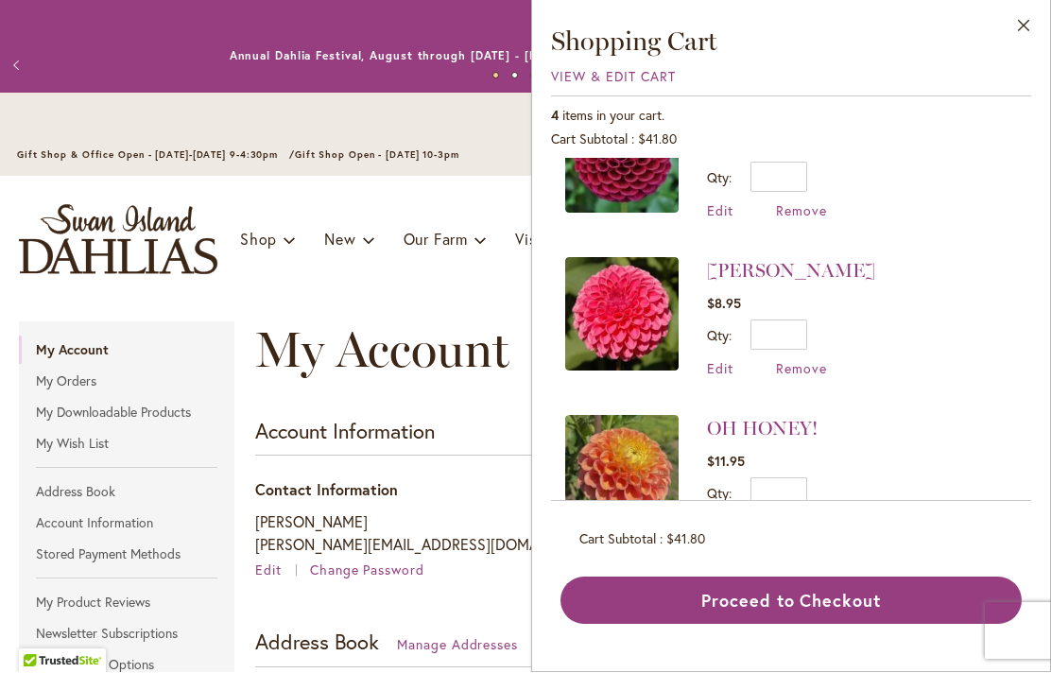
click at [645, 78] on span "View & Edit Cart" at bounding box center [613, 77] width 125 height 18
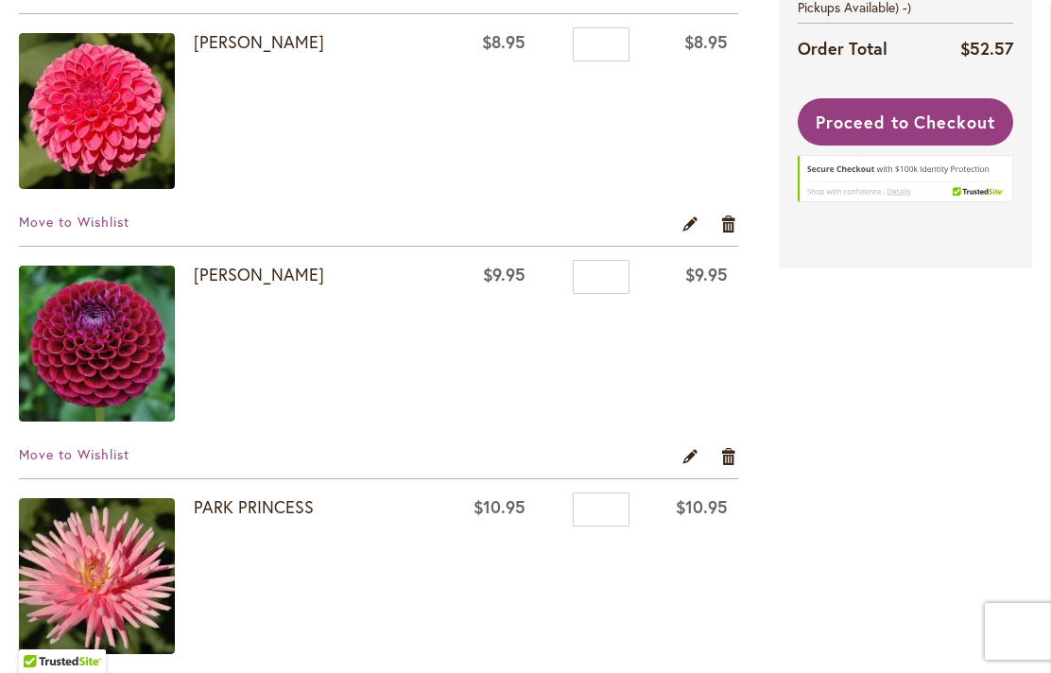
scroll to position [690, 0]
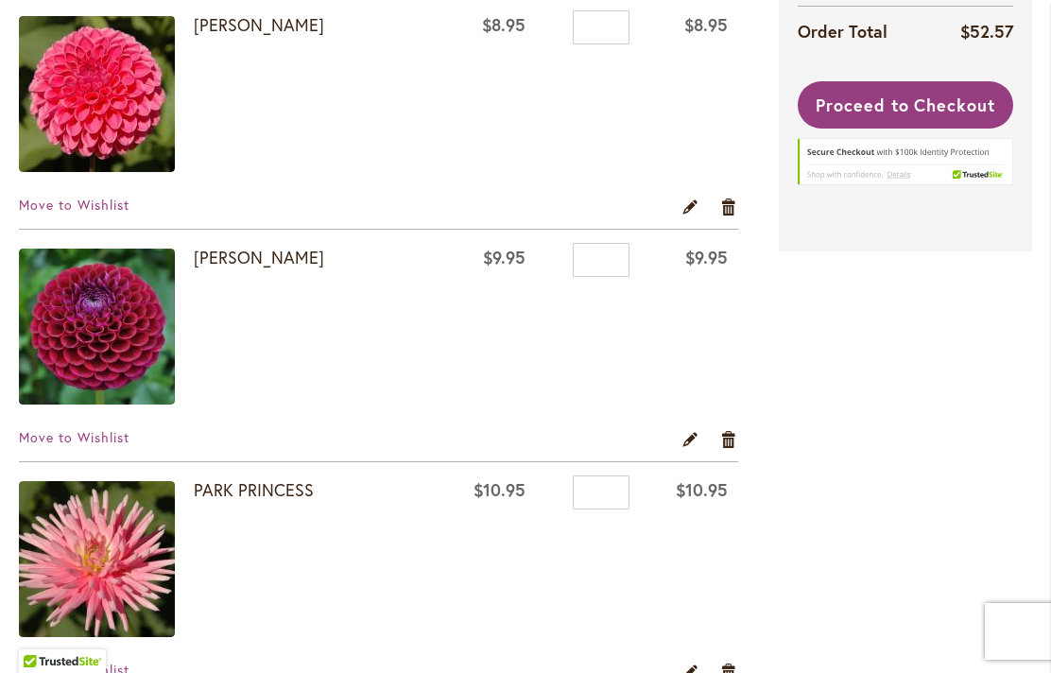
click at [284, 34] on link "[PERSON_NAME]" at bounding box center [259, 24] width 130 height 23
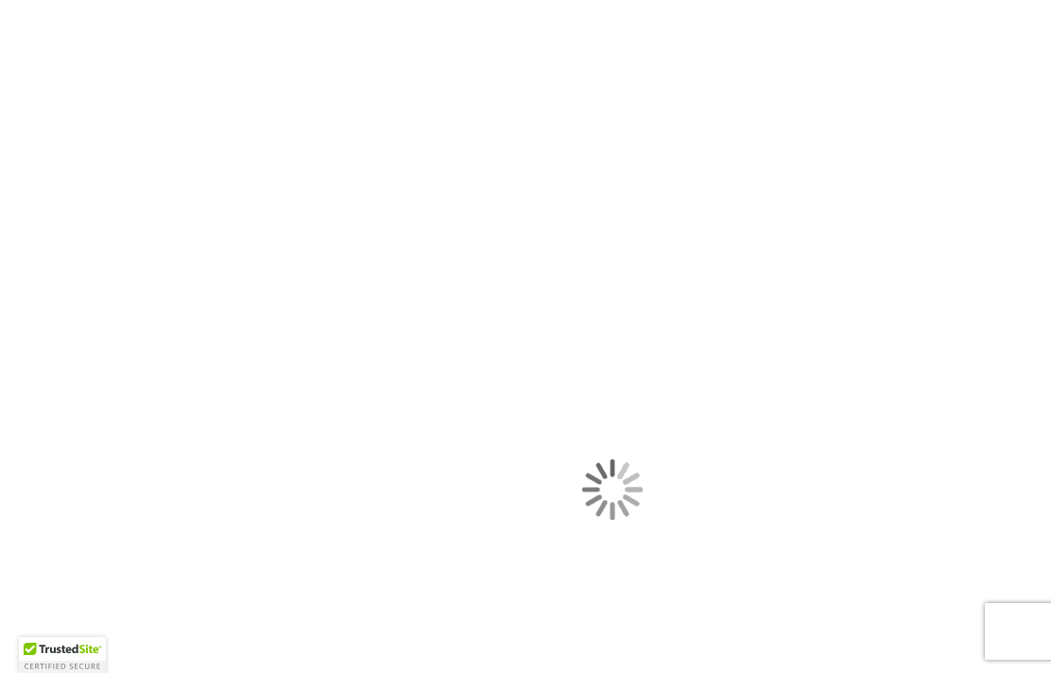
type input "****"
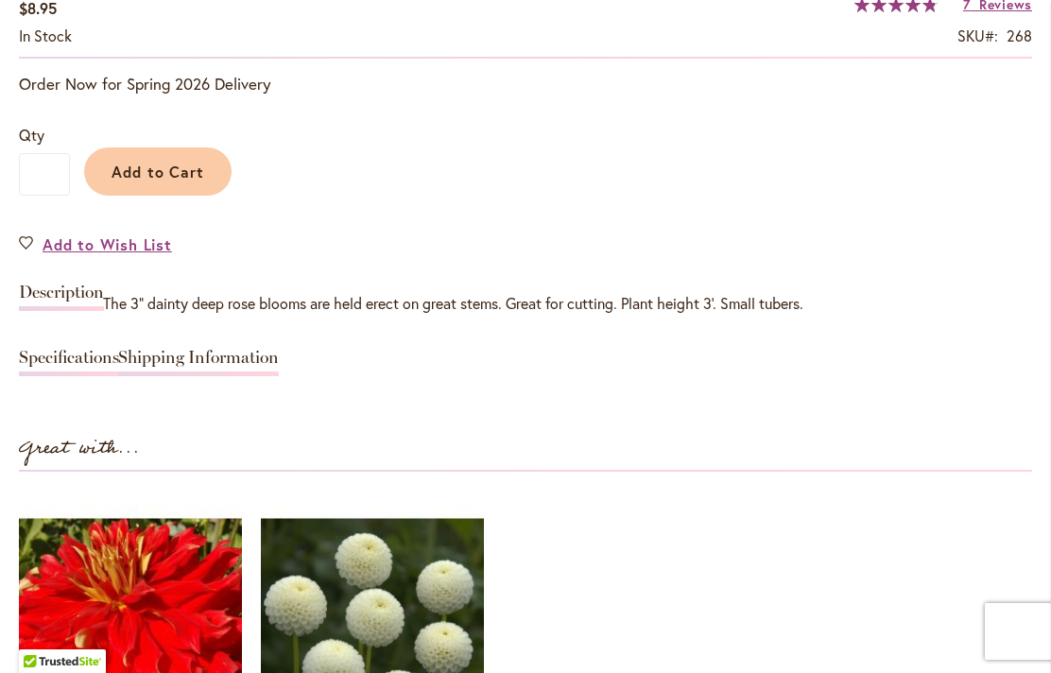
scroll to position [1510, 0]
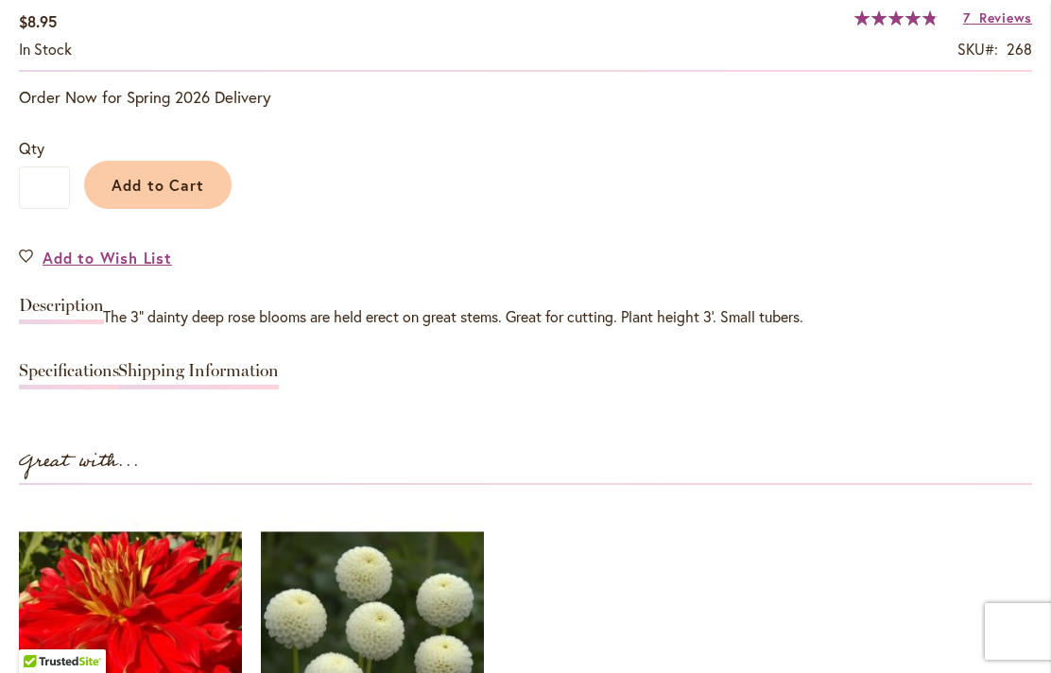
click at [180, 376] on link "Shipping Information" at bounding box center [198, 375] width 161 height 27
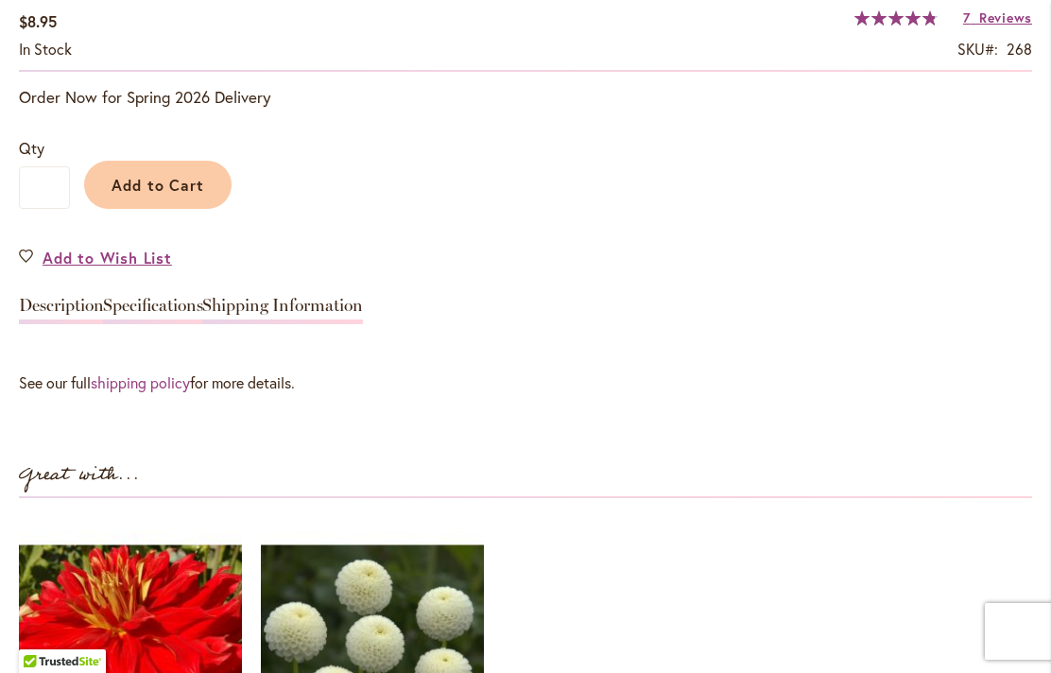
click at [141, 386] on link "shipping policy" at bounding box center [140, 382] width 99 height 20
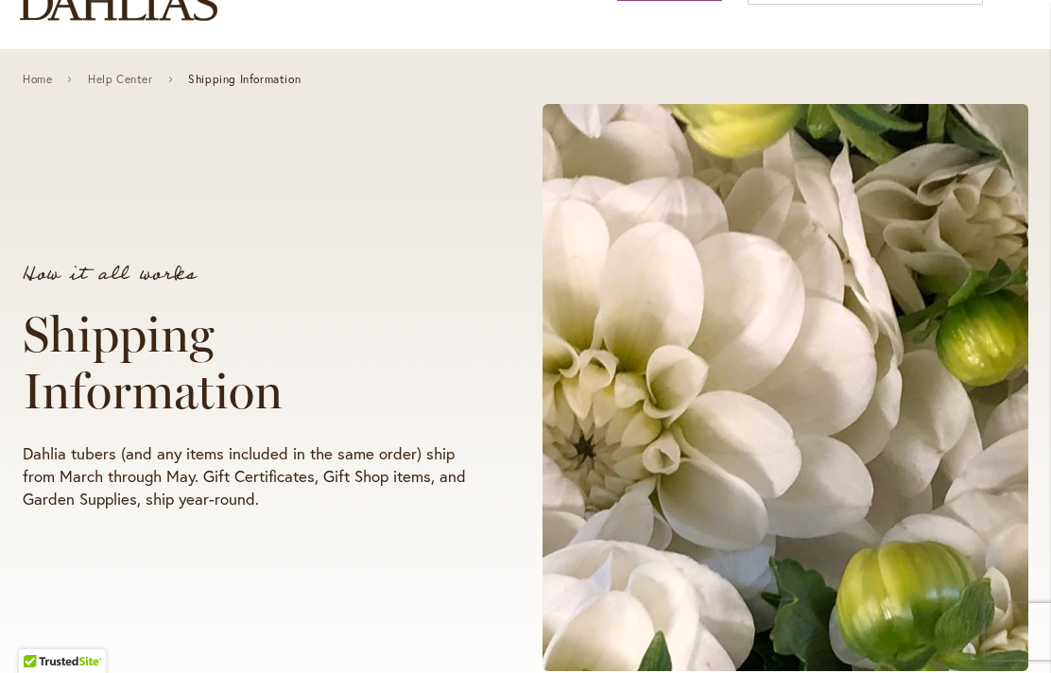
scroll to position [245, 0]
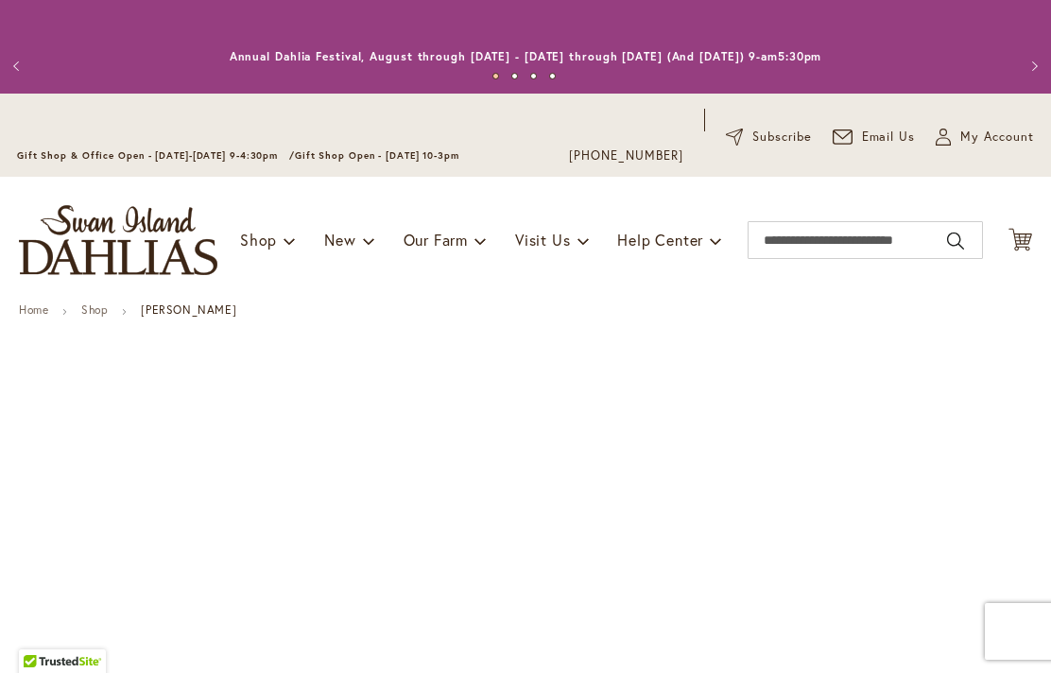
type input "****"
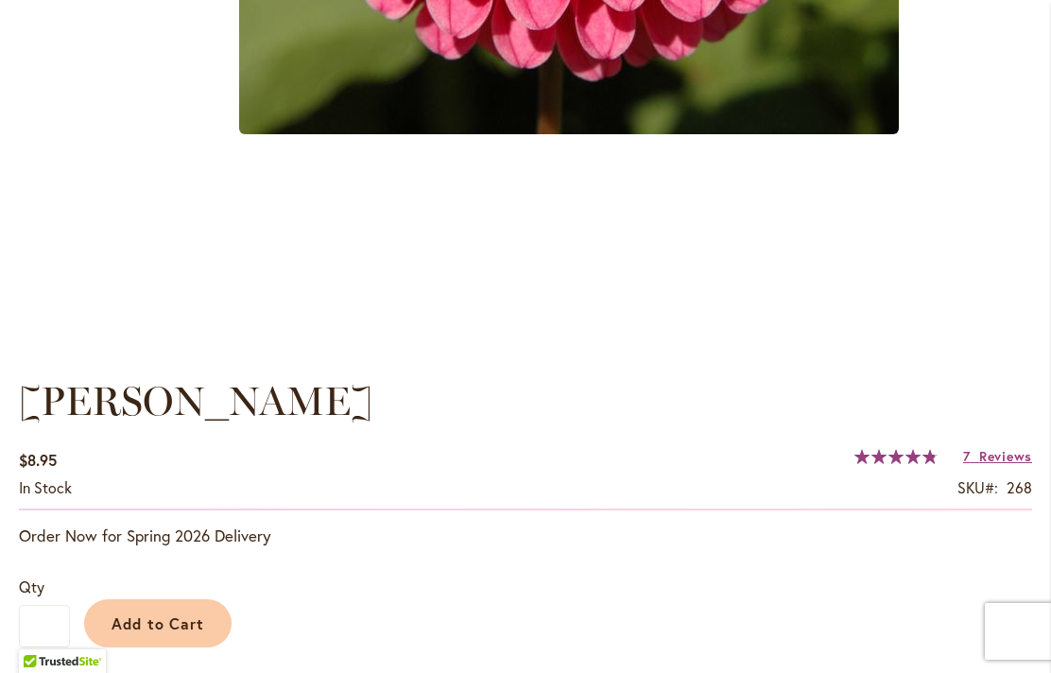
scroll to position [1075, 0]
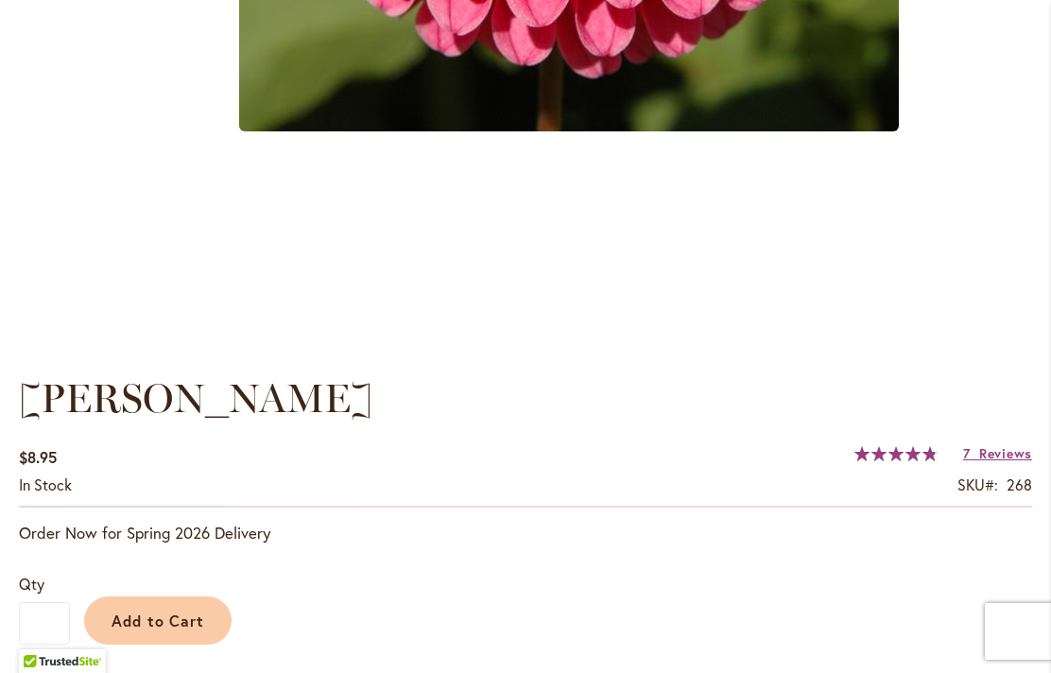
click at [998, 456] on span "Reviews" at bounding box center [1005, 453] width 53 height 18
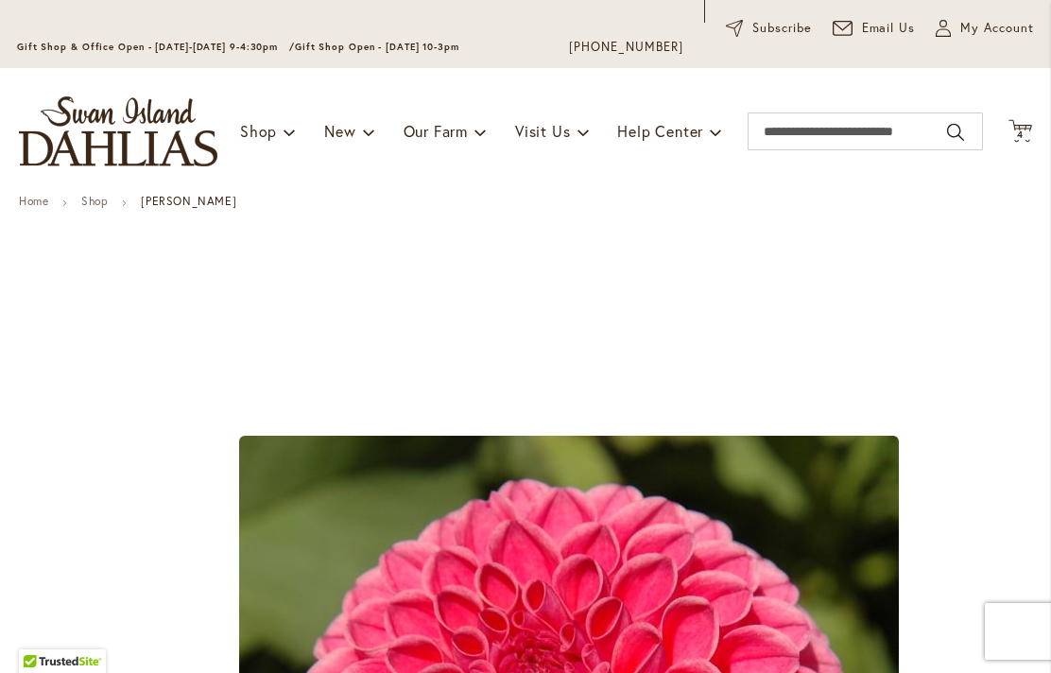
scroll to position [133, 0]
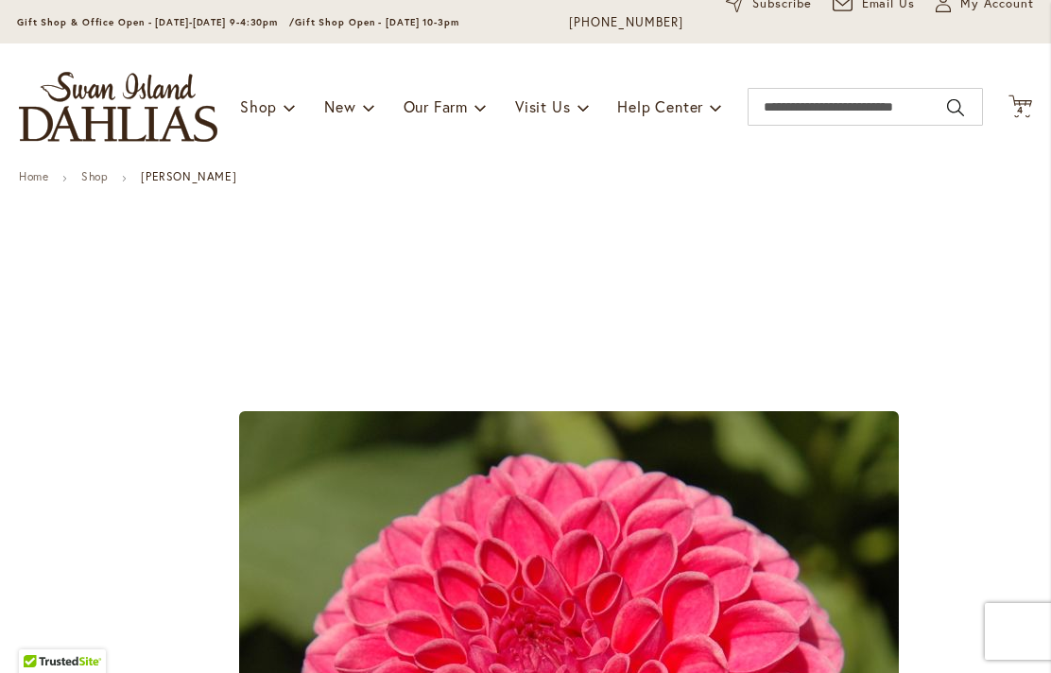
click at [1029, 97] on icon "Cart .cls-1 { fill: #231f20; }" at bounding box center [1020, 107] width 24 height 24
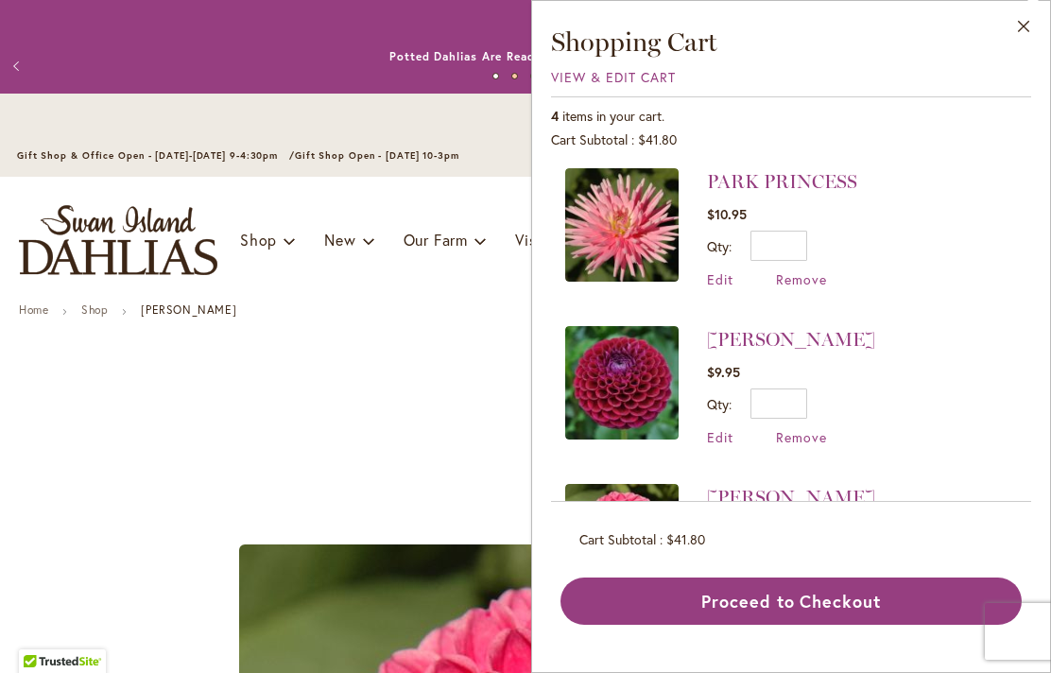
scroll to position [3, 0]
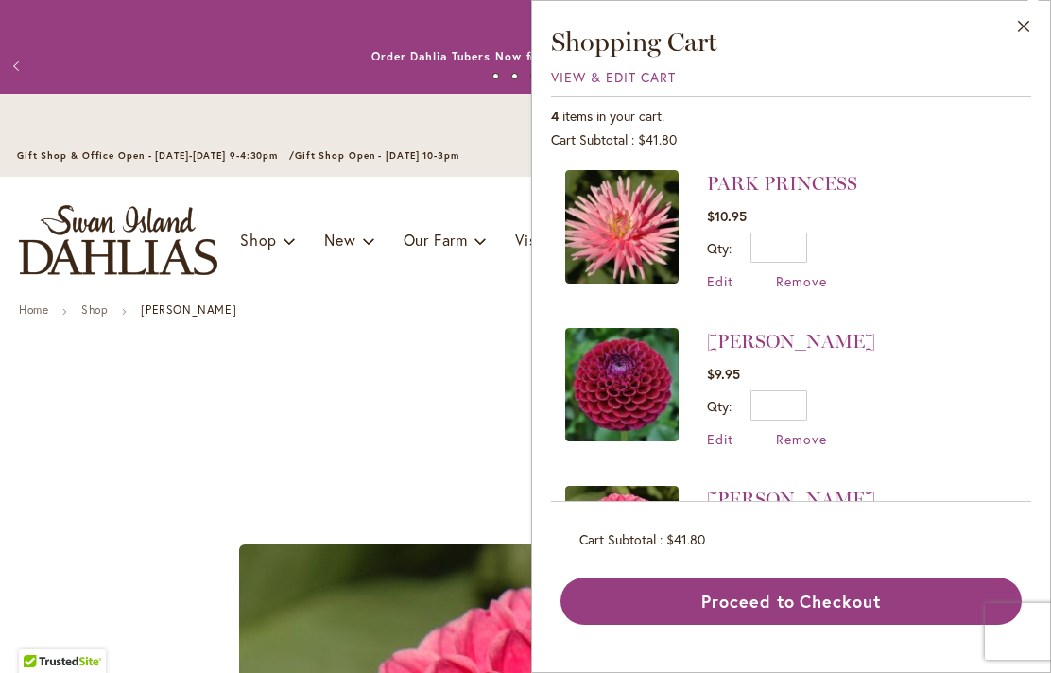
click at [753, 340] on link "[PERSON_NAME]" at bounding box center [791, 341] width 168 height 23
